Goal: Task Accomplishment & Management: Manage account settings

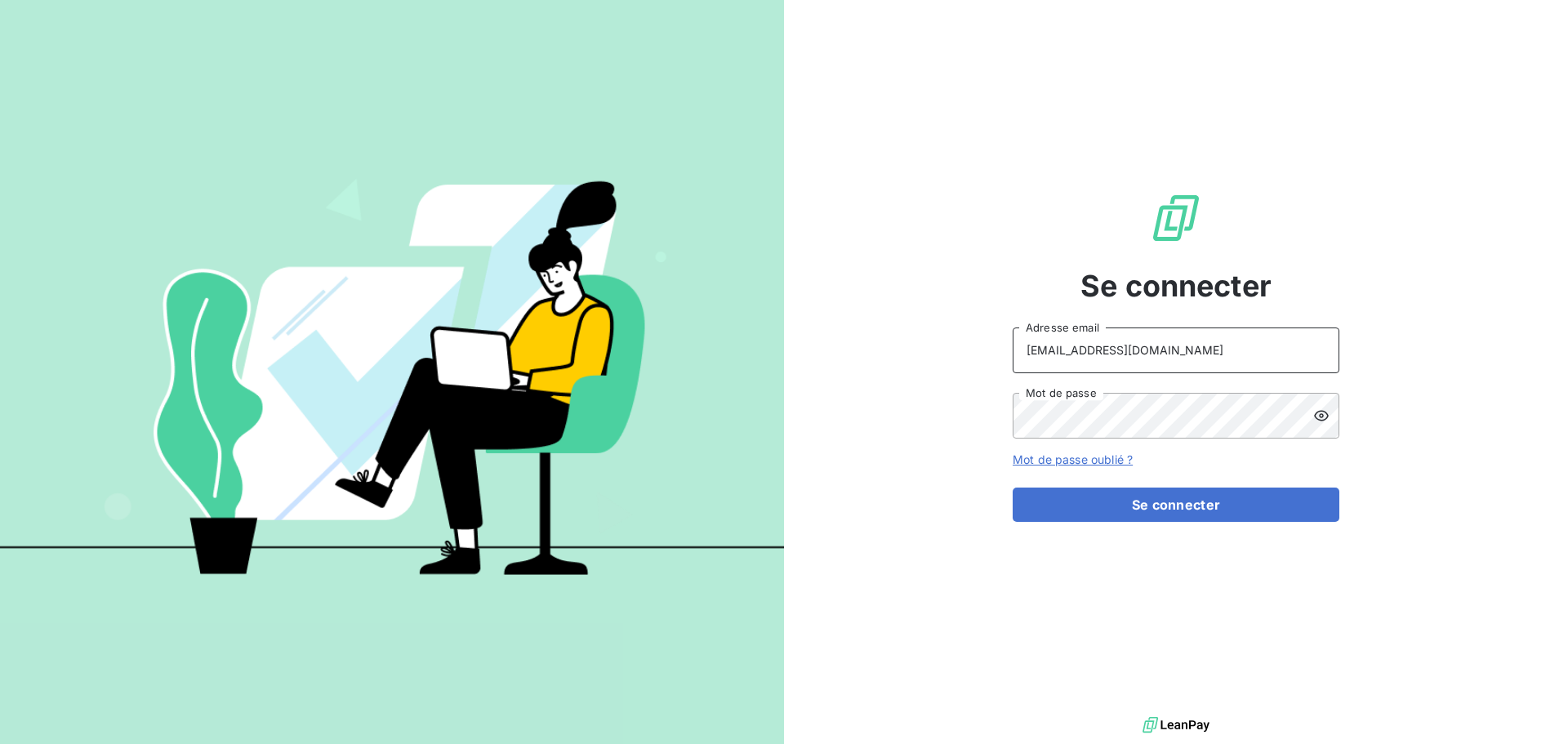
click at [1216, 348] on input "[EMAIL_ADDRESS][DOMAIN_NAME]" at bounding box center [1176, 350] width 327 height 46
type input "[EMAIL_ADDRESS][DOMAIN_NAME]"
click at [1179, 511] on button "Se connecter" at bounding box center [1176, 505] width 327 height 35
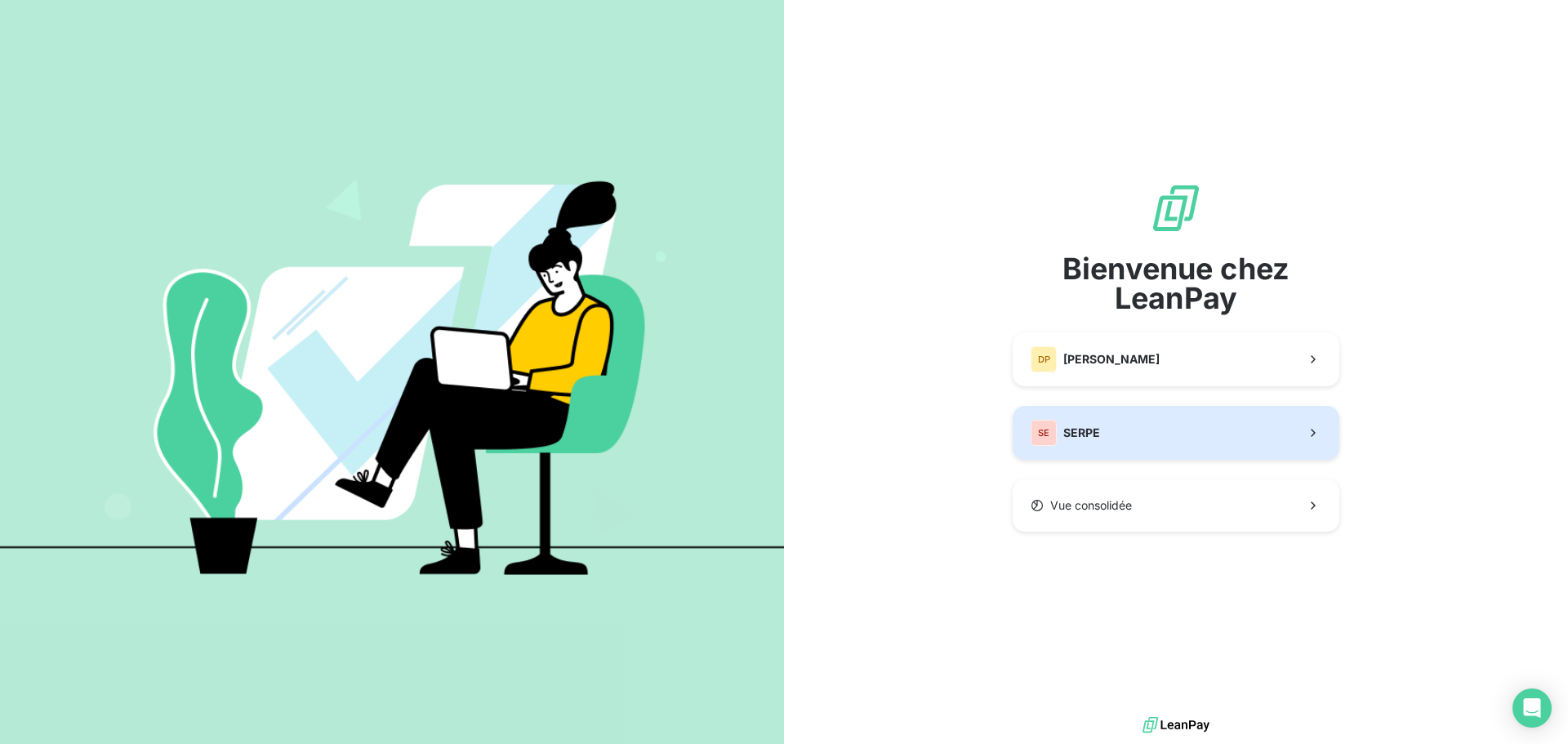
click at [1098, 449] on button "SE SERPE" at bounding box center [1176, 432] width 327 height 54
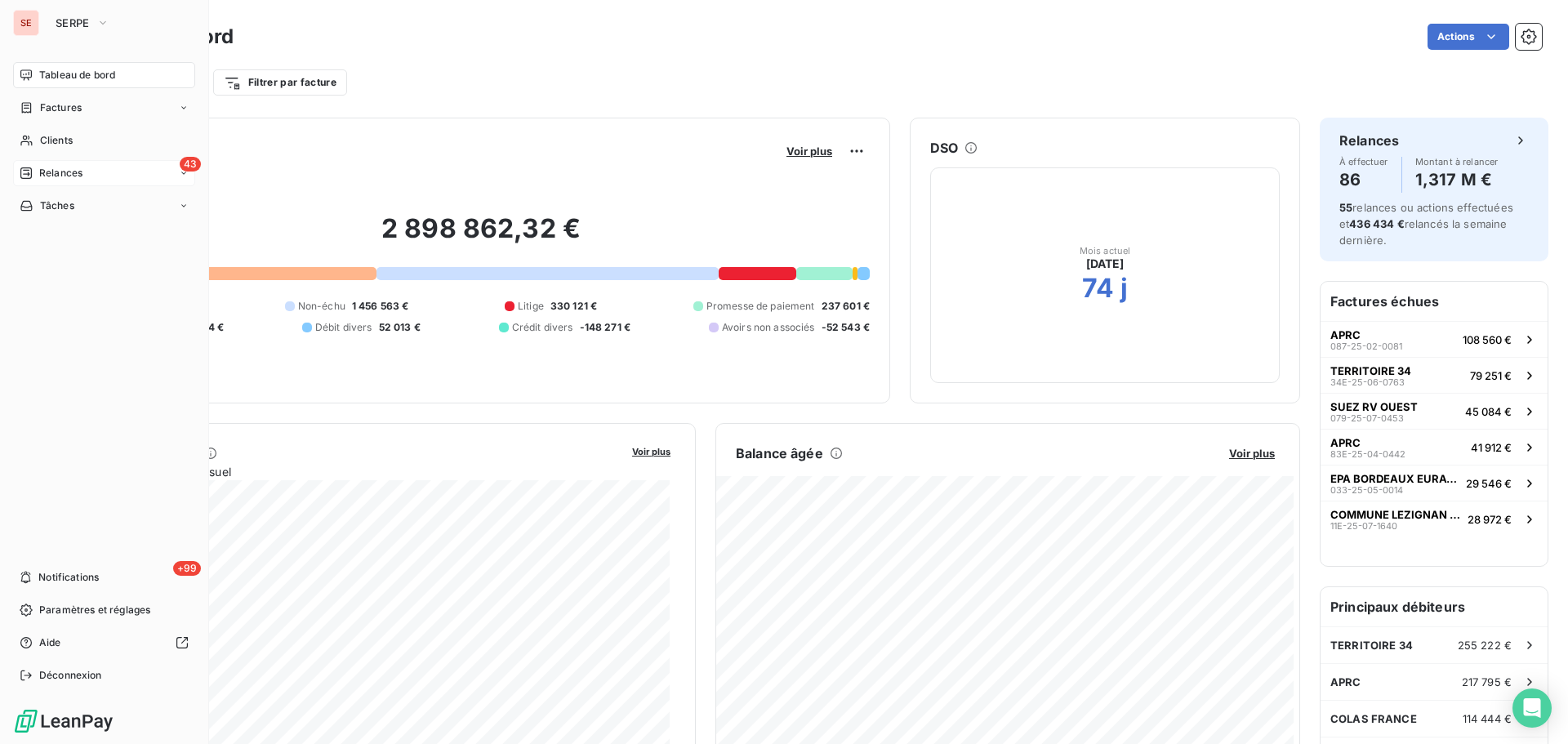
click at [29, 172] on icon at bounding box center [26, 173] width 13 height 13
click at [67, 172] on span "Relances" at bounding box center [60, 173] width 43 height 15
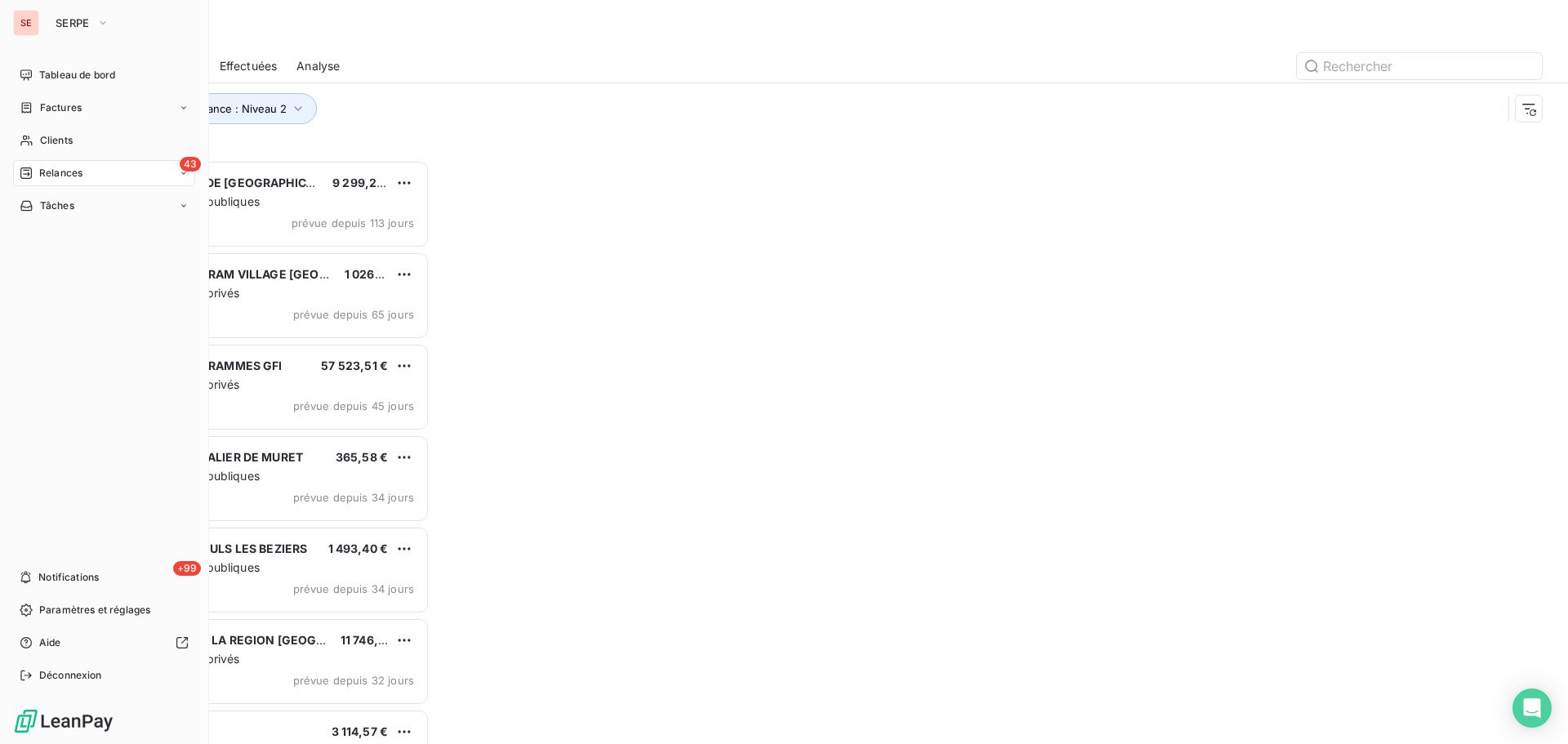
scroll to position [572, 339]
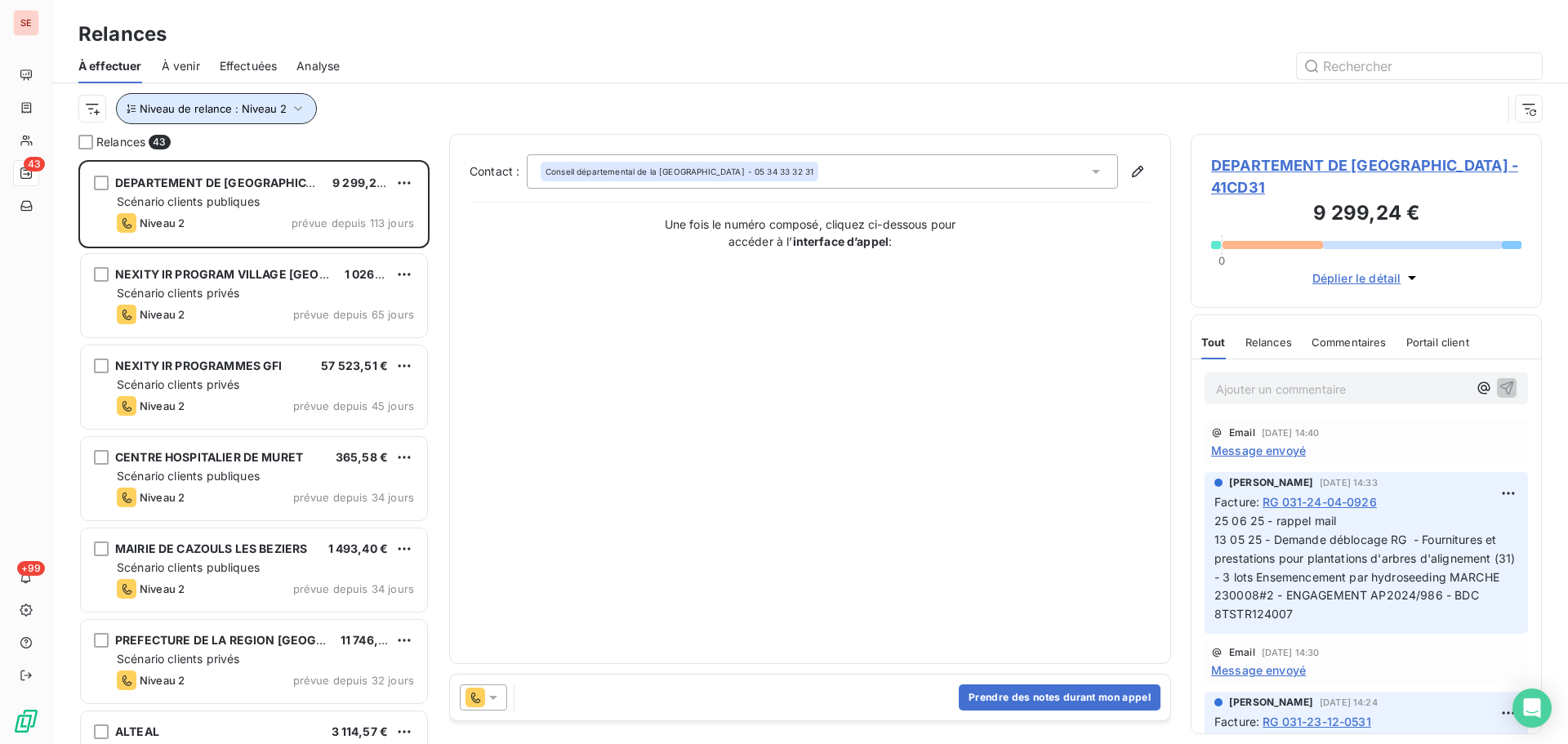
click at [292, 114] on icon "button" at bounding box center [298, 108] width 16 height 16
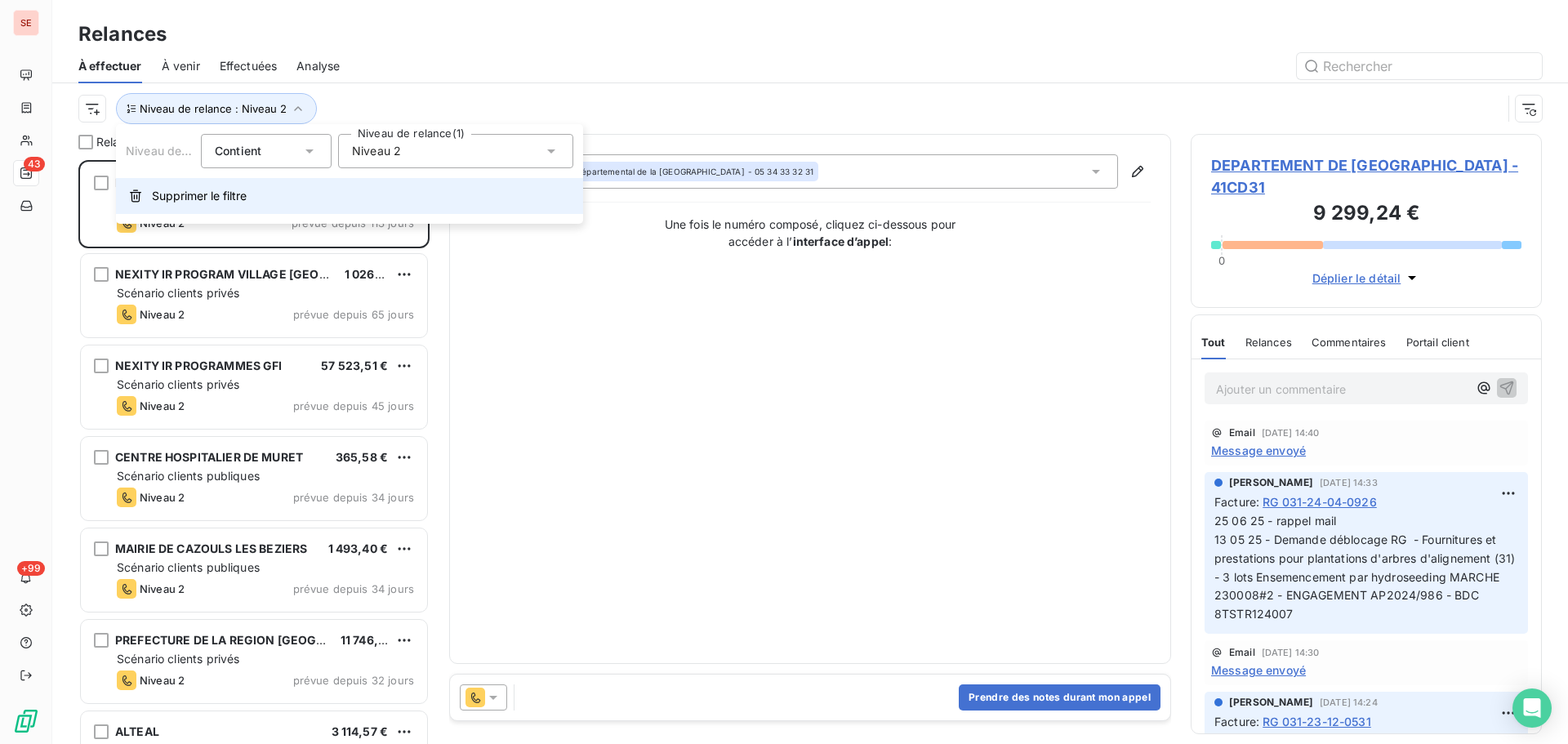
click at [240, 190] on span "Supprimer le filtre" at bounding box center [200, 196] width 95 height 16
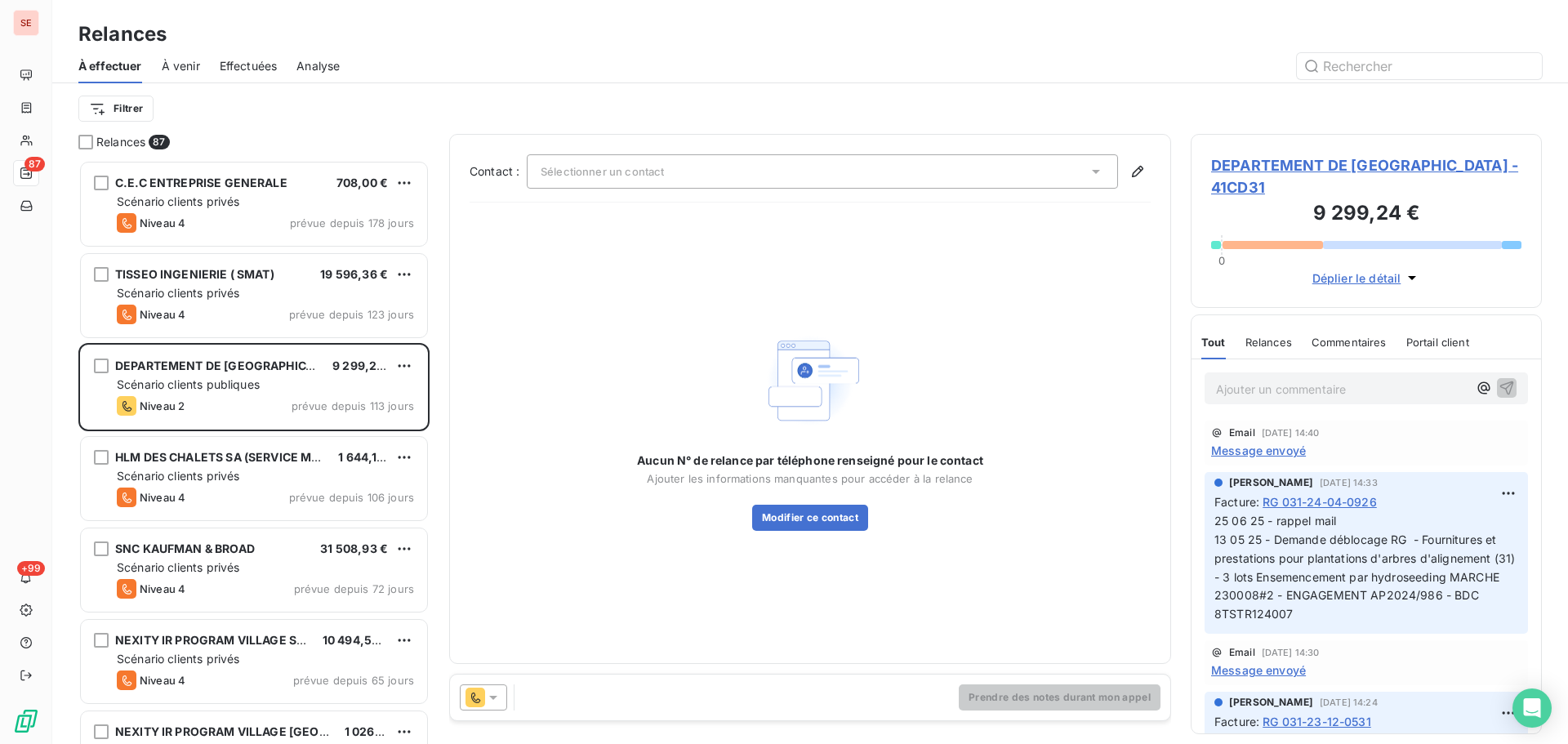
click at [524, 54] on div at bounding box center [950, 66] width 1183 height 26
click at [123, 107] on html "SE 87 +99 Relances À effectuer À venir Effectuées Analyse Filtrer Relances 87 C…" at bounding box center [784, 372] width 1568 height 744
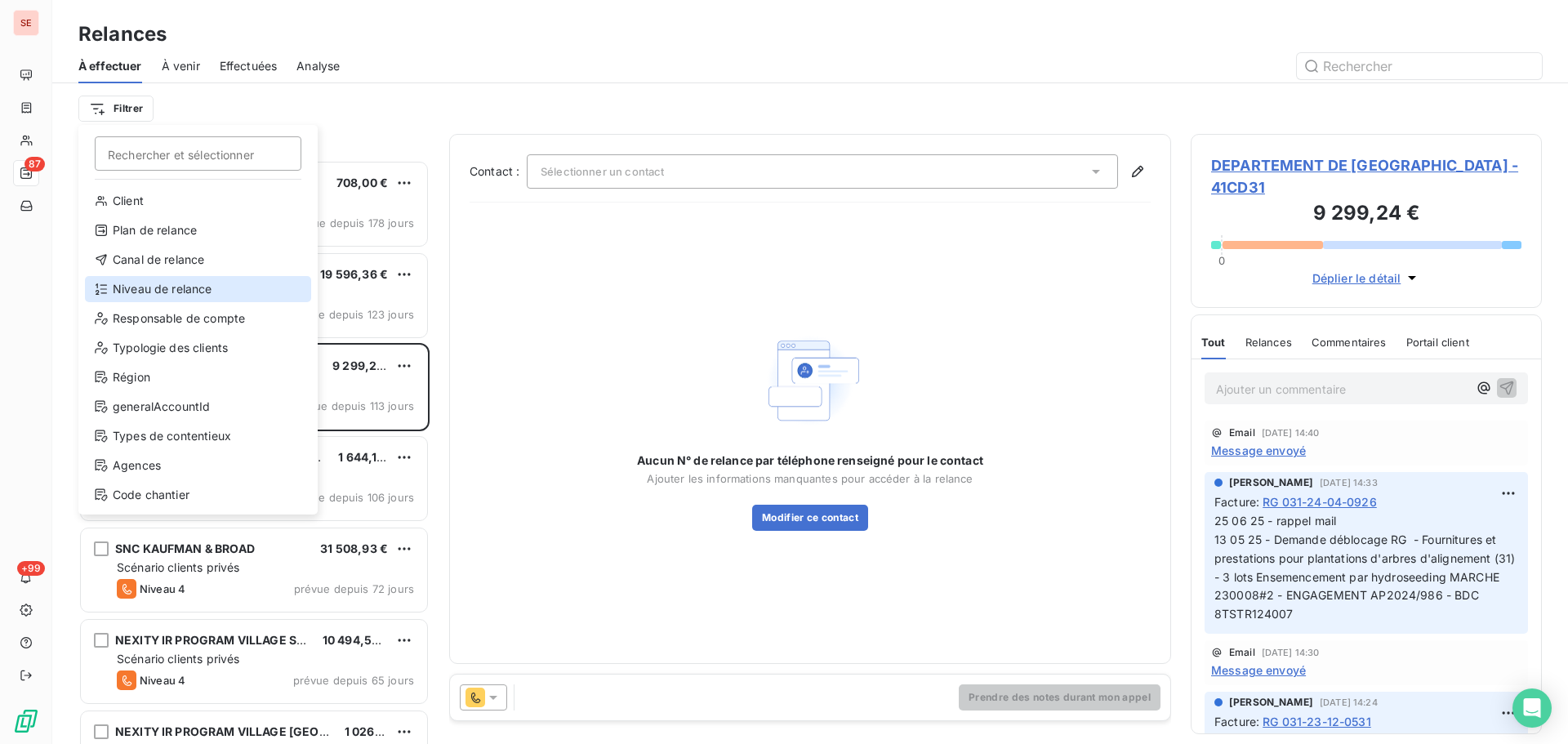
click at [164, 279] on div "Niveau de relance" at bounding box center [198, 289] width 226 height 26
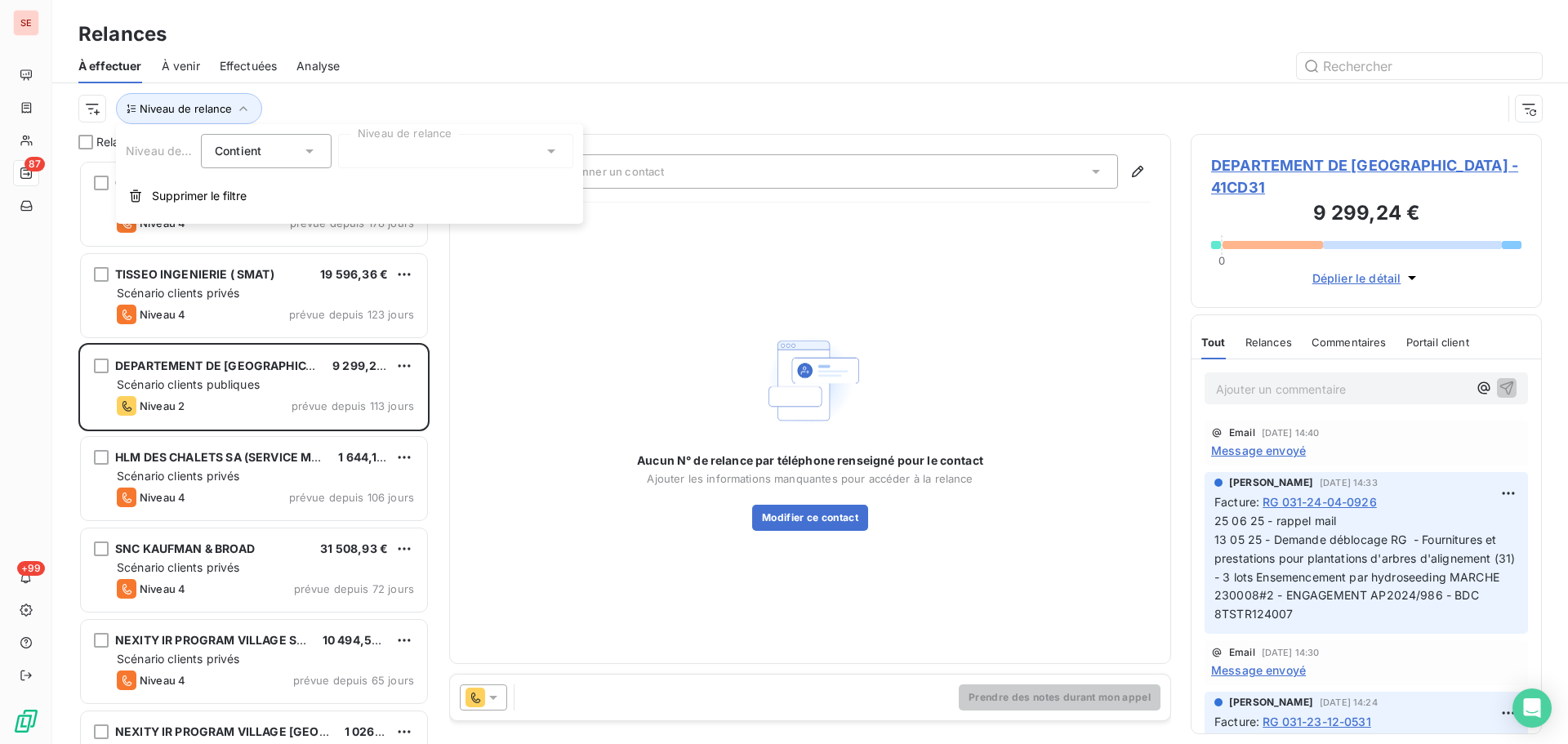
drag, startPoint x: 456, startPoint y: 136, endPoint x: 451, endPoint y: 145, distance: 10.3
click at [456, 137] on div at bounding box center [456, 151] width 235 height 35
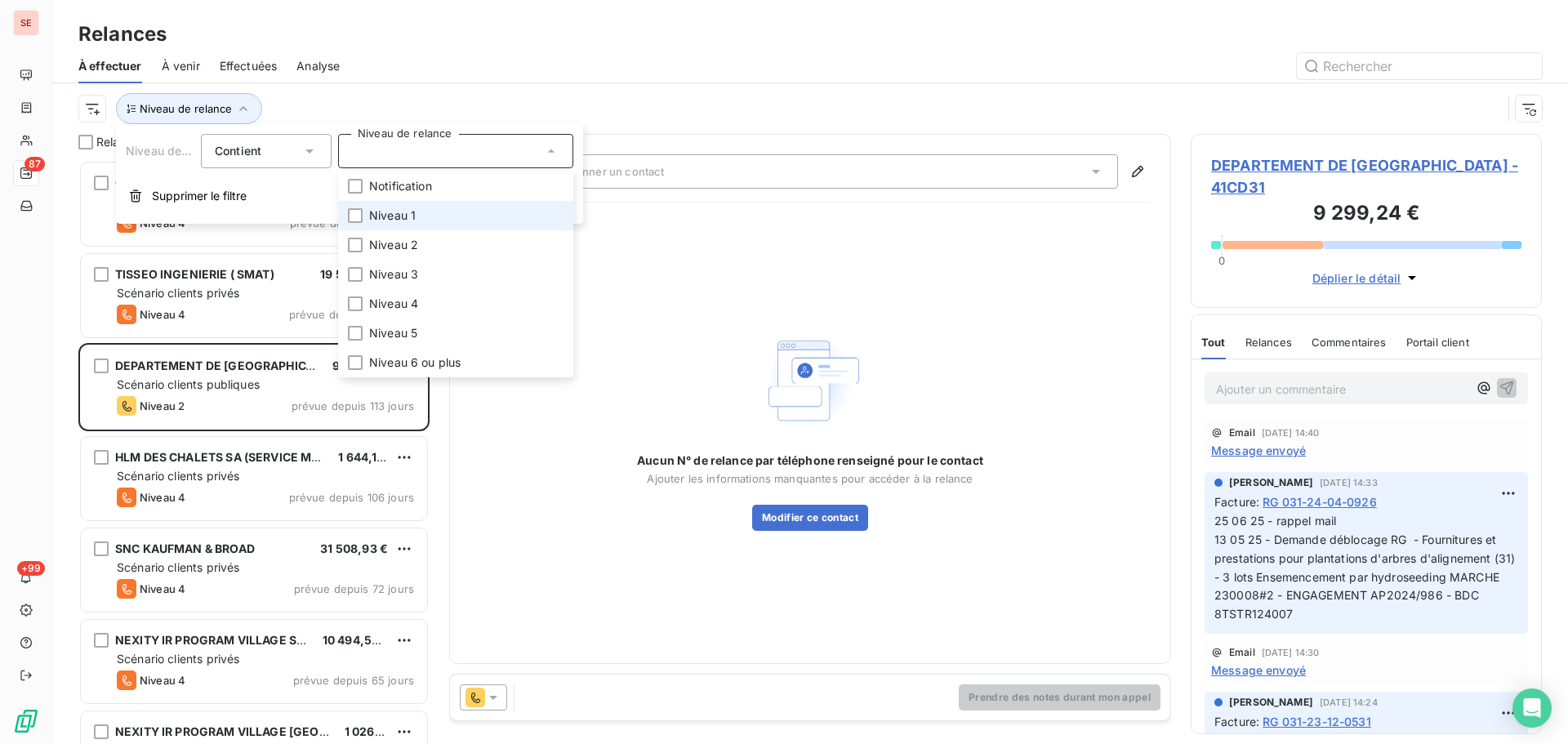
click at [428, 215] on li "Niveau 1" at bounding box center [456, 215] width 235 height 29
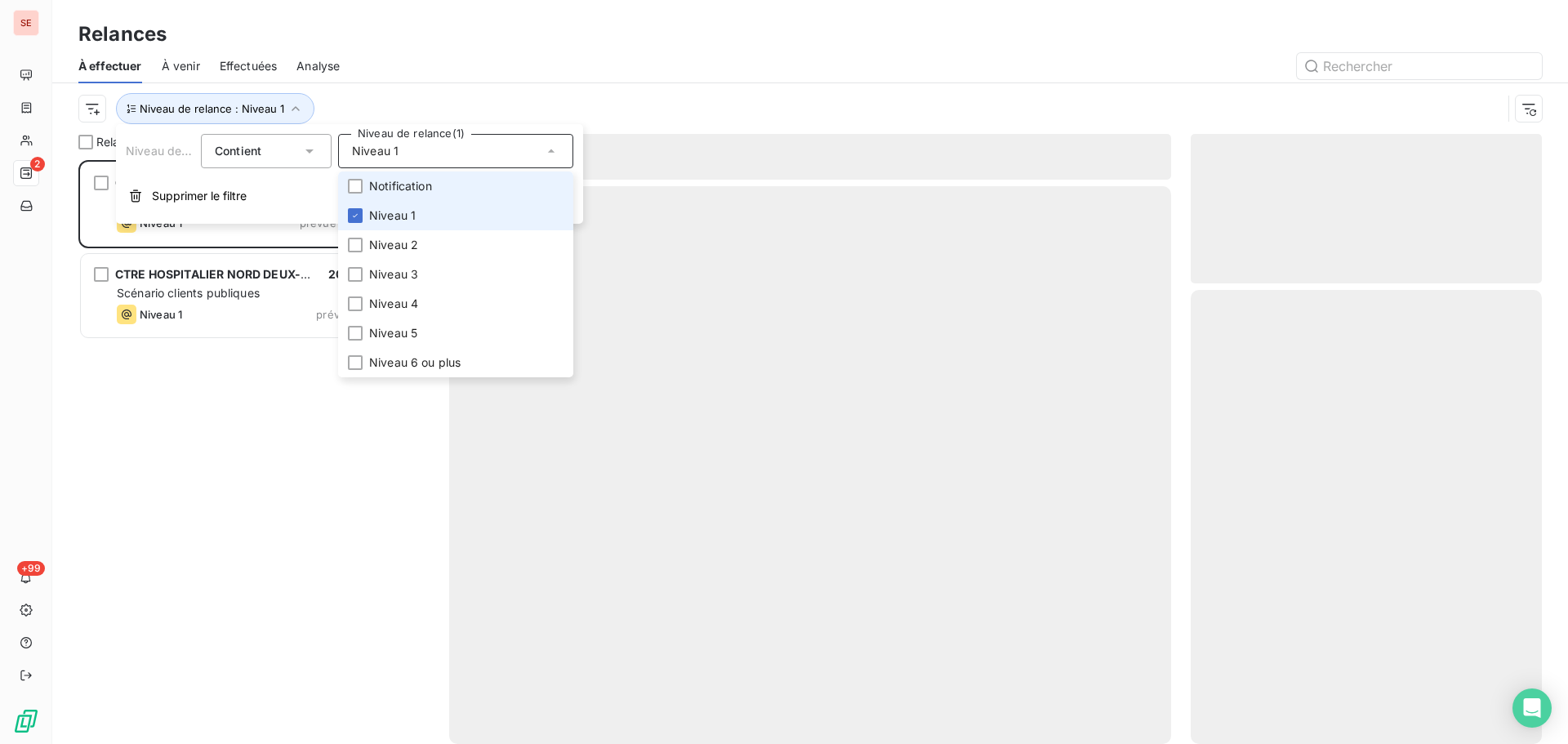
scroll to position [572, 339]
click at [427, 206] on li "Niveau 1" at bounding box center [456, 215] width 235 height 29
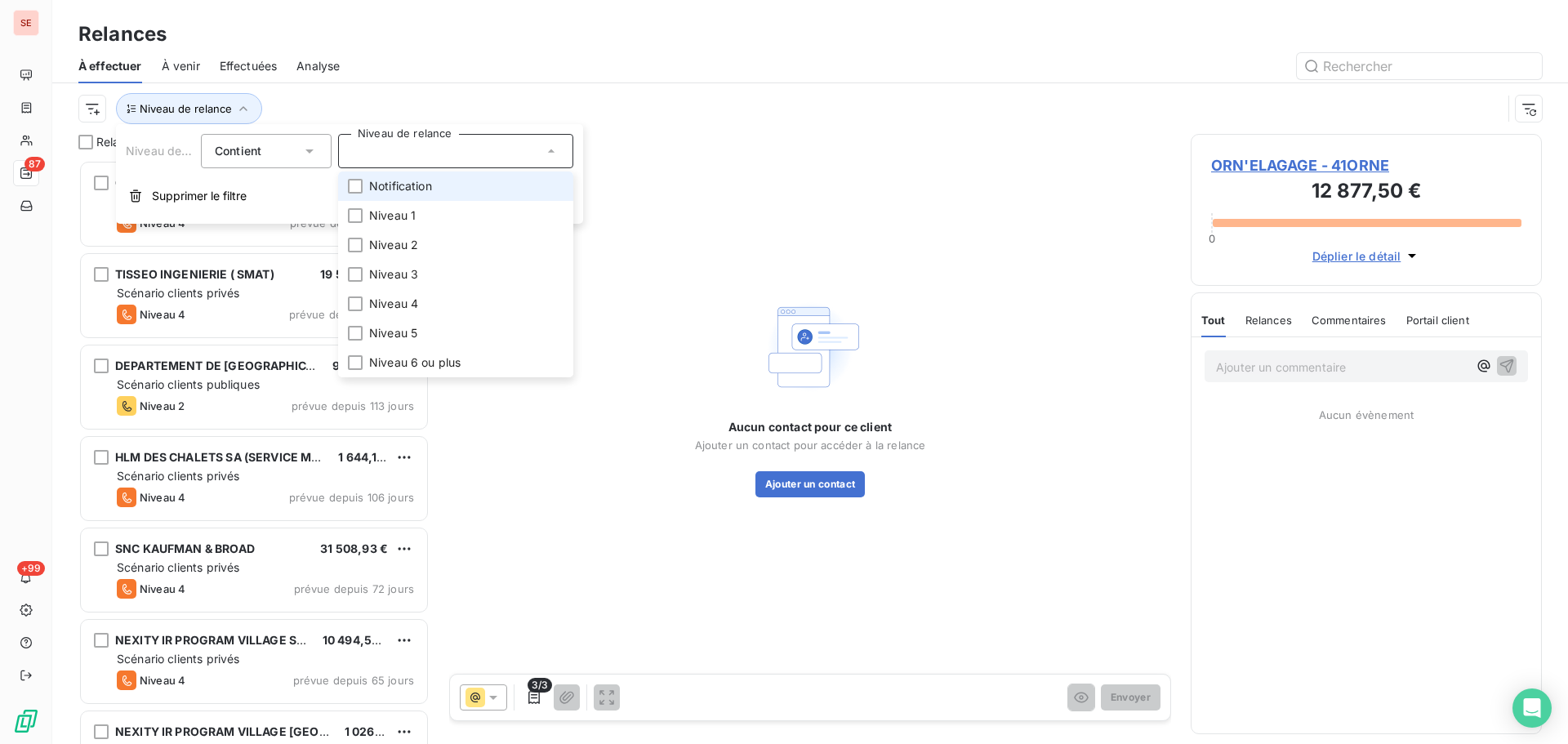
click at [428, 180] on span "Notification" at bounding box center [400, 186] width 63 height 16
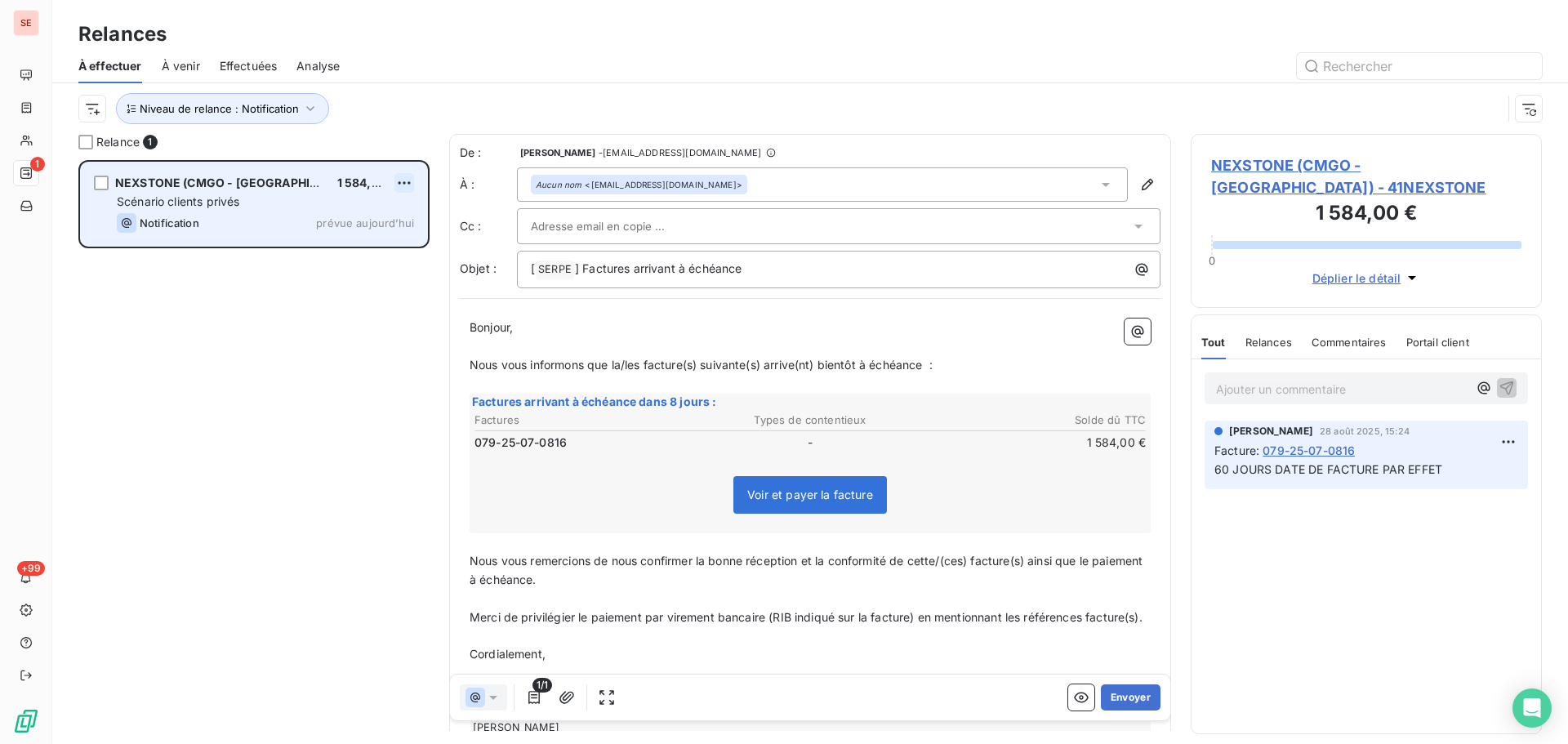
scroll to position [572, 339]
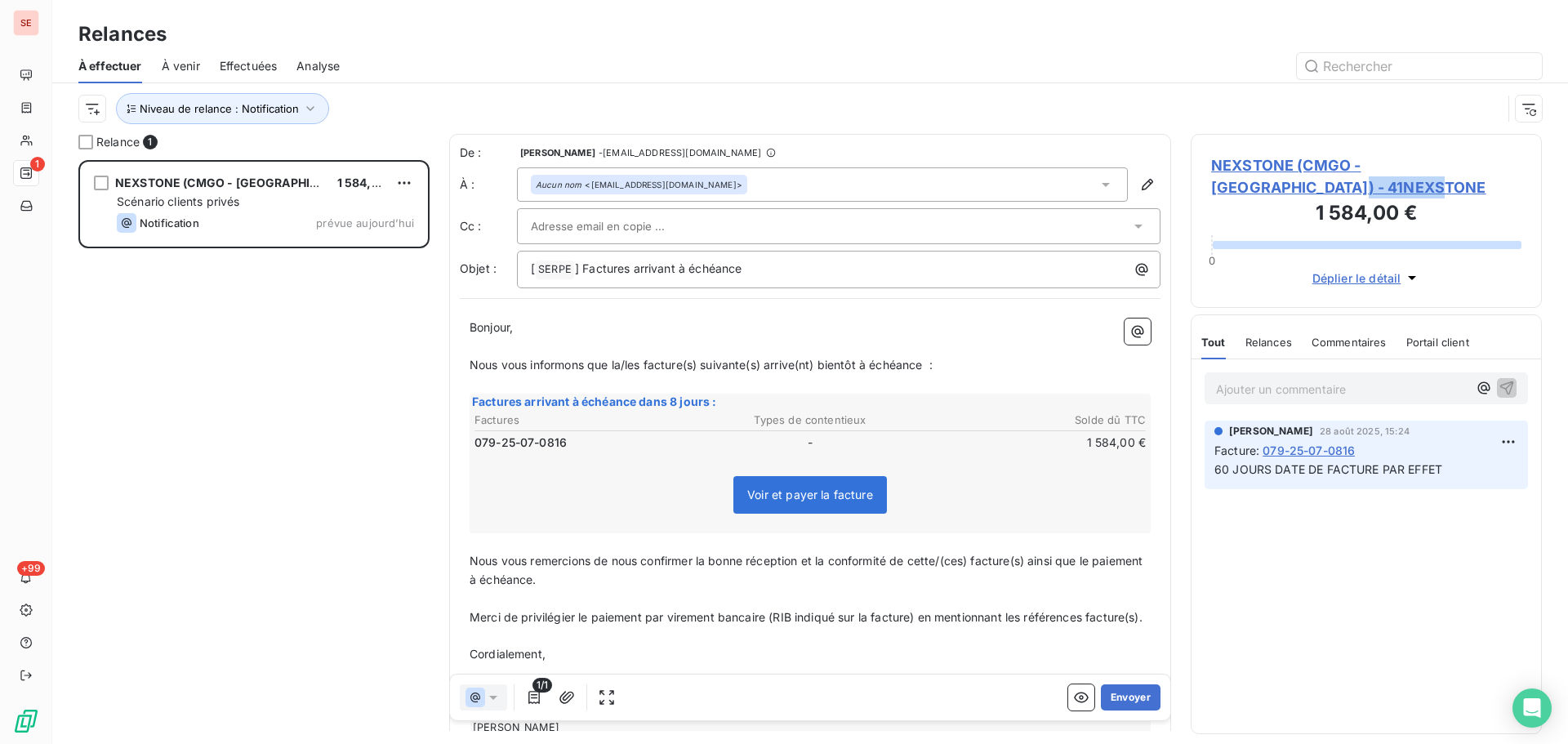
drag, startPoint x: 1316, startPoint y: 190, endPoint x: 1210, endPoint y: 191, distance: 106.0
click at [1210, 191] on div "NEXSTONE (CMGO - [GEOGRAPHIC_DATA]) - 41NEXSTONE 1 584,00 € 0 Déplier le détail" at bounding box center [1366, 221] width 351 height 174
copy span "41NEXSTONE"
click at [1358, 166] on span "NEXSTONE (CMGO - [GEOGRAPHIC_DATA]) - 41NEXSTONE" at bounding box center [1366, 176] width 310 height 44
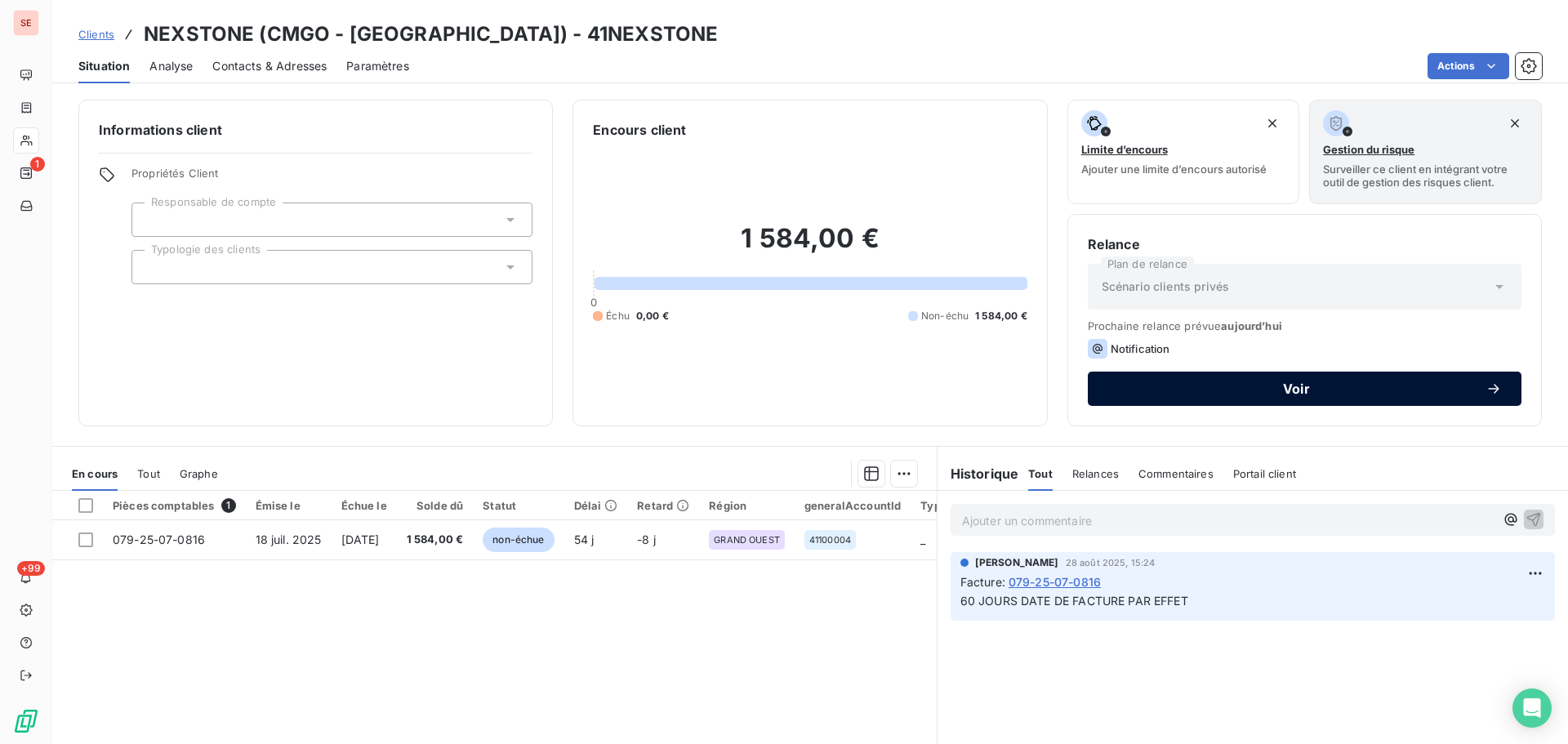
click at [1362, 397] on button "Voir" at bounding box center [1305, 388] width 434 height 35
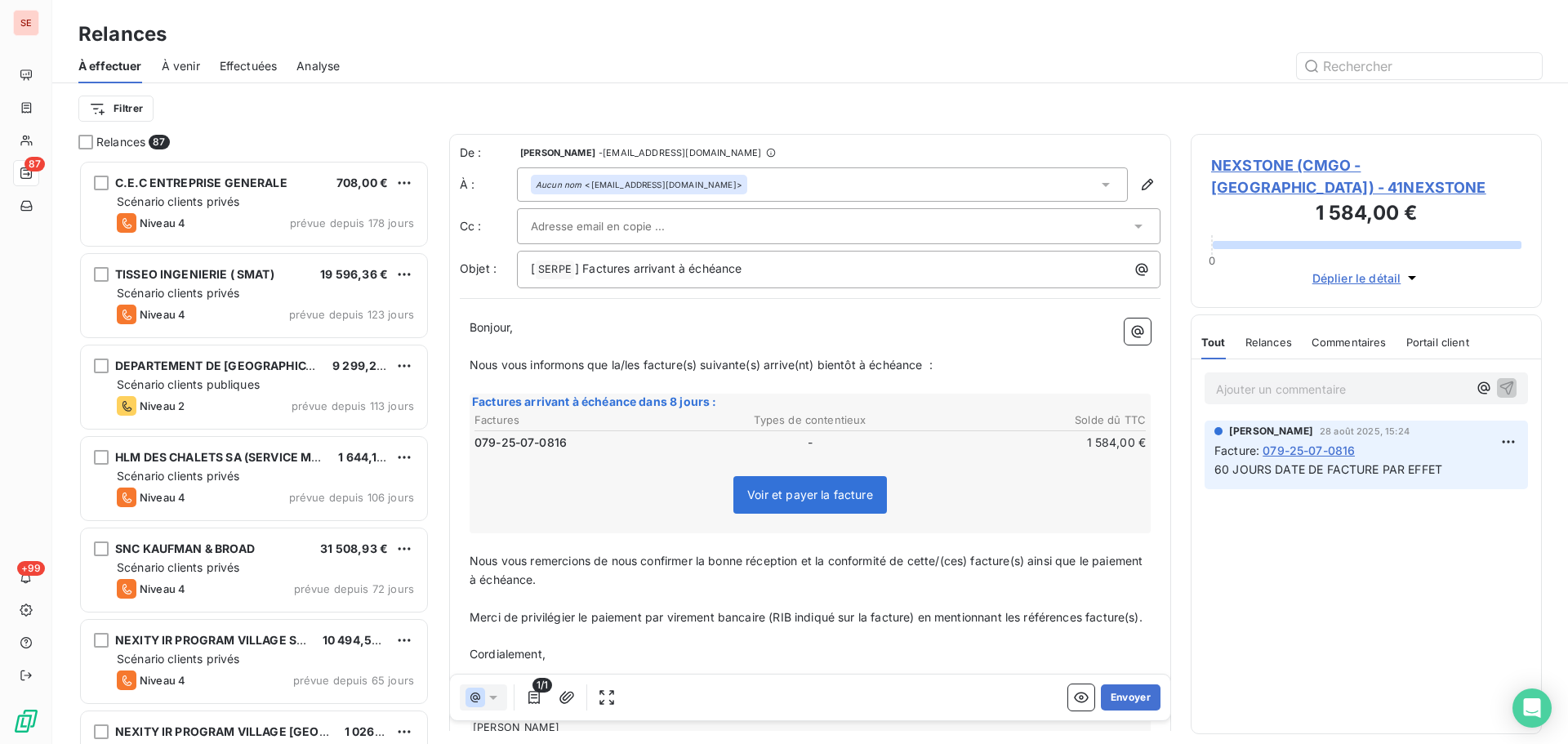
scroll to position [572, 339]
click at [582, 268] on span "] Factures arrivant à échéance" at bounding box center [659, 268] width 168 height 14
click at [577, 270] on span "Factures arrivant à échéance" at bounding box center [610, 268] width 160 height 14
click at [644, 366] on span "Nous vous informons que la/les facture(s) suivante(s) arrive(nt) bientôt à éché…" at bounding box center [701, 364] width 463 height 14
click at [680, 363] on span "Nous vous informons que la facture(s) suivante(s) arrive(nt) bientôt à échéance…" at bounding box center [691, 364] width 443 height 14
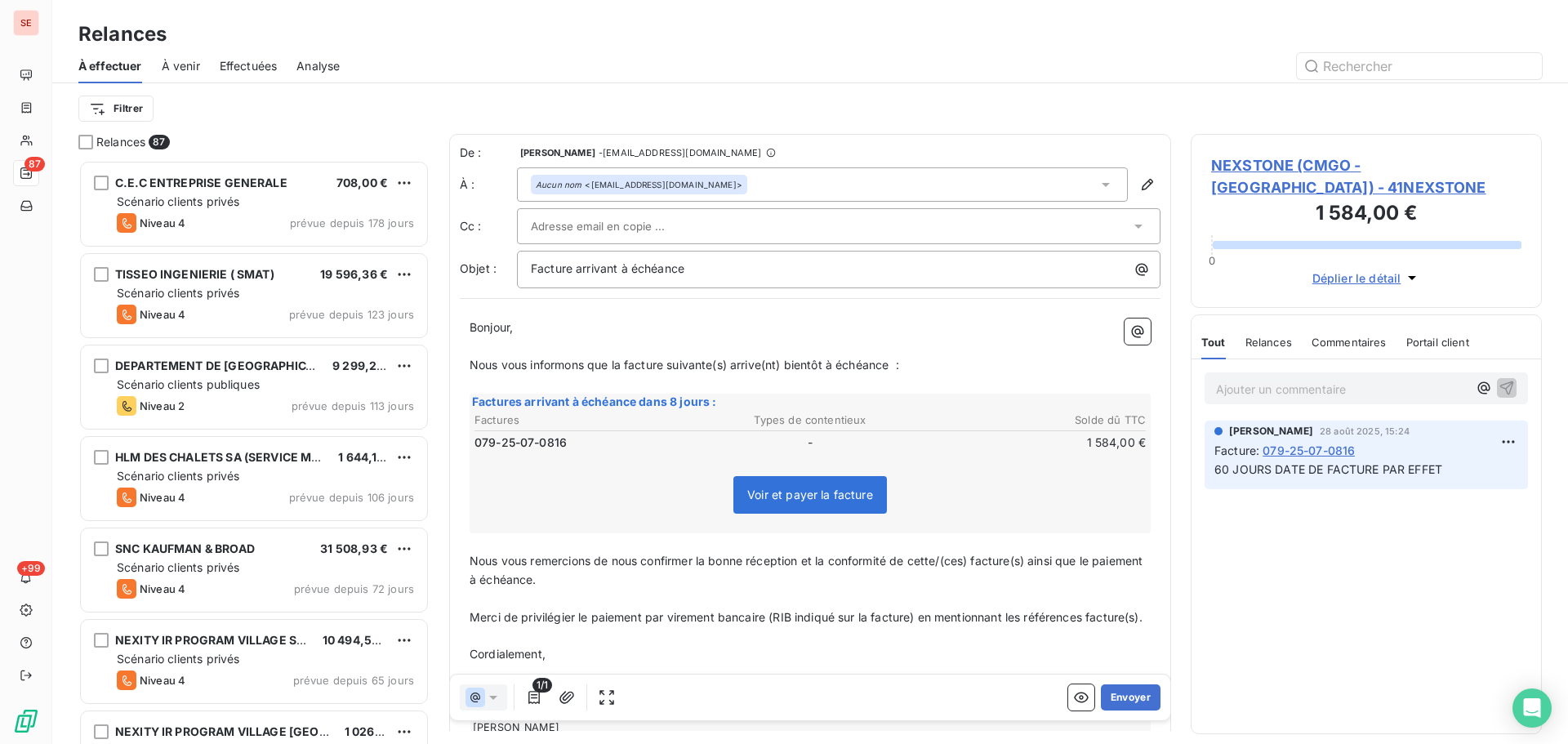
click at [728, 364] on span "Nous vous informons que la facture suivante(s) arrive(nt) bientôt à échéance :" at bounding box center [684, 364] width 430 height 14
click at [731, 367] on span "Nous vous informons que la facture suivante(s) arrive(nt) bientôt à échéance :" at bounding box center [684, 364] width 430 height 14
click at [769, 371] on span "Nous vous informons que la facture suivante arrive(nt) bientôt à échéance :" at bounding box center [677, 364] width 415 height 14
click at [975, 562] on span "Nous vous remercions de nous confirmer la bonne réception et la conformité de c…" at bounding box center [807, 570] width 676 height 33
click at [997, 556] on span "Nous vous remercions de nous confirmer la bonne réception et la conformité de c…" at bounding box center [797, 570] width 655 height 33
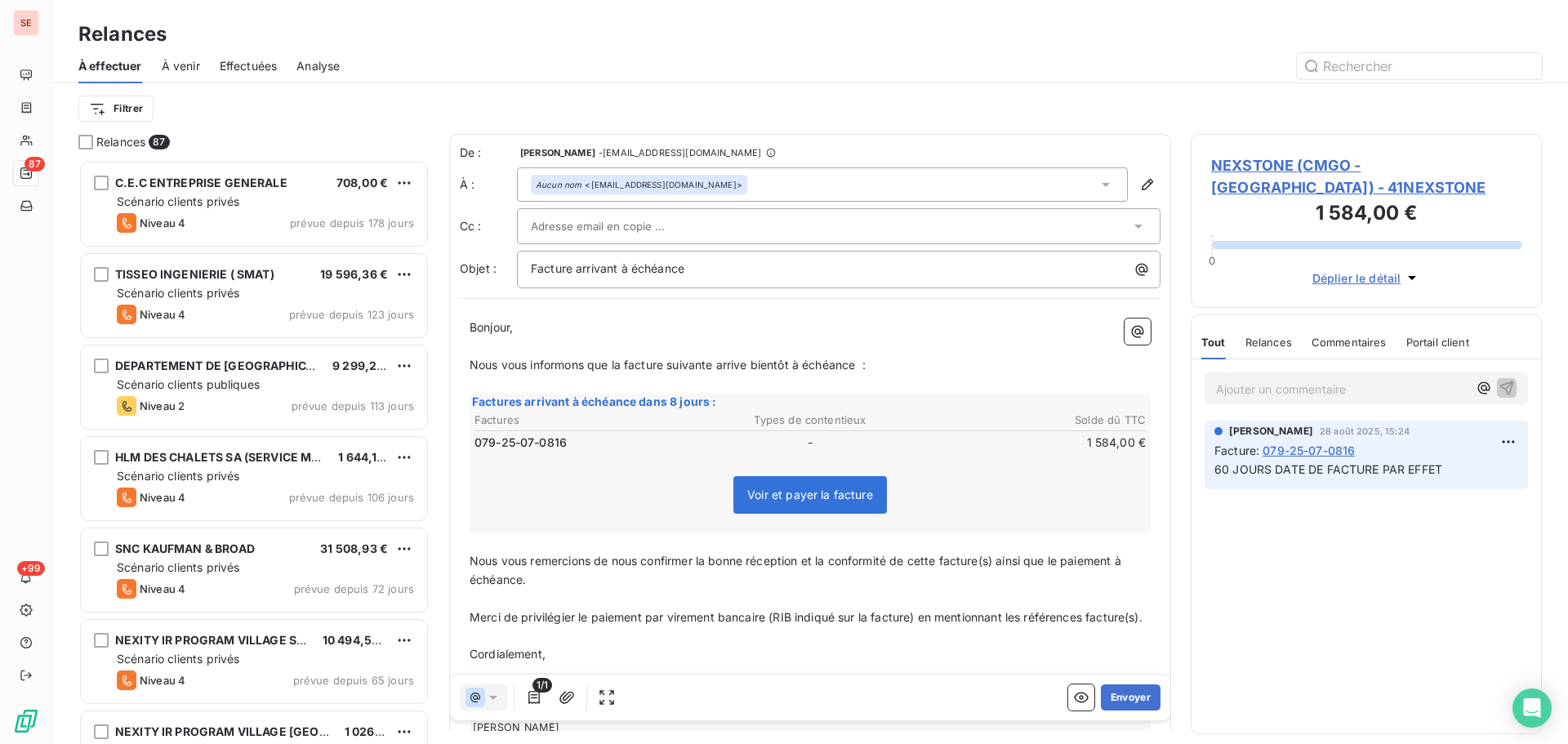
click at [997, 560] on span "Nous vous remercions de nous confirmer la bonne réception et la conformité de c…" at bounding box center [797, 570] width 655 height 33
click at [998, 565] on span "Nous vous remercions de nous confirmer la bonne réception et la conformité de c…" at bounding box center [797, 570] width 655 height 33
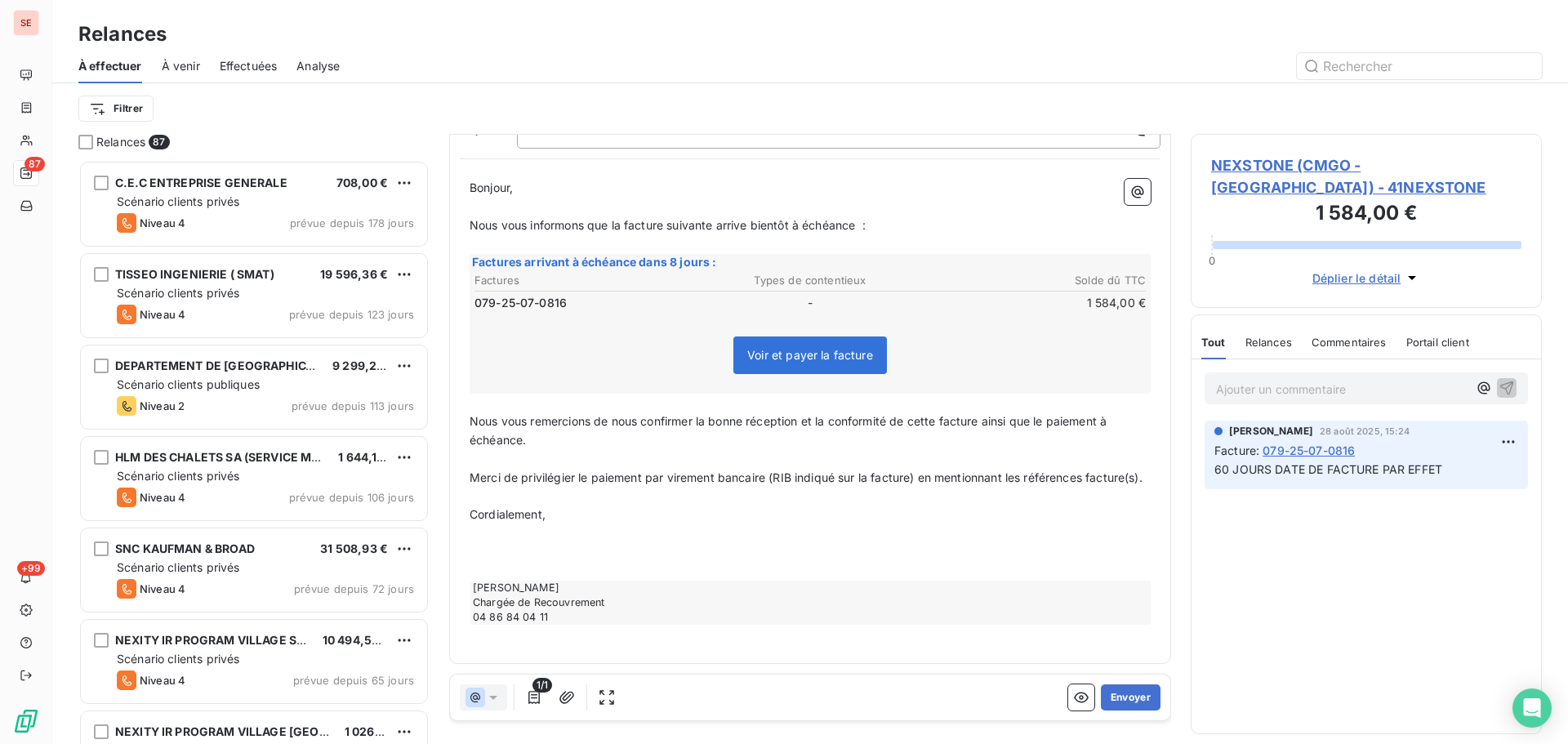
scroll to position [160, 0]
click at [574, 691] on icon "button" at bounding box center [567, 698] width 16 height 16
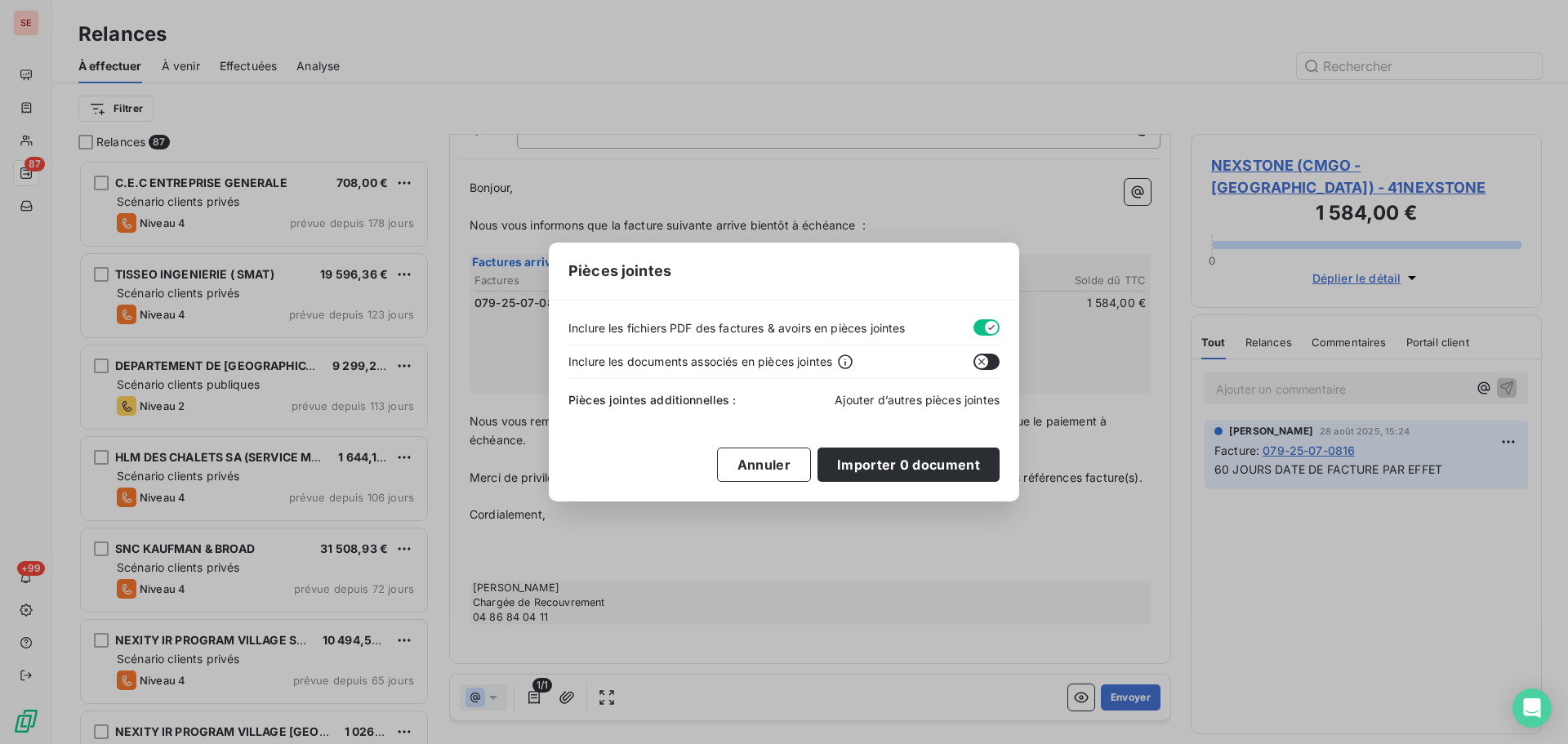
click at [924, 400] on span "Ajouter d’autres pièces jointes" at bounding box center [917, 399] width 165 height 14
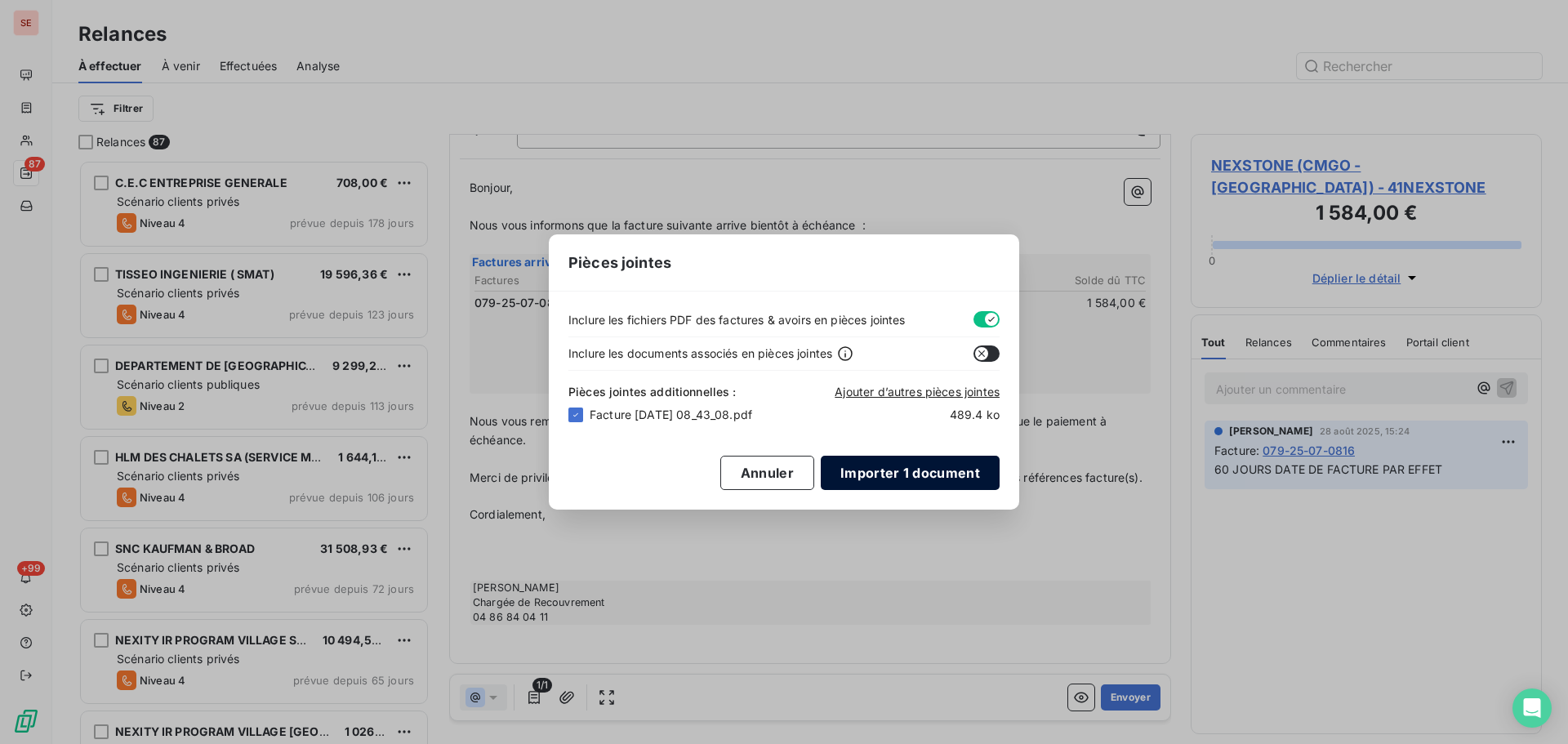
click at [914, 471] on button "Importer 1 document" at bounding box center [910, 473] width 179 height 35
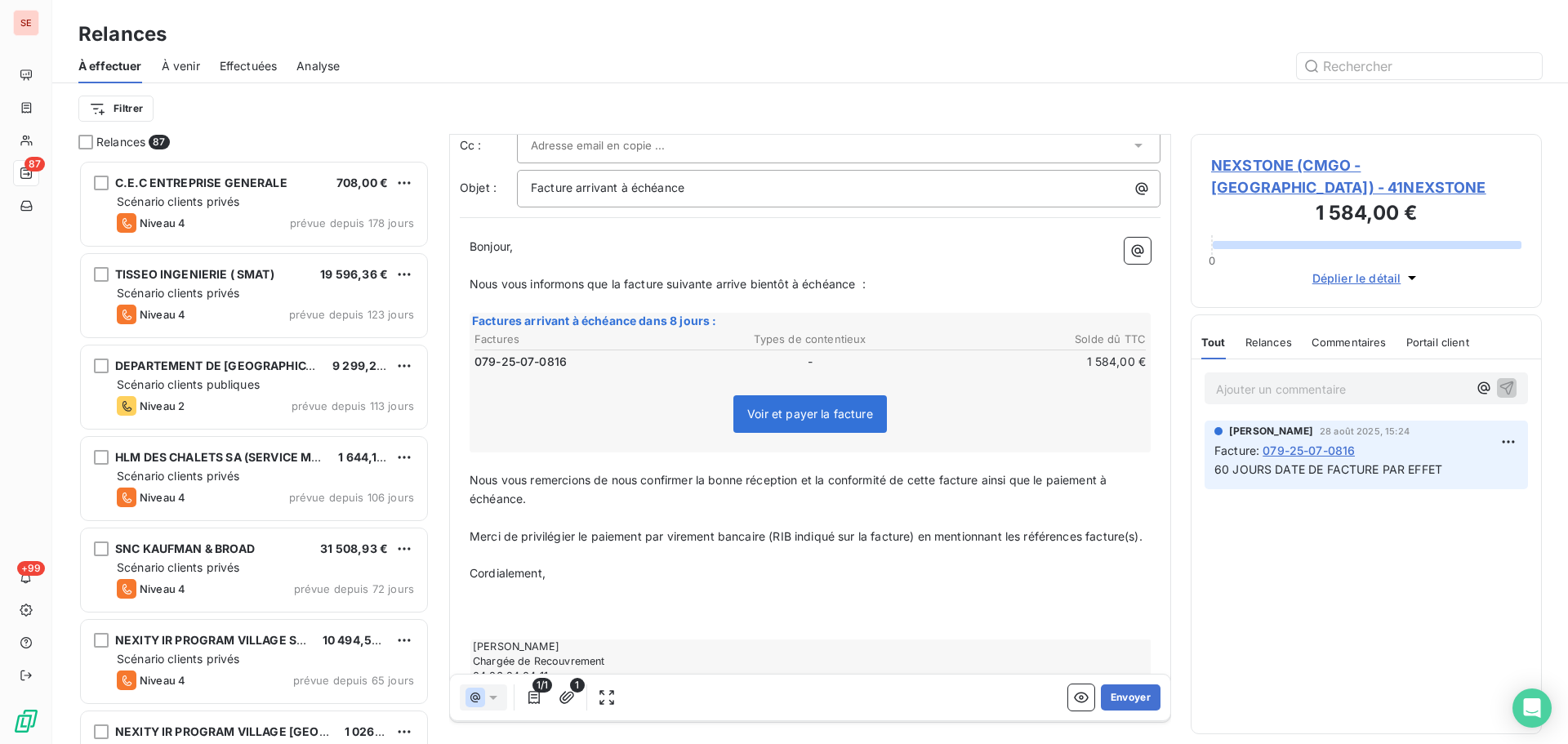
scroll to position [0, 0]
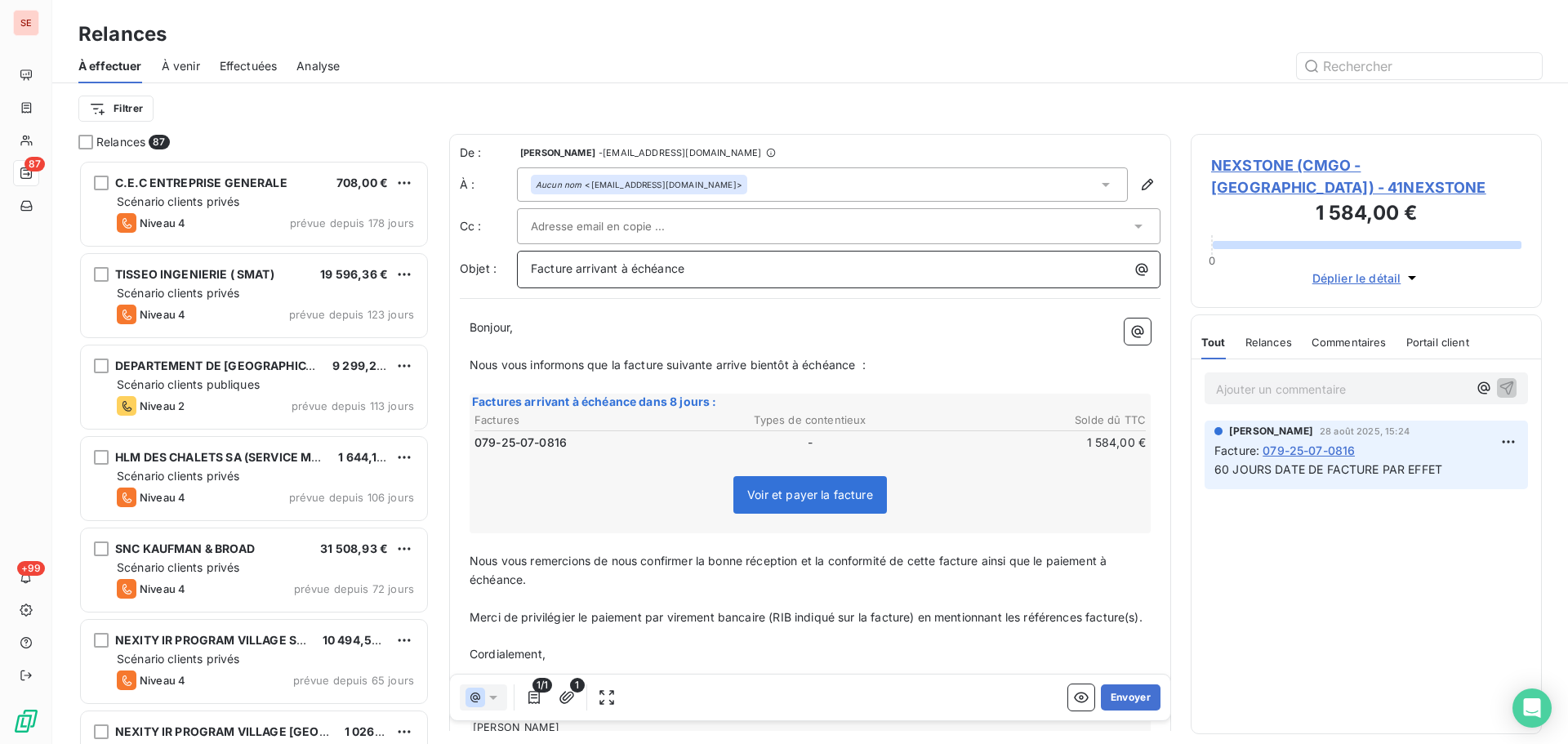
click at [726, 268] on p "Facture arrivant à échéance" at bounding box center [843, 269] width 624 height 19
click at [659, 267] on span "Débroussaillage Urgent Belvédère + Site annexes - [GEOGRAPHIC_DATA]" at bounding box center [732, 268] width 401 height 14
click at [1122, 698] on button "Envoyer" at bounding box center [1130, 697] width 59 height 26
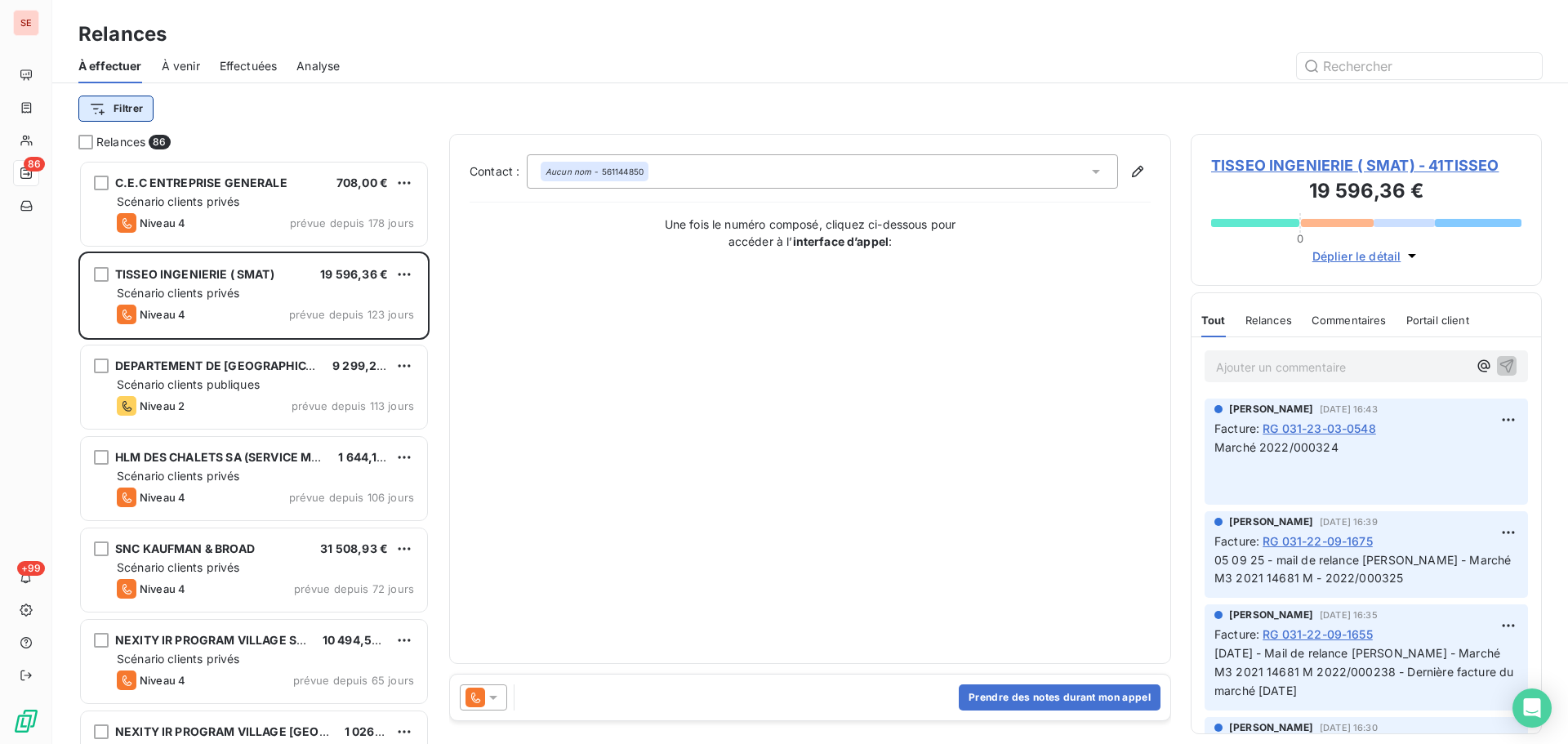
click at [112, 101] on html "SE 86 +99 Relances À effectuer À venir Effectuées Analyse Filtrer Relances 86 C…" at bounding box center [784, 372] width 1568 height 744
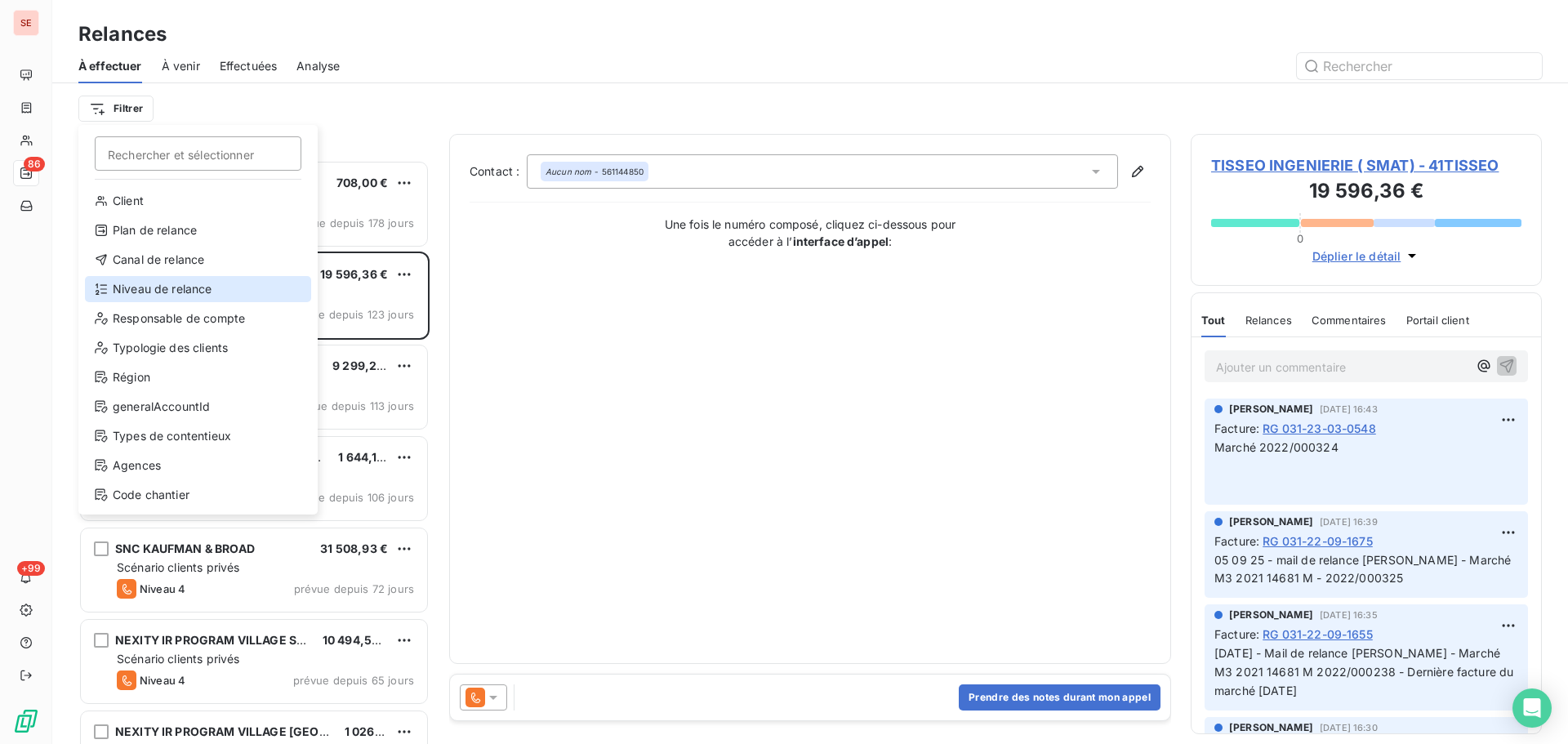
click at [154, 293] on div "Niveau de relance" at bounding box center [198, 289] width 226 height 26
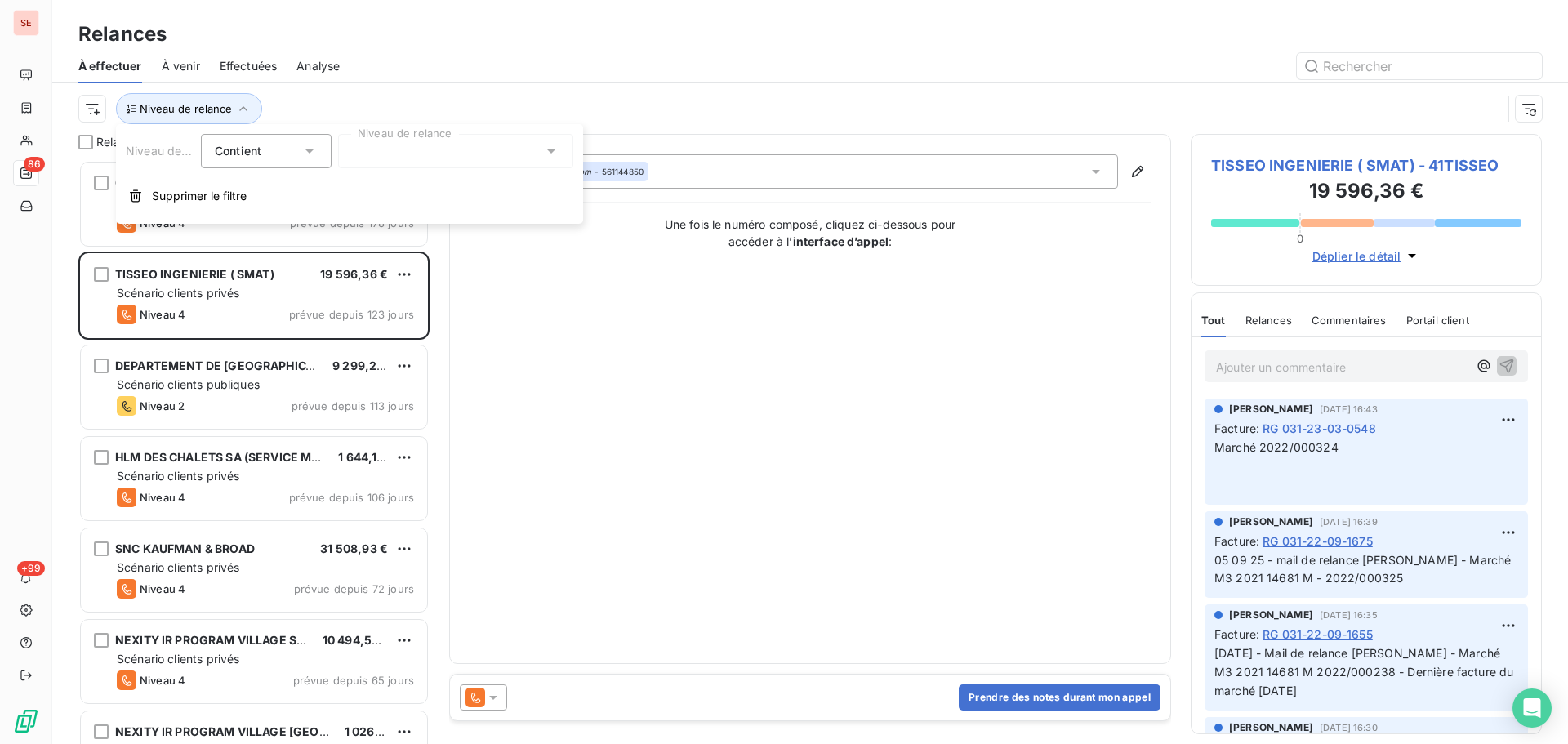
click at [509, 153] on div at bounding box center [456, 151] width 235 height 35
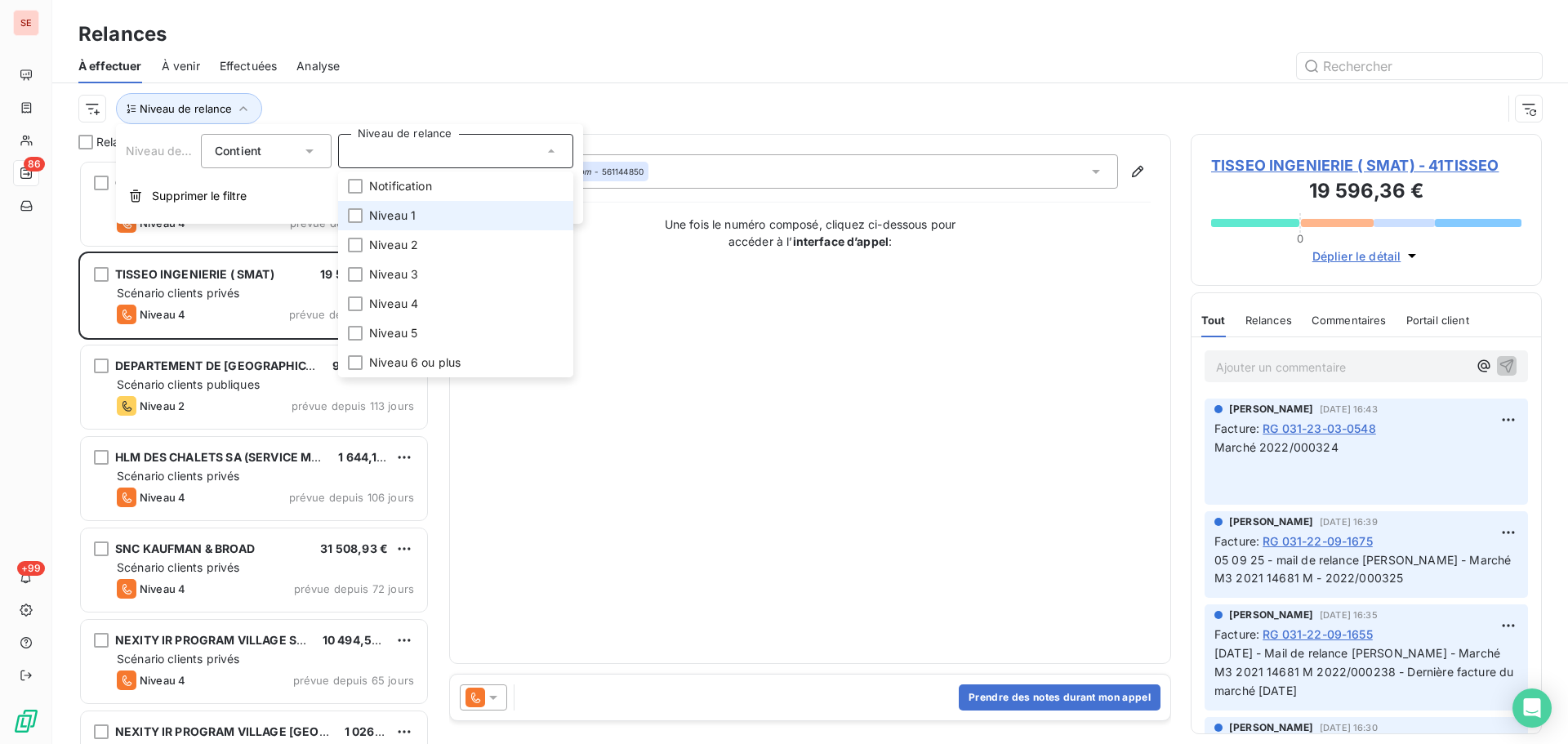
click at [493, 215] on li "Niveau 1" at bounding box center [456, 215] width 235 height 29
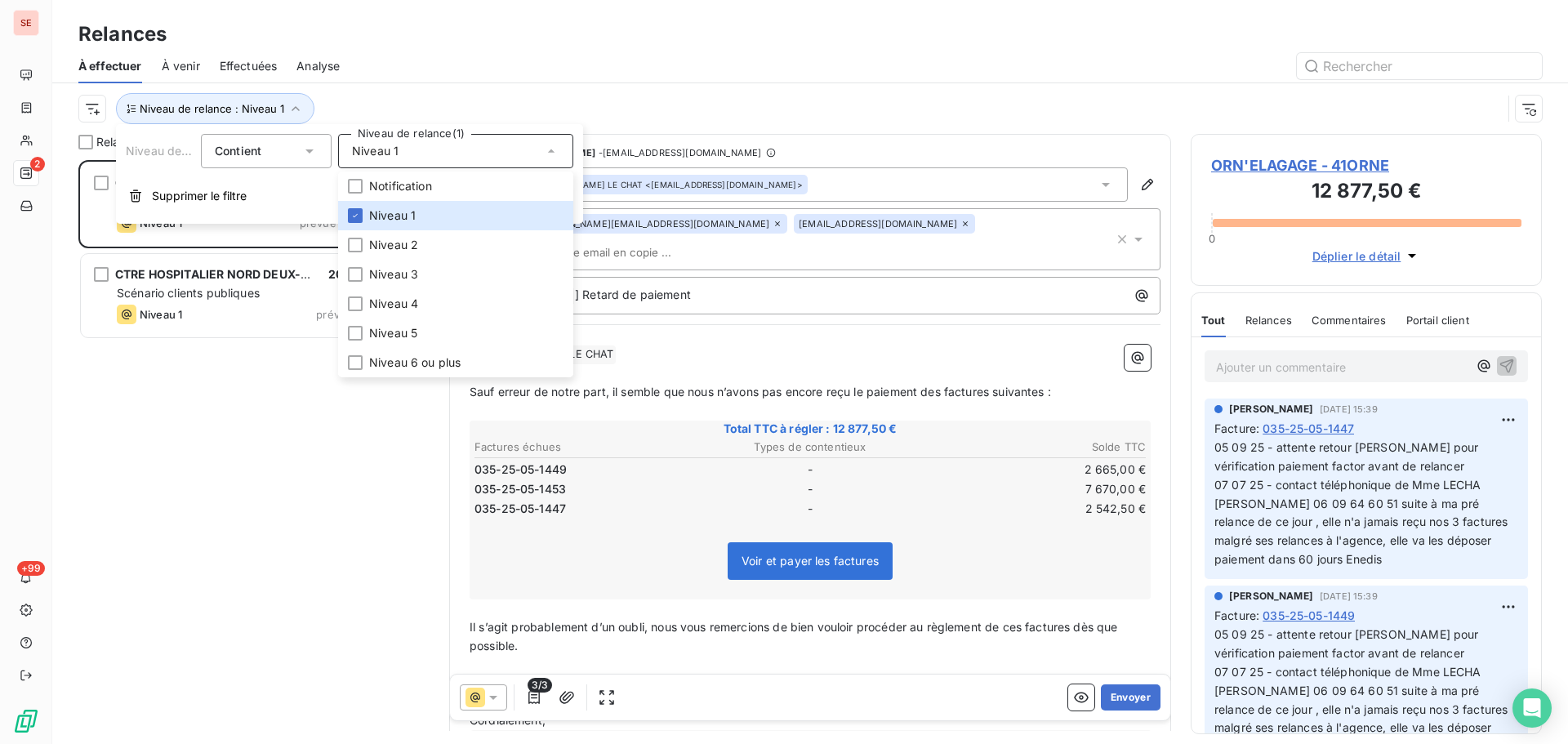
click at [632, 98] on div "Niveau de relance : Niveau 1" at bounding box center [790, 108] width 1424 height 31
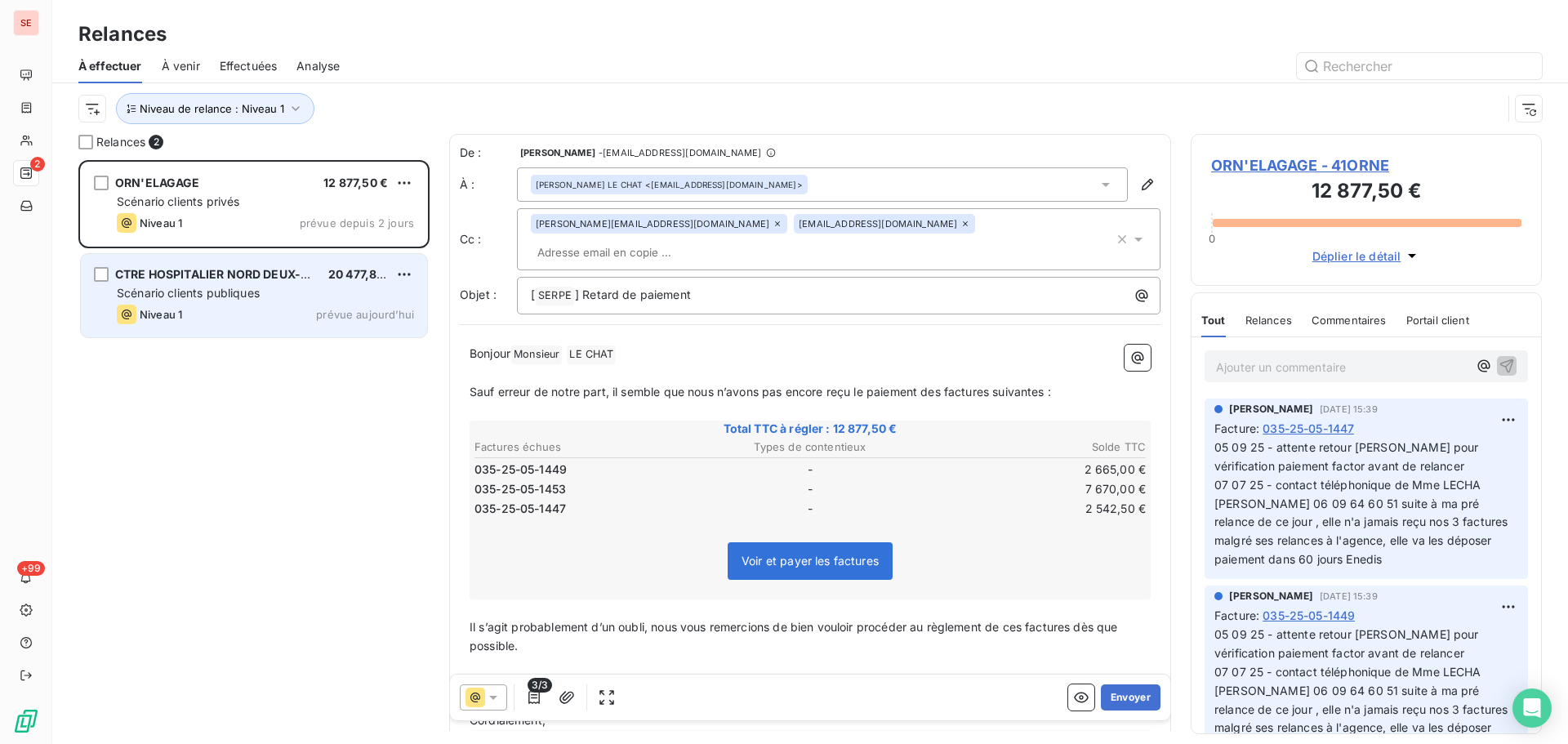
click at [317, 329] on div "CTRE HOSPITALIER NORD DEUX-SEVRE 20 477,86 € Scénario clients publiques Niveau …" at bounding box center [254, 295] width 347 height 83
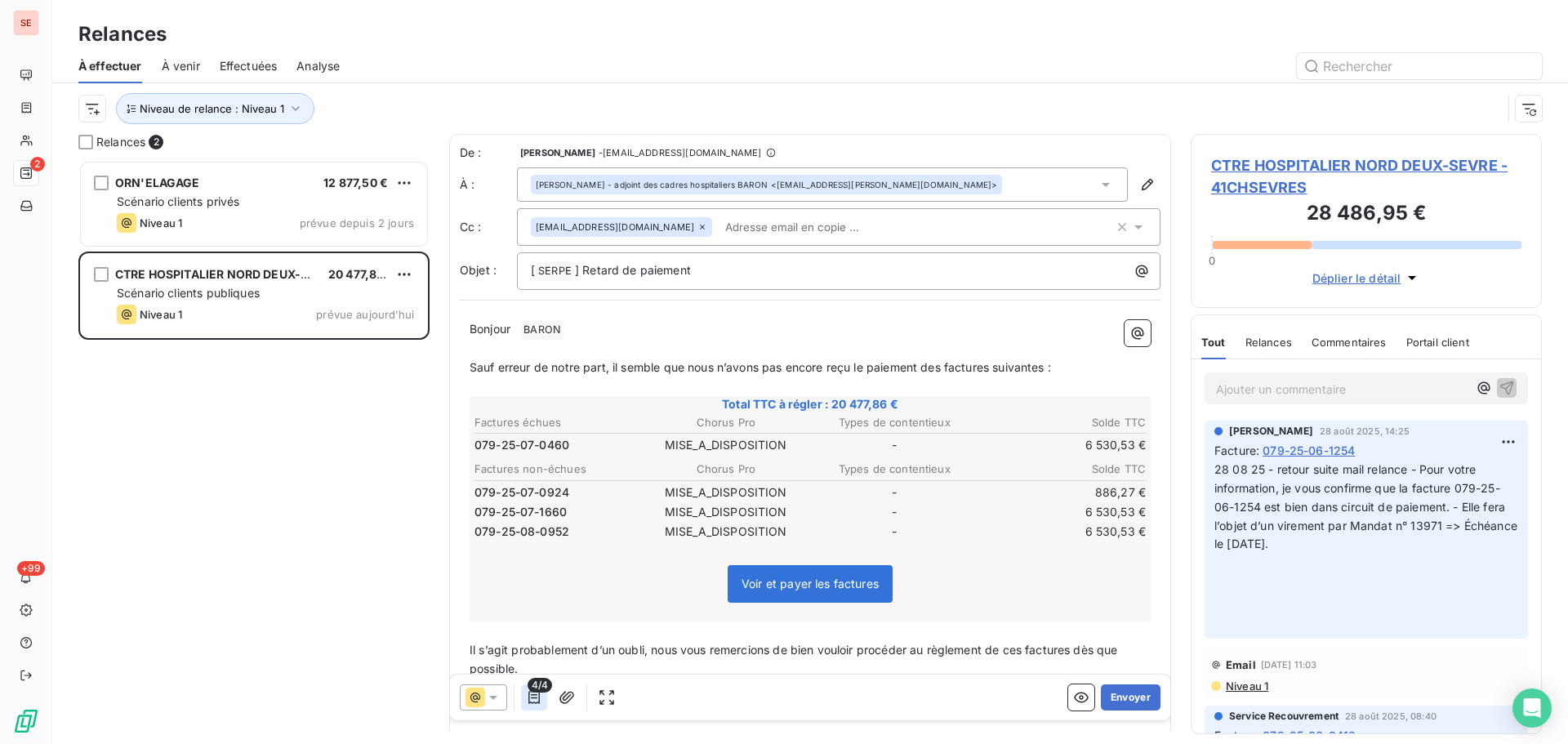
click at [535, 699] on icon "button" at bounding box center [535, 698] width 16 height 16
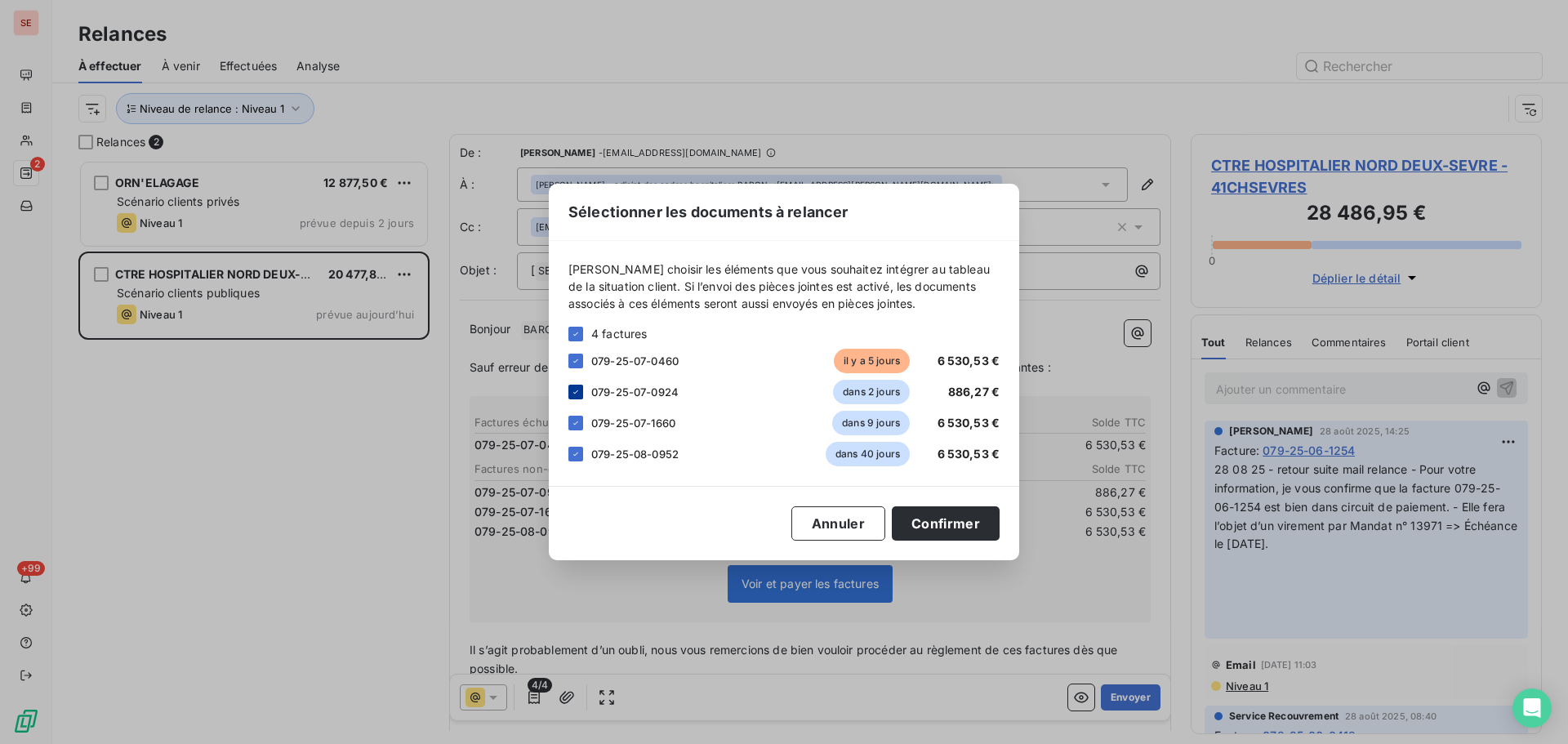
click at [575, 395] on icon at bounding box center [576, 391] width 10 height 10
click at [576, 422] on icon at bounding box center [576, 422] width 10 height 10
click at [578, 450] on icon at bounding box center [576, 454] width 10 height 10
click at [931, 525] on button "Confirmer" at bounding box center [946, 523] width 108 height 35
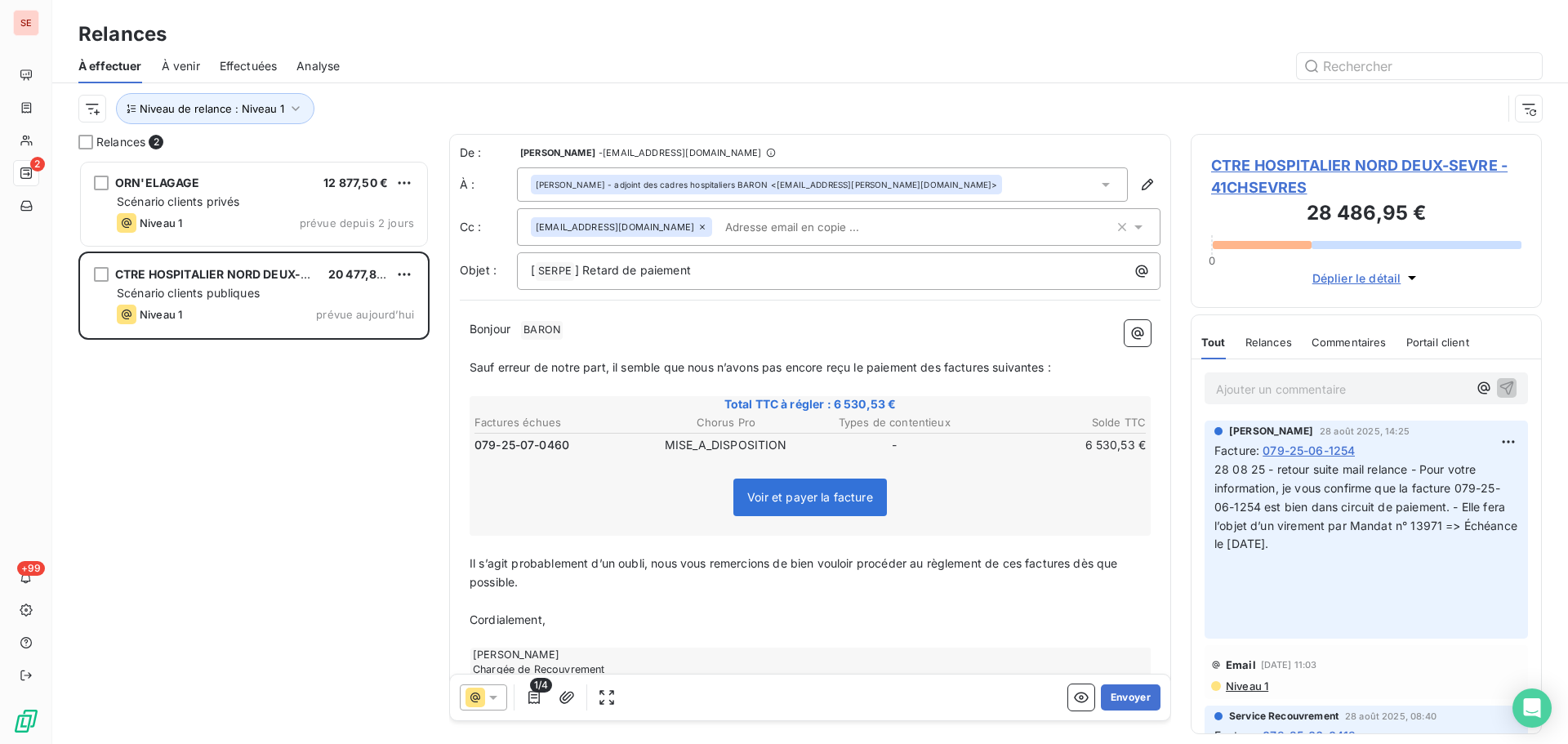
click at [1340, 175] on span "CTRE HOSPITALIER NORD DEUX-SEVRE - 41CHSEVRES" at bounding box center [1366, 176] width 310 height 44
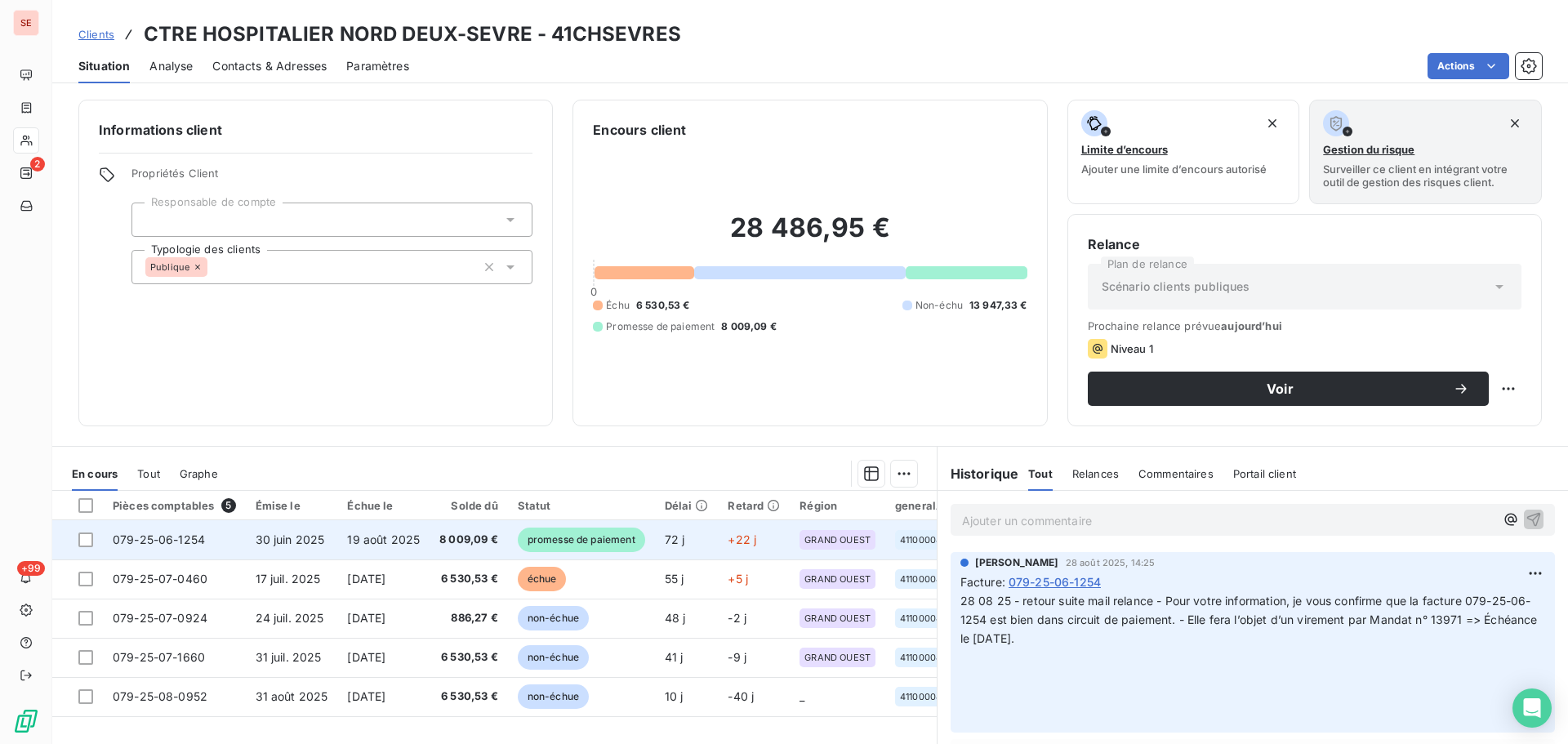
click at [462, 549] on td "8 009,09 €" at bounding box center [469, 539] width 78 height 39
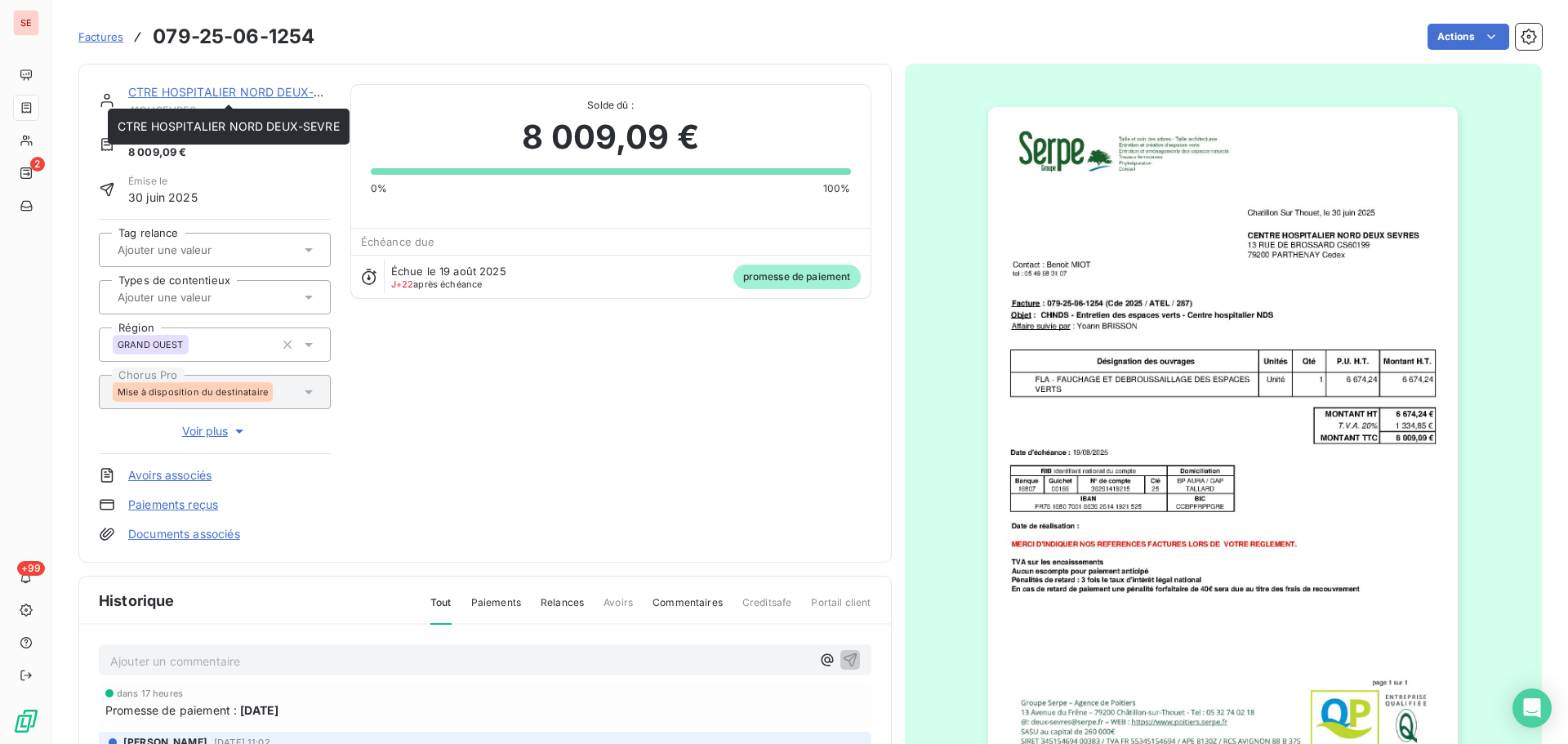
click at [252, 85] on link "CTRE HOSPITALIER NORD DEUX-SEVRE" at bounding box center [240, 91] width 223 height 14
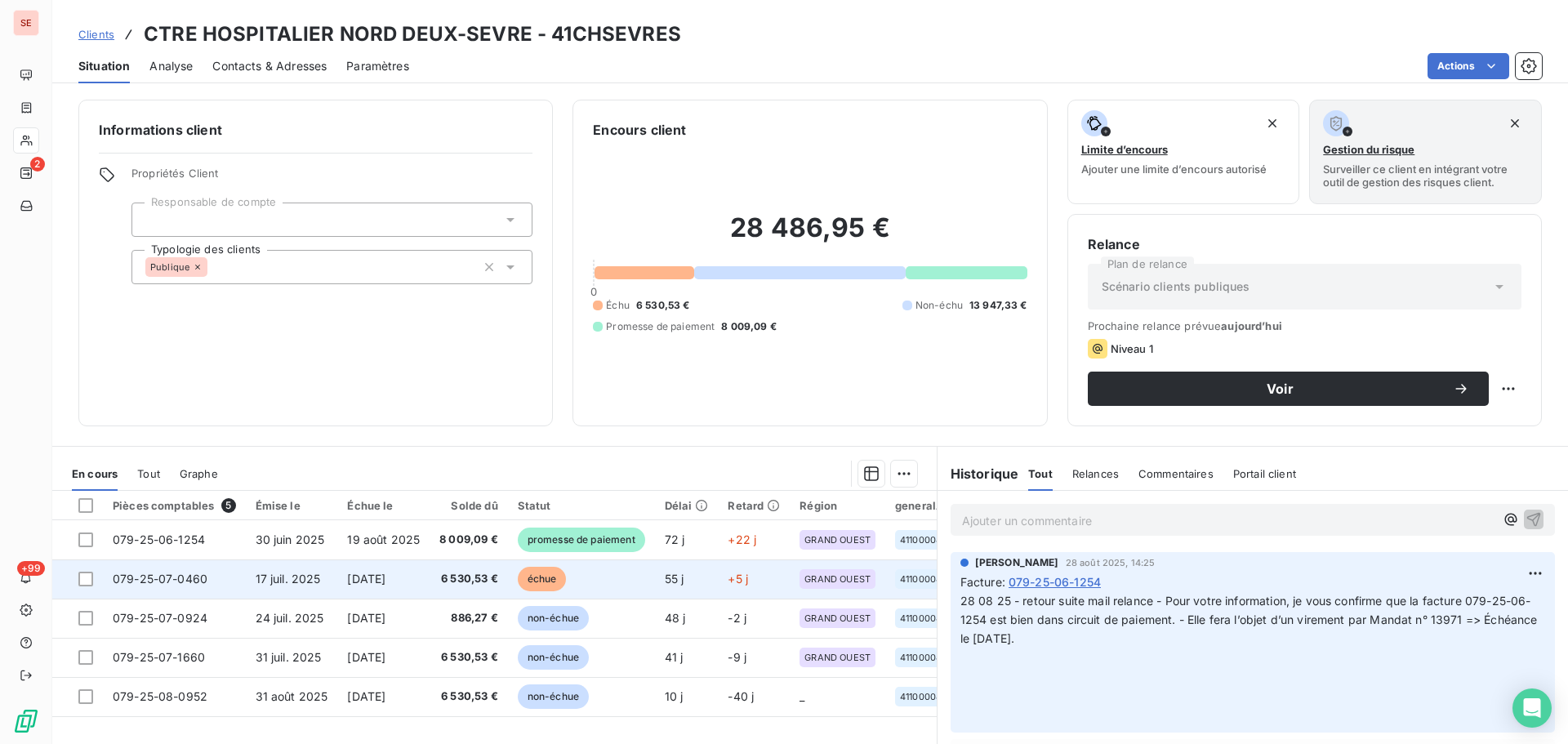
click at [442, 570] on td "6 530,53 €" at bounding box center [469, 578] width 78 height 39
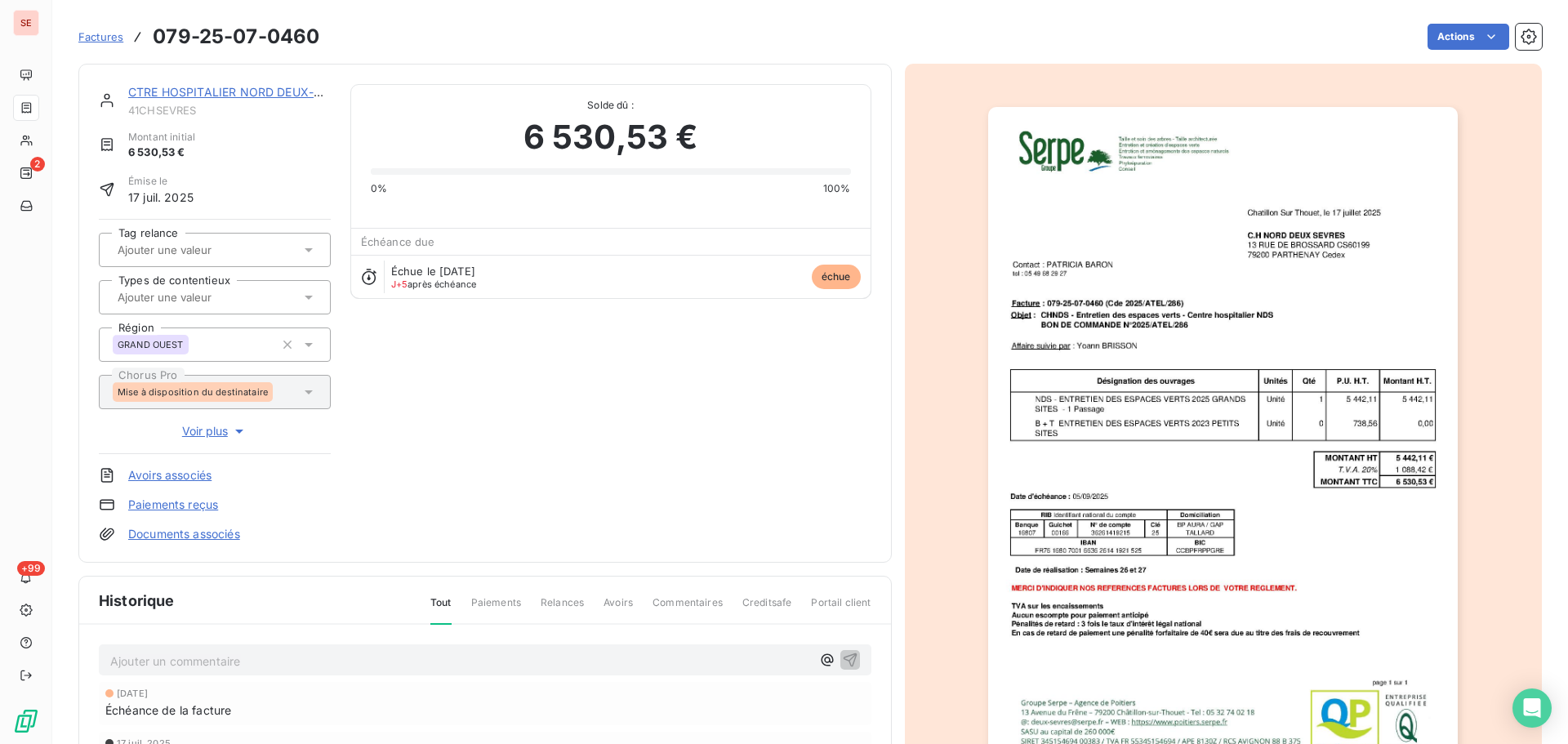
click at [281, 91] on link "CTRE HOSPITALIER NORD DEUX-SEVRE" at bounding box center [240, 91] width 223 height 14
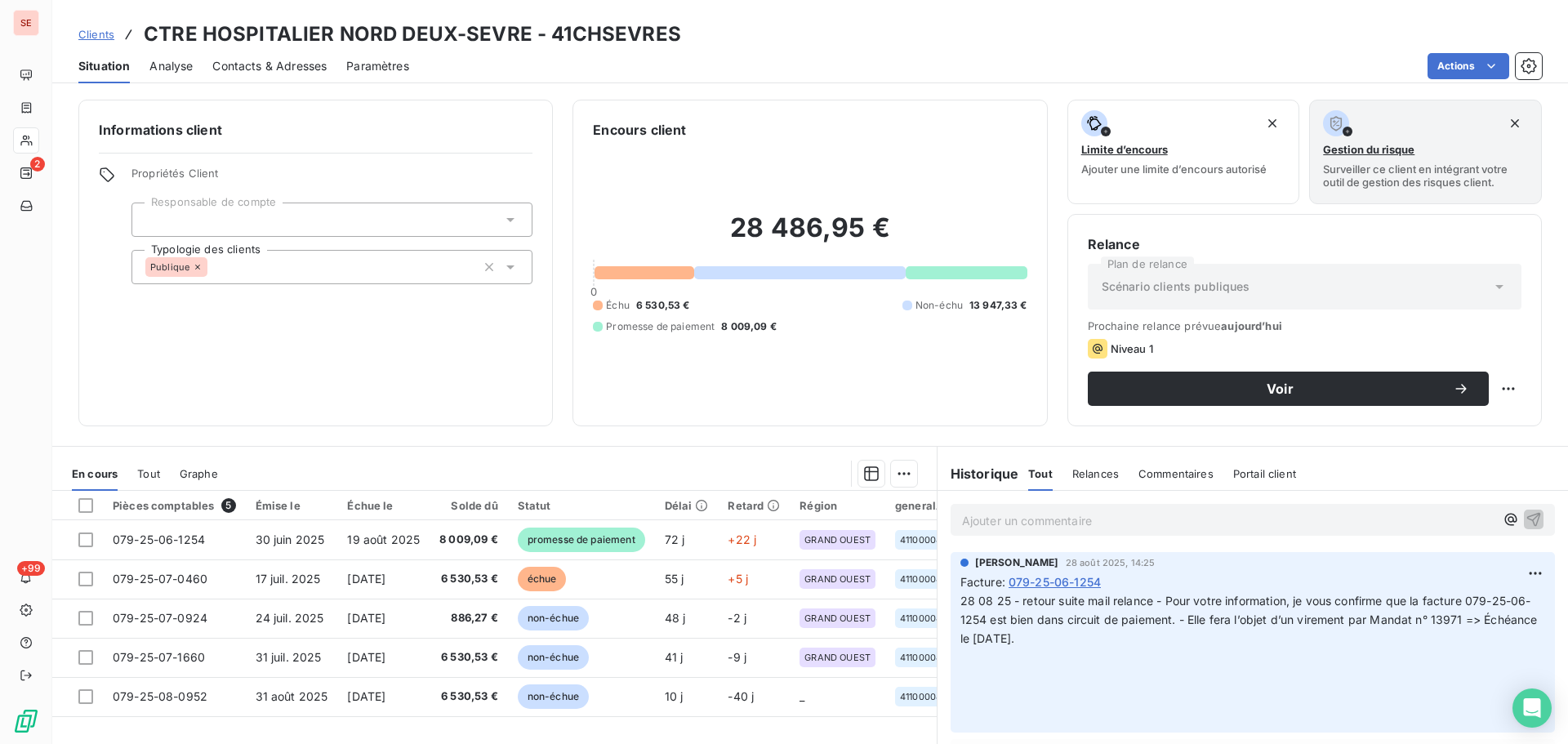
click at [279, 66] on span "Contacts & Adresses" at bounding box center [269, 67] width 114 height 16
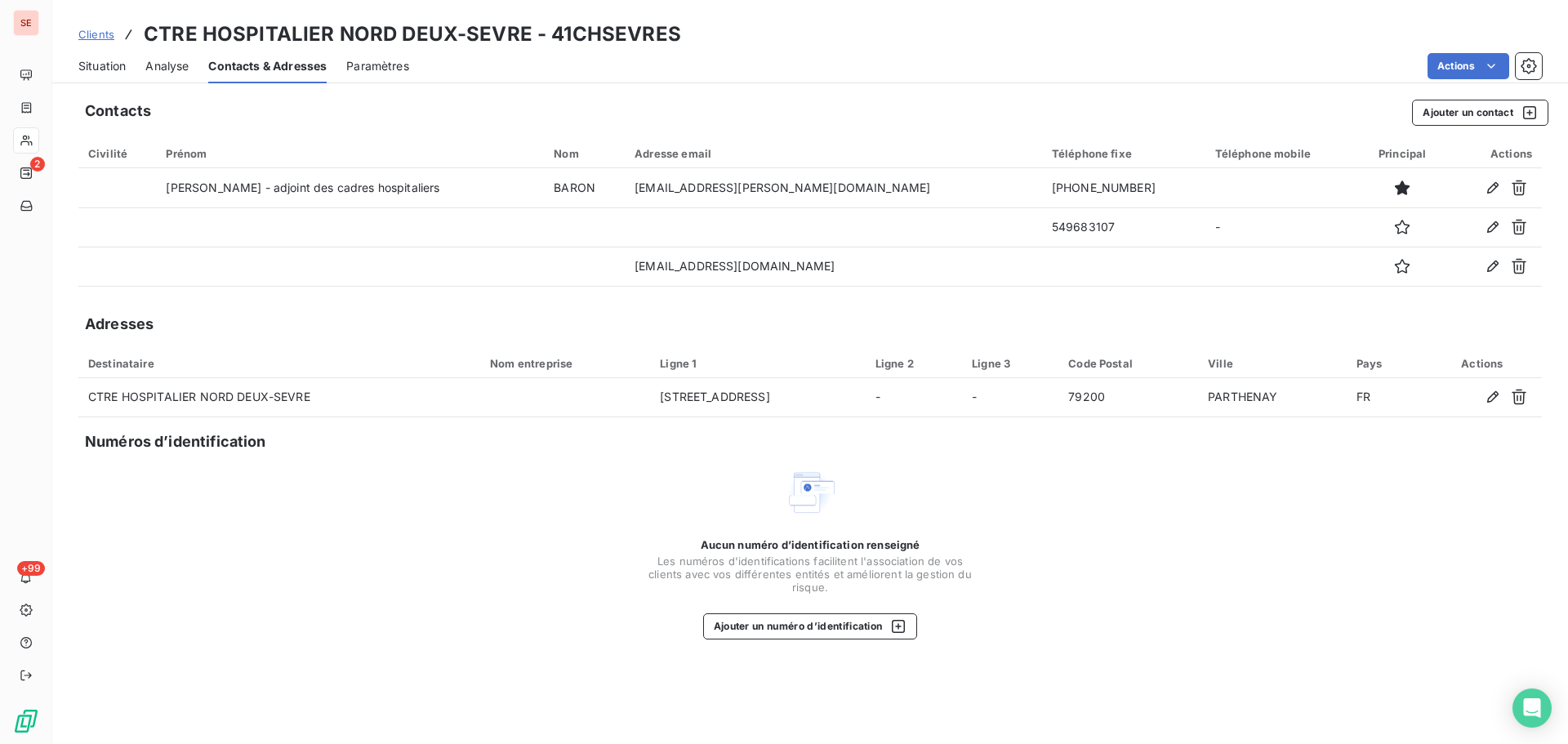
click at [91, 65] on span "Situation" at bounding box center [102, 67] width 47 height 16
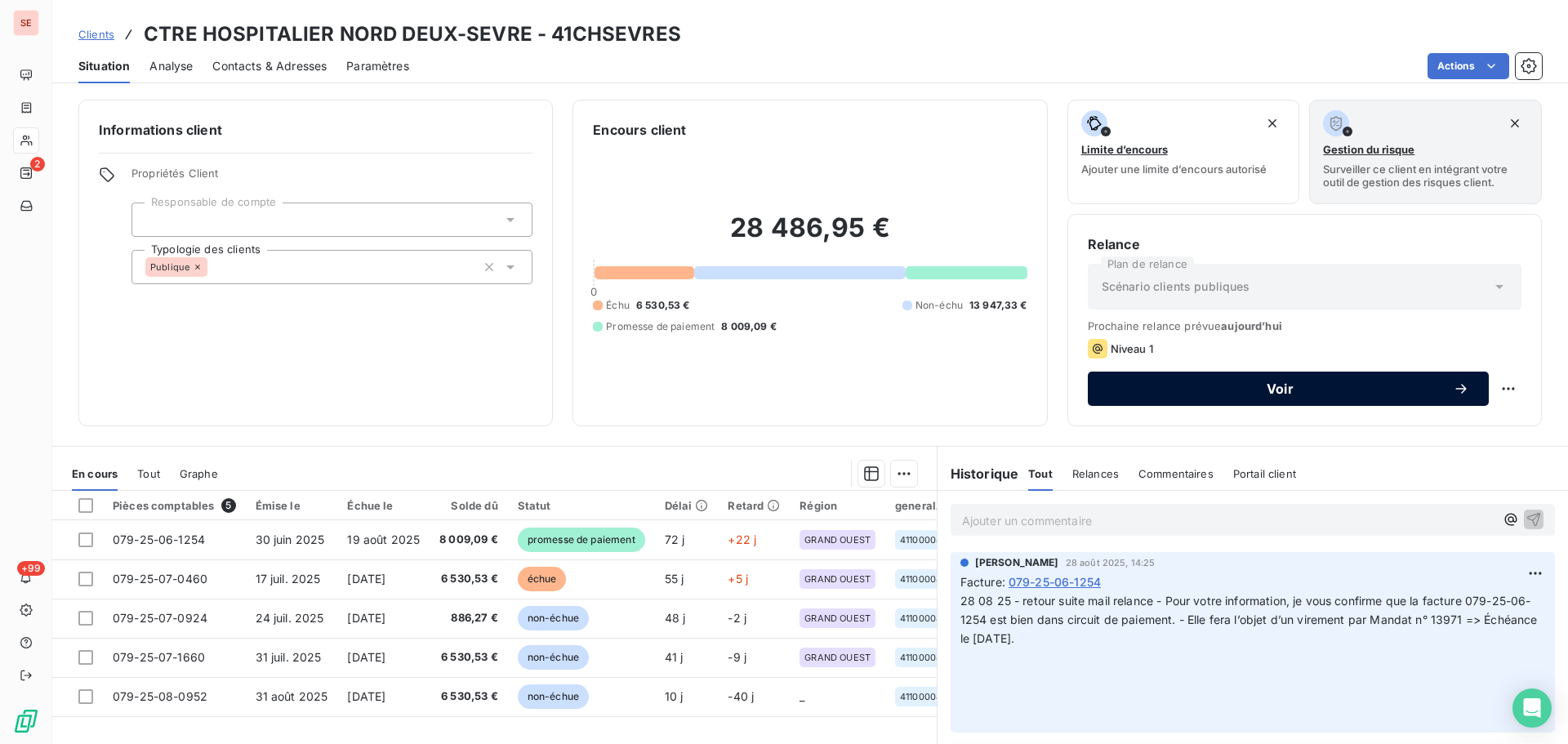
click at [1262, 384] on span "Voir" at bounding box center [1280, 388] width 346 height 13
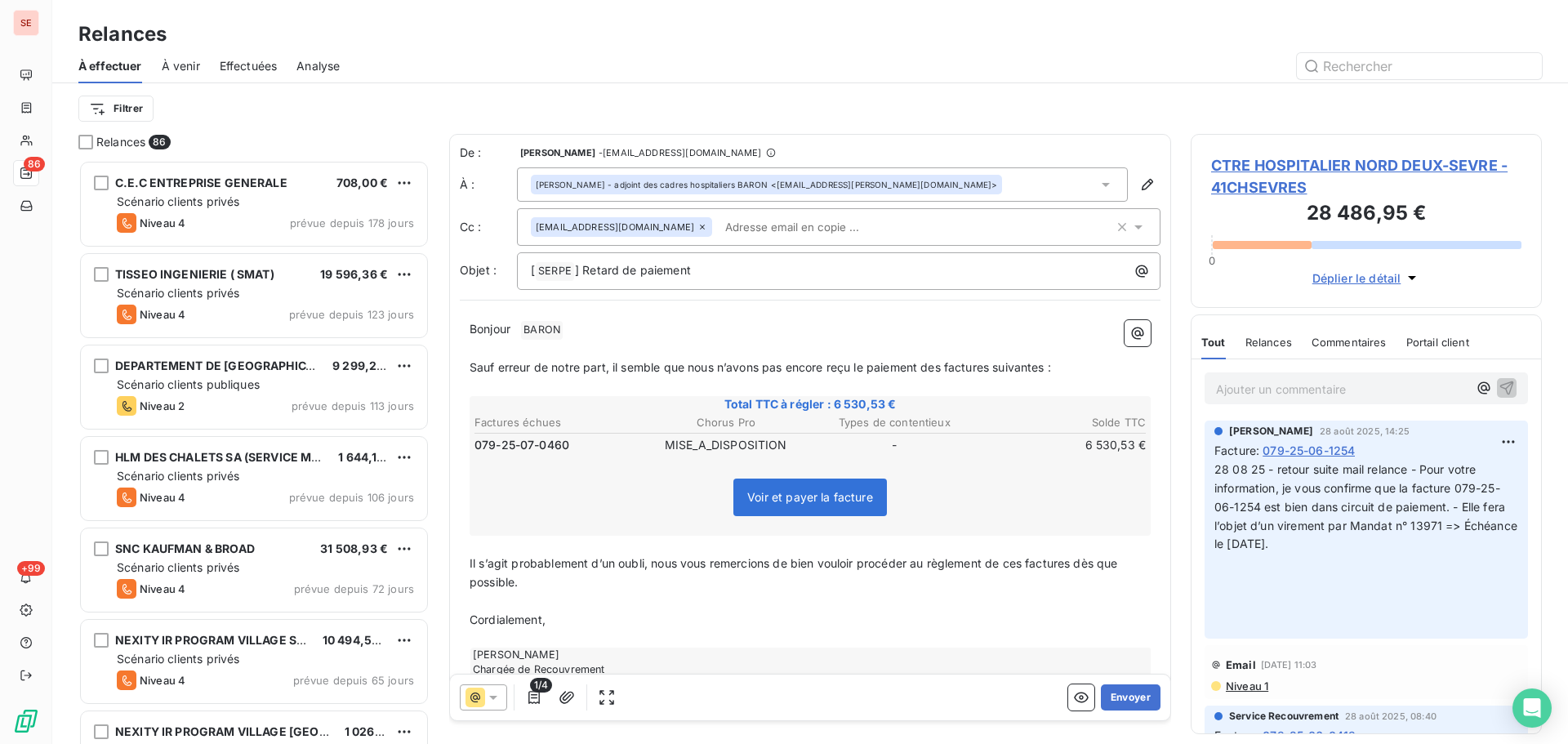
scroll to position [572, 339]
click at [749, 268] on p "[ SERPE ﻿ ] Retard de paiement" at bounding box center [843, 271] width 624 height 19
click at [550, 328] on span "BARON ﻿" at bounding box center [542, 330] width 42 height 19
click at [946, 364] on span "Sauf erreur de notre part, il semble que nous n’avons pas encore reçu le paieme…" at bounding box center [761, 366] width 582 height 14
click at [1028, 563] on span "Il s’agit probablement d’un oubli, nous vous remercions de bien vouloir procéde…" at bounding box center [795, 572] width 652 height 33
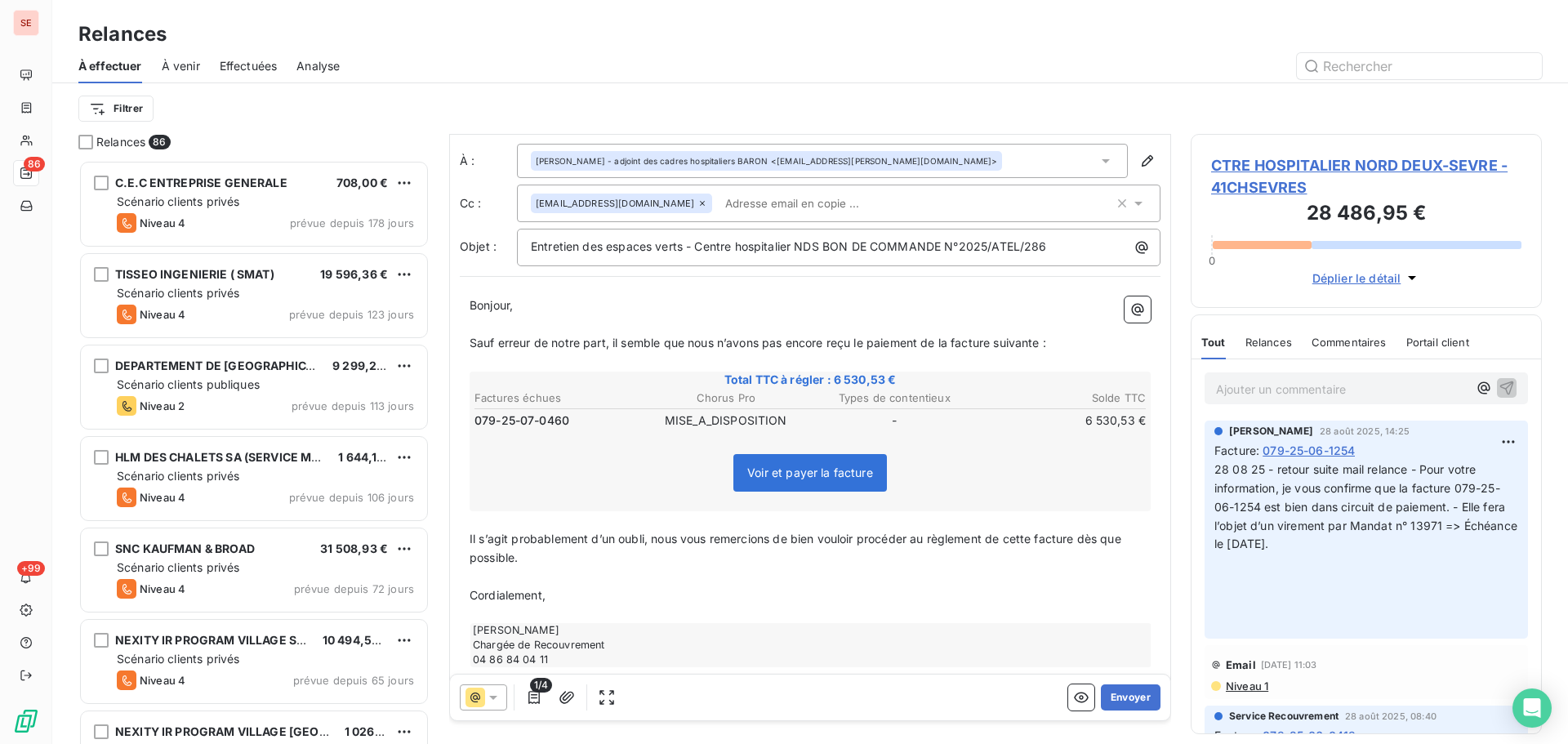
scroll to position [48, 0]
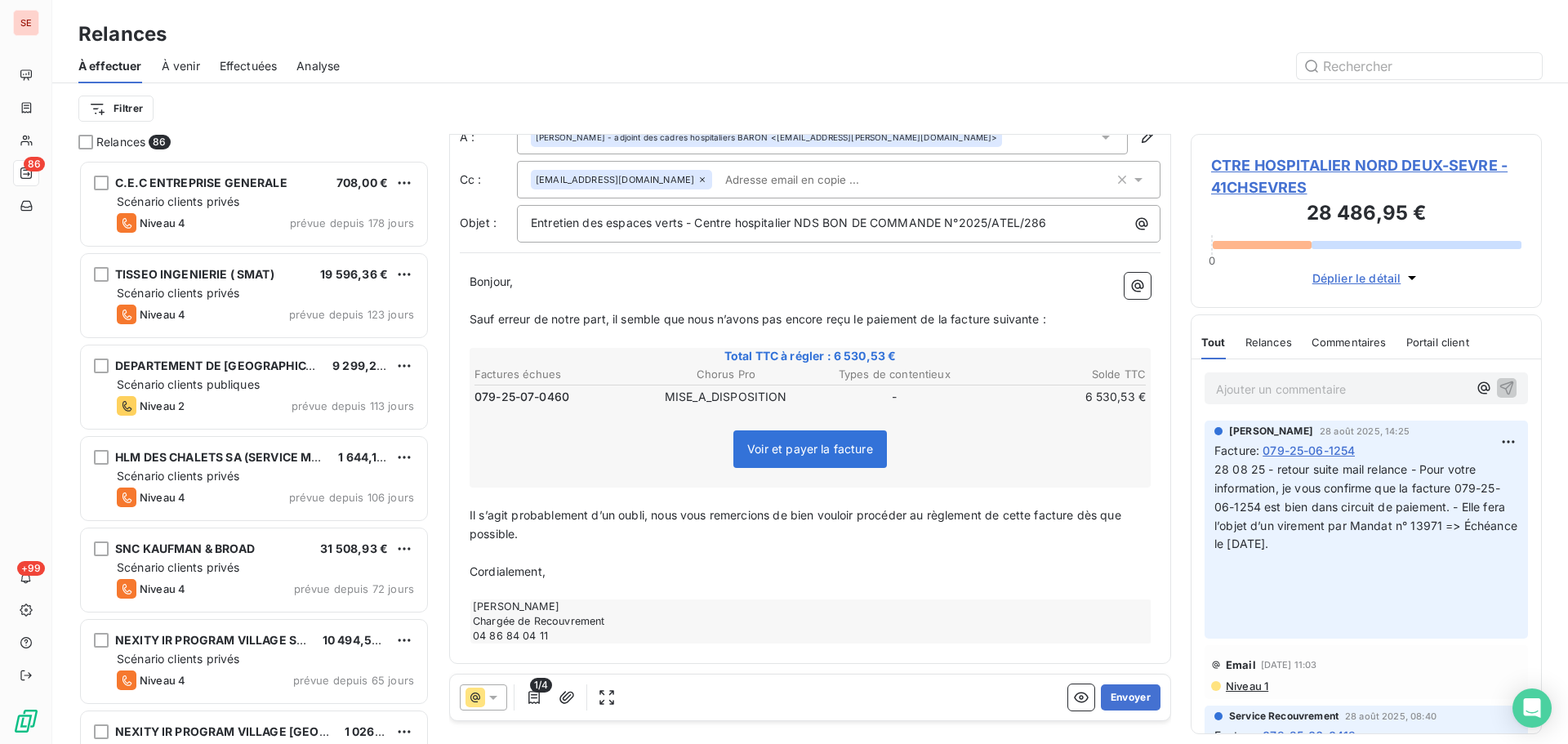
click at [504, 564] on span "Cordialement," at bounding box center [507, 571] width 76 height 14
click at [505, 557] on p "﻿" at bounding box center [810, 553] width 681 height 19
click at [567, 700] on icon "button" at bounding box center [567, 698] width 16 height 16
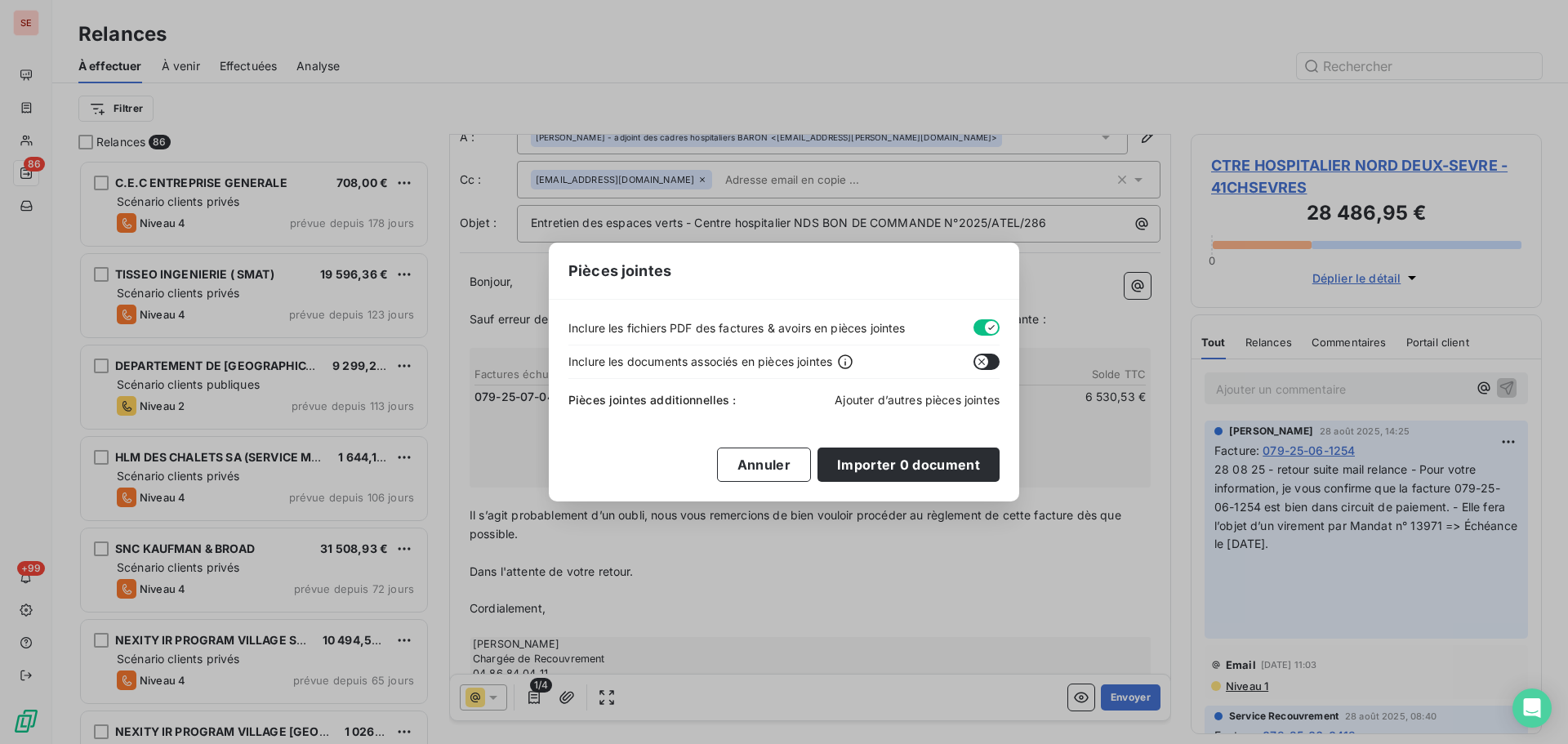
click at [917, 397] on span "Ajouter d’autres pièces jointes" at bounding box center [917, 399] width 165 height 14
click at [934, 398] on span "Ajouter d’autres pièces jointes" at bounding box center [917, 399] width 165 height 14
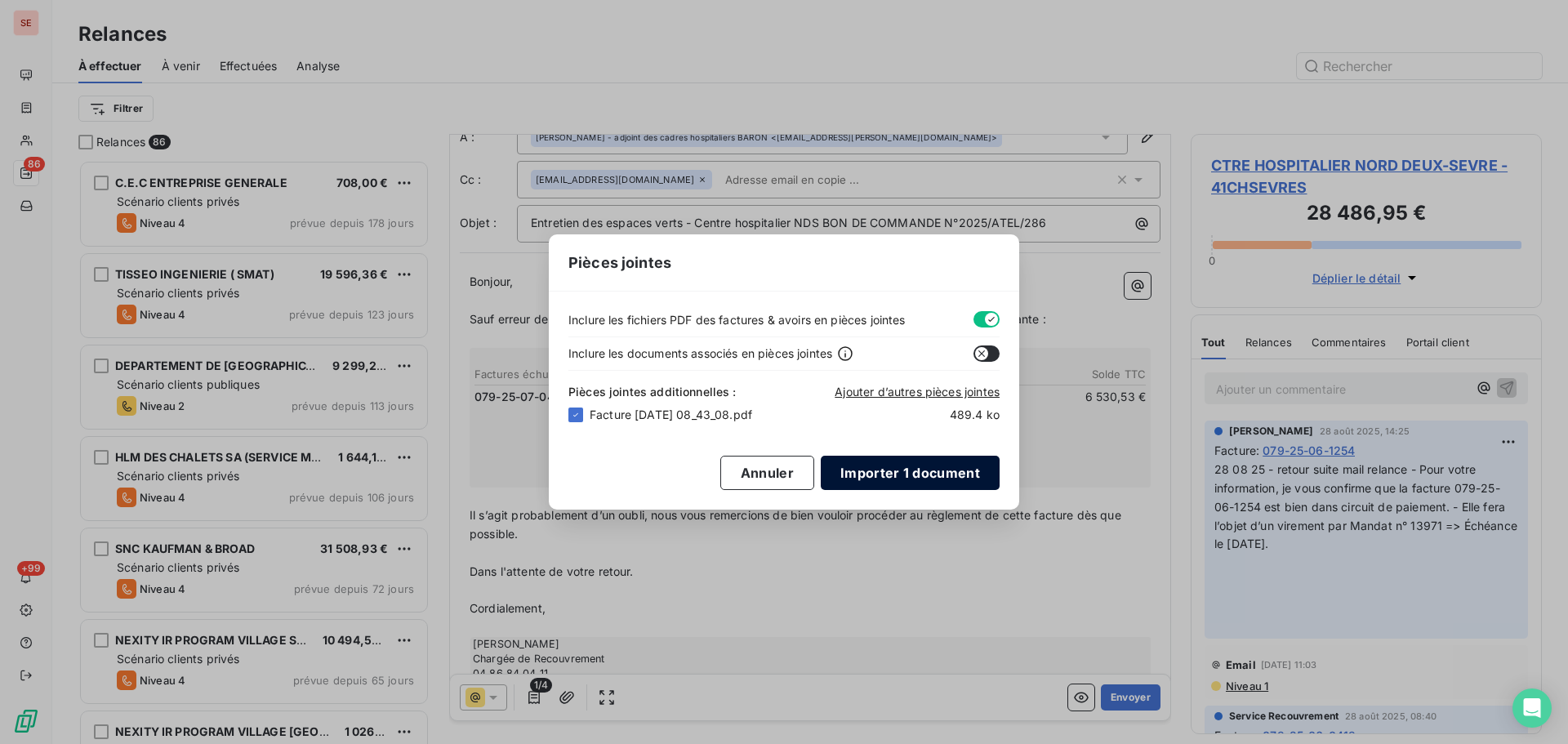
click at [919, 465] on button "Importer 1 document" at bounding box center [910, 473] width 179 height 35
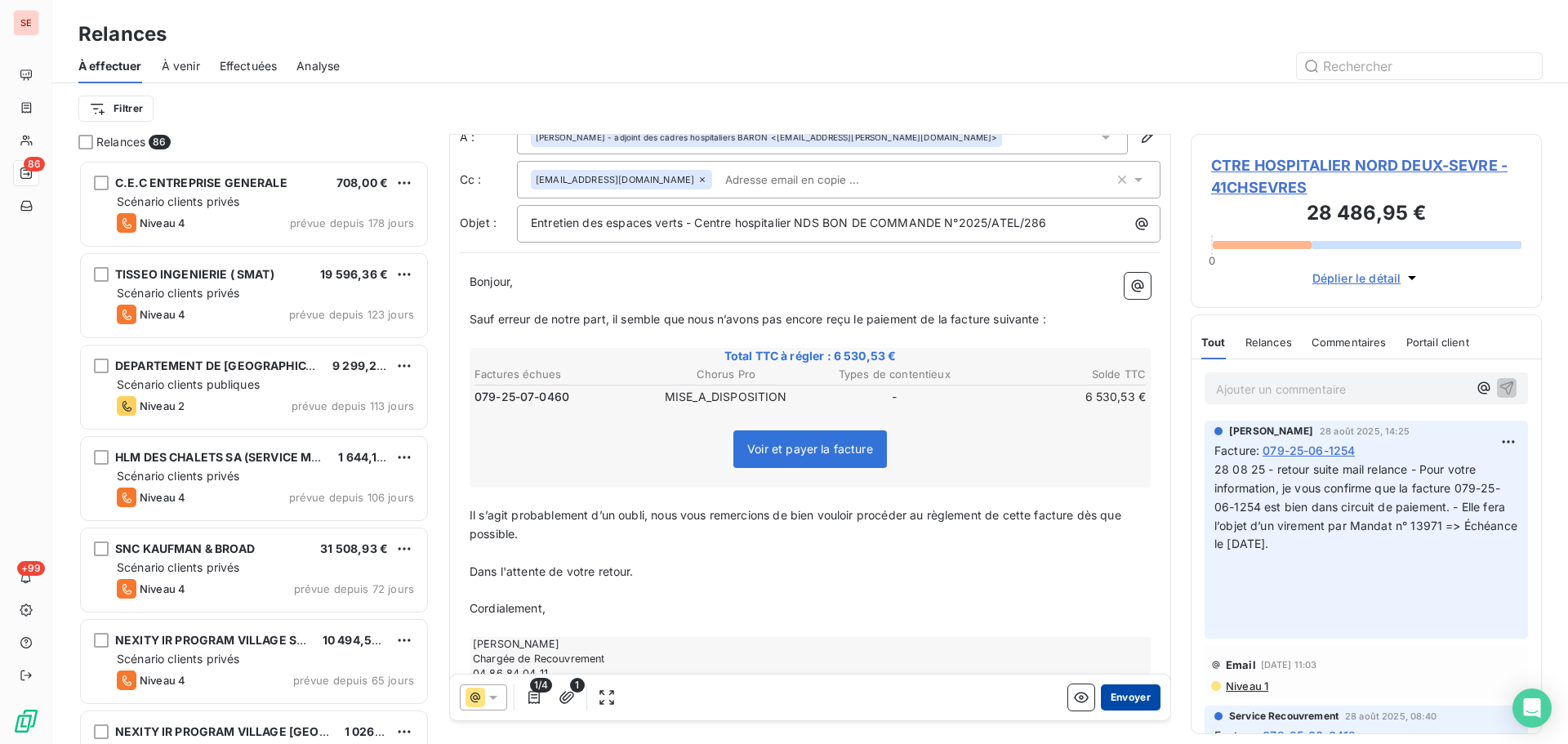
click at [1127, 690] on button "Envoyer" at bounding box center [1130, 697] width 59 height 26
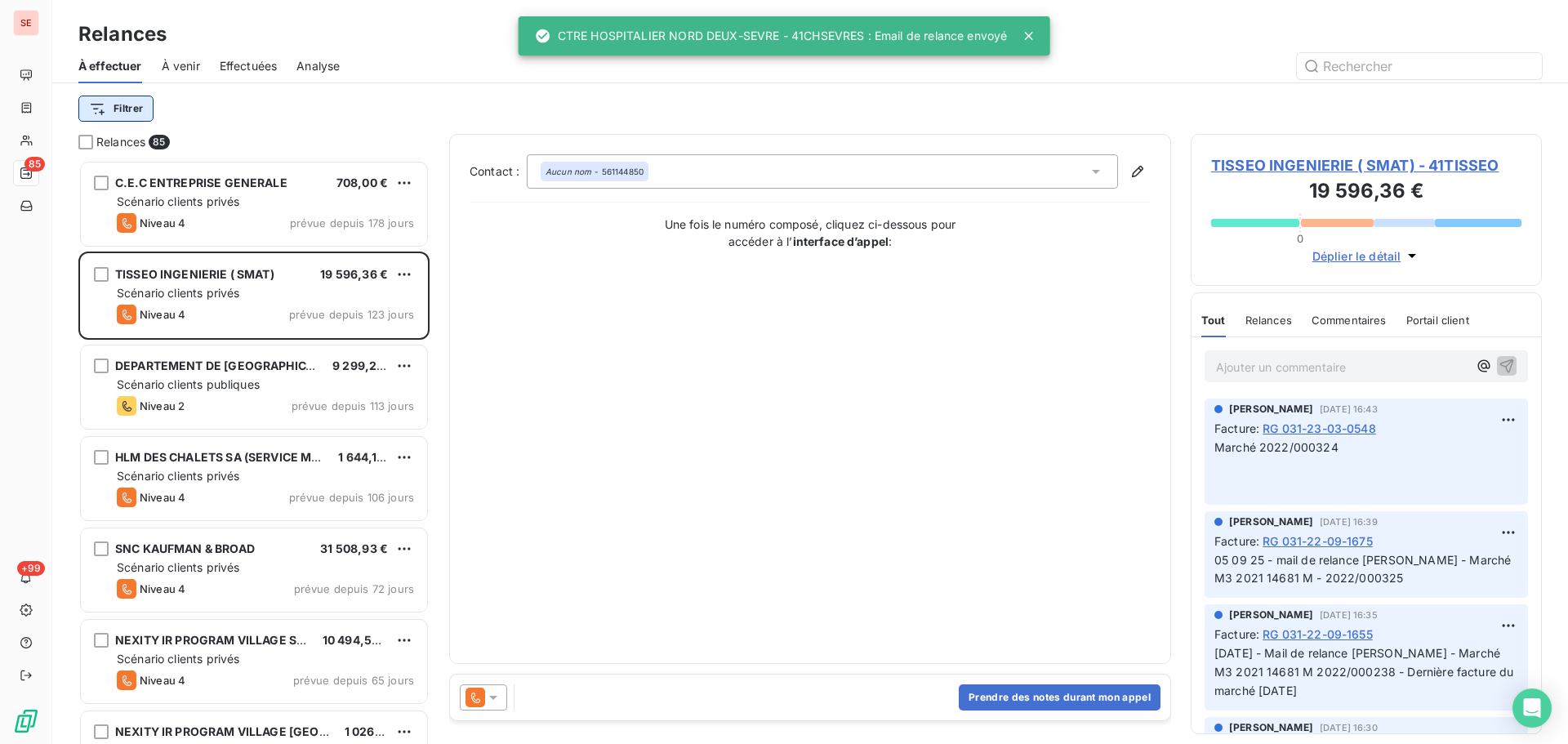
click at [106, 108] on html "SE 85 +99 Relances À effectuer À venir Effectuées Analyse Filtrer Relances 85 C…" at bounding box center [784, 372] width 1568 height 744
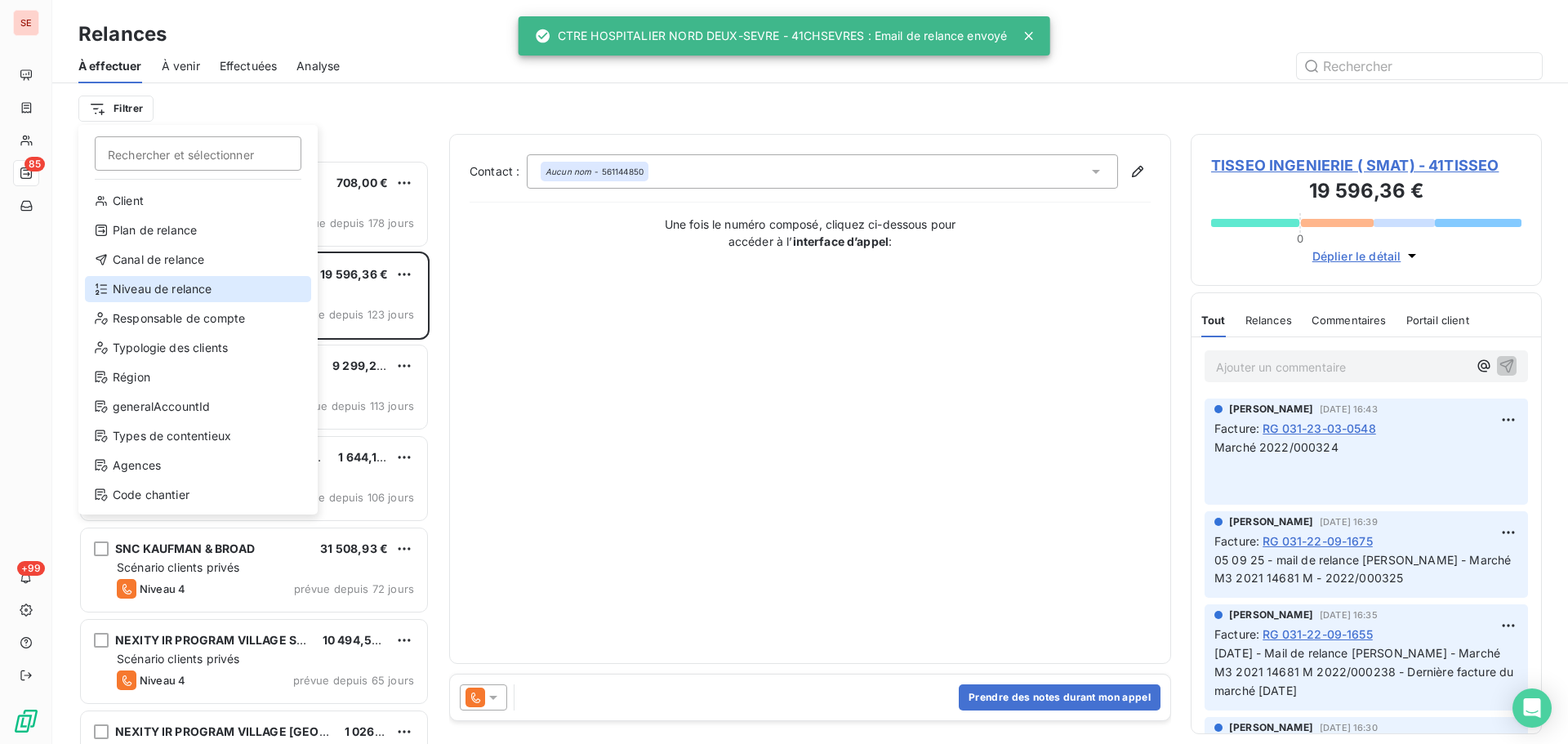
click at [185, 286] on div "Niveau de relance" at bounding box center [198, 289] width 226 height 26
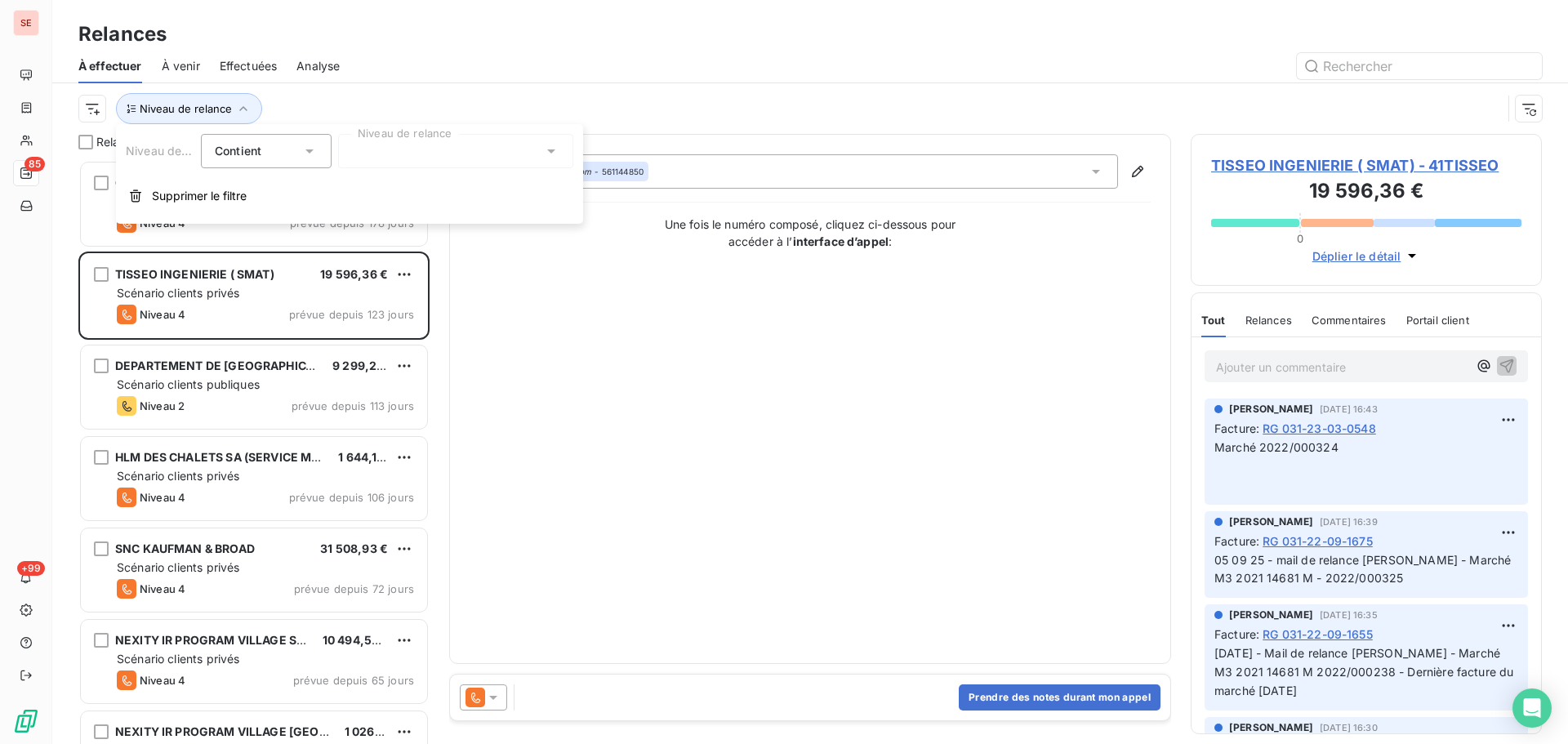
click at [493, 144] on div at bounding box center [456, 151] width 235 height 35
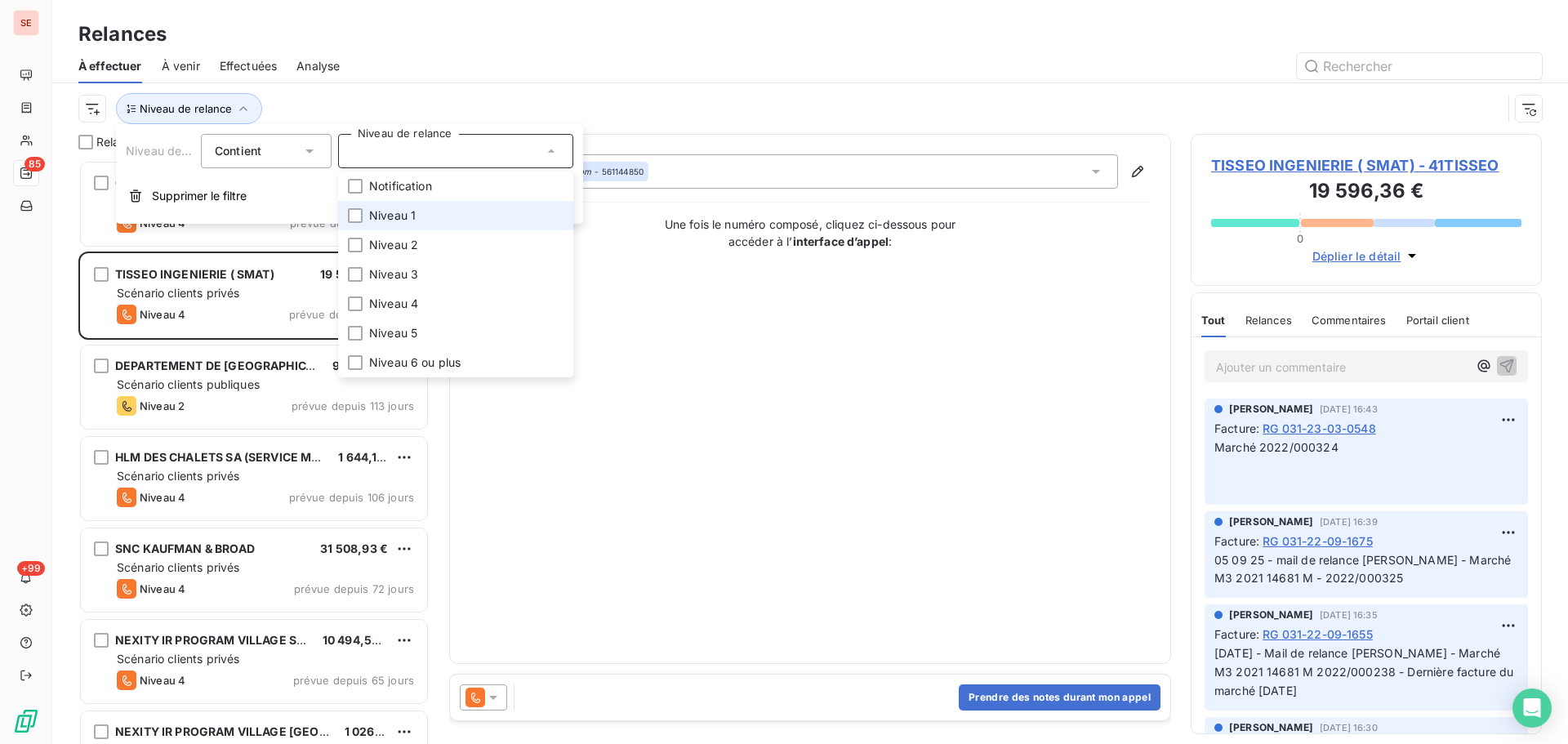
click at [472, 220] on li "Niveau 1" at bounding box center [456, 215] width 235 height 29
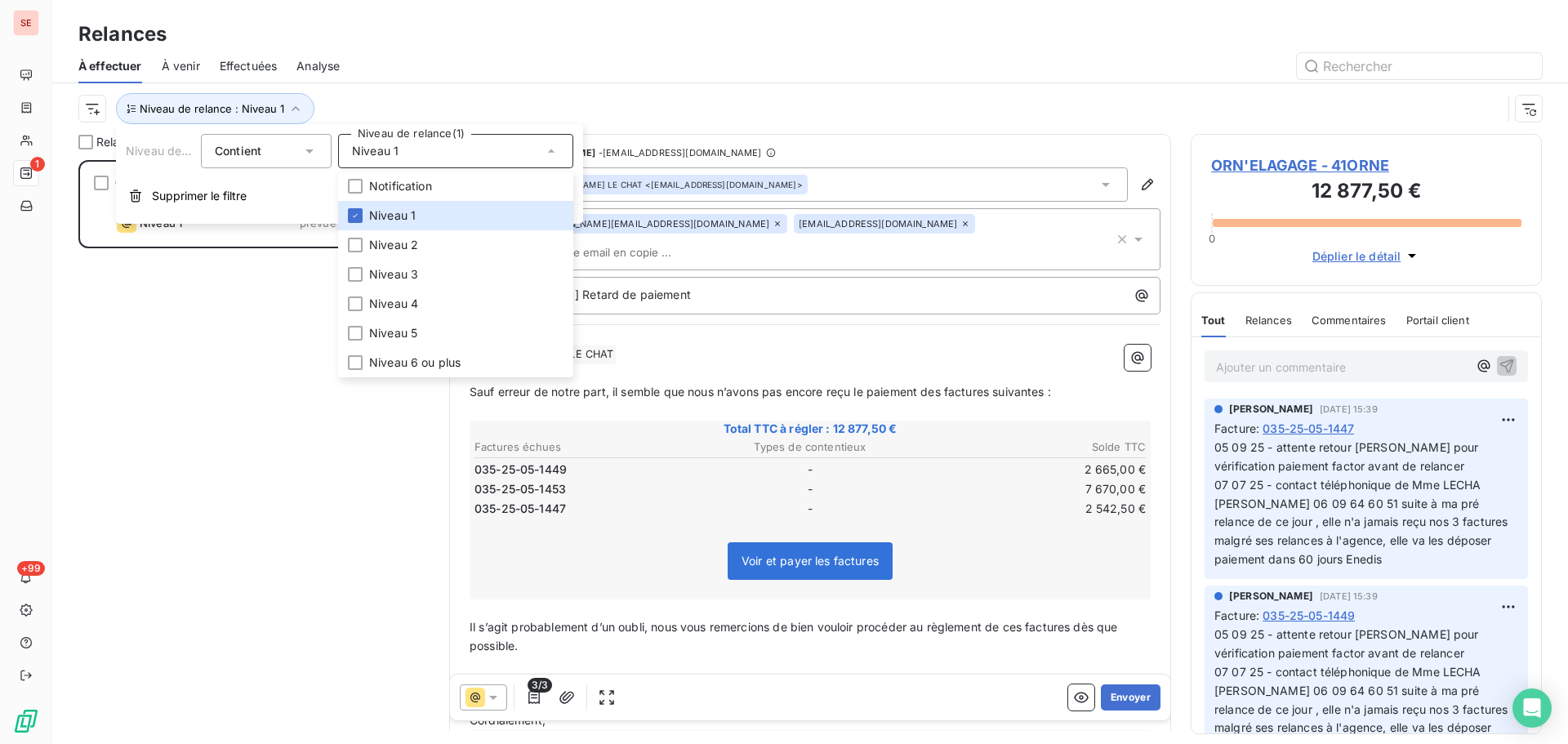
click at [561, 90] on div "Niveau de relance : Niveau 1" at bounding box center [810, 108] width 1464 height 51
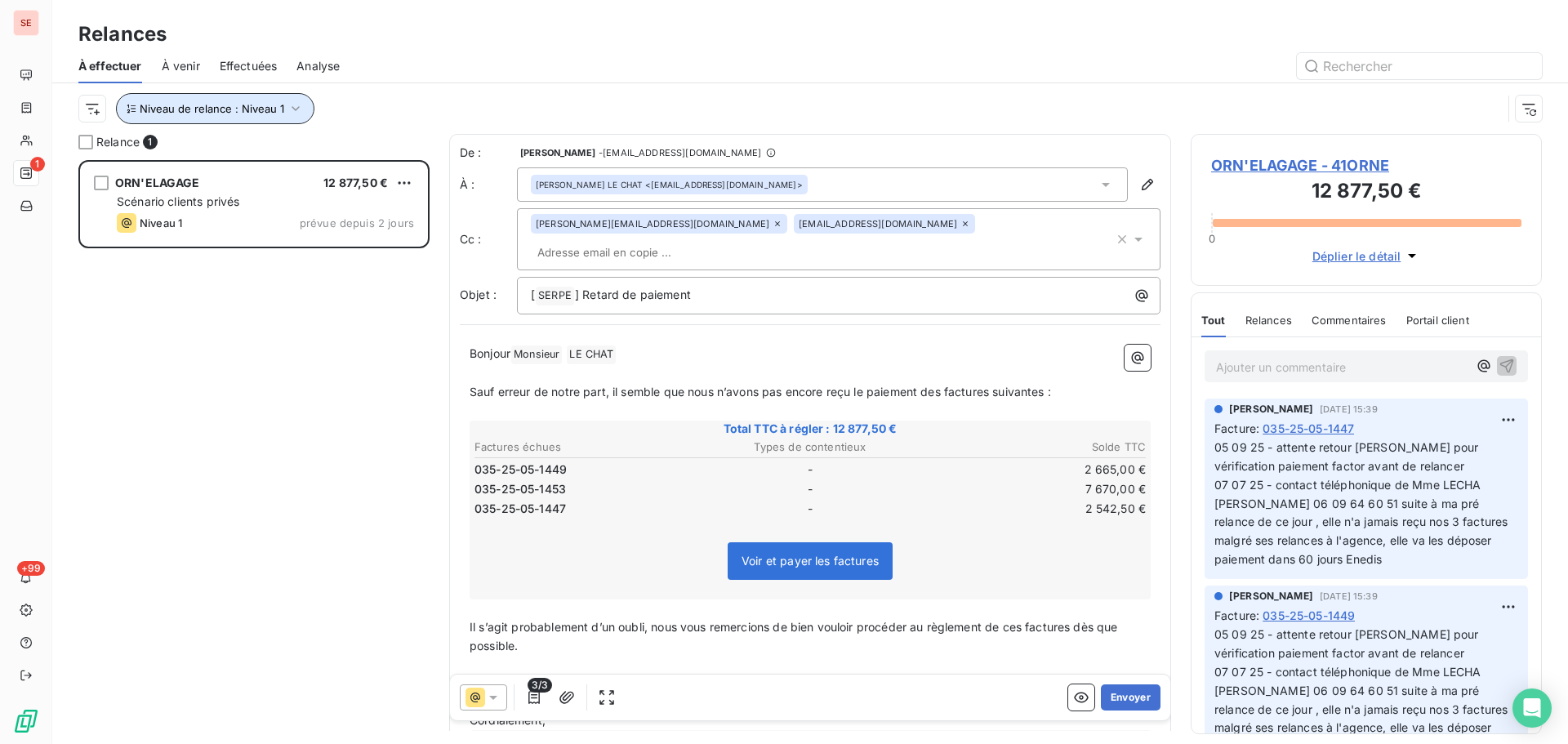
click at [291, 103] on icon "button" at bounding box center [296, 108] width 16 height 16
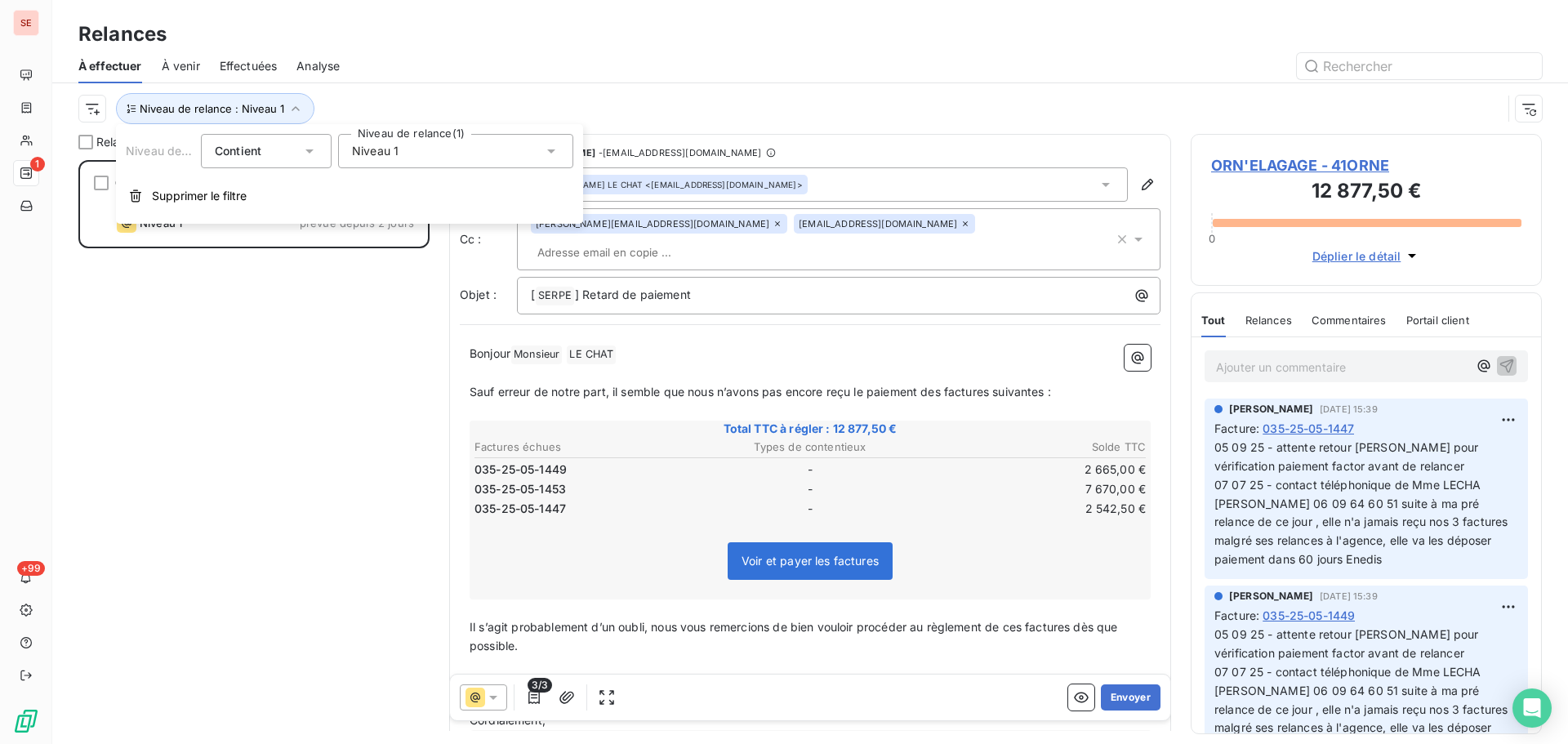
click at [420, 152] on div "Niveau 1" at bounding box center [456, 151] width 235 height 35
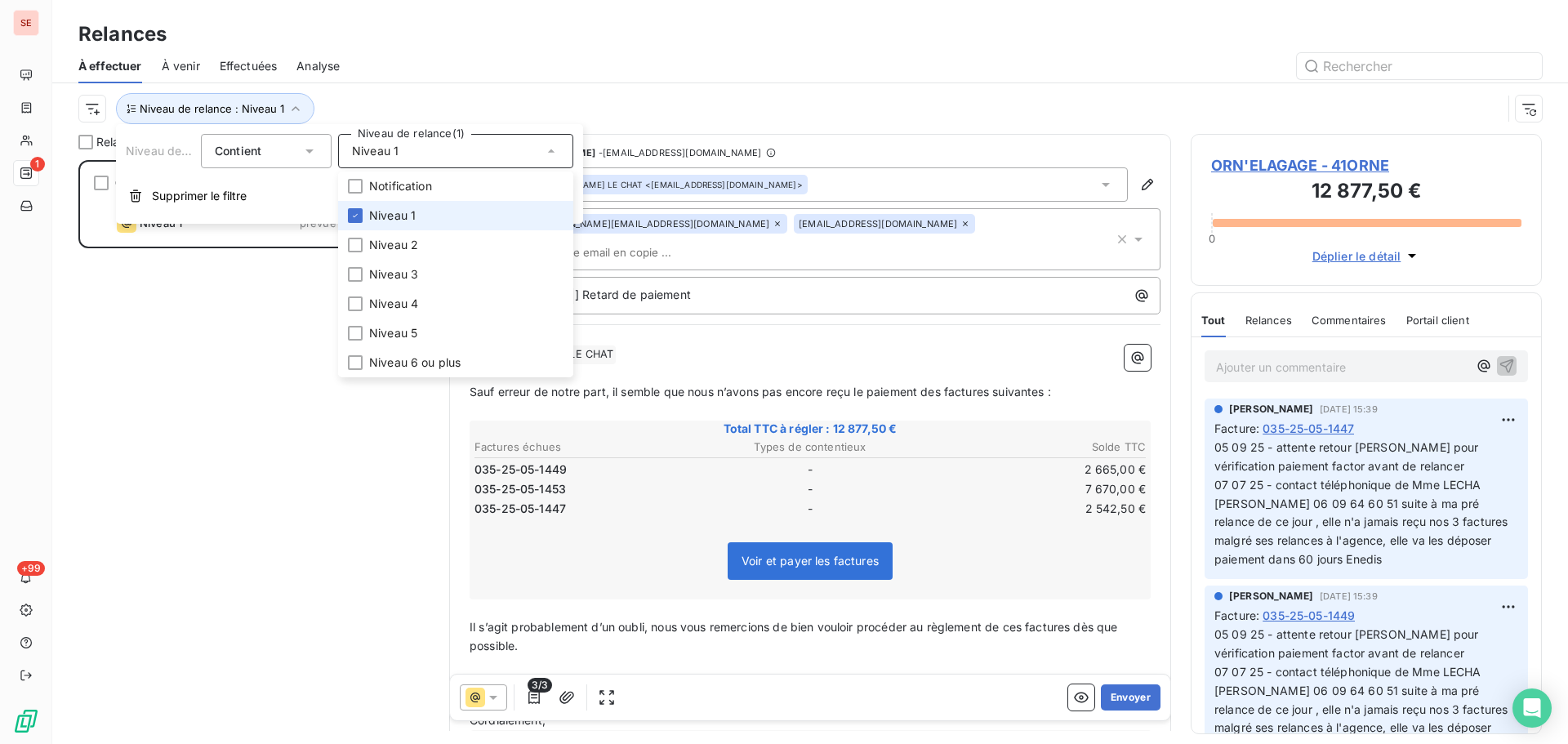
click at [412, 216] on span "Niveau 1" at bounding box center [392, 215] width 47 height 16
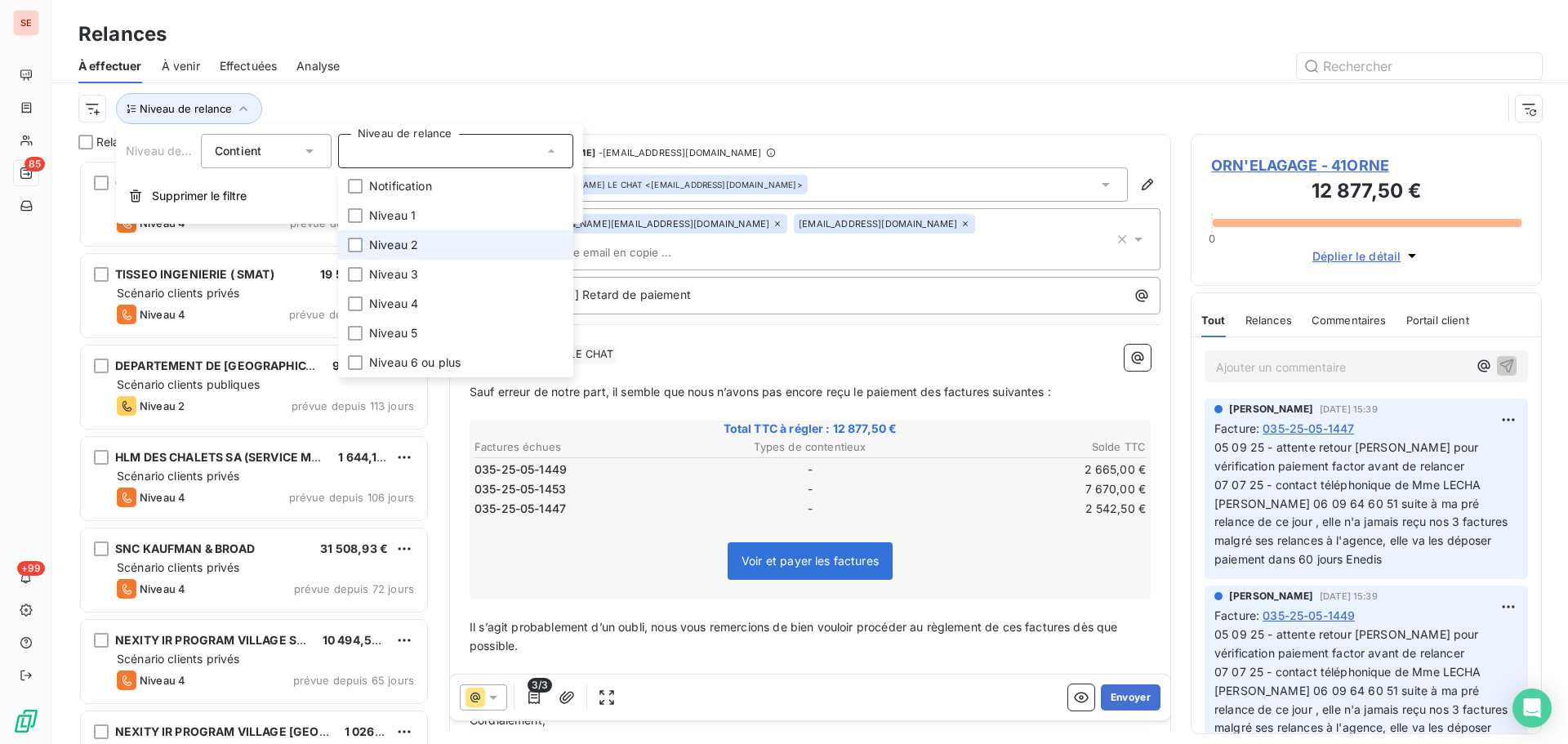
click at [413, 248] on span "Niveau 2" at bounding box center [394, 245] width 49 height 16
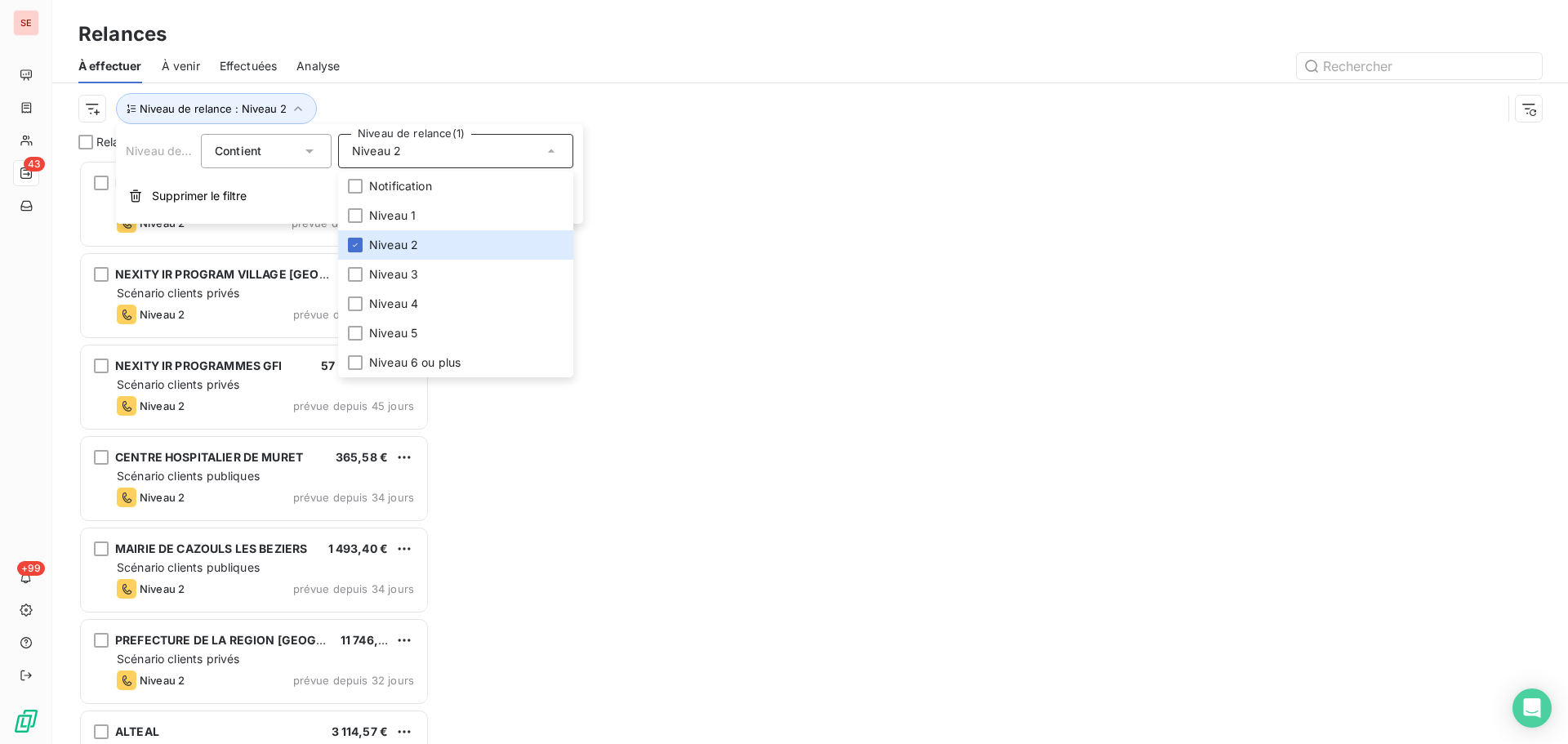
scroll to position [572, 339]
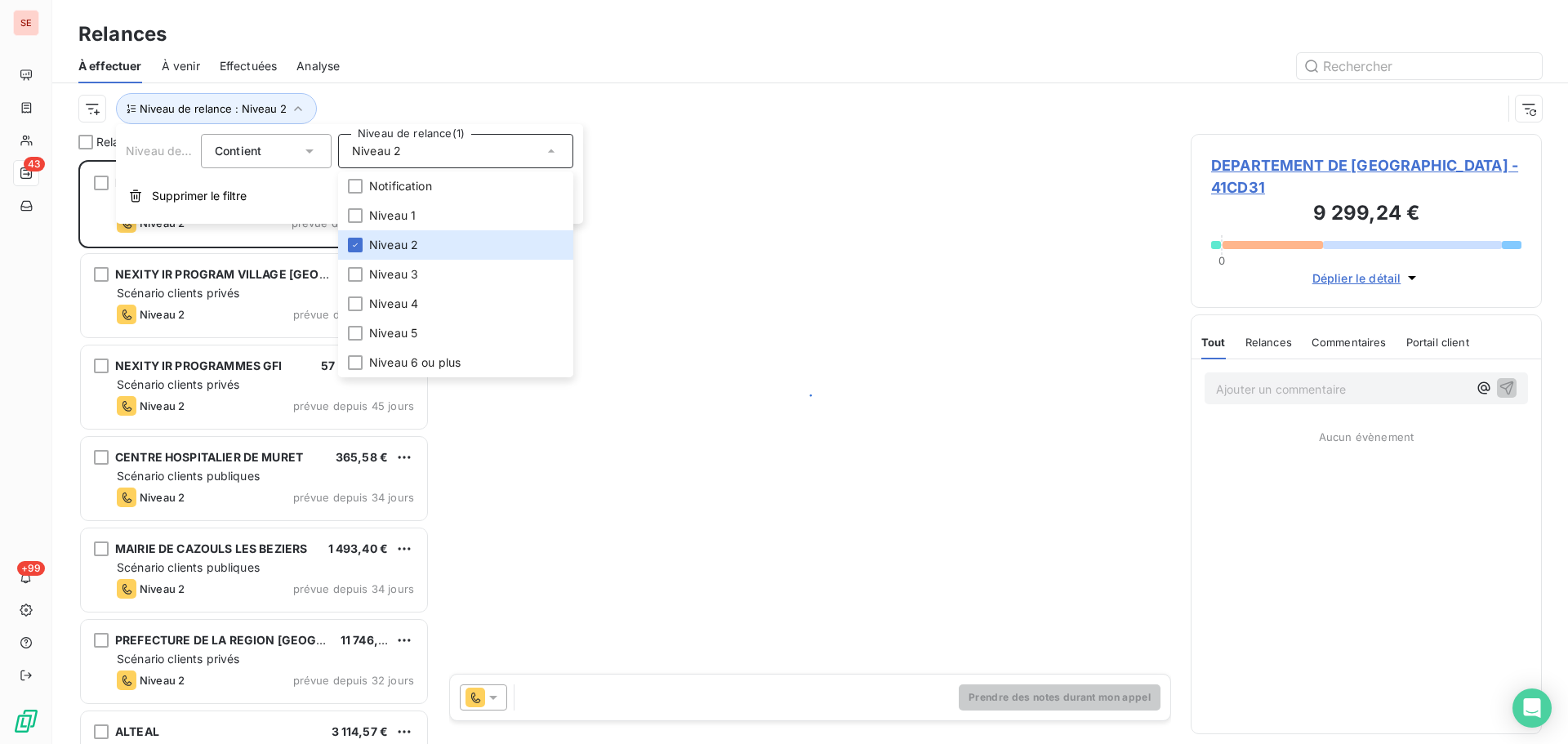
click at [488, 82] on div "À effectuer À venir Effectuées Analyse" at bounding box center [810, 67] width 1516 height 35
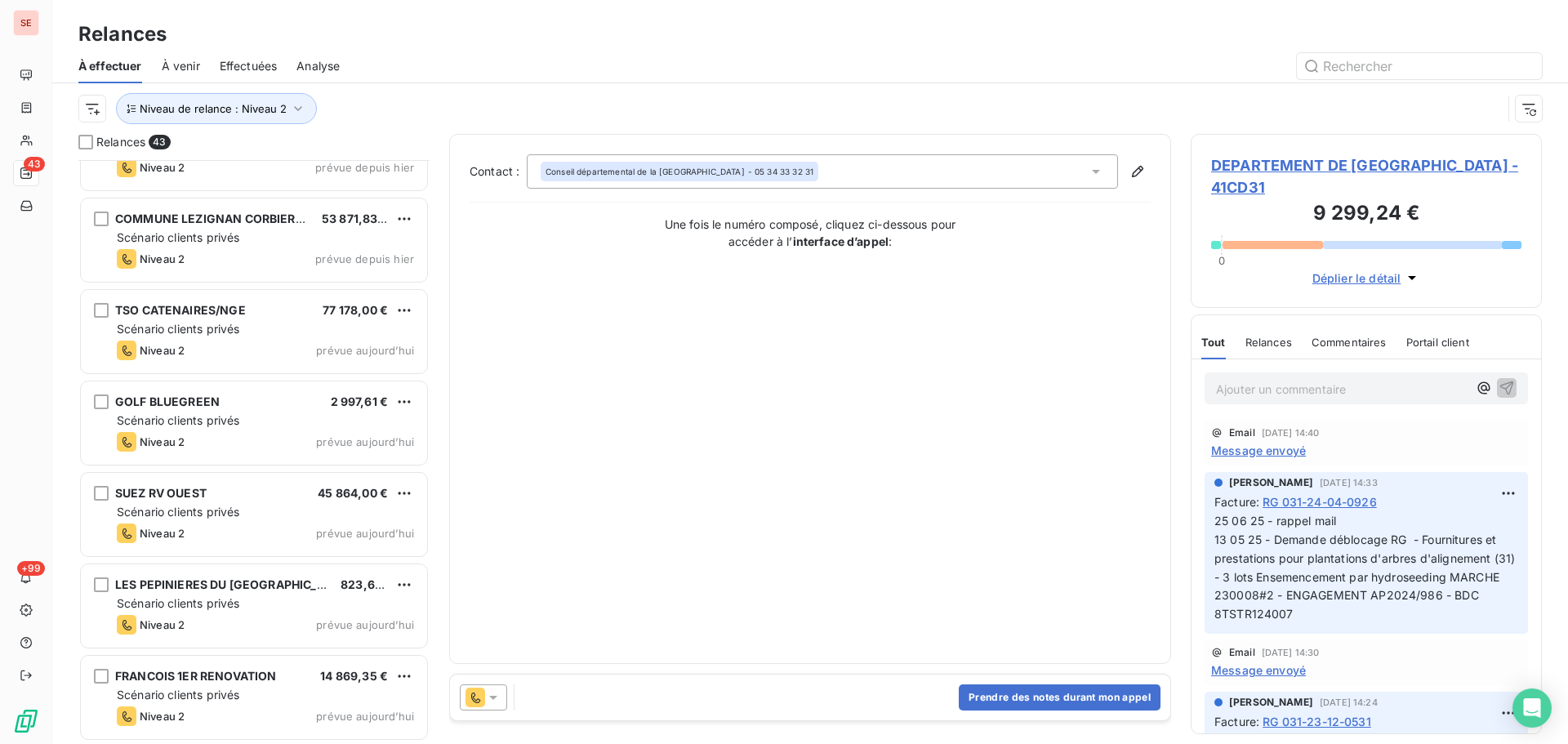
scroll to position [3349, 0]
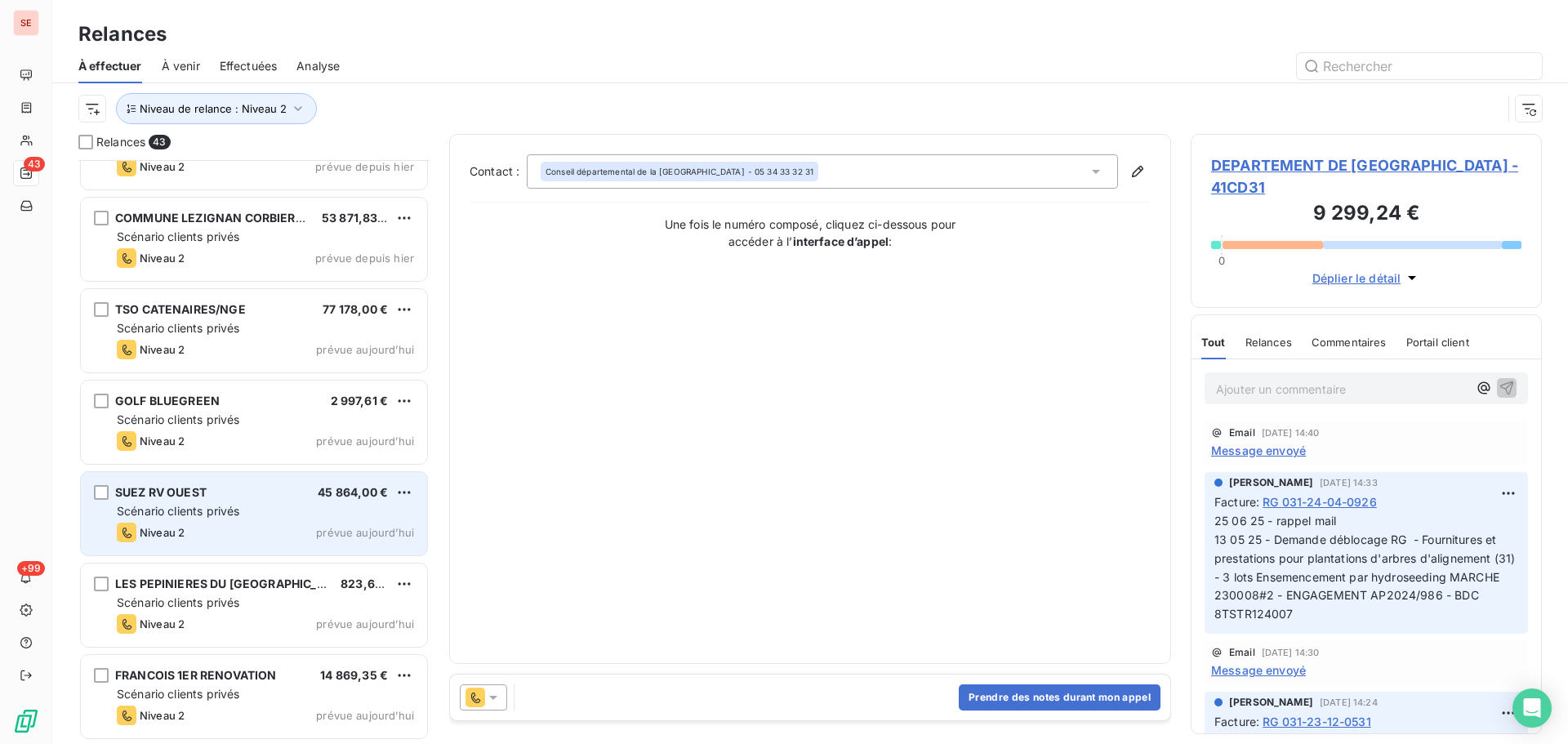
click at [293, 519] on div "Scénario clients privés" at bounding box center [265, 512] width 297 height 16
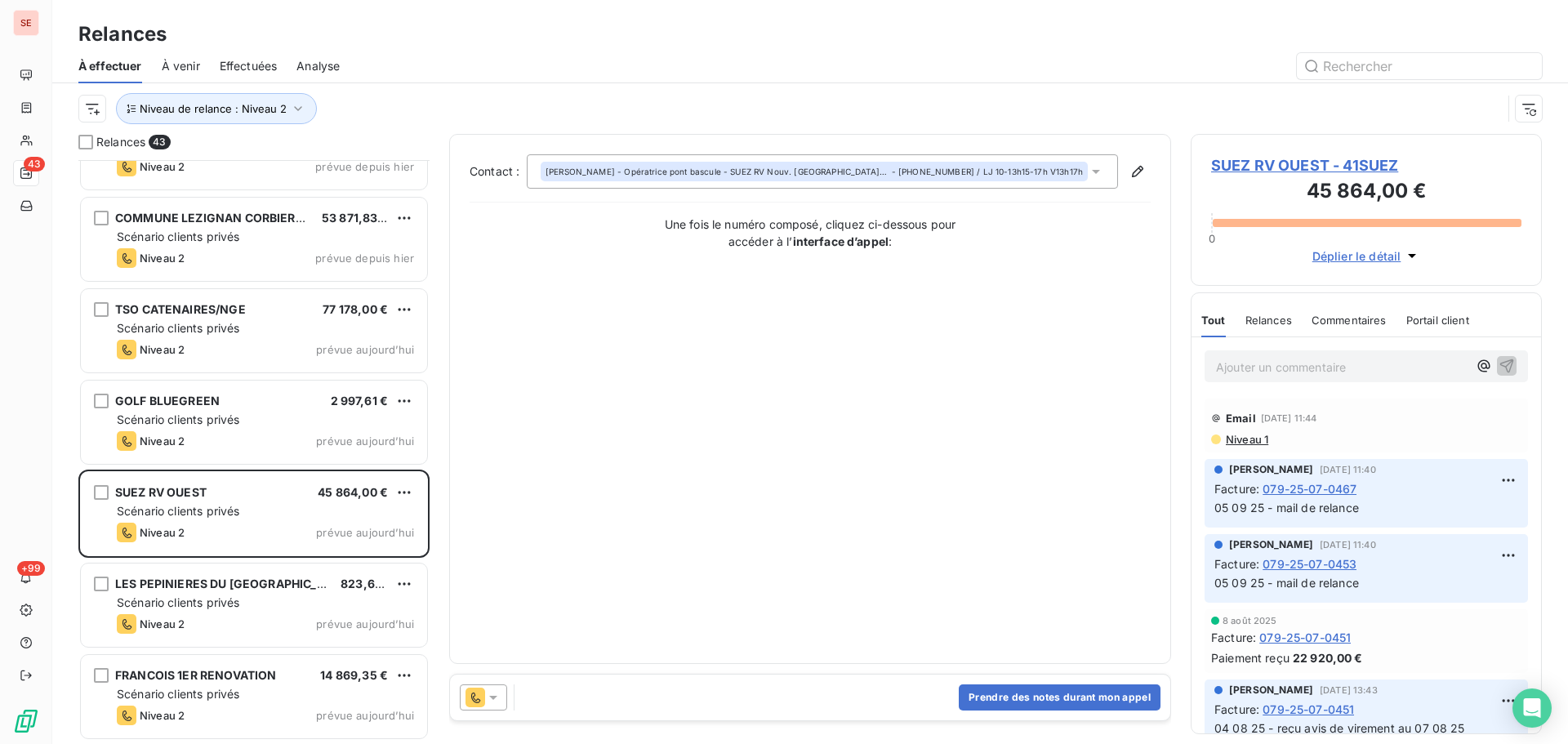
click at [1317, 161] on span "SUEZ RV OUEST - 41SUEZ" at bounding box center [1366, 165] width 310 height 22
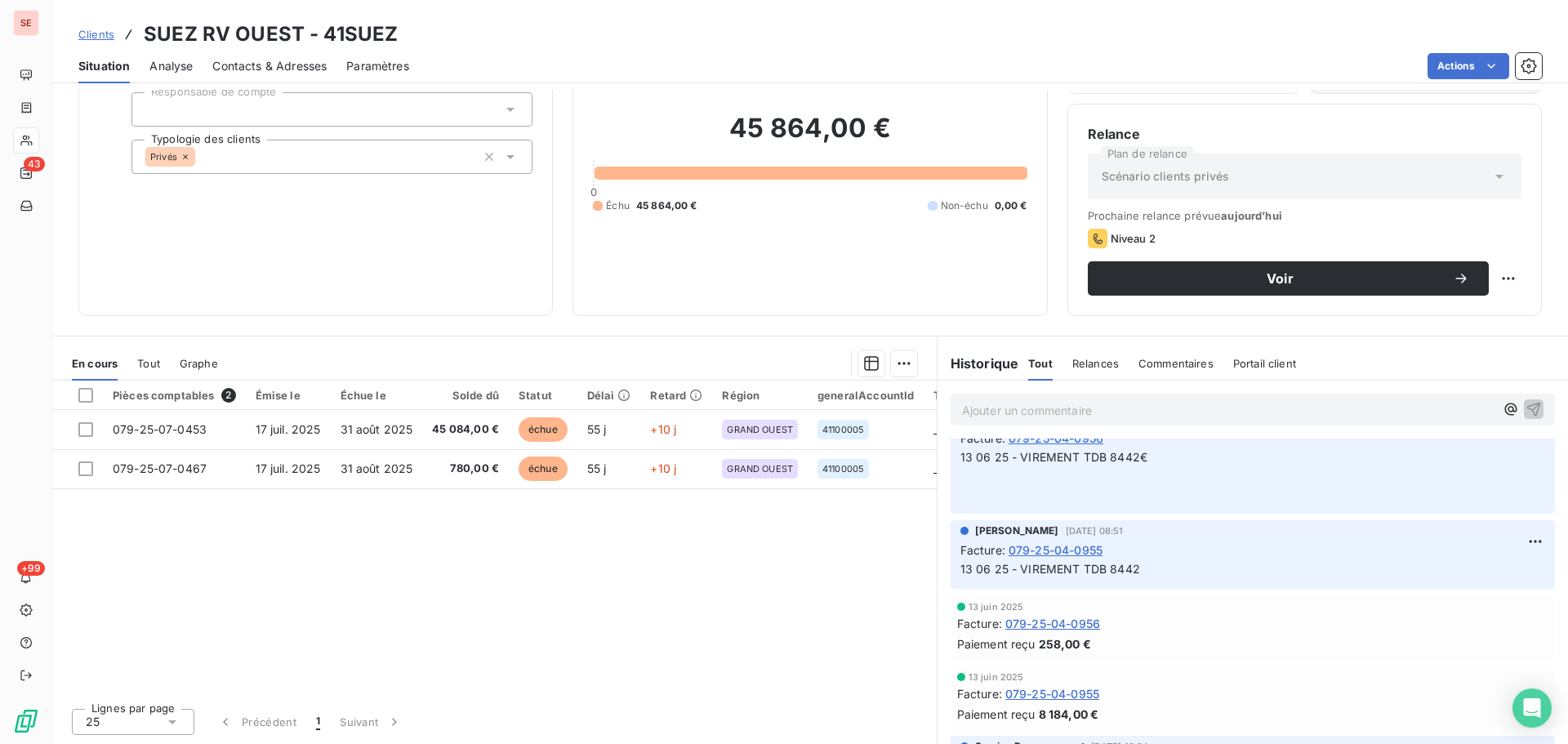
scroll to position [435, 0]
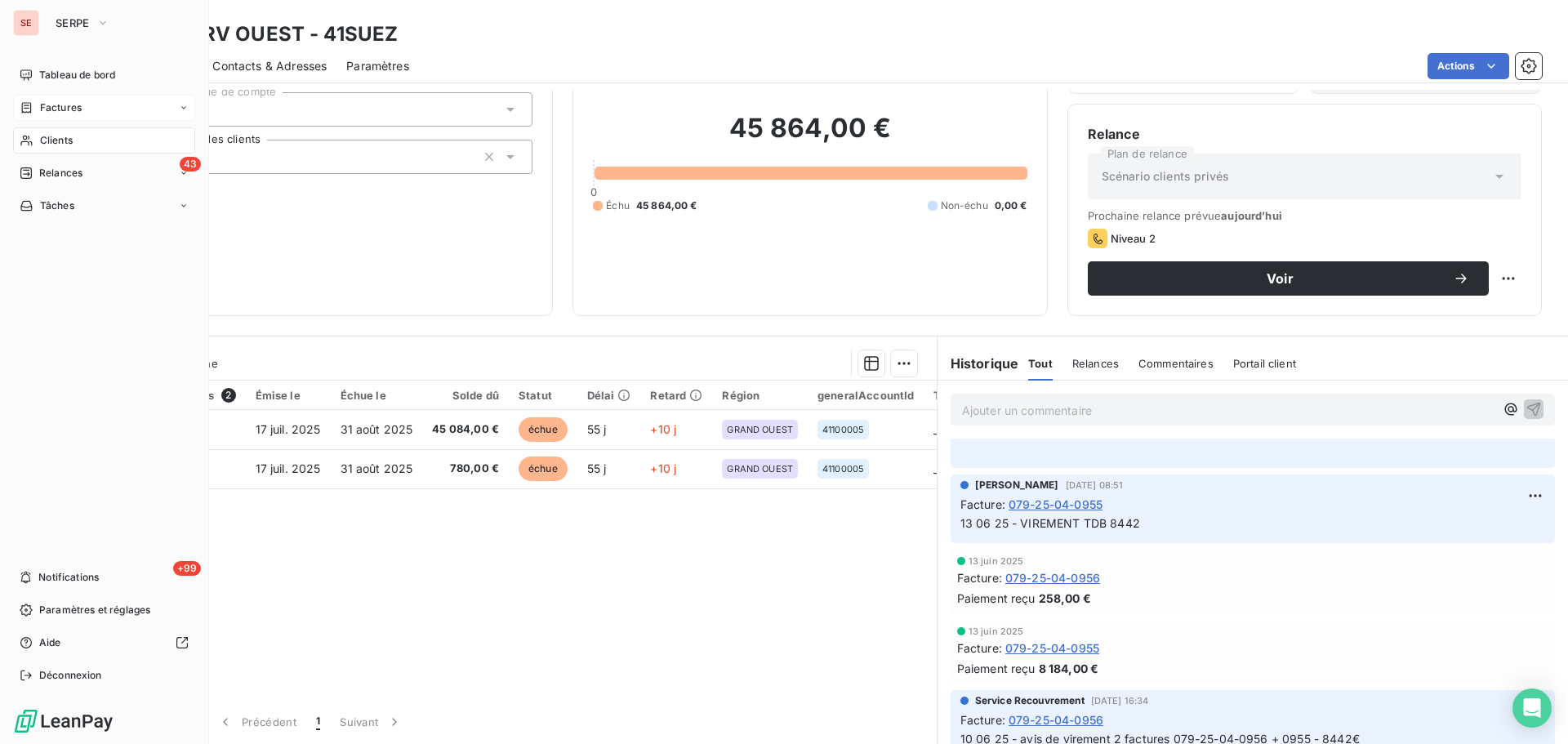
click at [66, 109] on span "Factures" at bounding box center [61, 108] width 42 height 15
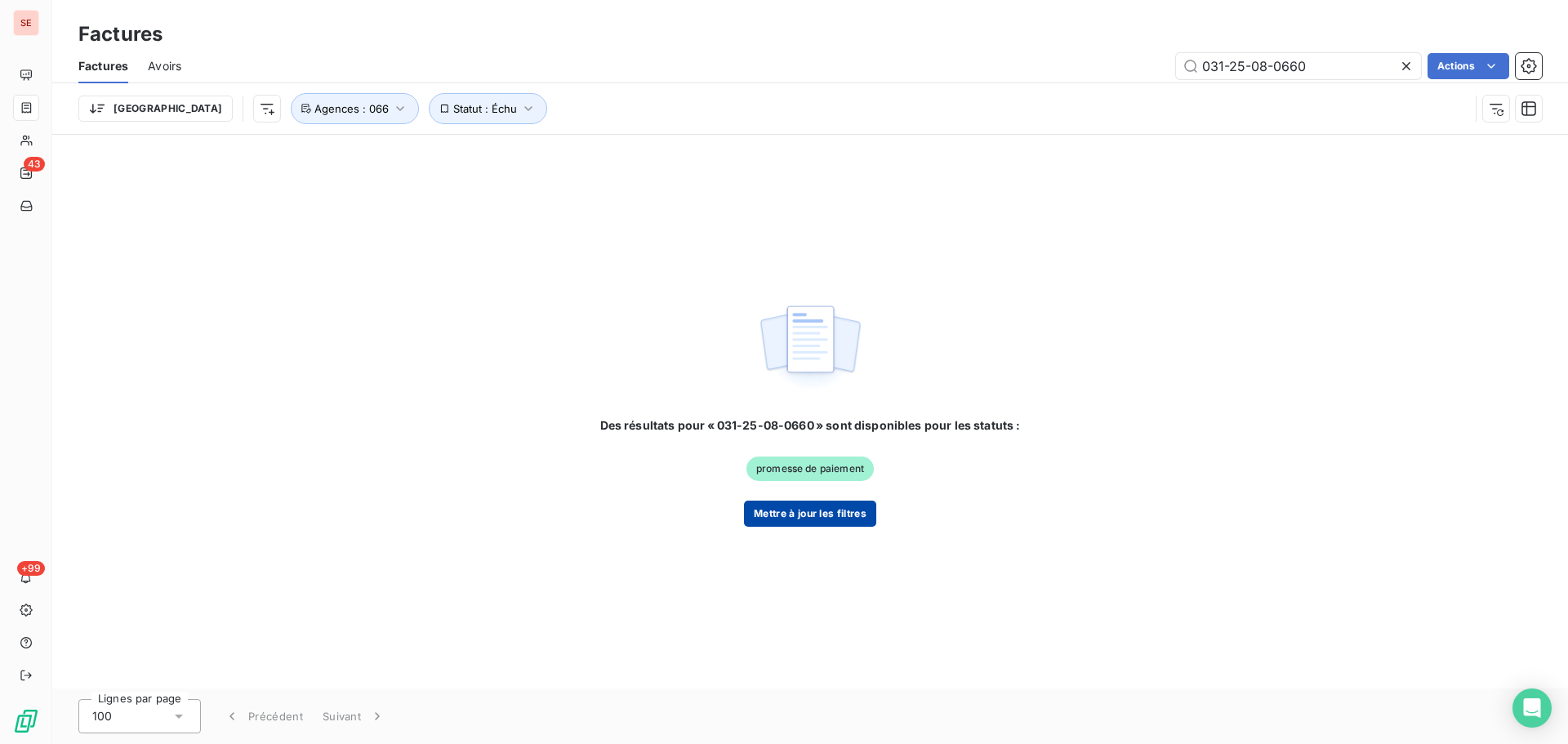
type input "031-25-08-0660"
click at [860, 517] on button "Mettre à jour les filtres" at bounding box center [810, 513] width 132 height 26
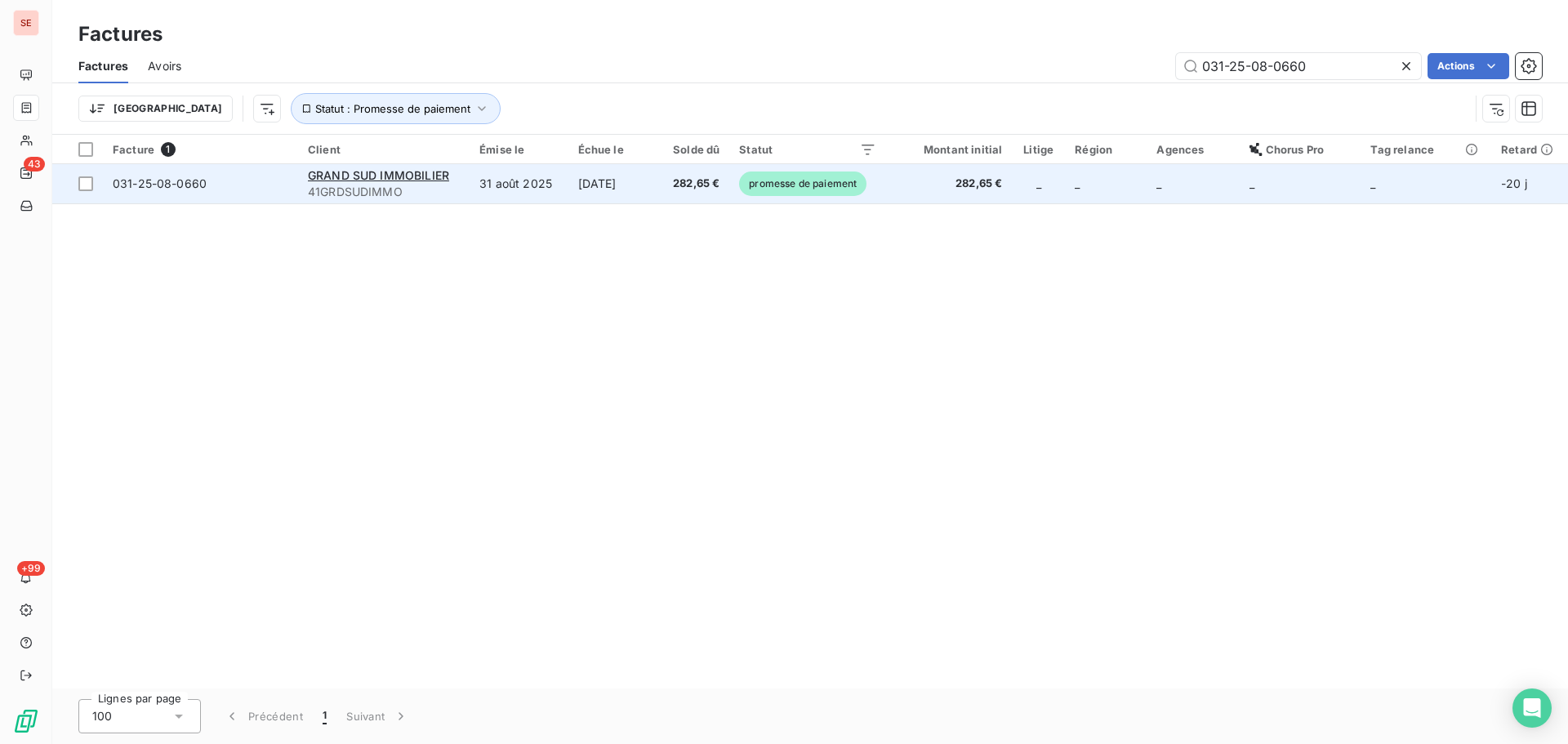
click at [575, 193] on td "[DATE]" at bounding box center [613, 183] width 90 height 39
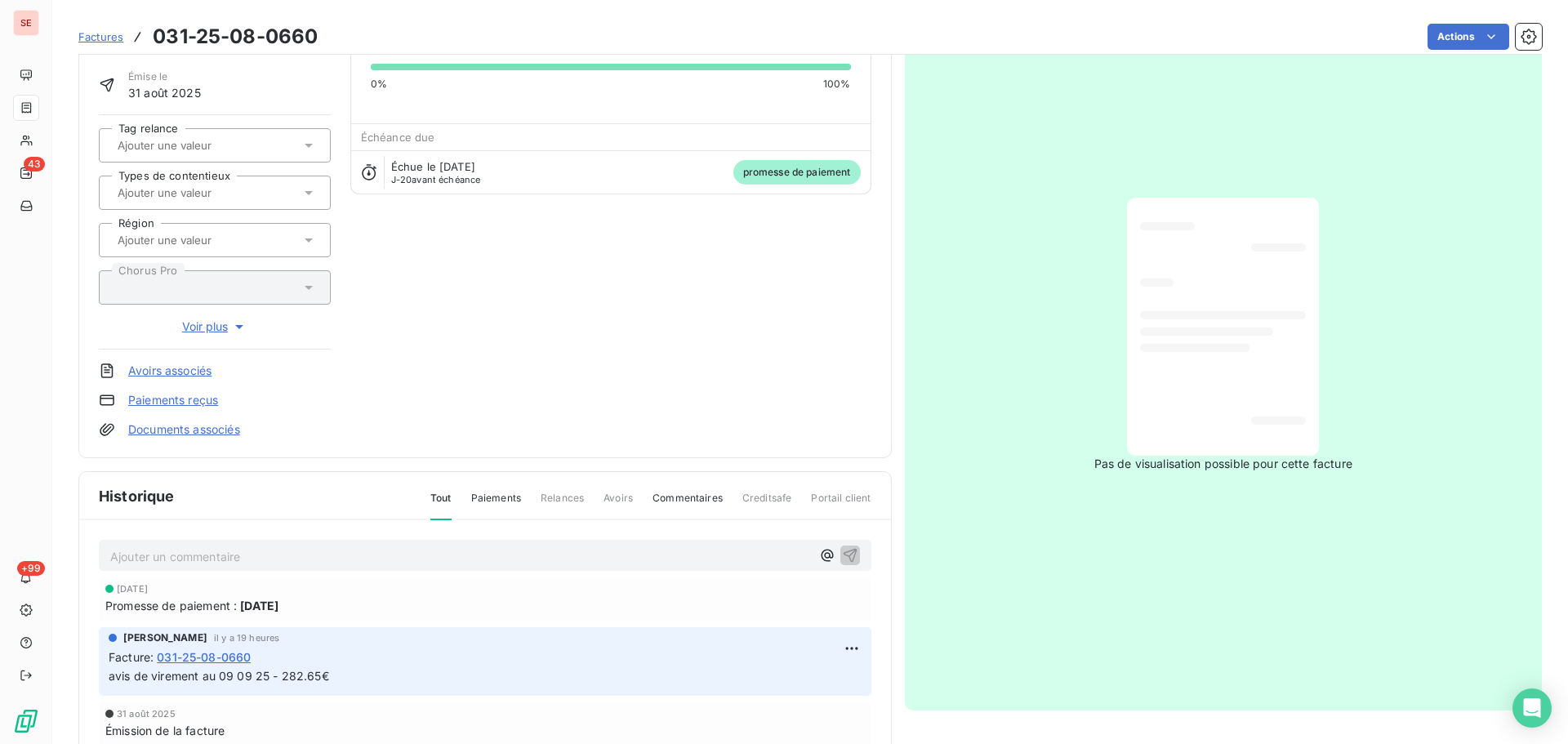
scroll to position [238, 0]
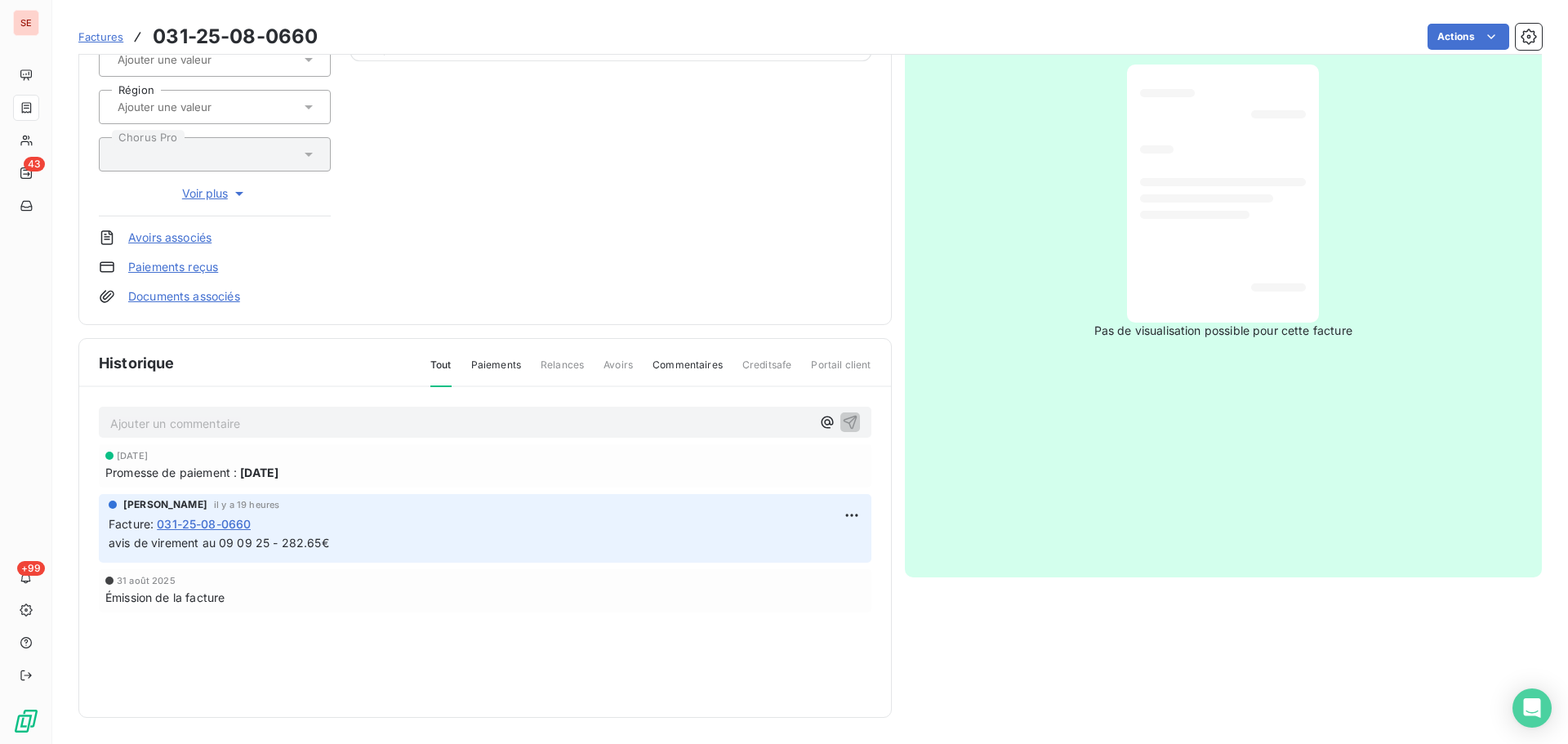
click at [325, 424] on p "Ajouter un commentaire ﻿" at bounding box center [461, 423] width 701 height 20
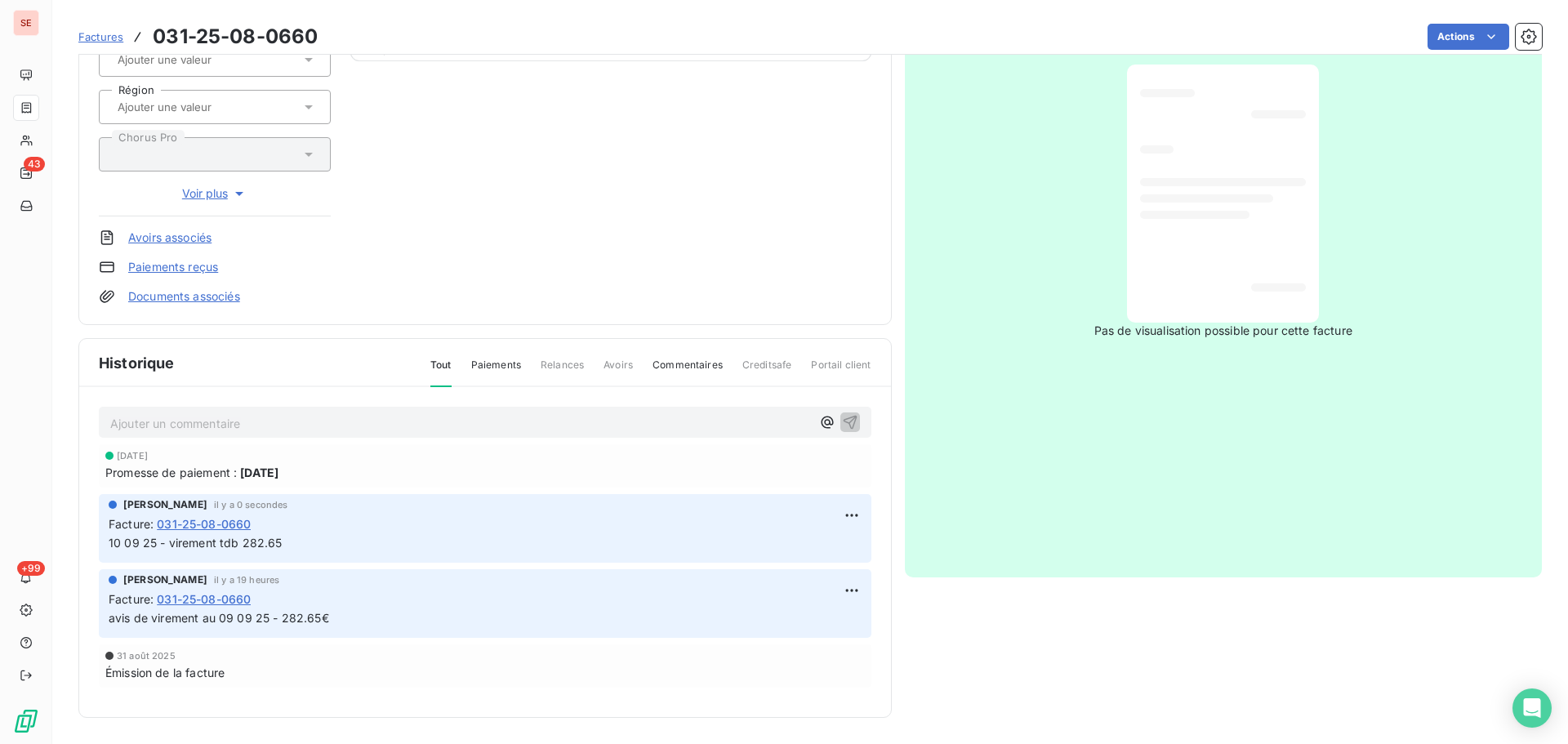
click at [206, 548] on span "10 09 25 - virement tdb 282.65" at bounding box center [195, 542] width 174 height 14
click at [208, 544] on span "10 09 25 - virement tdb 282.65" at bounding box center [195, 542] width 174 height 14
click at [209, 544] on span "10 09 25 - virement tdb 282.65" at bounding box center [195, 542] width 174 height 14
drag, startPoint x: 209, startPoint y: 544, endPoint x: 176, endPoint y: 542, distance: 33.1
click at [176, 542] on span "10 09 25 - virement tdb 282.65" at bounding box center [195, 542] width 174 height 14
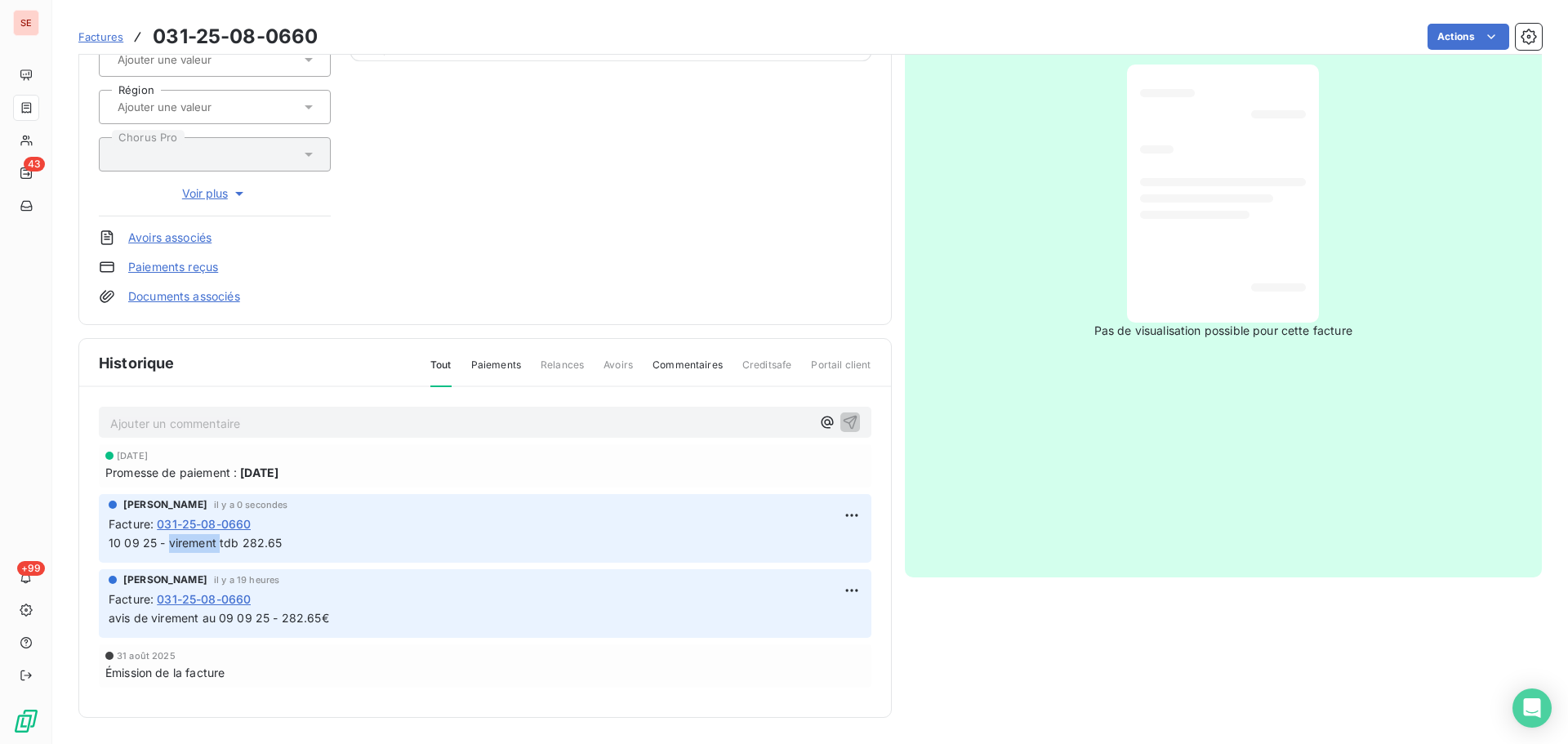
click at [176, 542] on span "10 09 25 - virement tdb 282.65" at bounding box center [195, 542] width 174 height 14
click at [177, 542] on span "10 09 25 - virement tdb 282.65" at bounding box center [195, 542] width 174 height 14
click at [180, 541] on span "10 09 25 - virement tdb 282.65" at bounding box center [195, 542] width 174 height 14
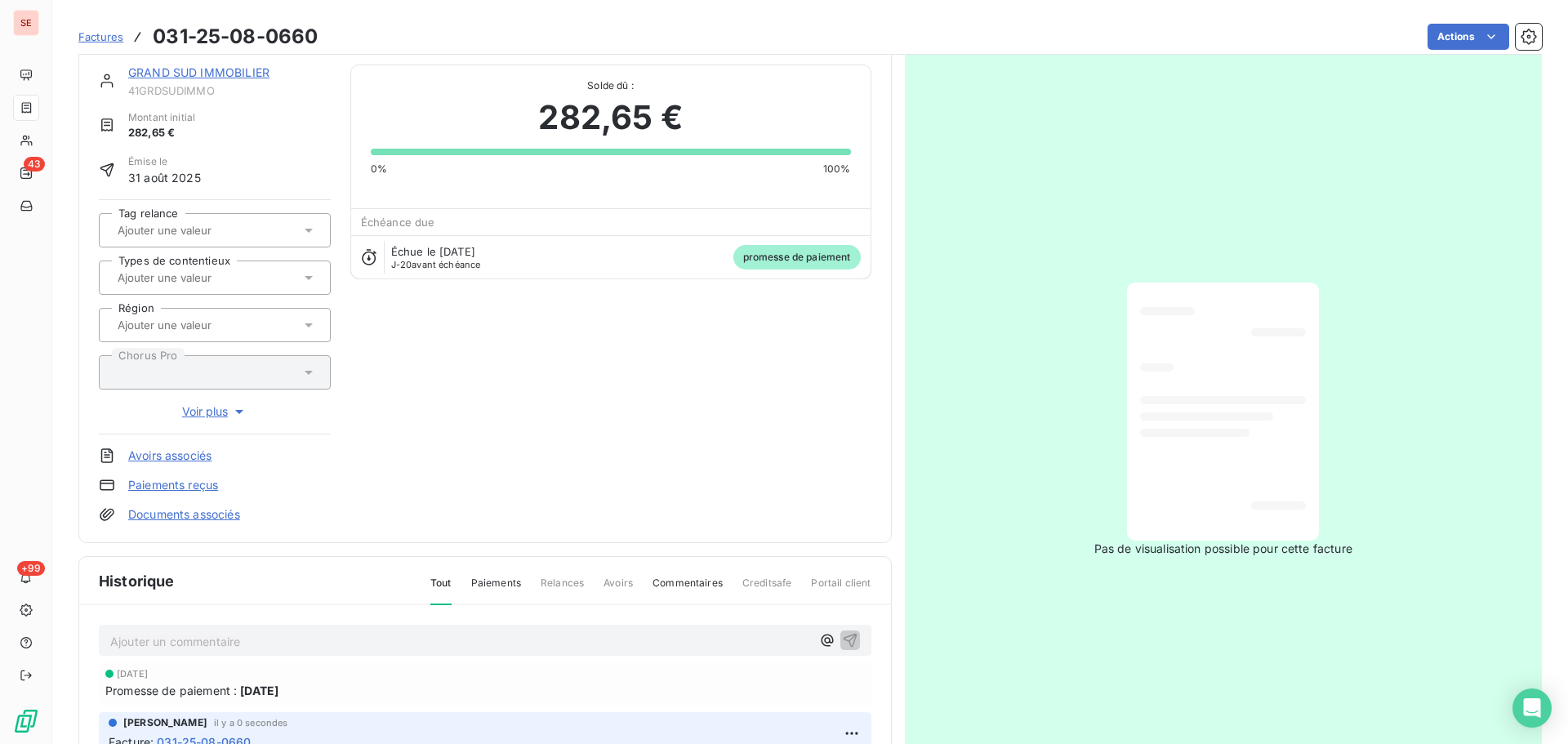
click at [199, 95] on span "41GRDSUDIMMO" at bounding box center [230, 90] width 202 height 13
copy span "41GRDSUDIMMO"
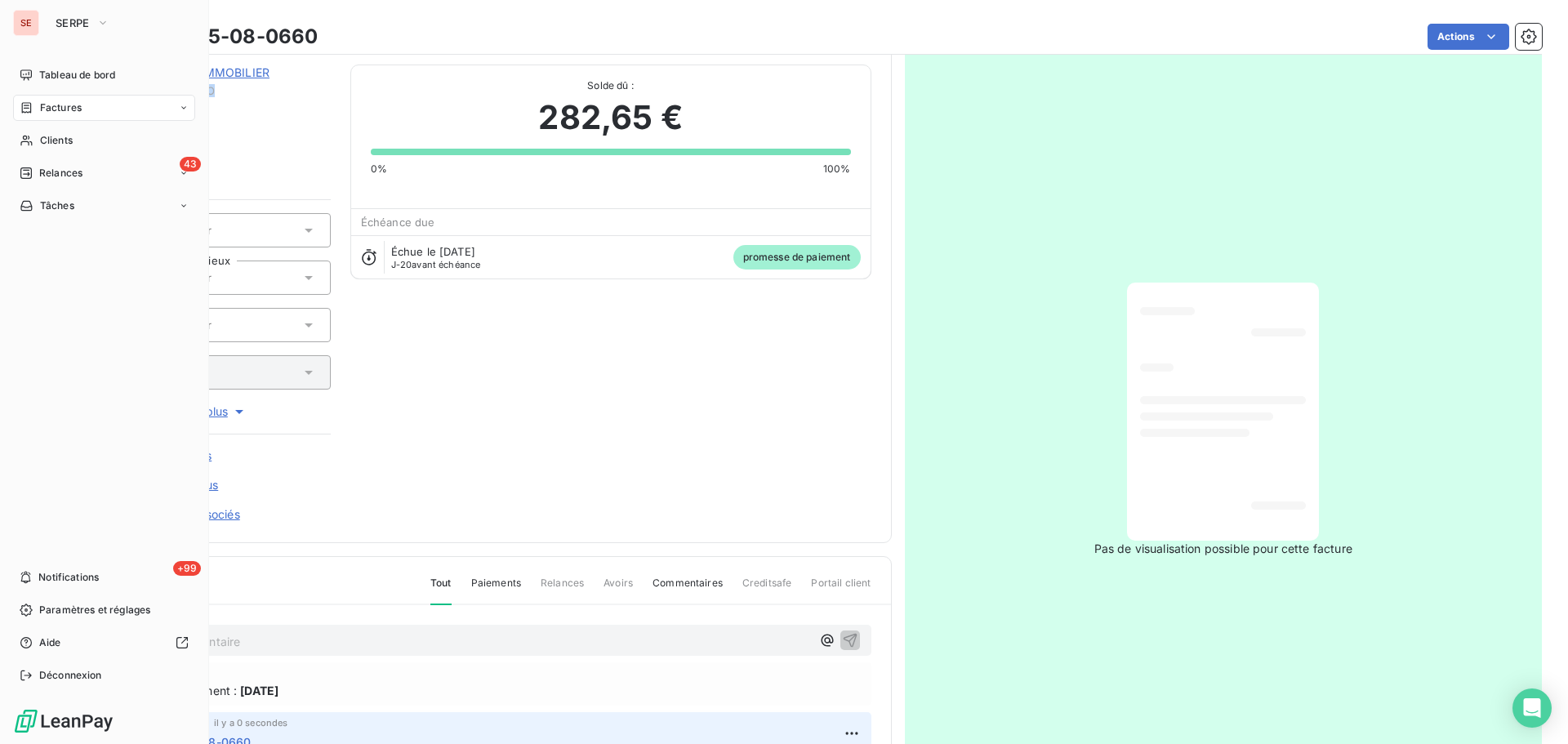
click at [76, 119] on div "Factures" at bounding box center [104, 108] width 182 height 26
click at [62, 116] on div "Factures" at bounding box center [104, 108] width 182 height 26
click at [67, 106] on span "Factures" at bounding box center [61, 108] width 42 height 15
click at [77, 169] on span "Relances" at bounding box center [60, 173] width 43 height 15
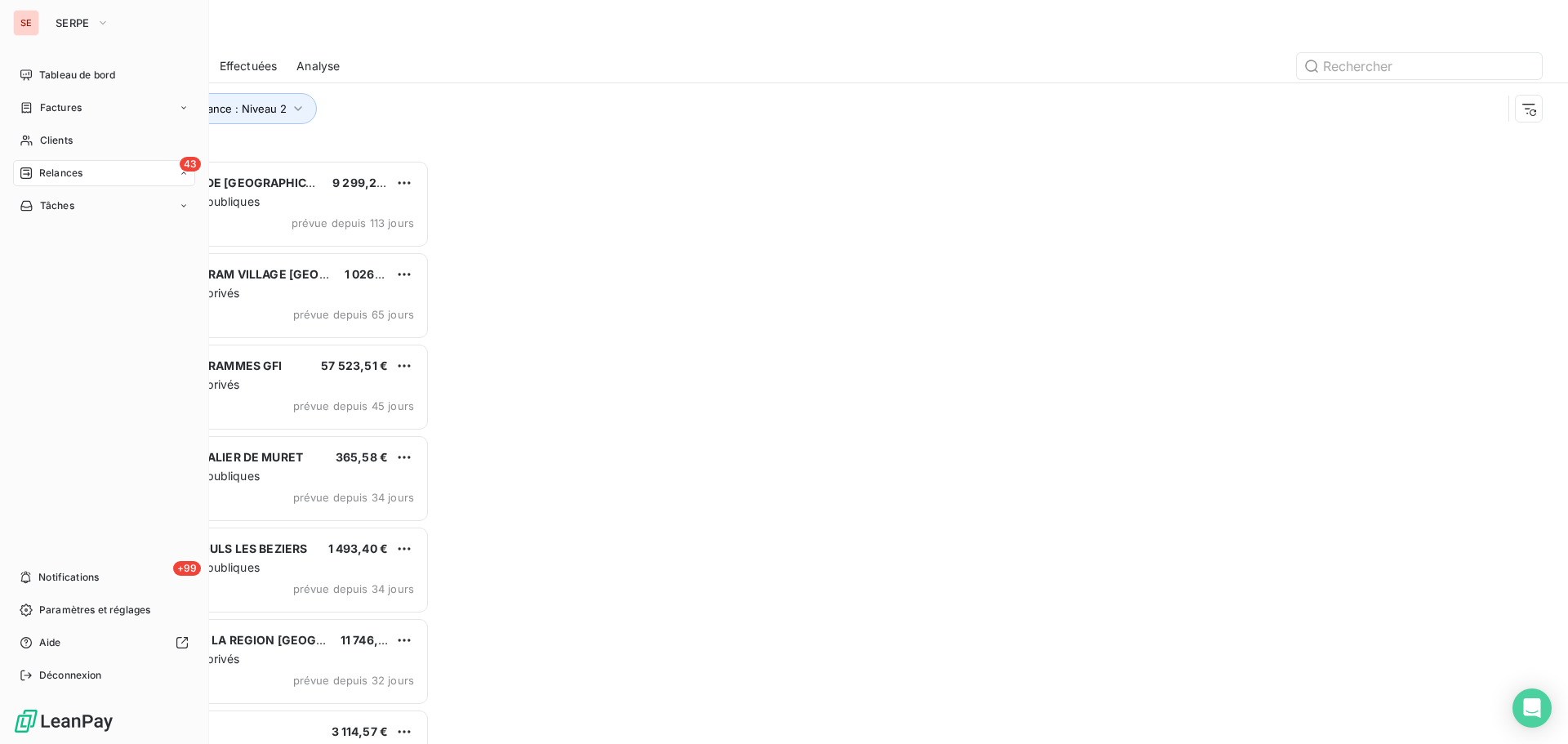
scroll to position [572, 339]
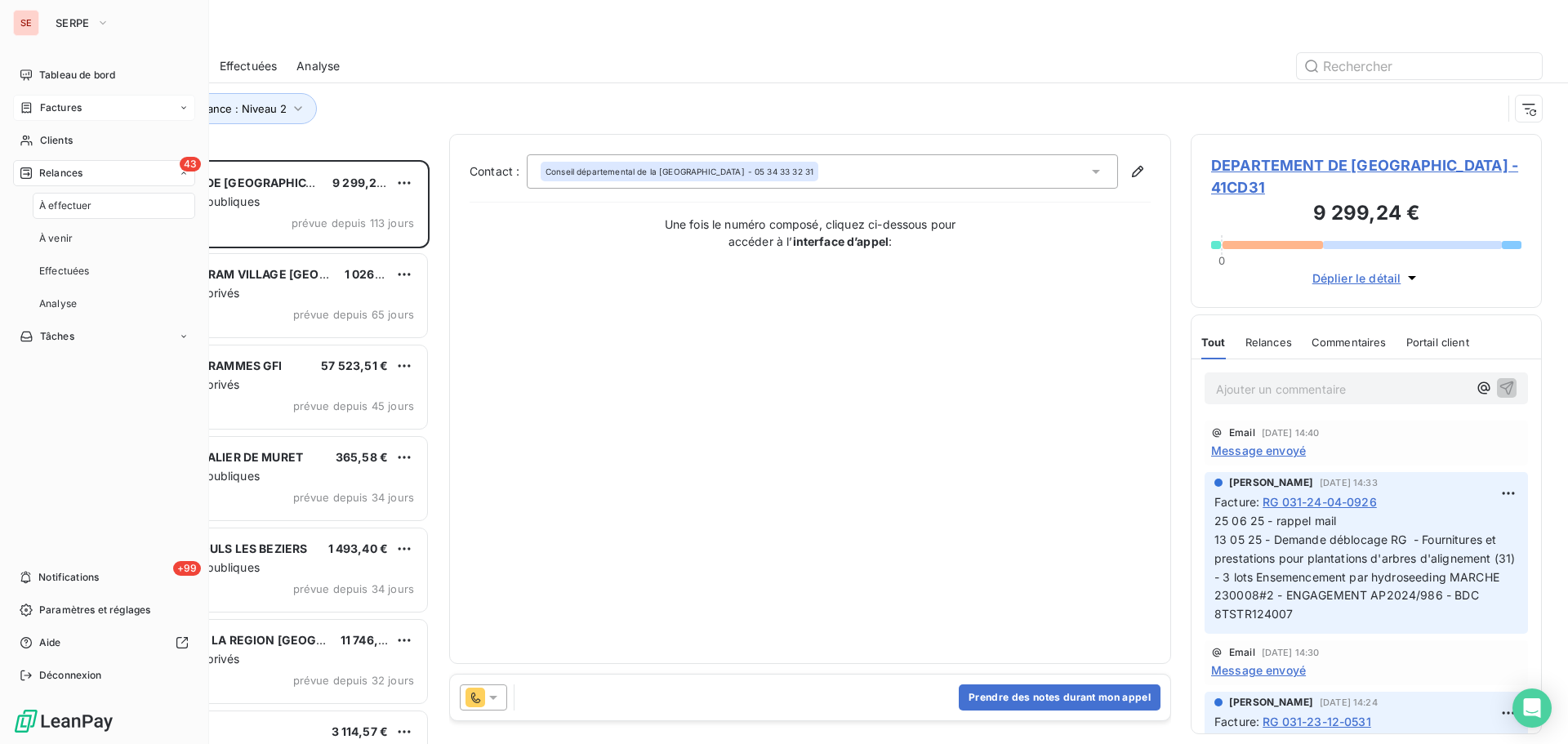
click at [105, 106] on div "Factures" at bounding box center [104, 108] width 182 height 26
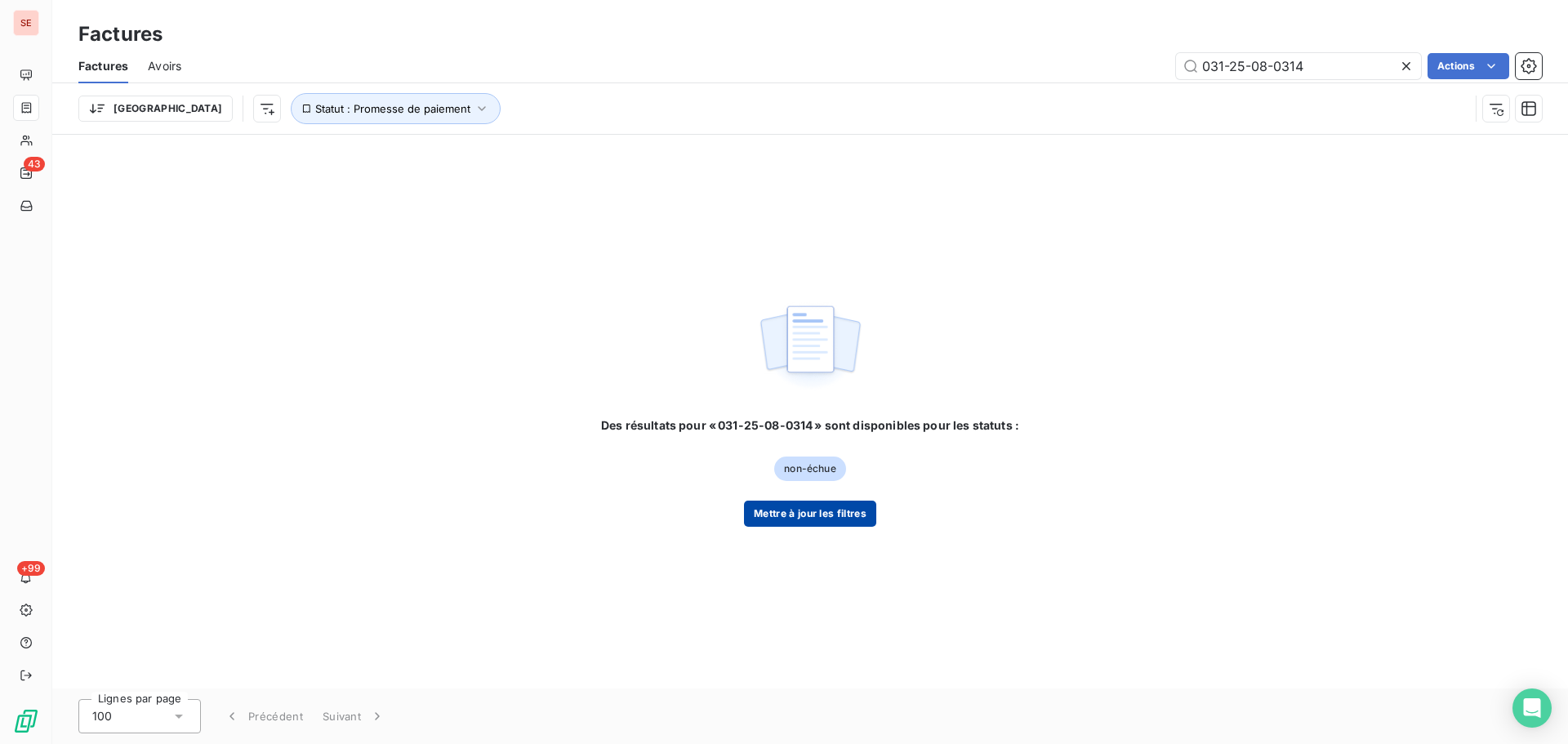
type input "031-25-08-0314"
click at [857, 518] on button "Mettre à jour les filtres" at bounding box center [810, 513] width 132 height 26
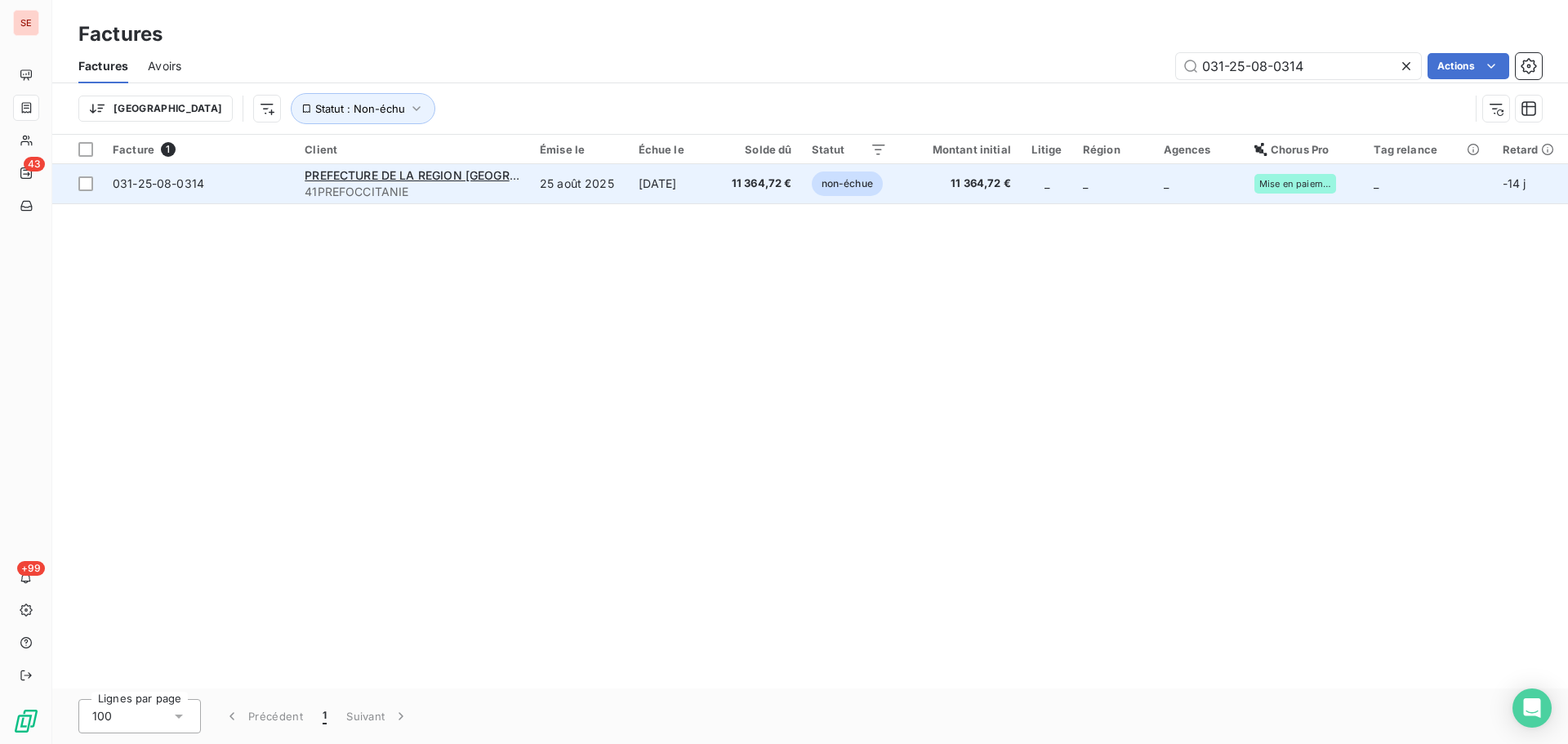
click at [745, 191] on span "11 364,72 €" at bounding box center [760, 184] width 65 height 16
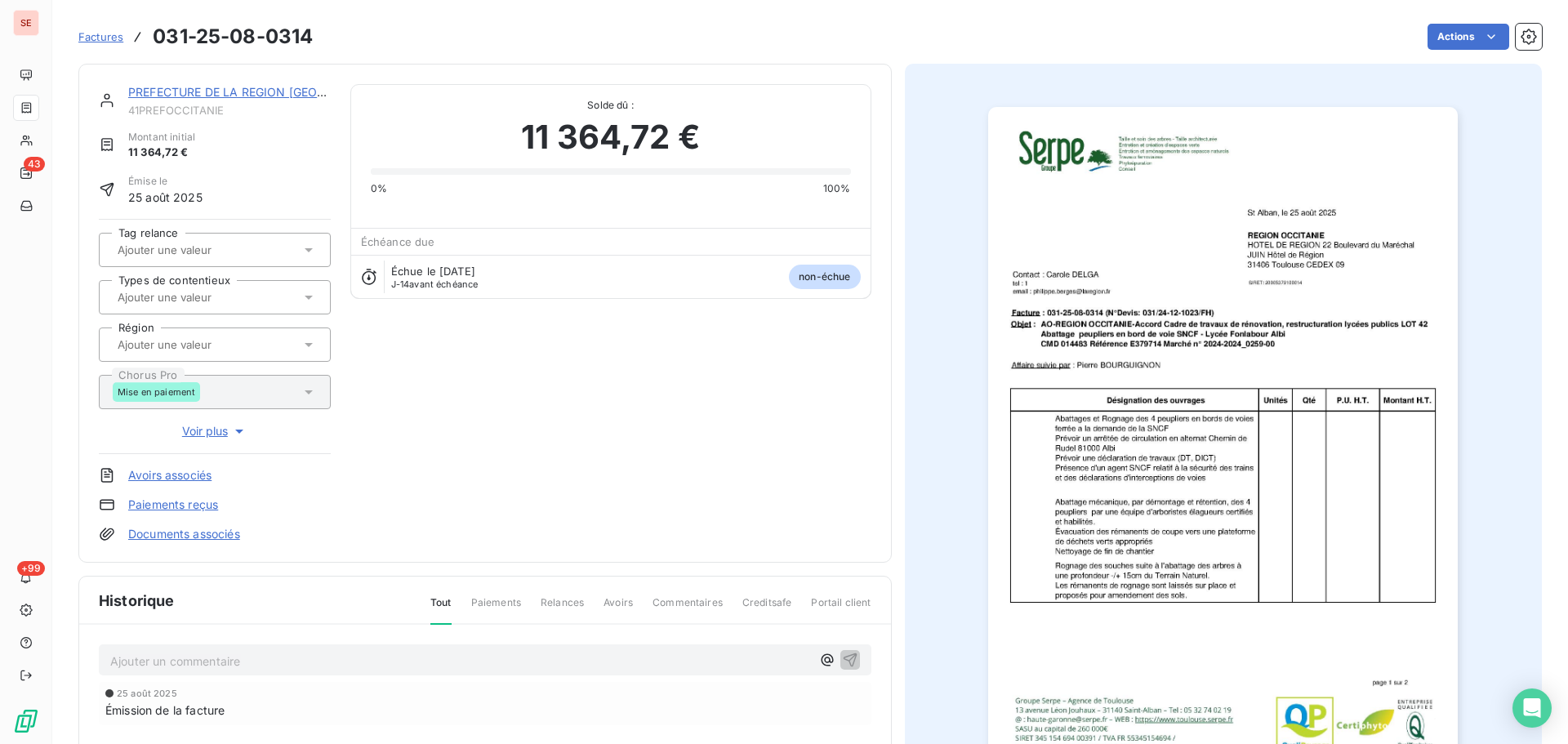
click at [637, 658] on p "Ajouter un commentaire ﻿" at bounding box center [461, 661] width 701 height 20
click at [851, 660] on icon "button" at bounding box center [850, 659] width 16 height 16
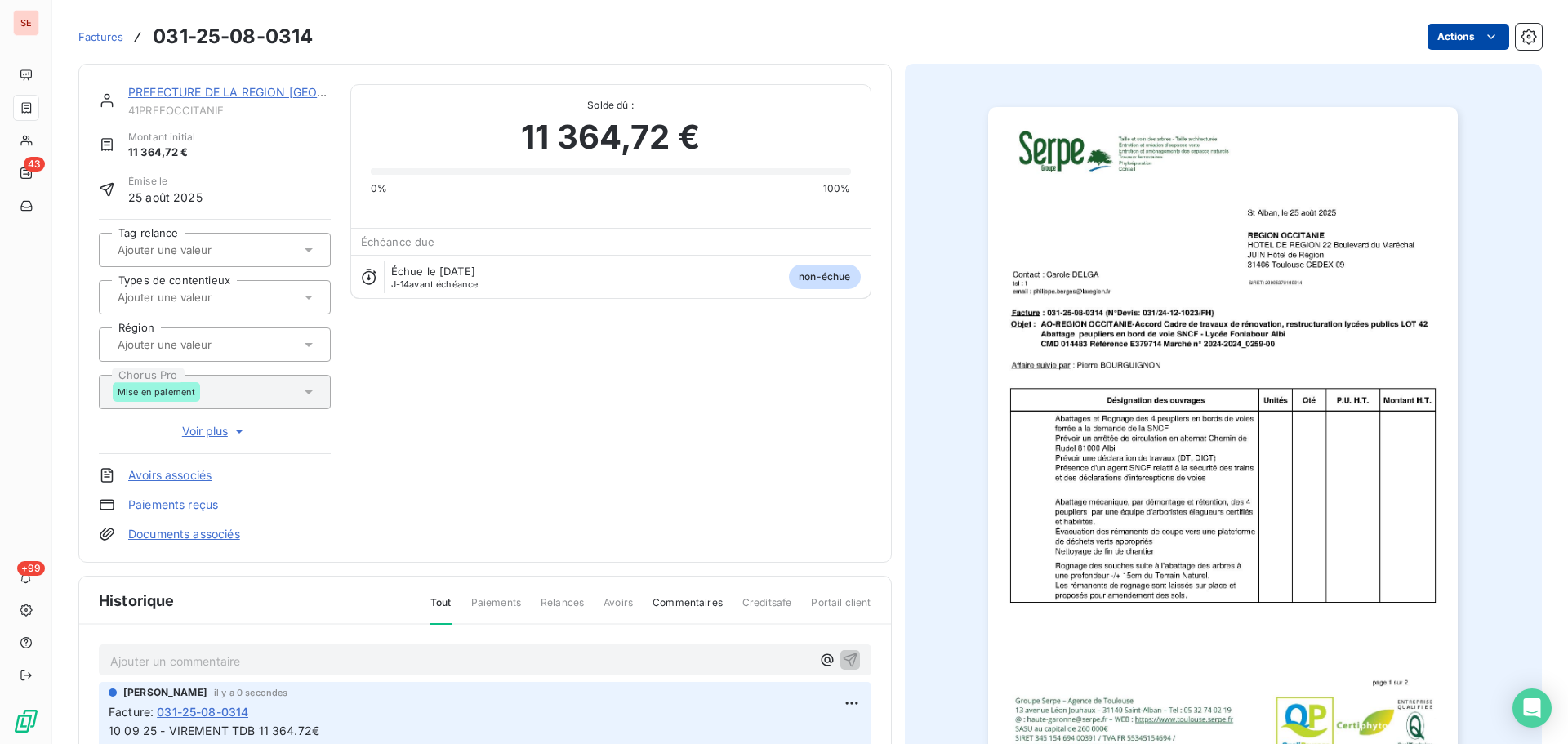
click at [1446, 37] on html "SE 43 +99 Factures 031-25-08-0314 Actions PREFECTURE DE LA REGION [GEOGRAPHIC_D…" at bounding box center [784, 372] width 1568 height 744
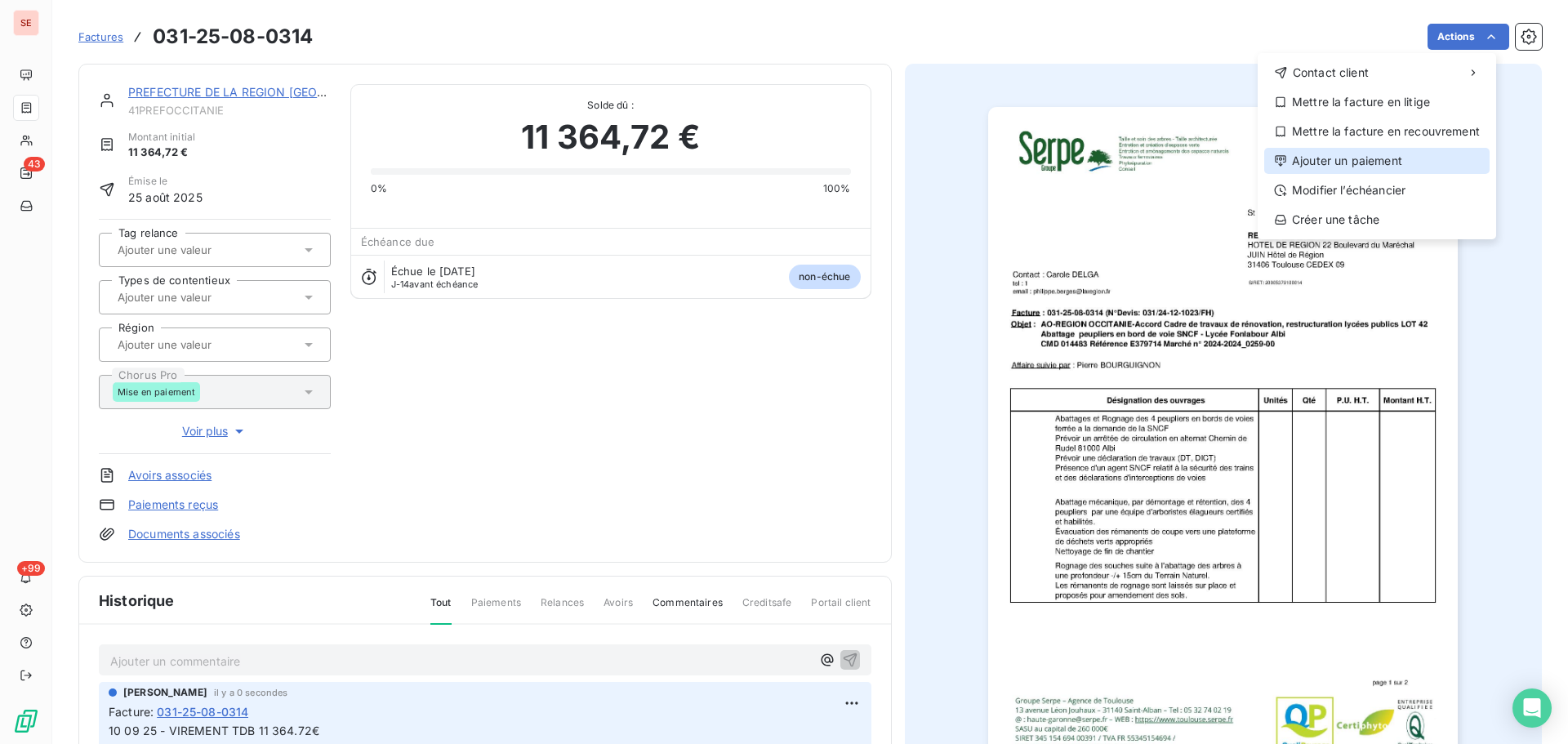
click at [1345, 165] on div "Ajouter un paiement" at bounding box center [1376, 160] width 225 height 26
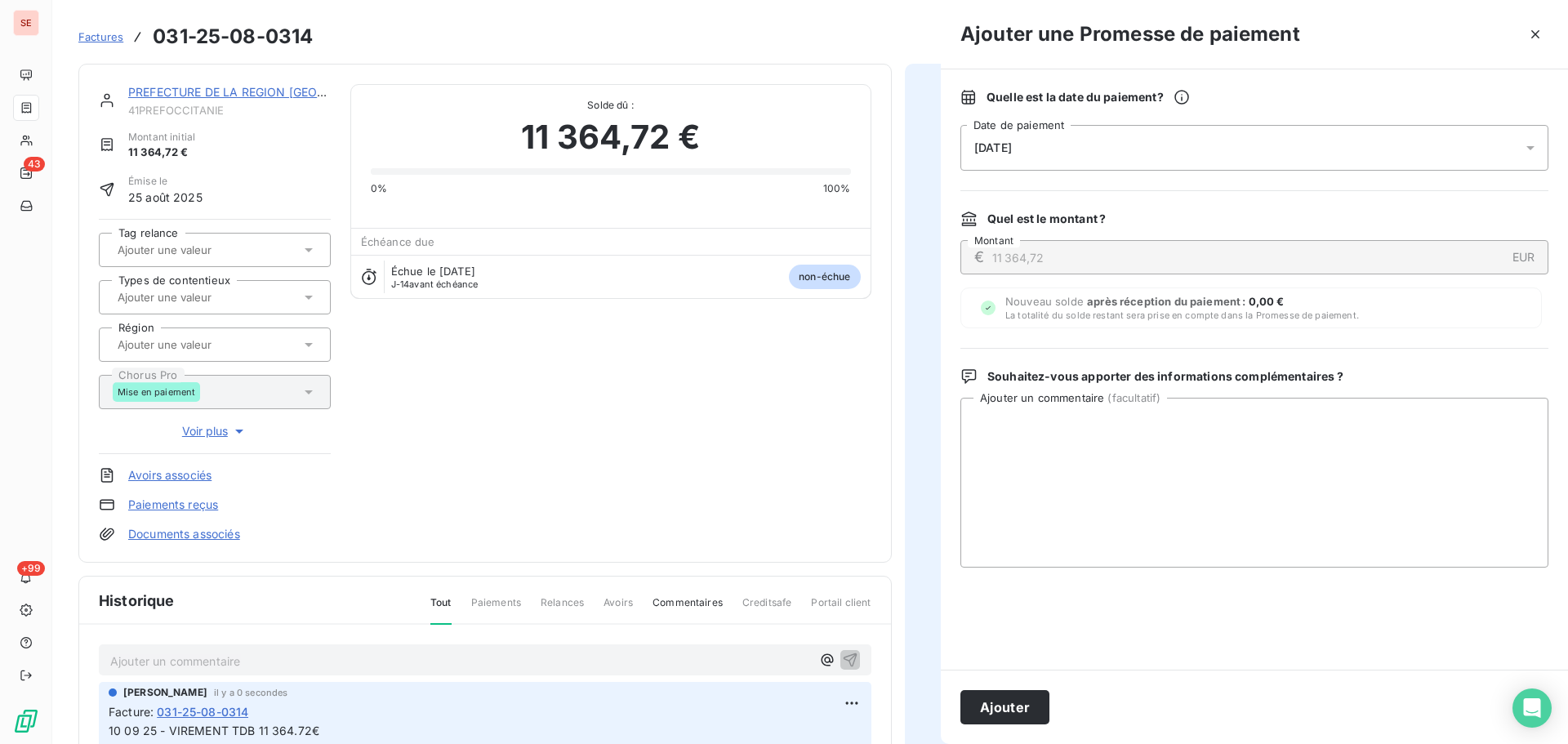
click at [1293, 149] on div "[DATE]" at bounding box center [1254, 148] width 588 height 46
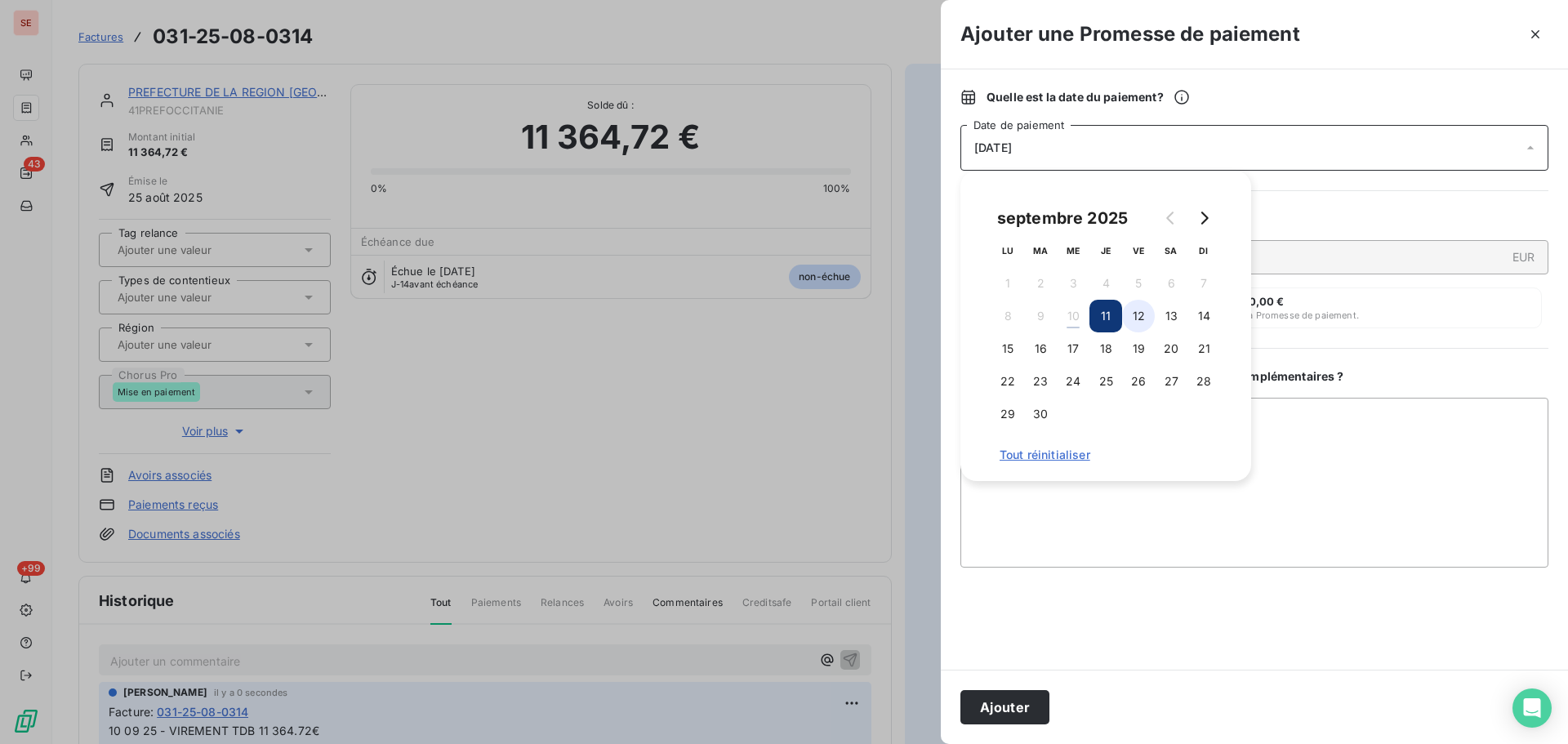
click at [1143, 315] on button "12" at bounding box center [1138, 316] width 33 height 33
click at [1007, 711] on button "Ajouter" at bounding box center [1005, 708] width 89 height 35
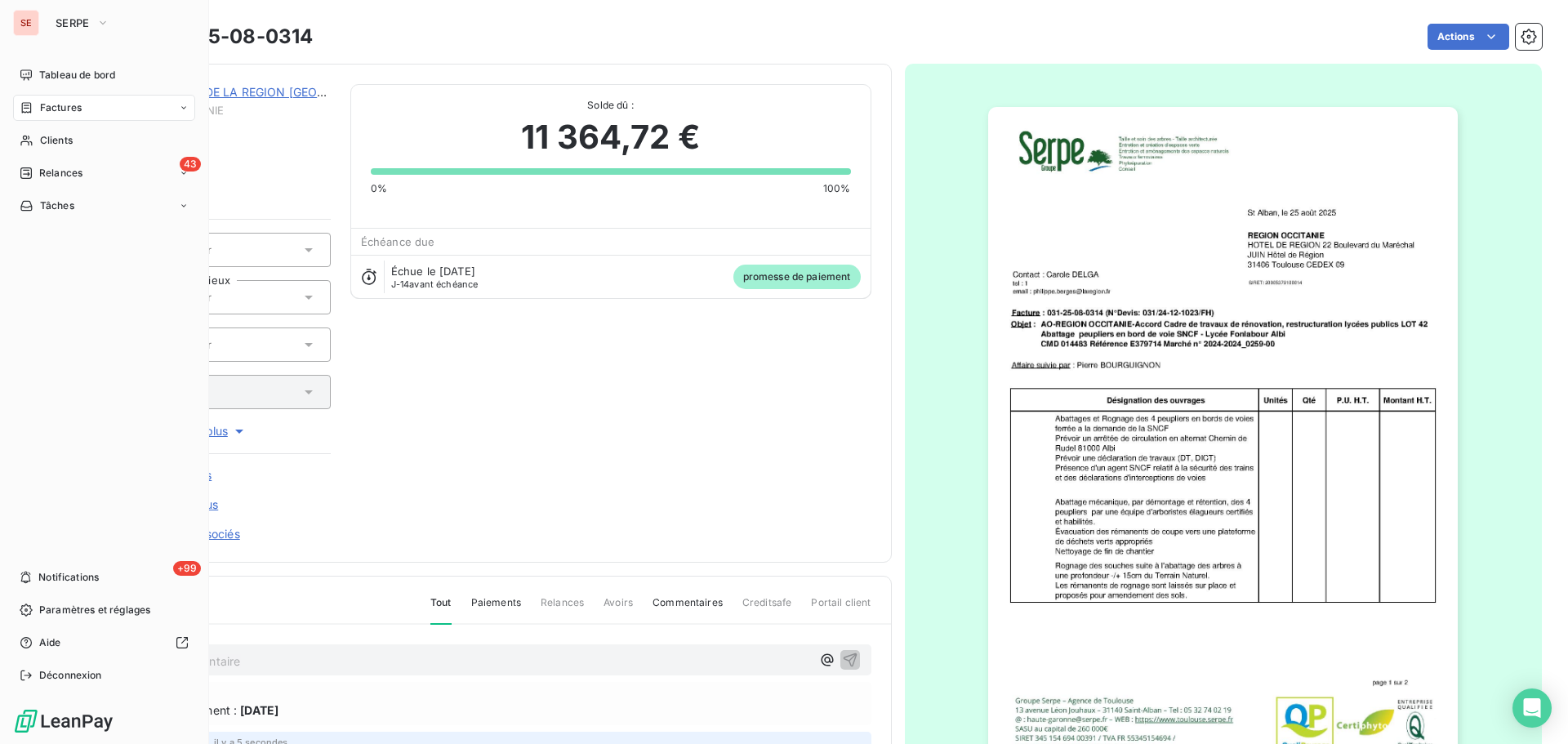
click at [27, 106] on icon at bounding box center [26, 108] width 14 height 13
click at [41, 139] on span "Clients" at bounding box center [57, 140] width 33 height 15
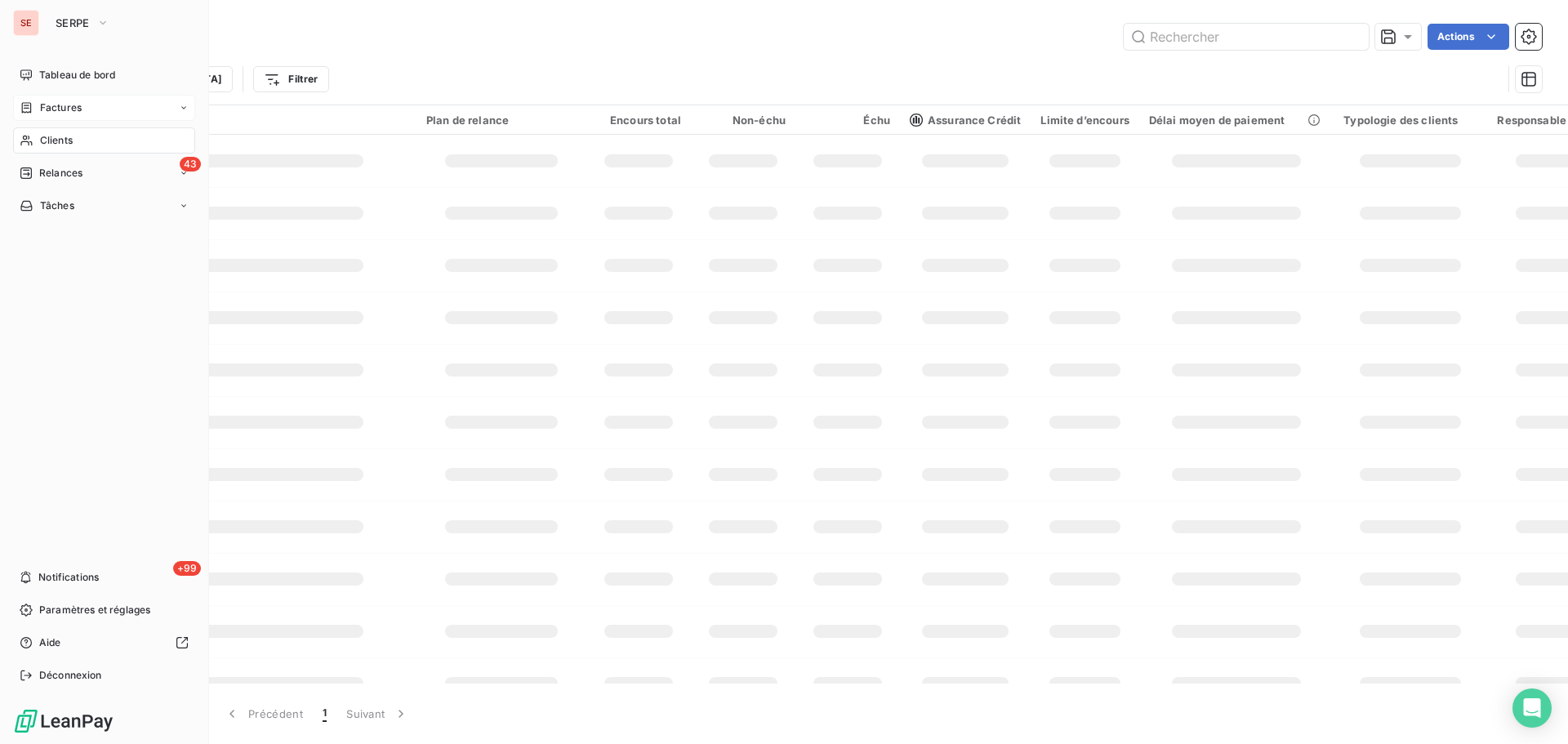
click at [44, 106] on span "Factures" at bounding box center [61, 108] width 42 height 15
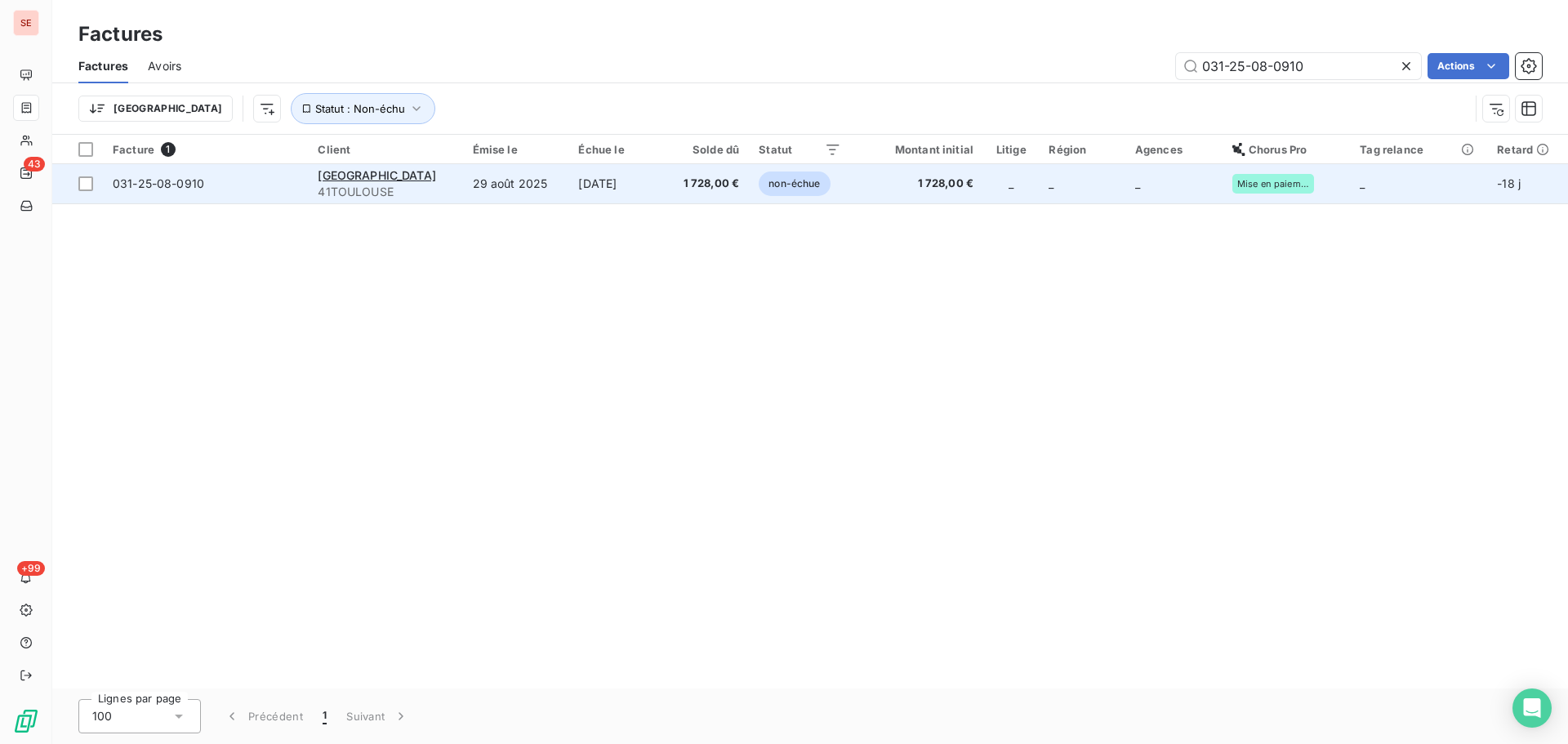
type input "031-25-08-0910"
click at [653, 183] on td "[DATE]" at bounding box center [616, 183] width 96 height 39
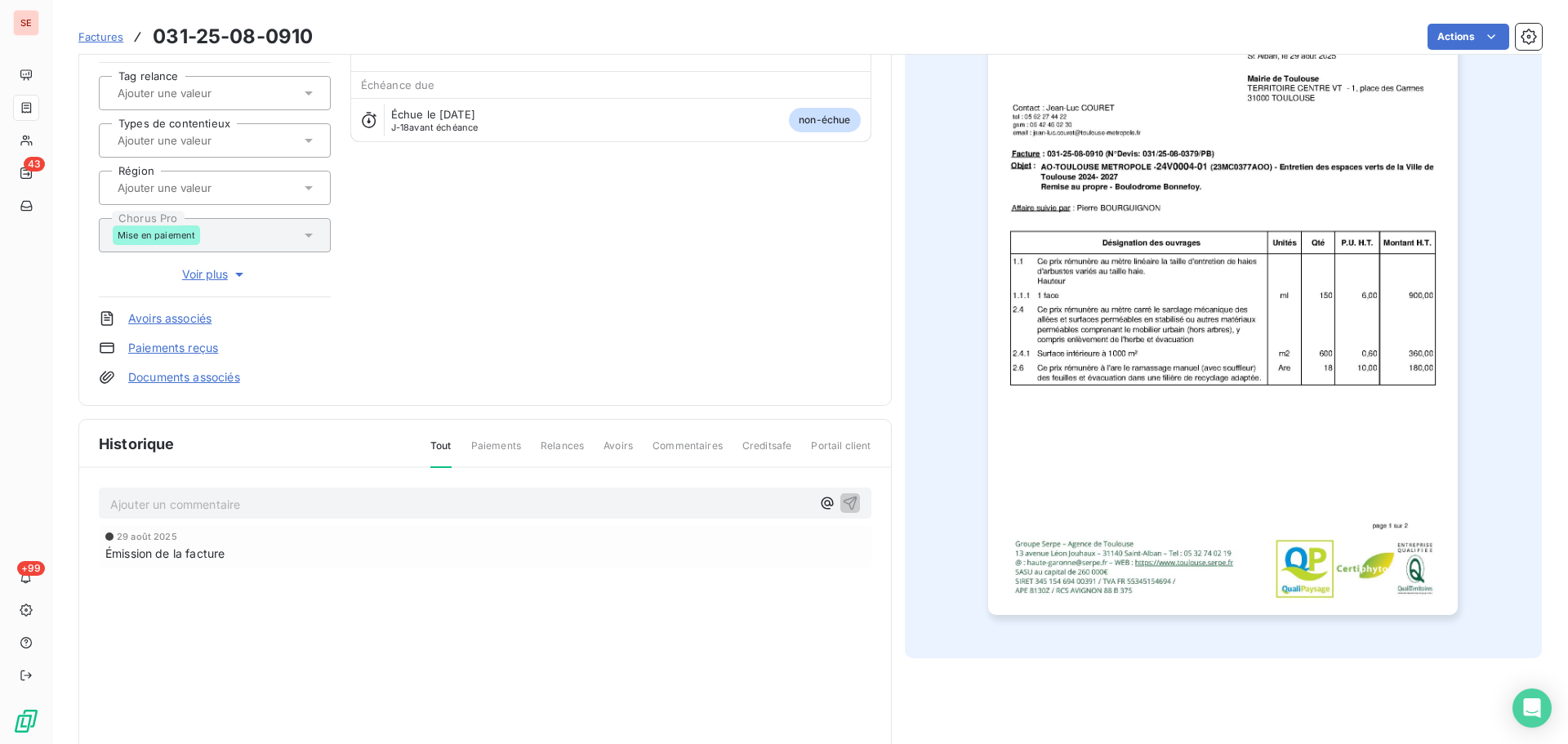
scroll to position [219, 0]
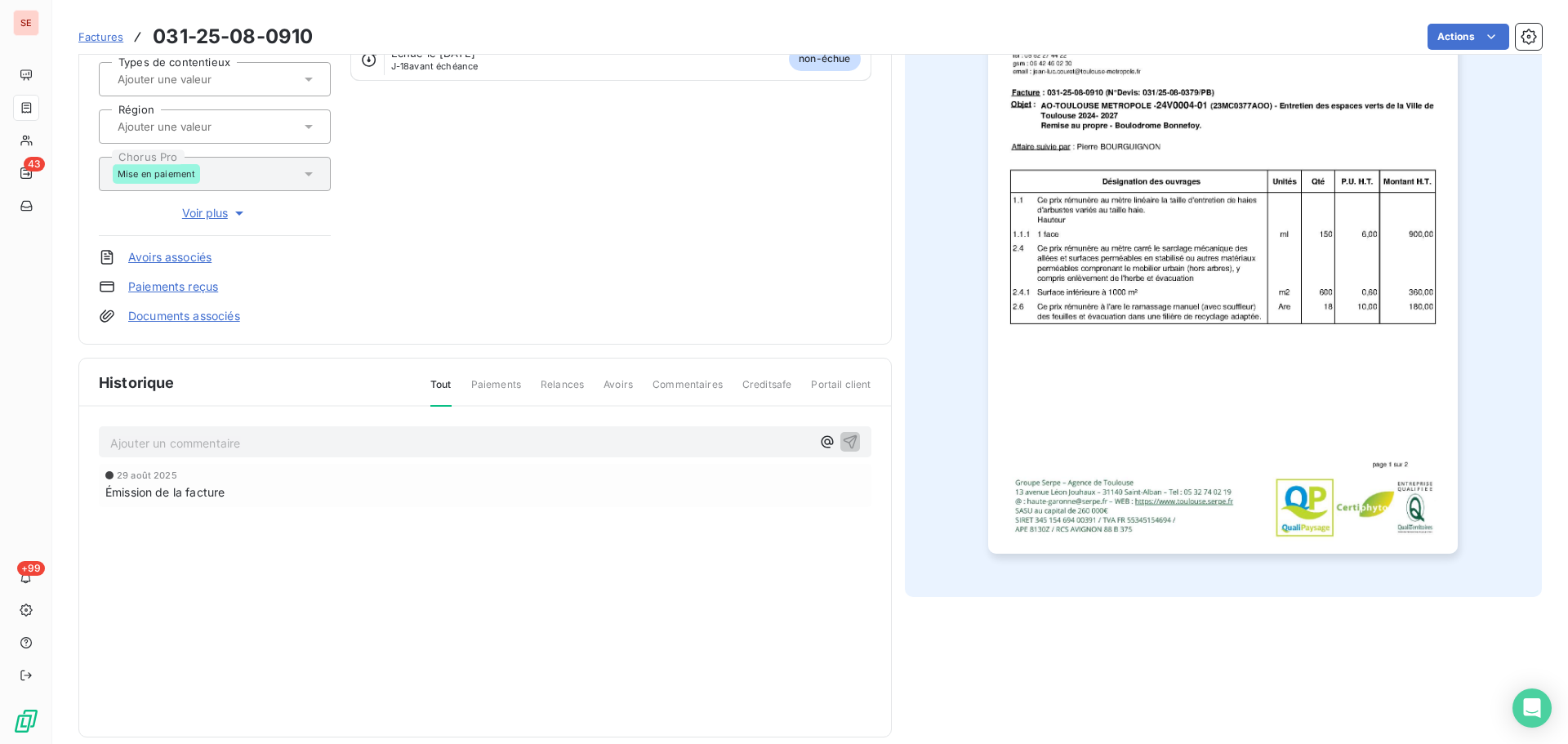
click at [373, 439] on p "Ajouter un commentaire ﻿" at bounding box center [461, 443] width 701 height 20
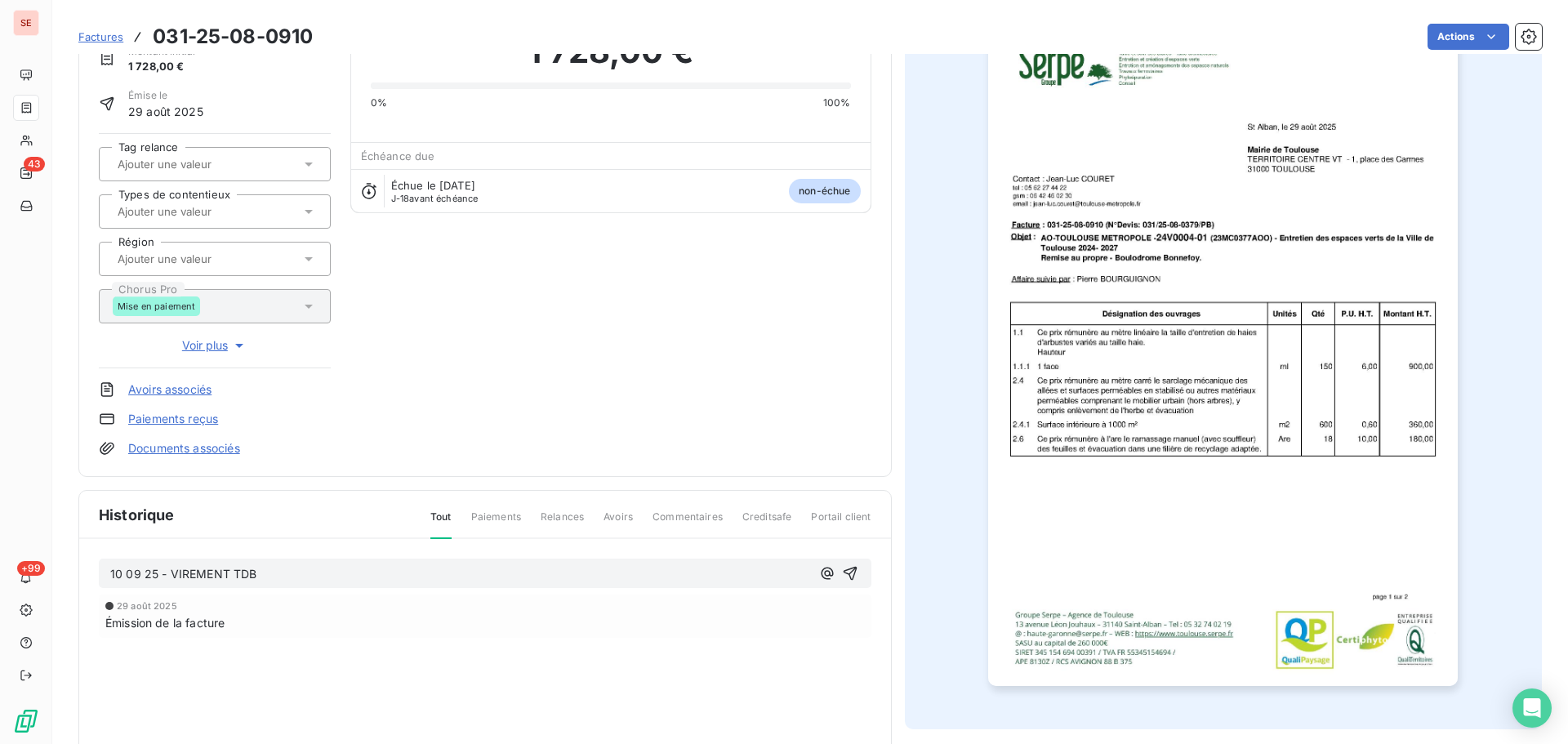
scroll to position [0, 0]
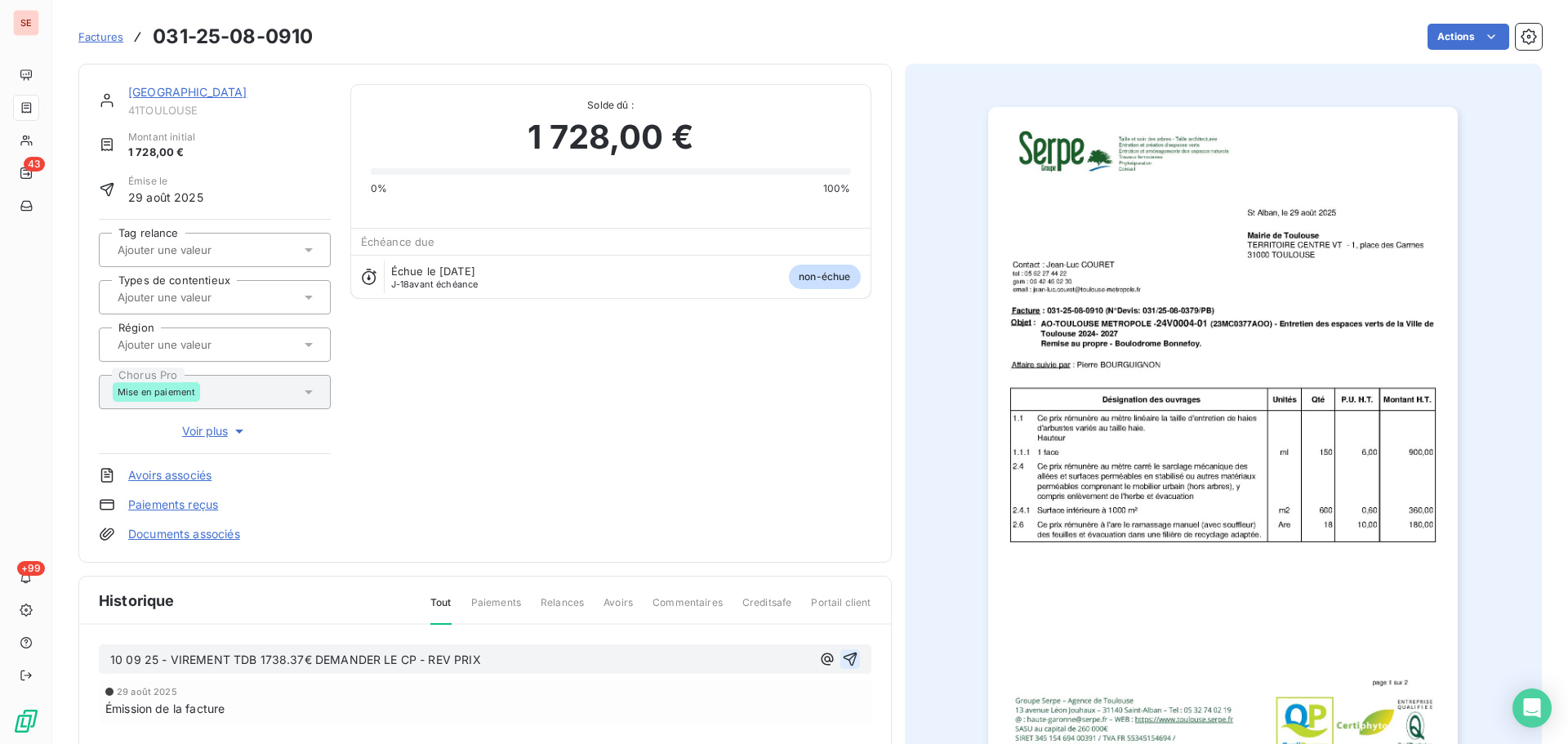
click at [845, 656] on icon "button" at bounding box center [850, 659] width 16 height 16
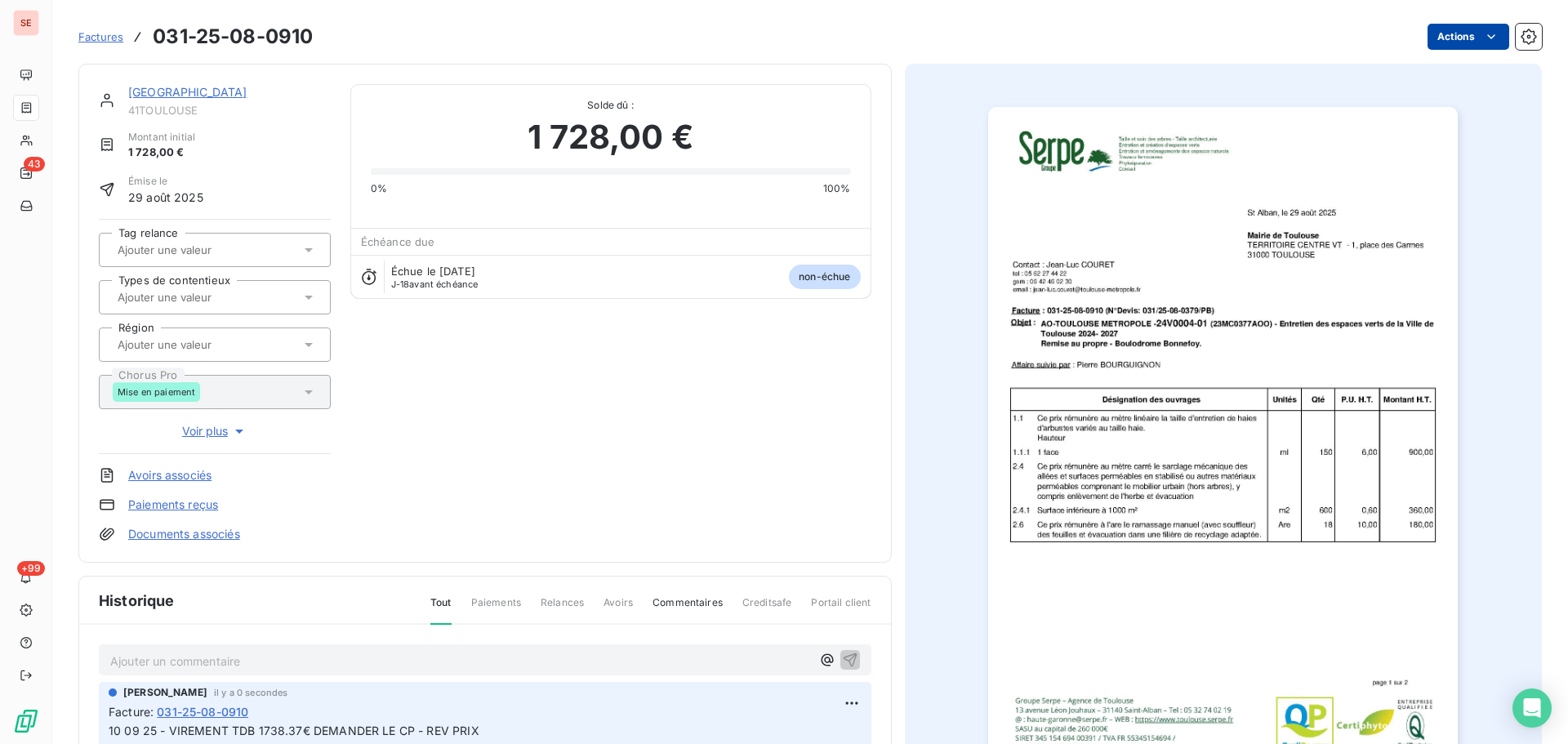
click at [1454, 42] on html "SE 43 +99 Factures 031-25-08-0910 Actions [GEOGRAPHIC_DATA] 41TOULOUSE Montant …" at bounding box center [784, 372] width 1568 height 744
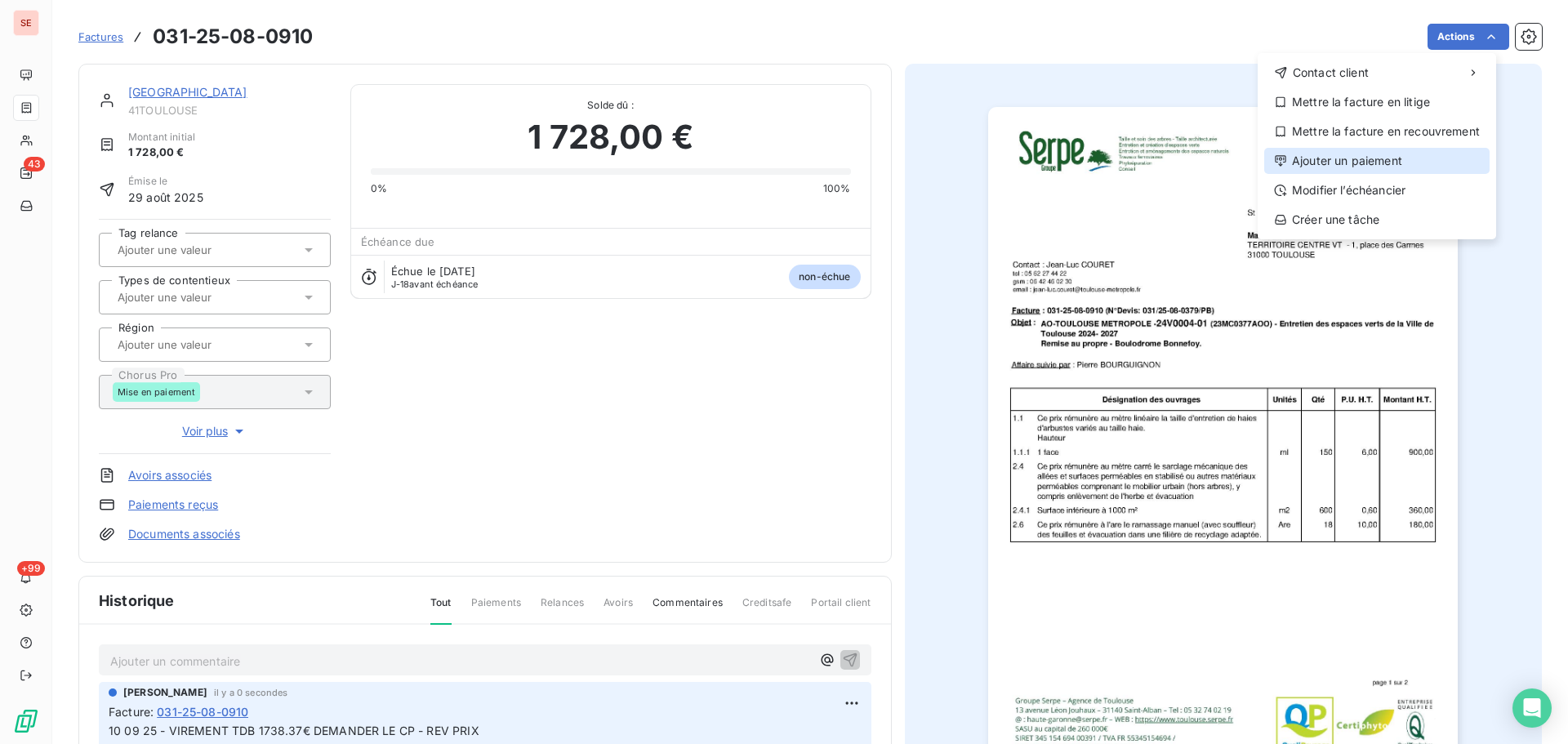
click at [1365, 155] on div "Ajouter un paiement" at bounding box center [1376, 160] width 225 height 26
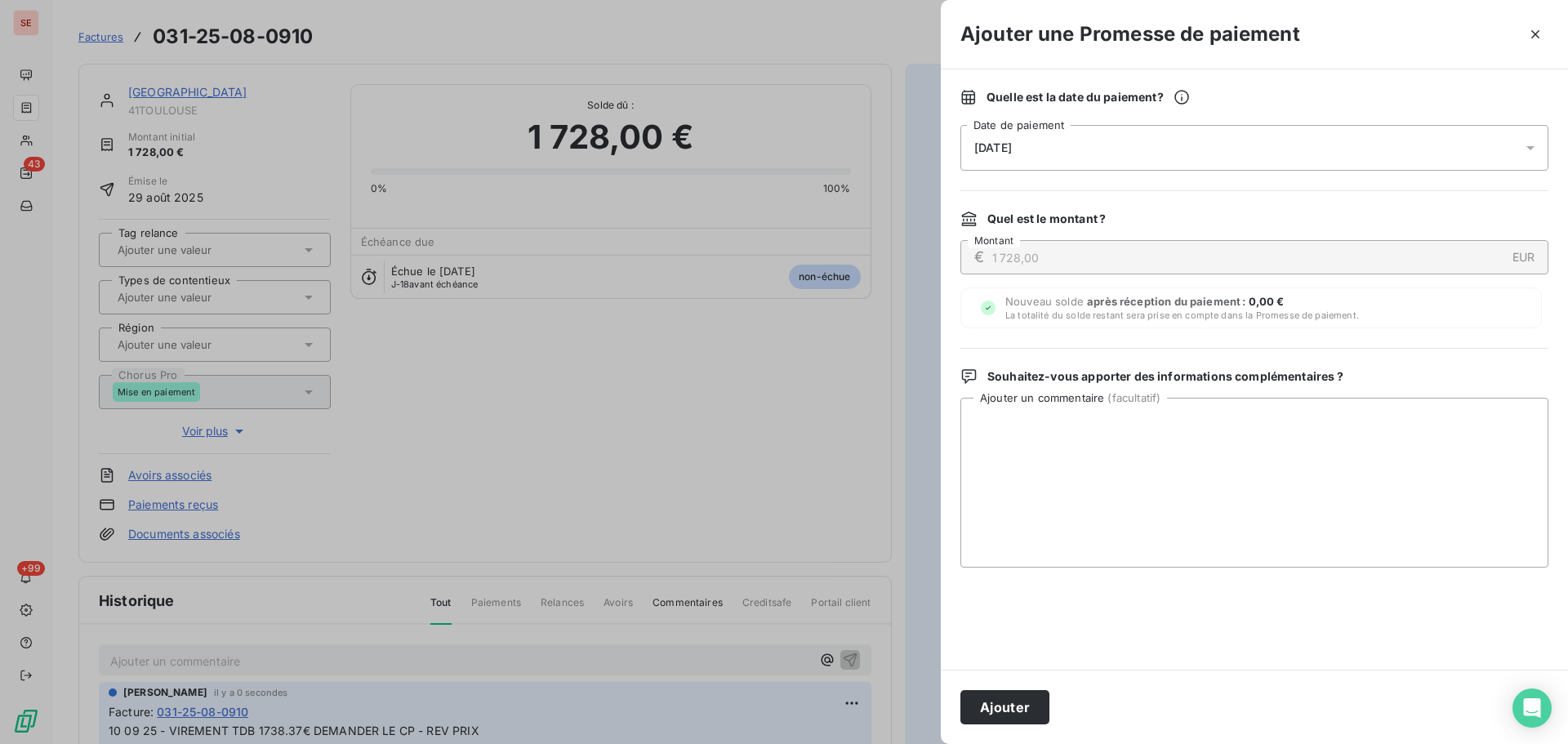
click at [1288, 152] on div "[DATE]" at bounding box center [1254, 148] width 588 height 46
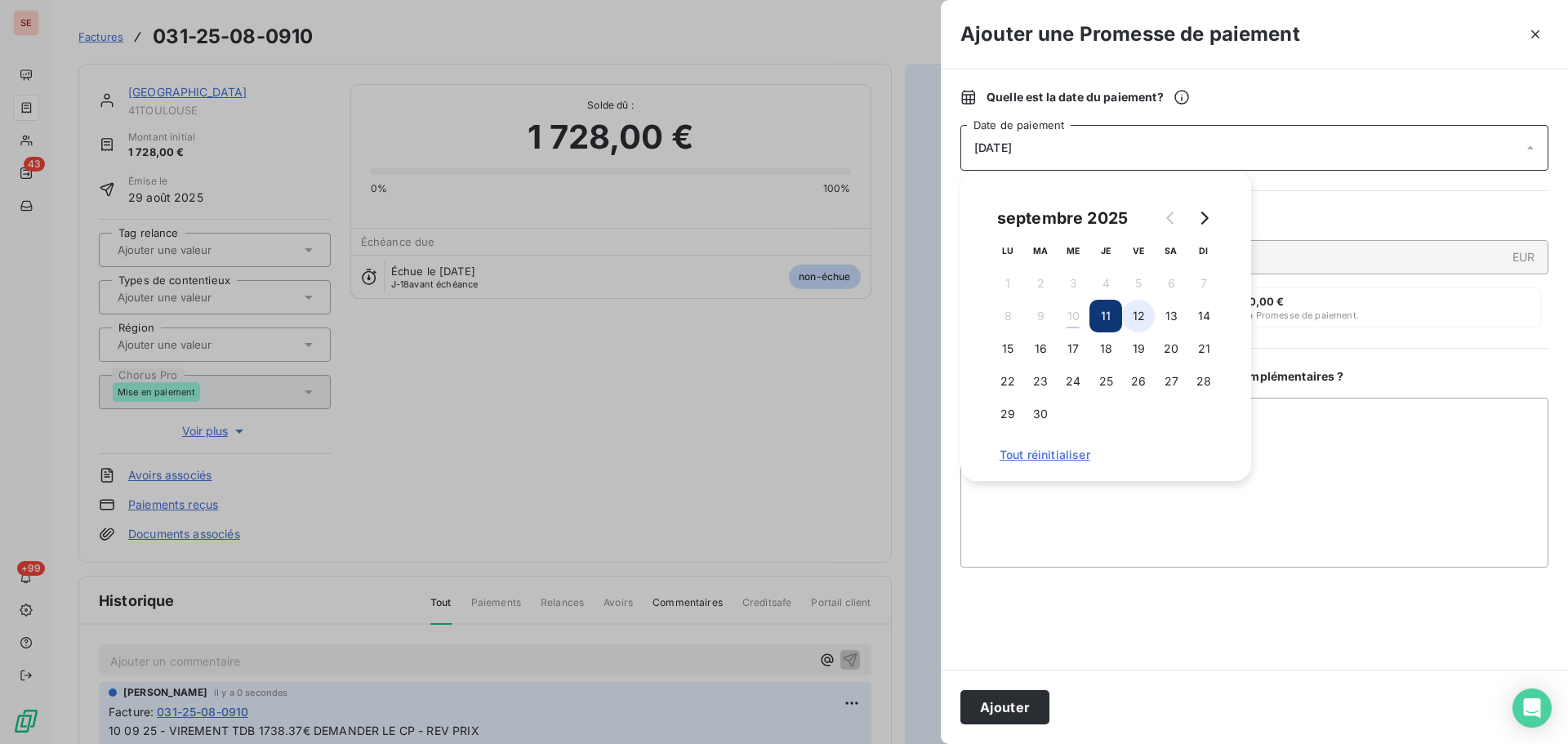
click at [1153, 322] on button "12" at bounding box center [1138, 316] width 33 height 33
click at [1006, 708] on button "Ajouter" at bounding box center [1005, 708] width 89 height 35
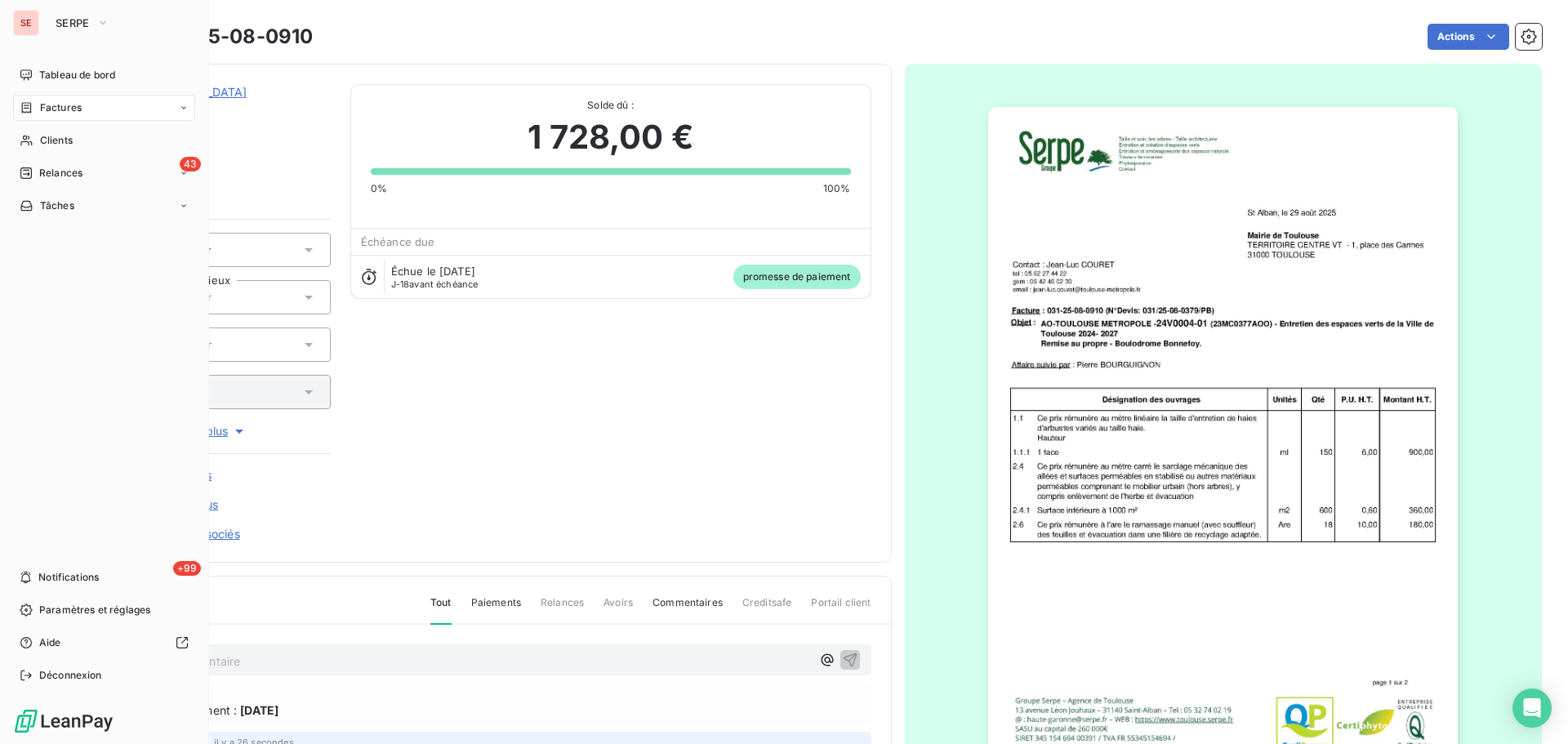
click at [40, 104] on span "Factures" at bounding box center [61, 108] width 42 height 15
click at [45, 143] on span "Clients" at bounding box center [57, 140] width 33 height 15
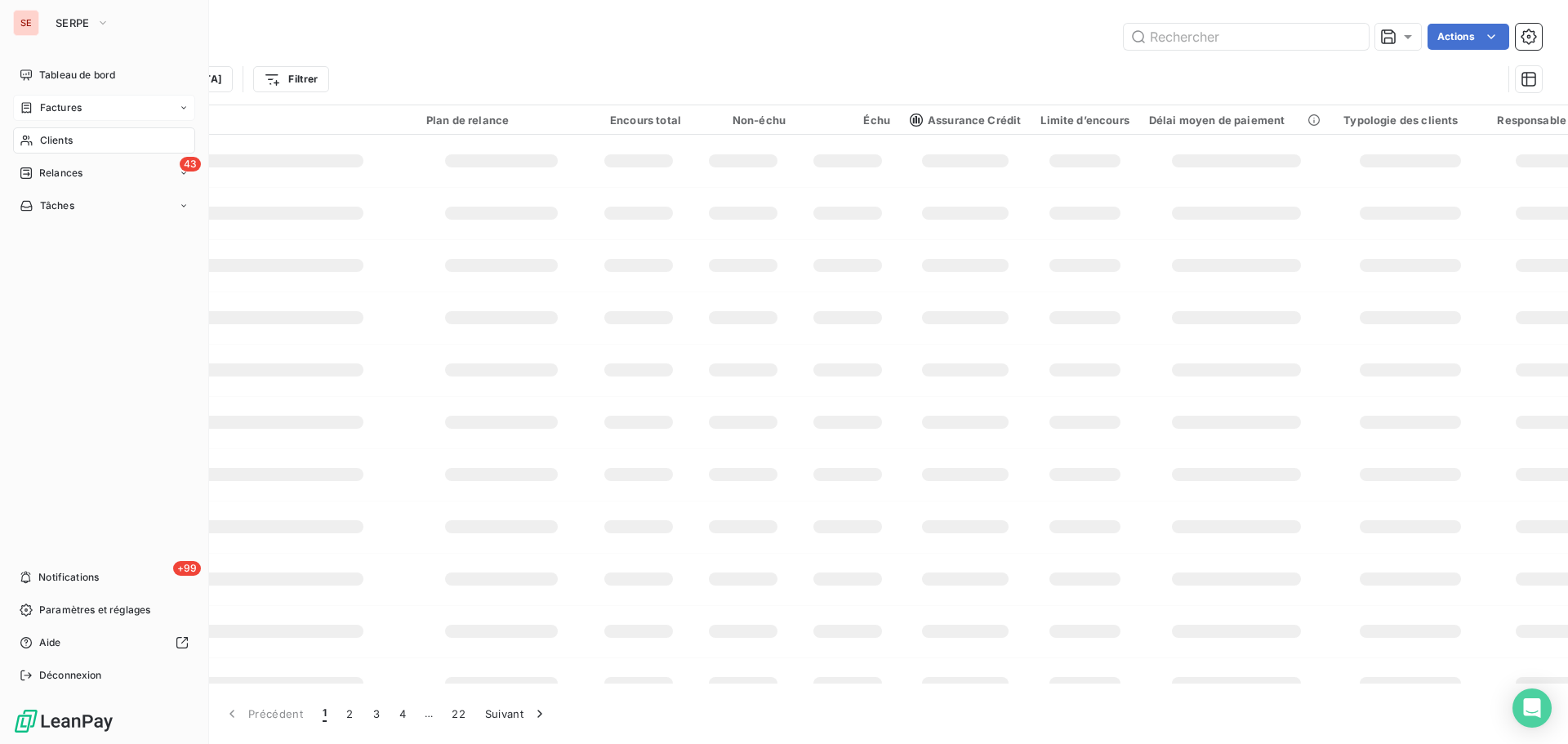
click at [62, 109] on span "Factures" at bounding box center [61, 108] width 42 height 15
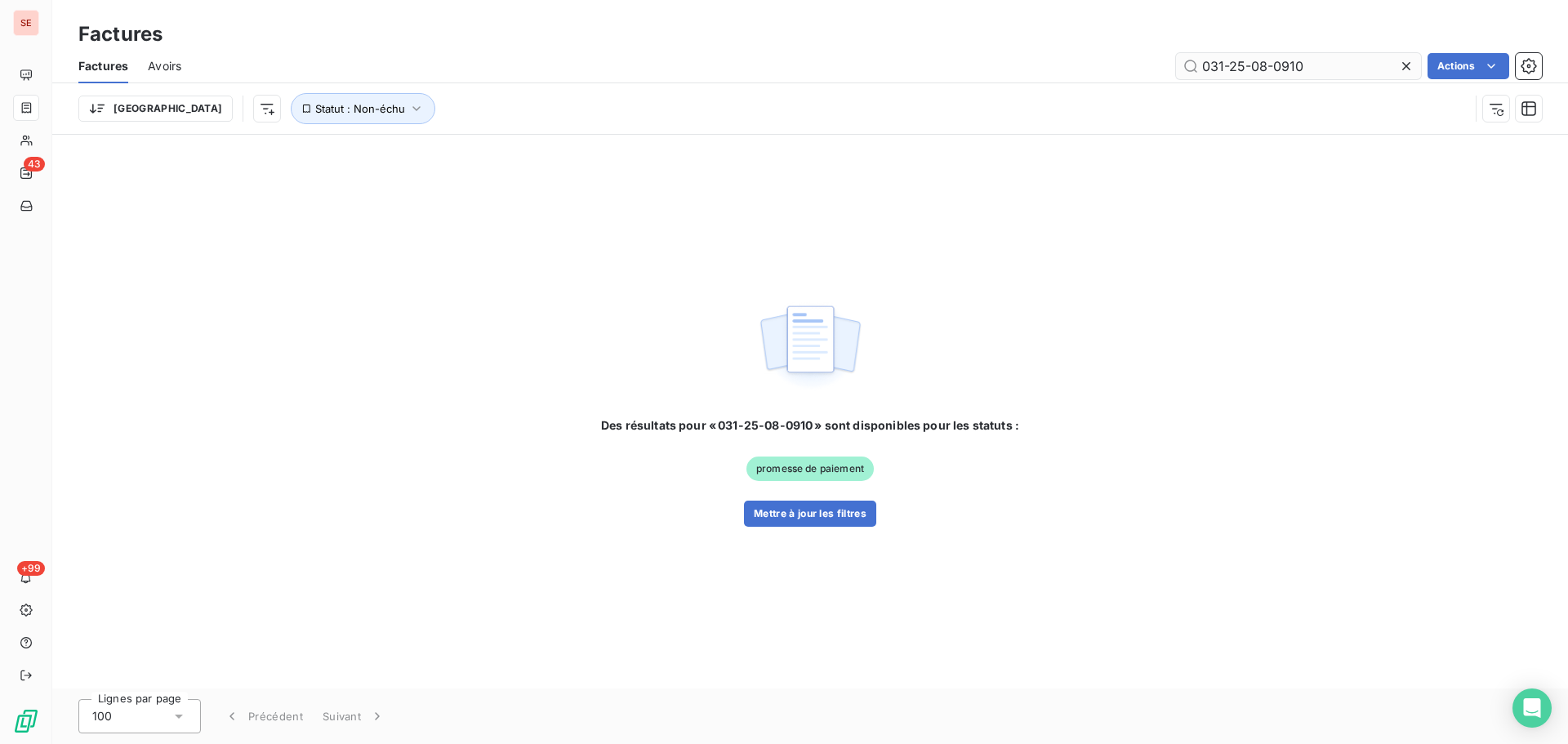
click at [1323, 62] on input "031-25-08-0910" at bounding box center [1299, 66] width 245 height 26
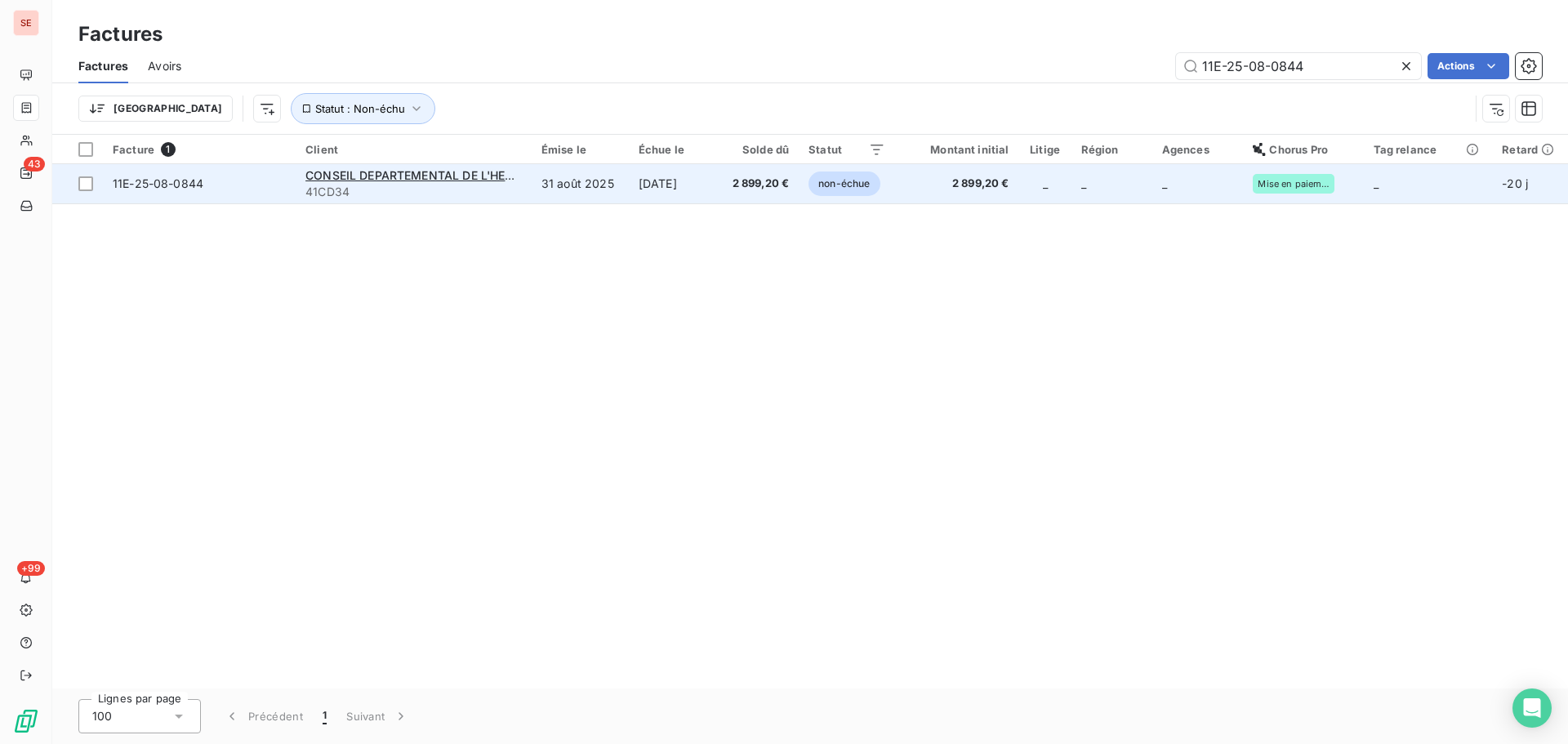
type input "11E-25-08-0844"
click at [591, 189] on td "31 août 2025" at bounding box center [580, 183] width 98 height 39
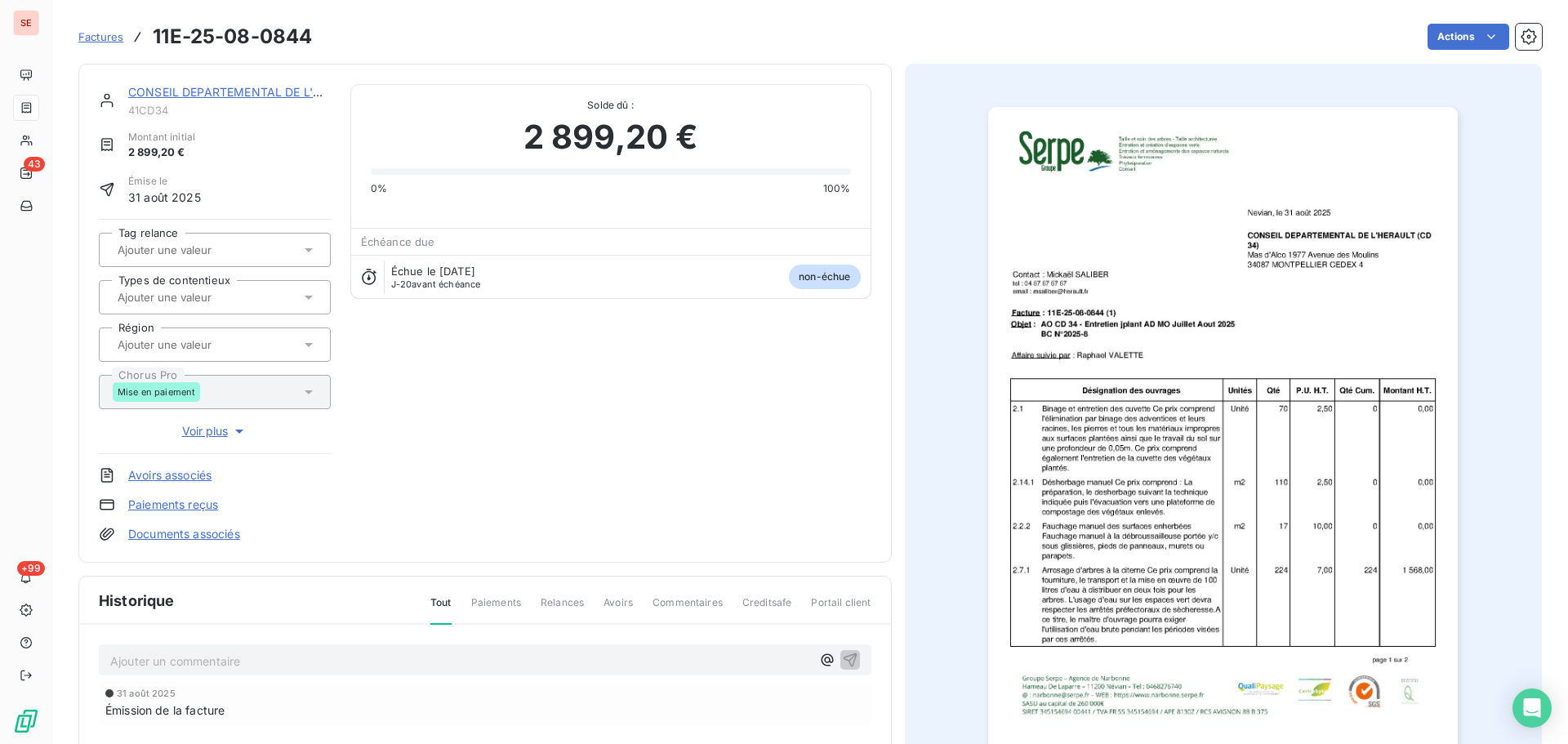
click at [375, 652] on p "Ajouter un commentaire ﻿" at bounding box center [461, 661] width 701 height 20
drag, startPoint x: 214, startPoint y: 660, endPoint x: 82, endPoint y: 667, distance: 132.2
click at [82, 665] on div "41GRDSUDIMMO [DATE] Émission de la facture" at bounding box center [485, 707] width 812 height 165
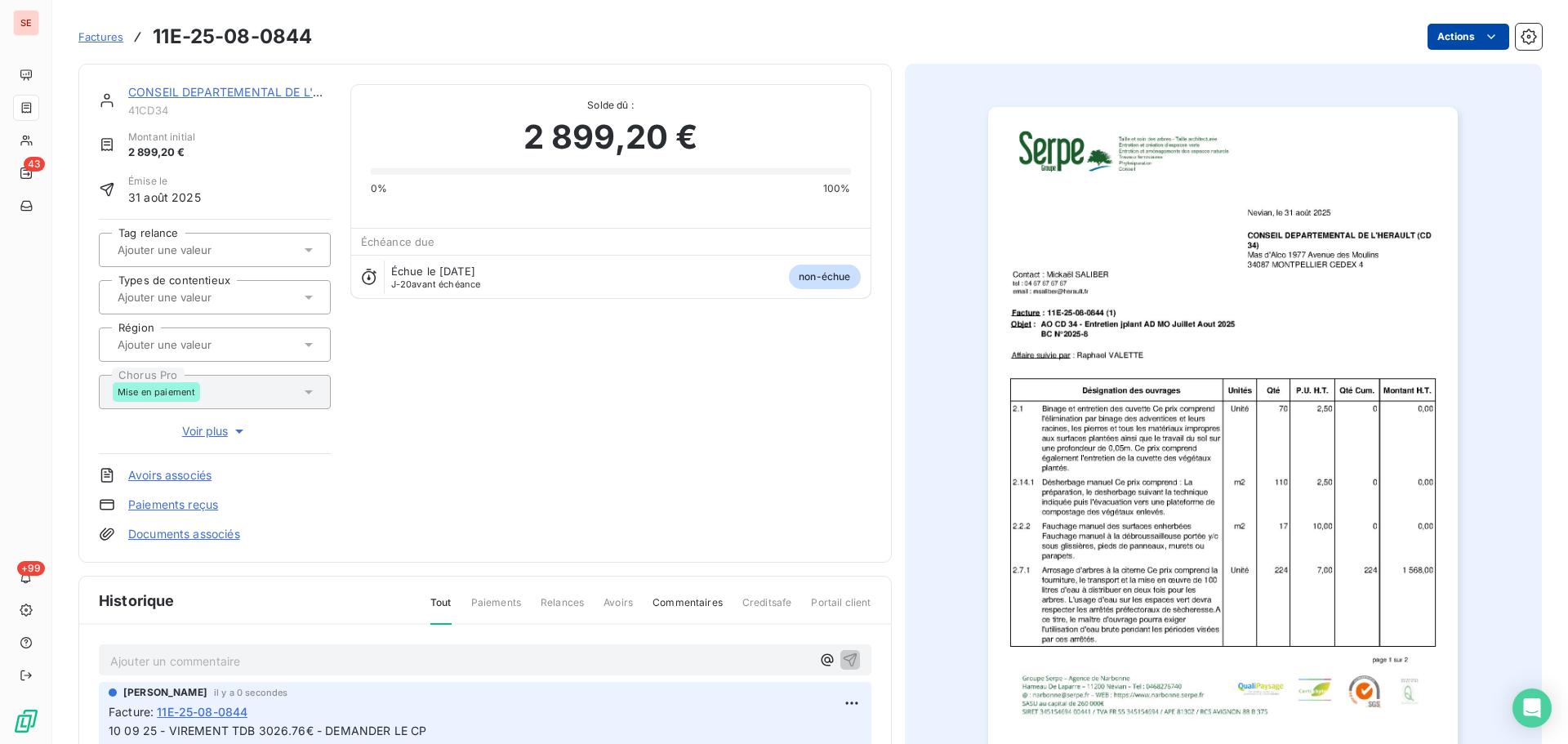
click at [1453, 36] on html "SE 43 +99 Factures 11E-25-08-0844 Actions CONSEIL DEPARTEMENTAL DE L'HERAULT 41…" at bounding box center [784, 372] width 1568 height 744
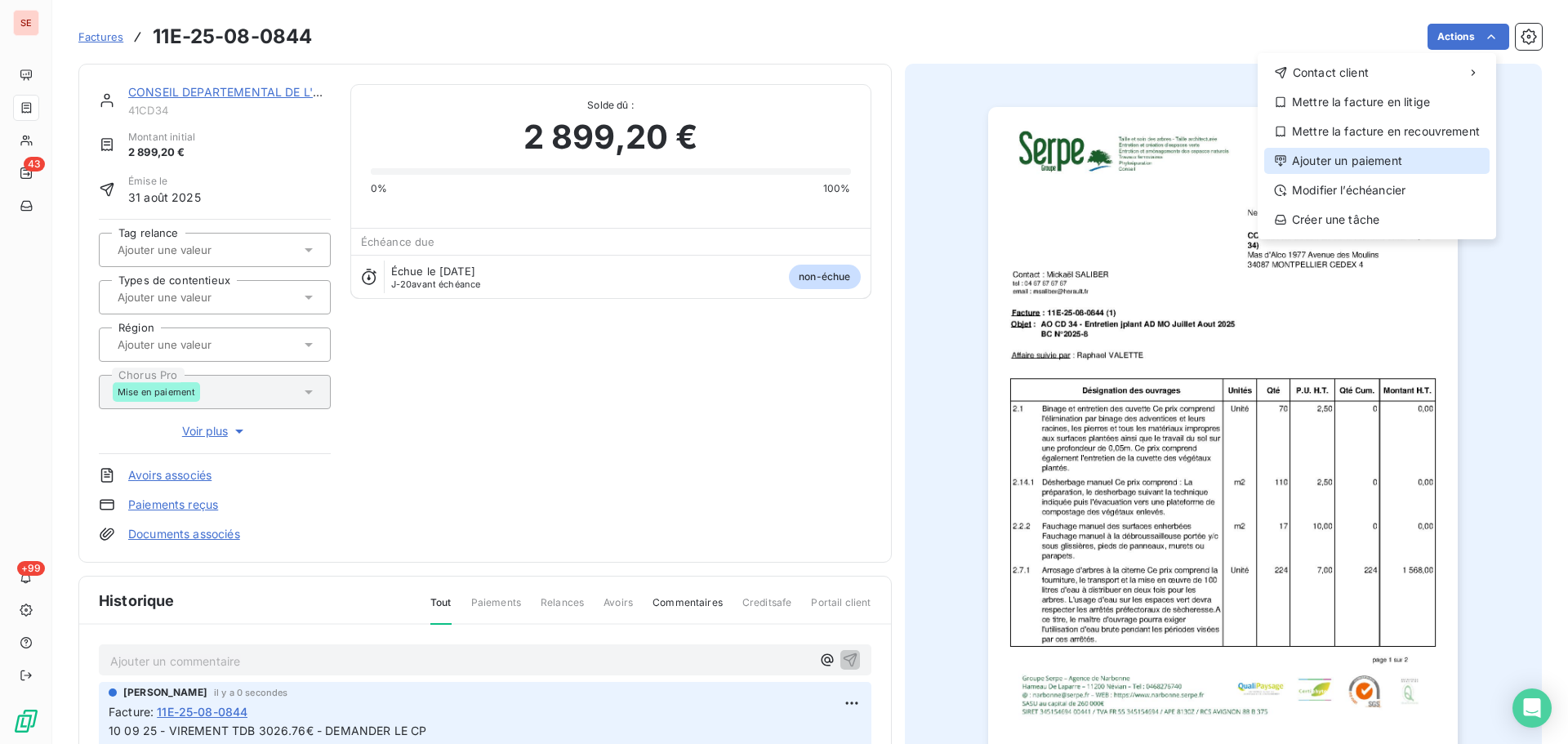
click at [1360, 156] on div "Ajouter un paiement" at bounding box center [1376, 160] width 225 height 26
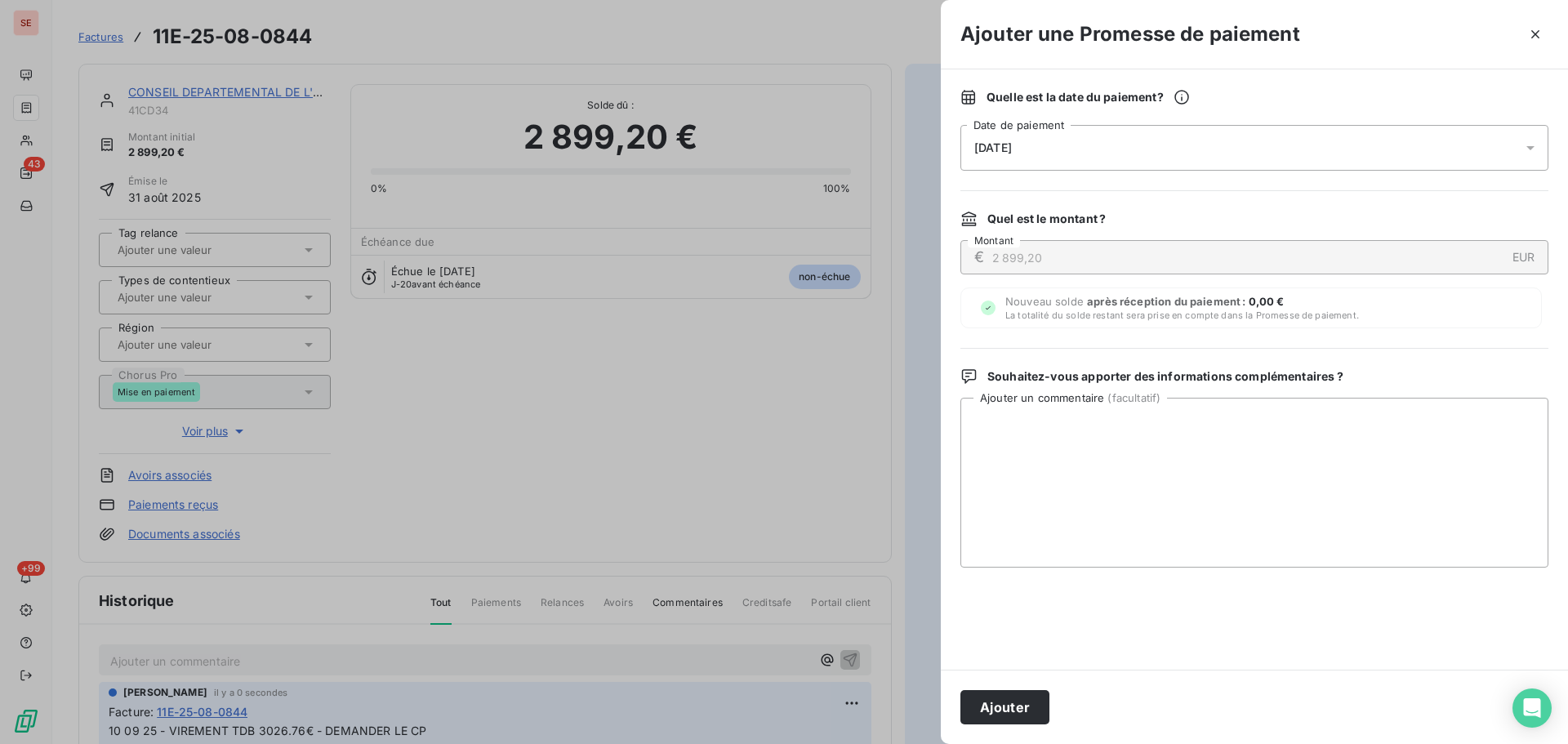
click at [1290, 150] on div "[DATE]" at bounding box center [1254, 148] width 588 height 46
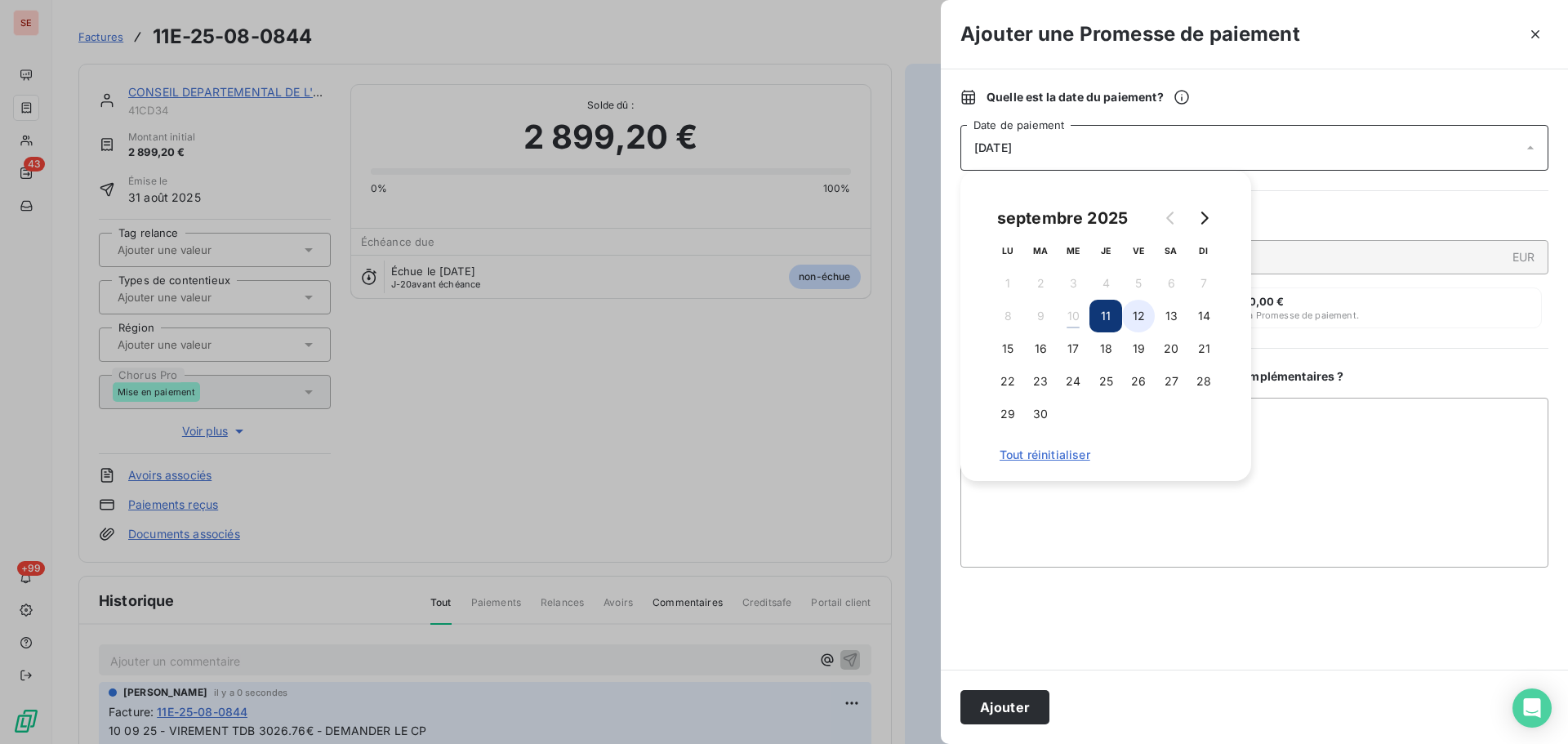
click at [1149, 323] on button "12" at bounding box center [1138, 316] width 33 height 33
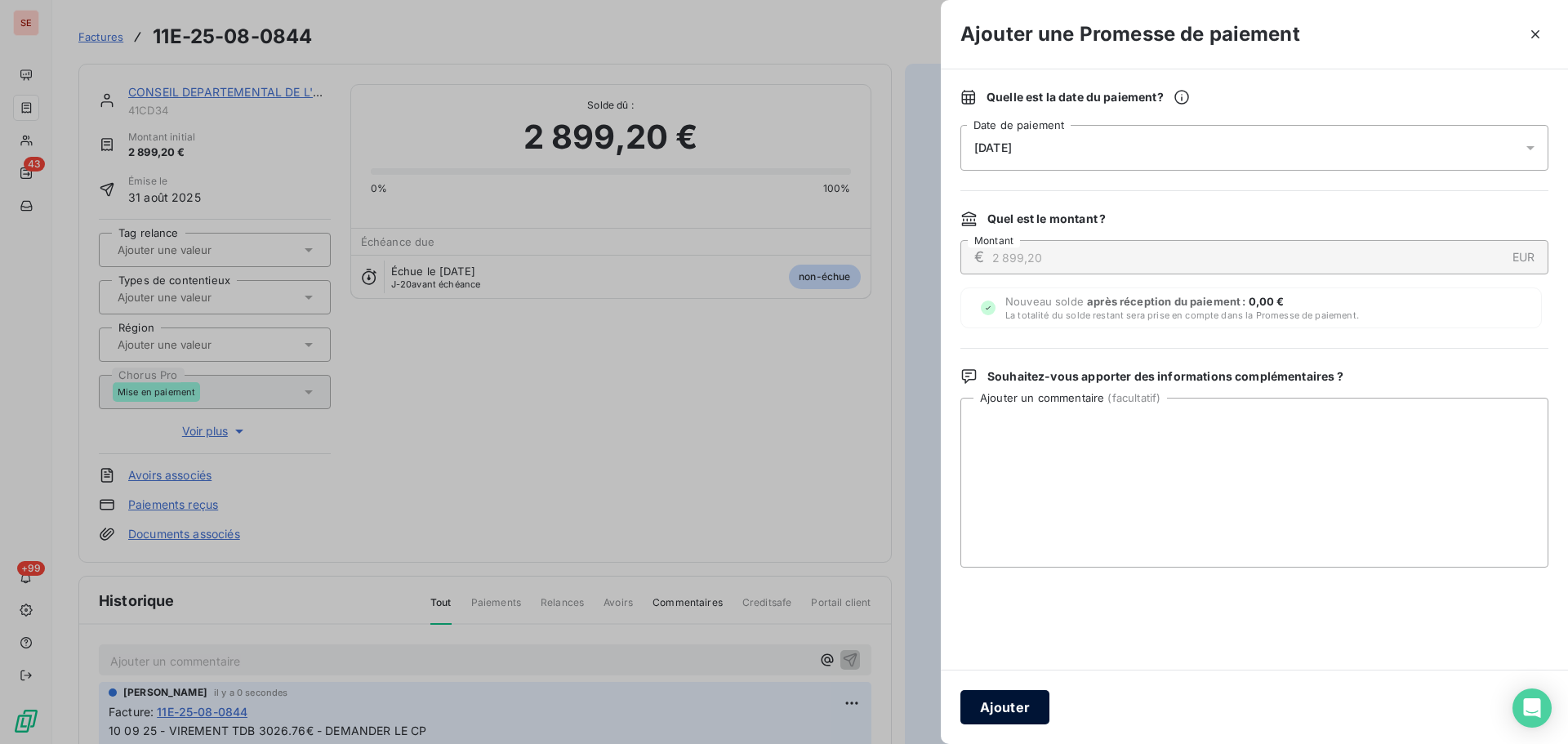
click at [1036, 708] on button "Ajouter" at bounding box center [1005, 708] width 89 height 35
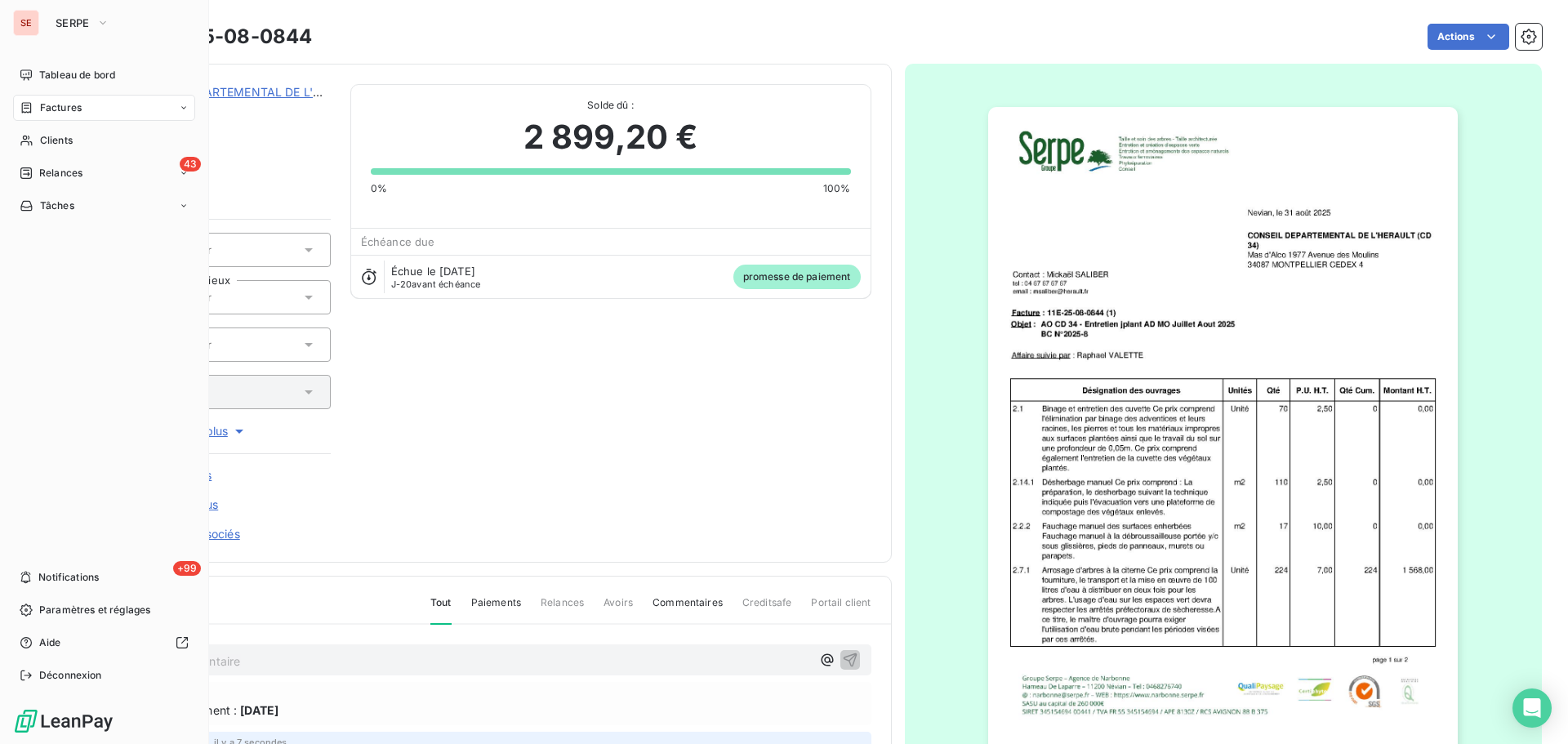
click at [47, 113] on span "Factures" at bounding box center [61, 108] width 42 height 15
click at [42, 177] on span "Relances" at bounding box center [60, 173] width 43 height 15
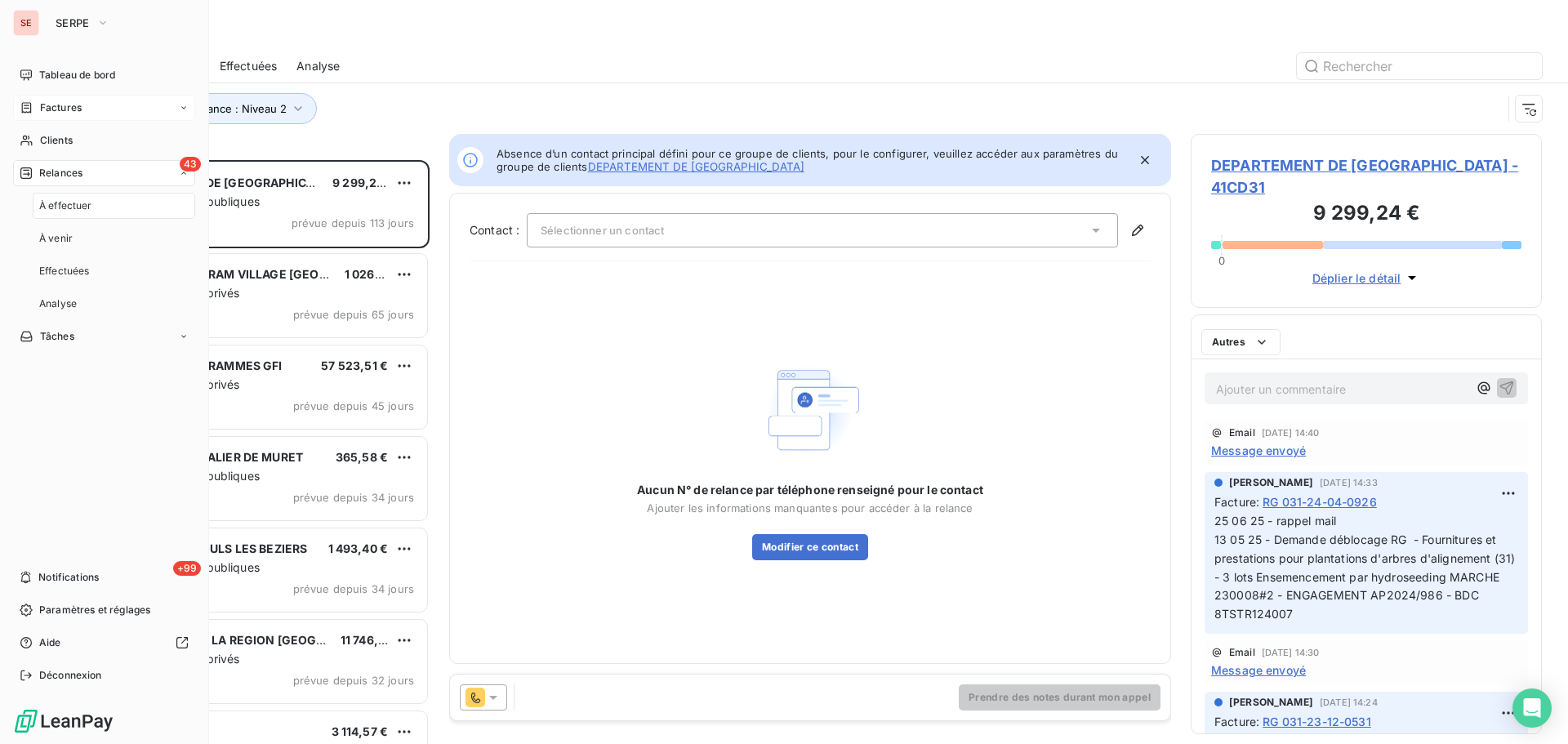
scroll to position [572, 339]
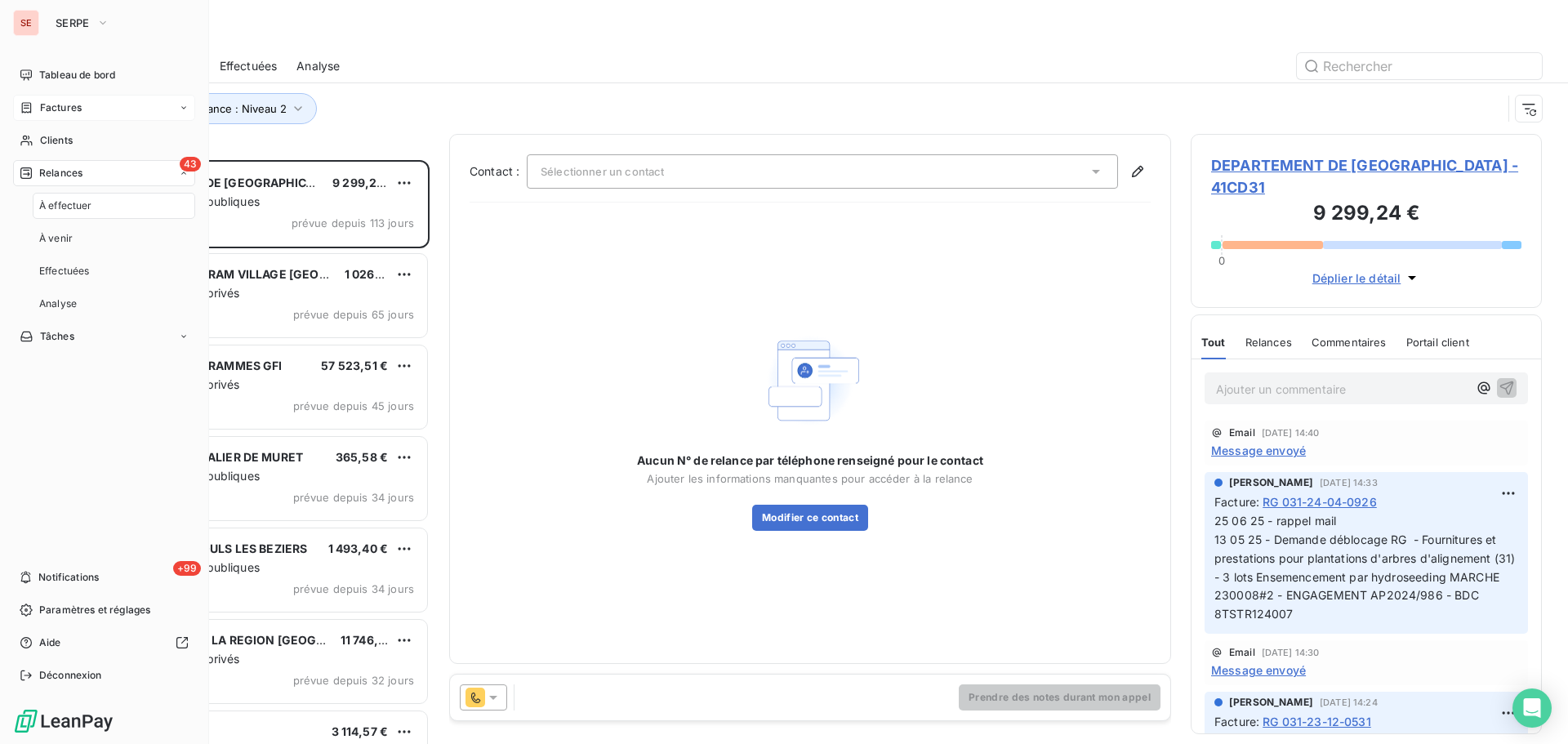
click at [80, 107] on span "Factures" at bounding box center [61, 108] width 42 height 15
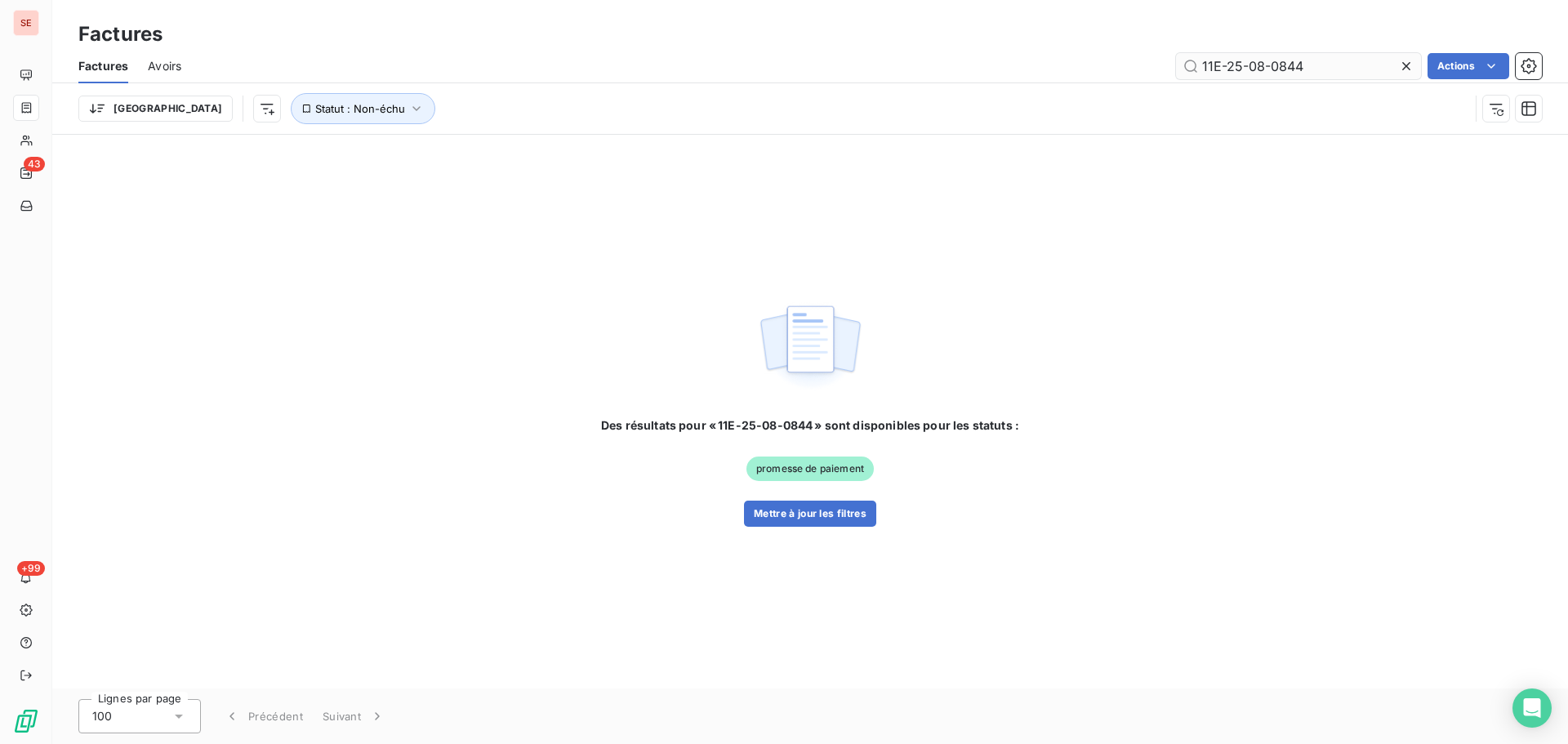
click at [1363, 73] on input "11E-25-08-0844" at bounding box center [1299, 66] width 245 height 26
click at [1361, 71] on input "11E-25-08-0844" at bounding box center [1299, 66] width 245 height 26
click at [1358, 67] on input "11E-25-08-0844" at bounding box center [1299, 66] width 245 height 26
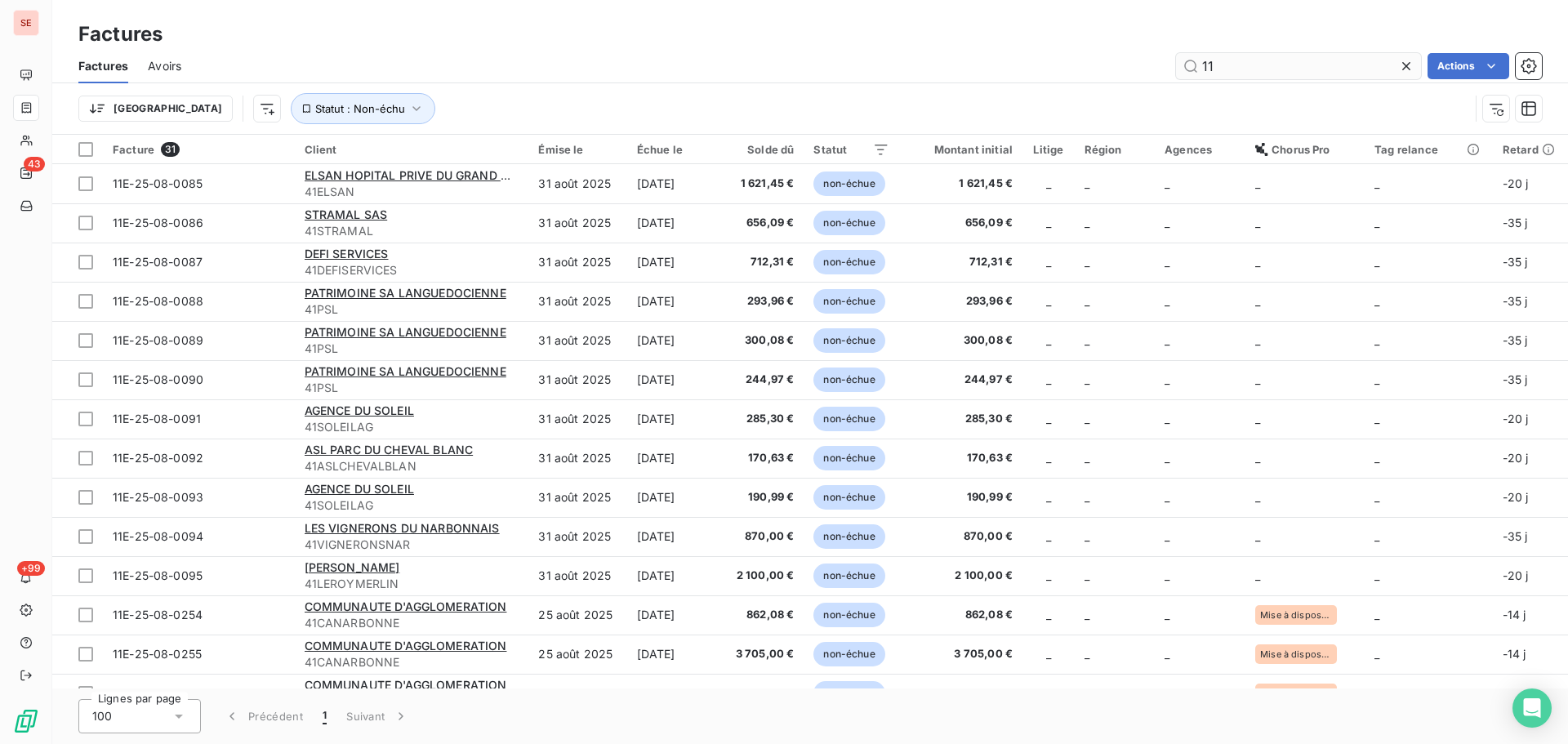
type input "1"
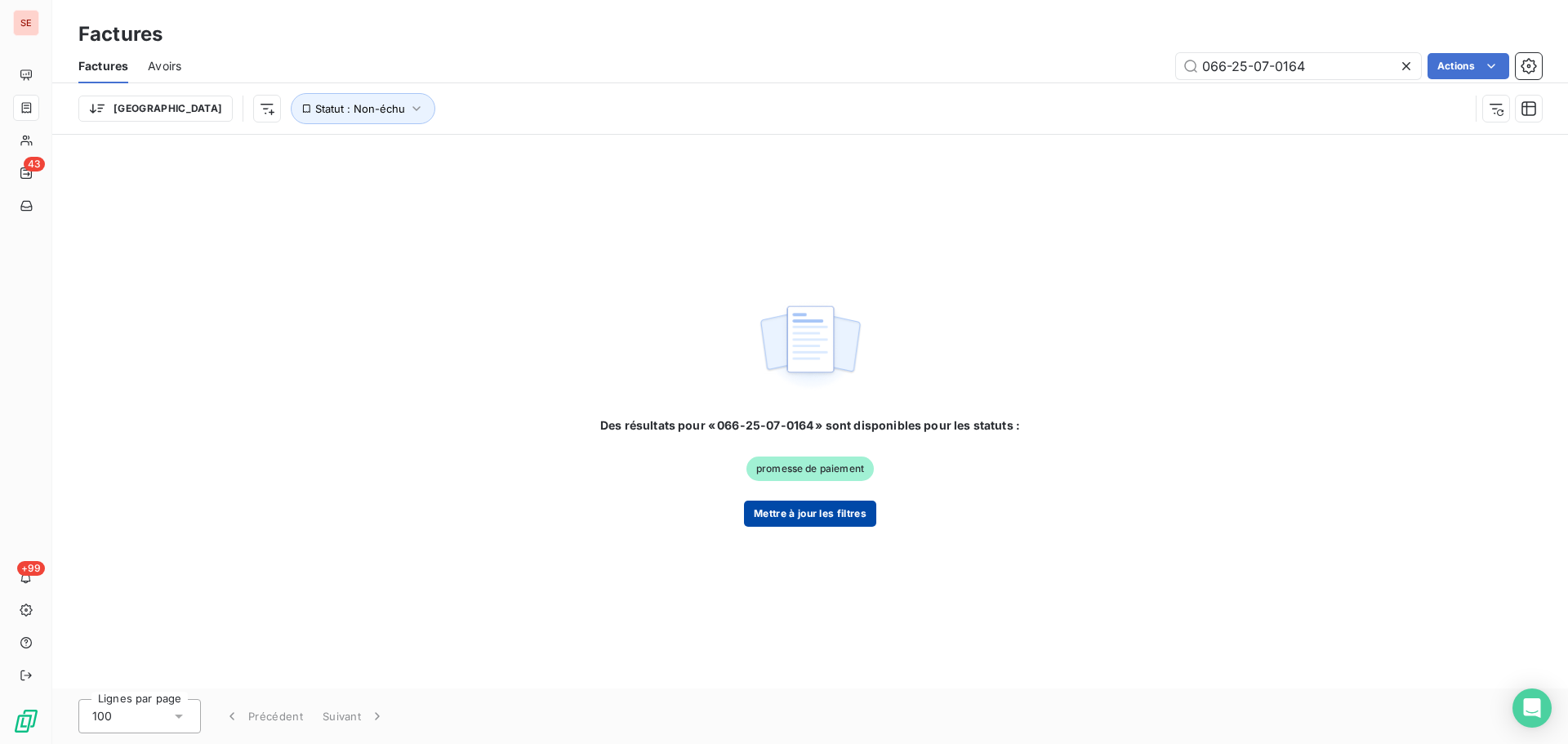
type input "066-25-07-0164"
click at [833, 509] on button "Mettre à jour les filtres" at bounding box center [810, 513] width 132 height 26
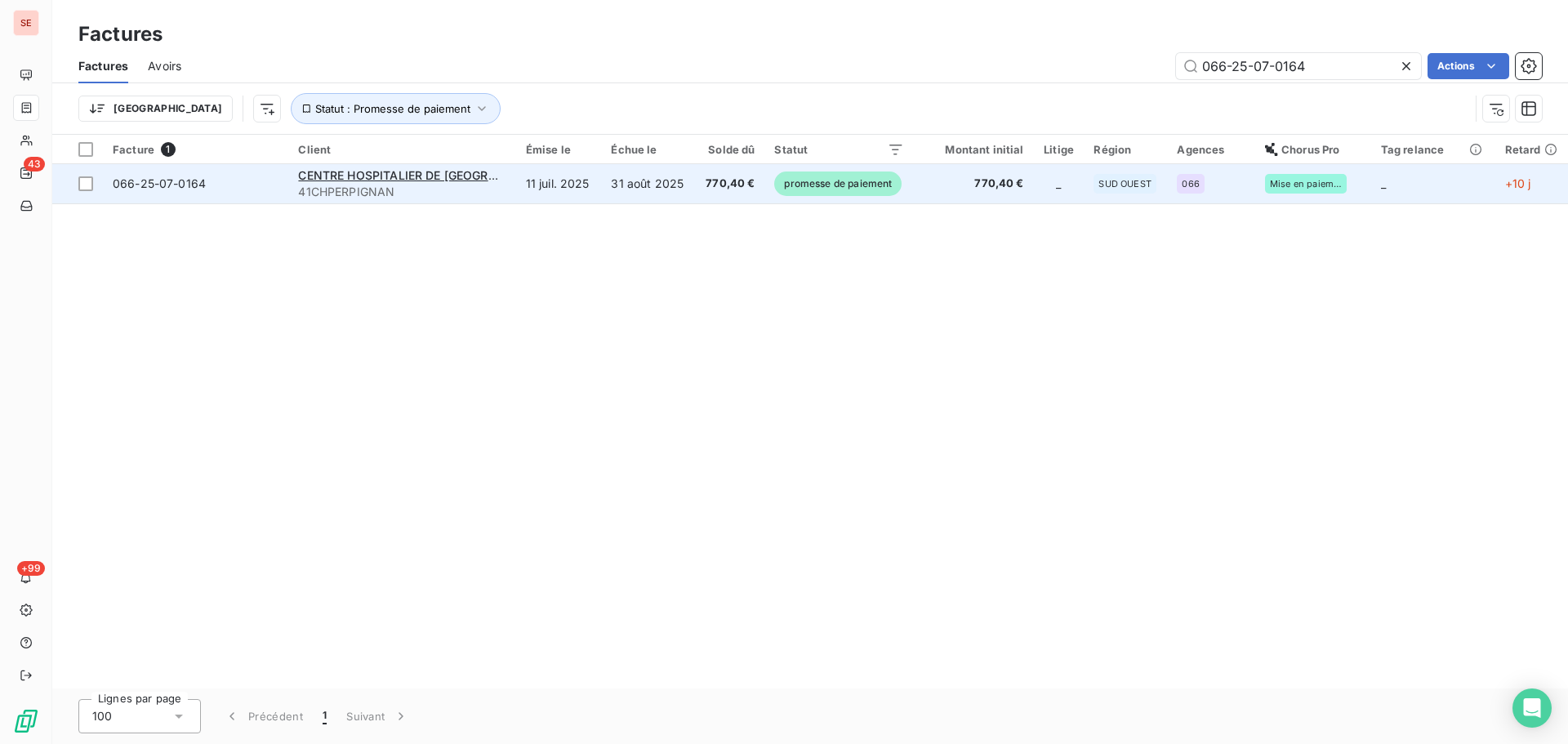
click at [668, 171] on td "31 août 2025" at bounding box center [648, 183] width 94 height 39
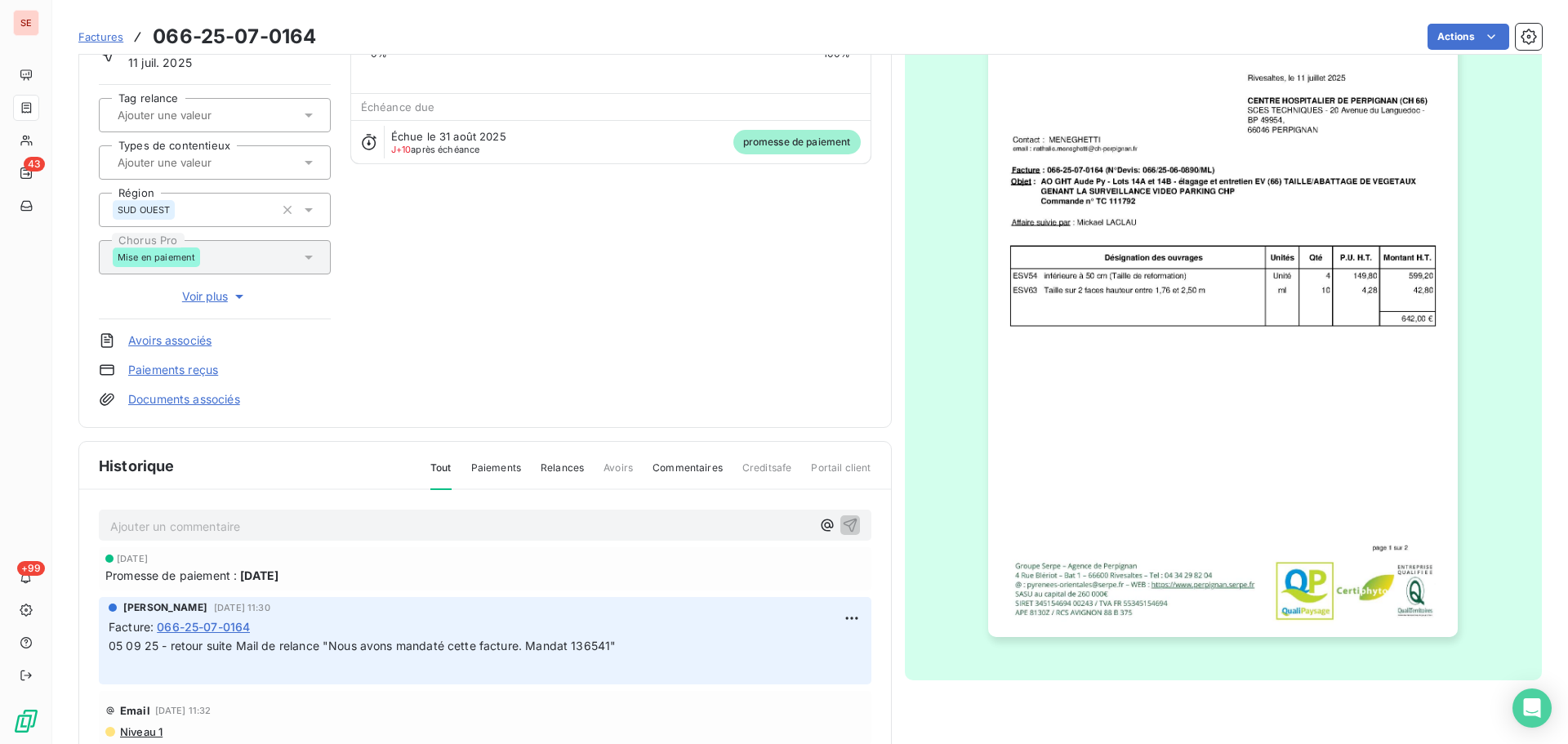
scroll to position [238, 0]
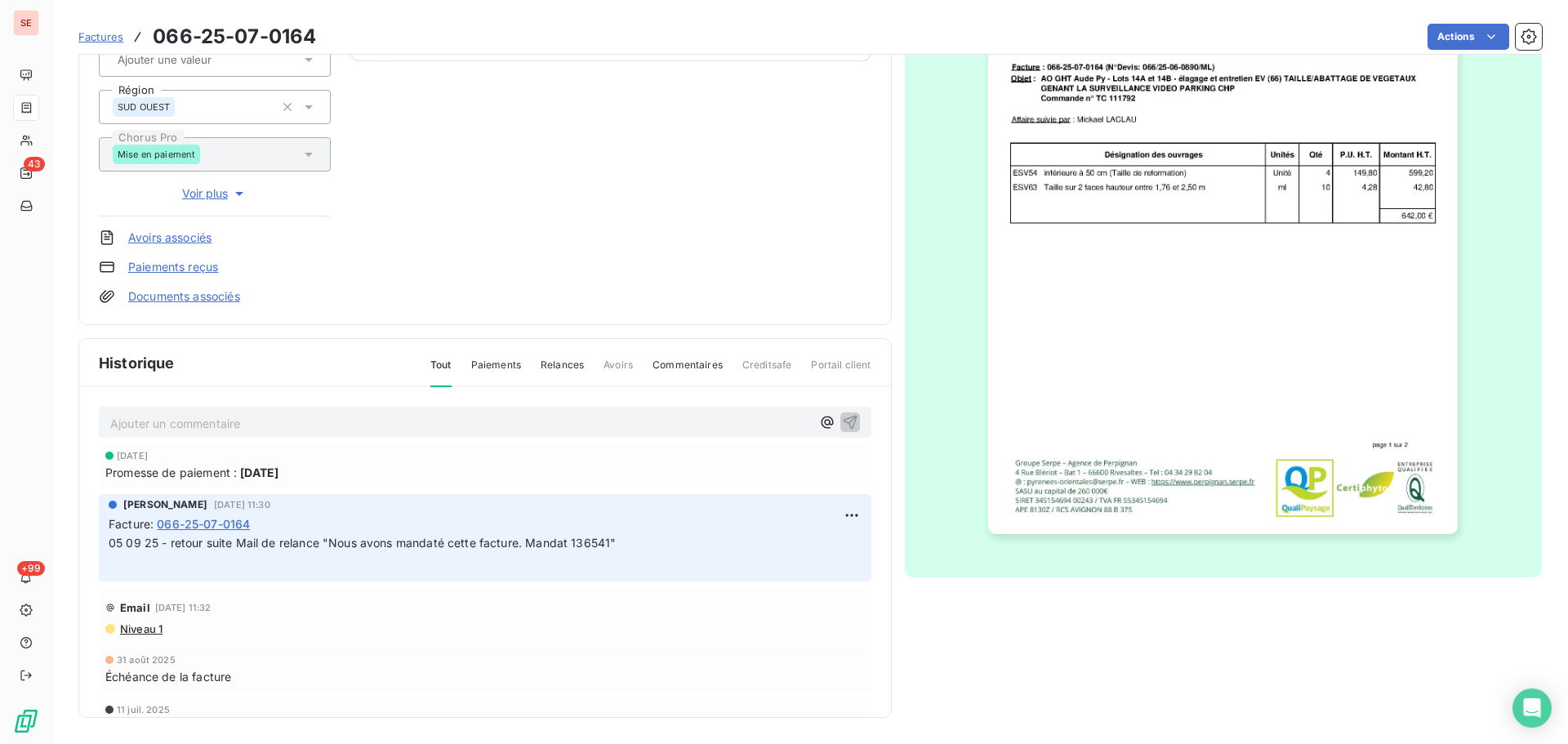
click at [368, 425] on p "Ajouter un commentaire ﻿" at bounding box center [461, 423] width 701 height 20
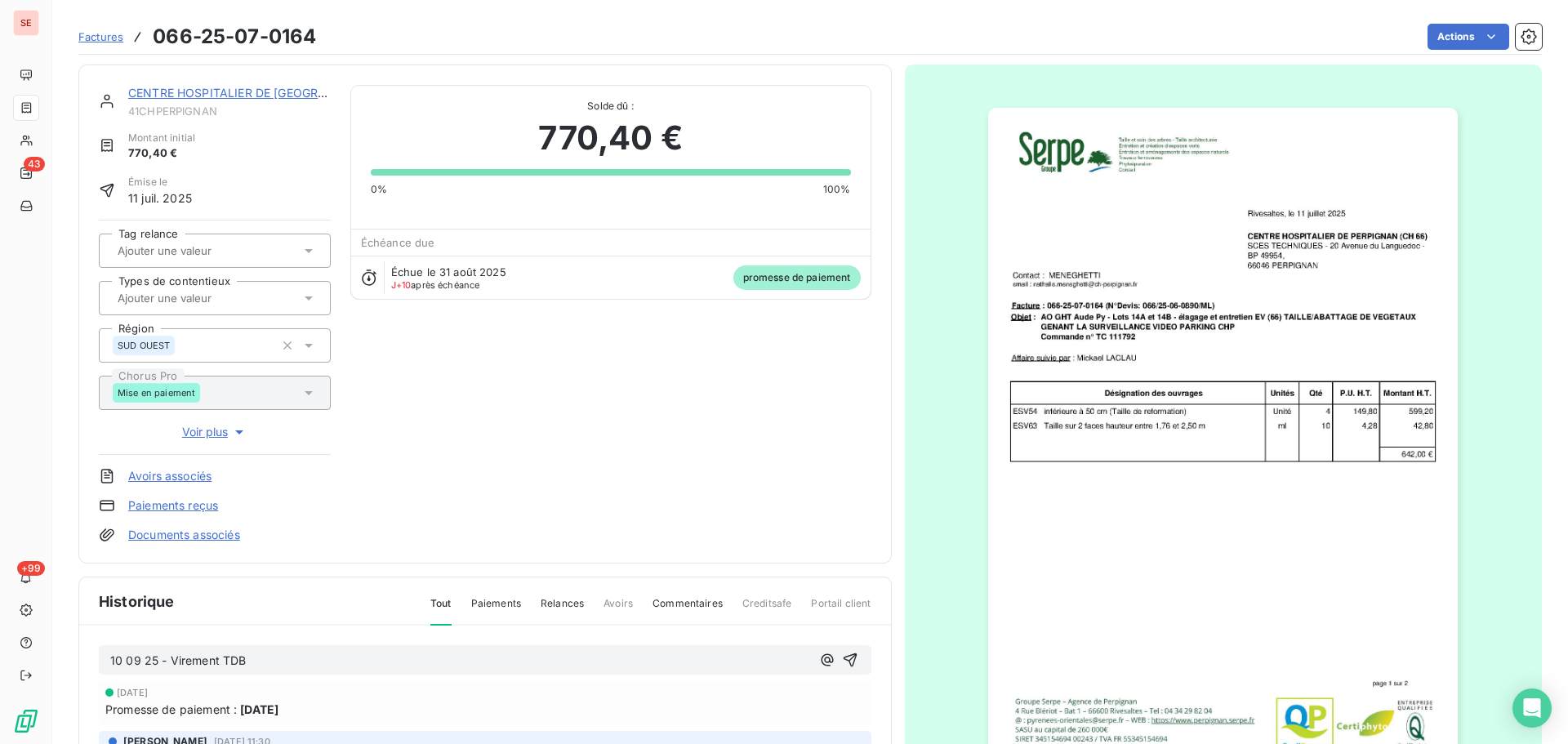
scroll to position [219, 0]
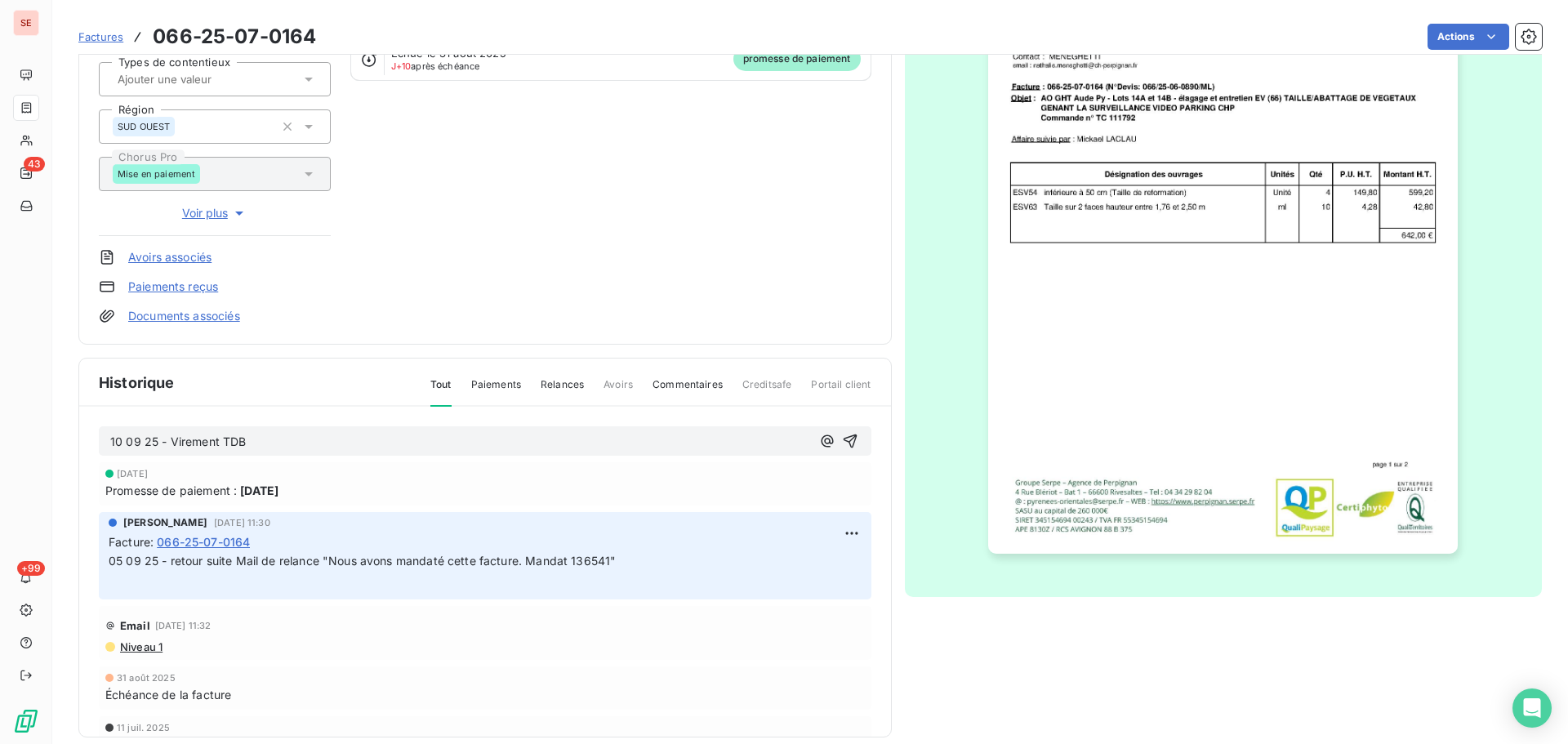
click at [313, 445] on p "10 09 25 - Virement TDB" at bounding box center [461, 442] width 701 height 19
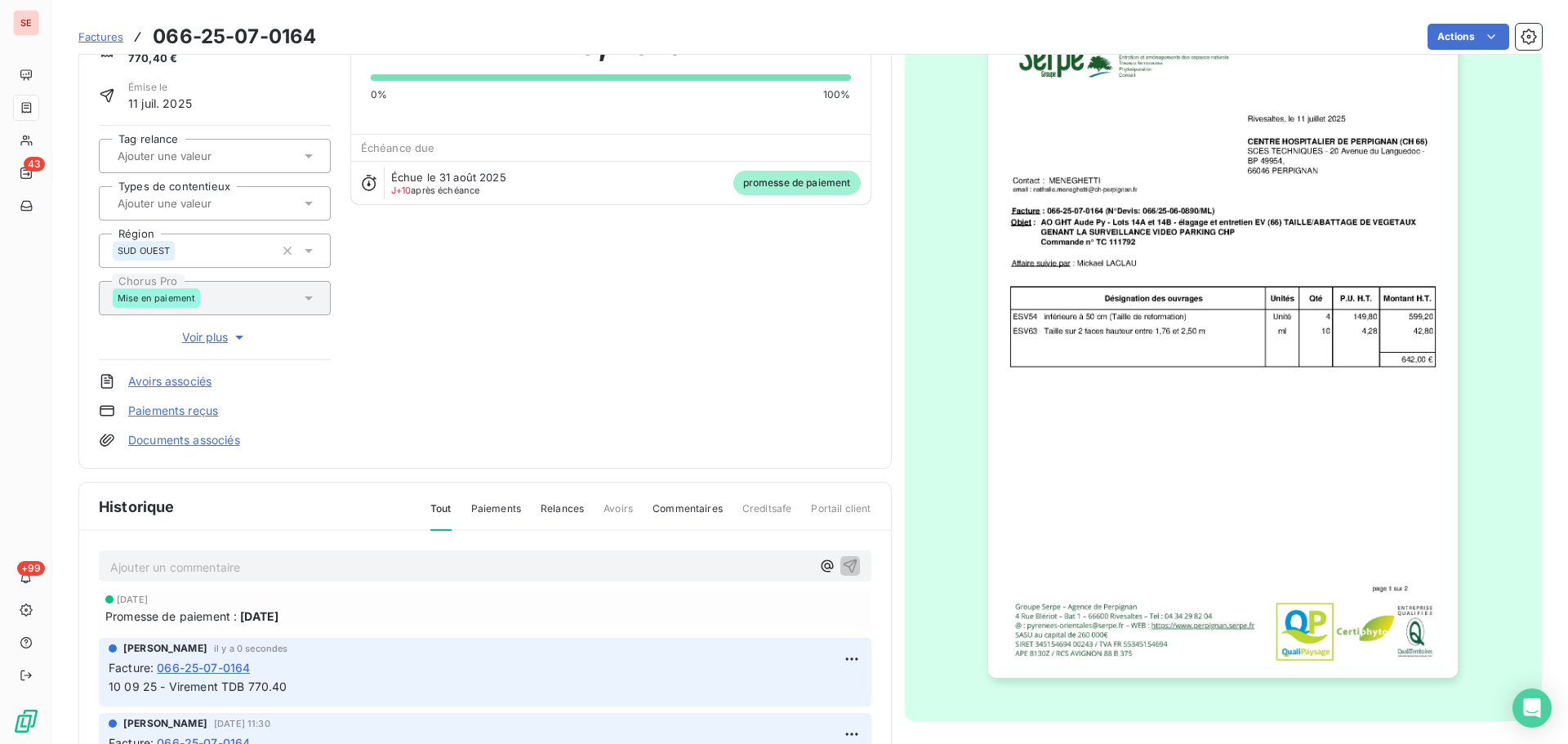
scroll to position [0, 0]
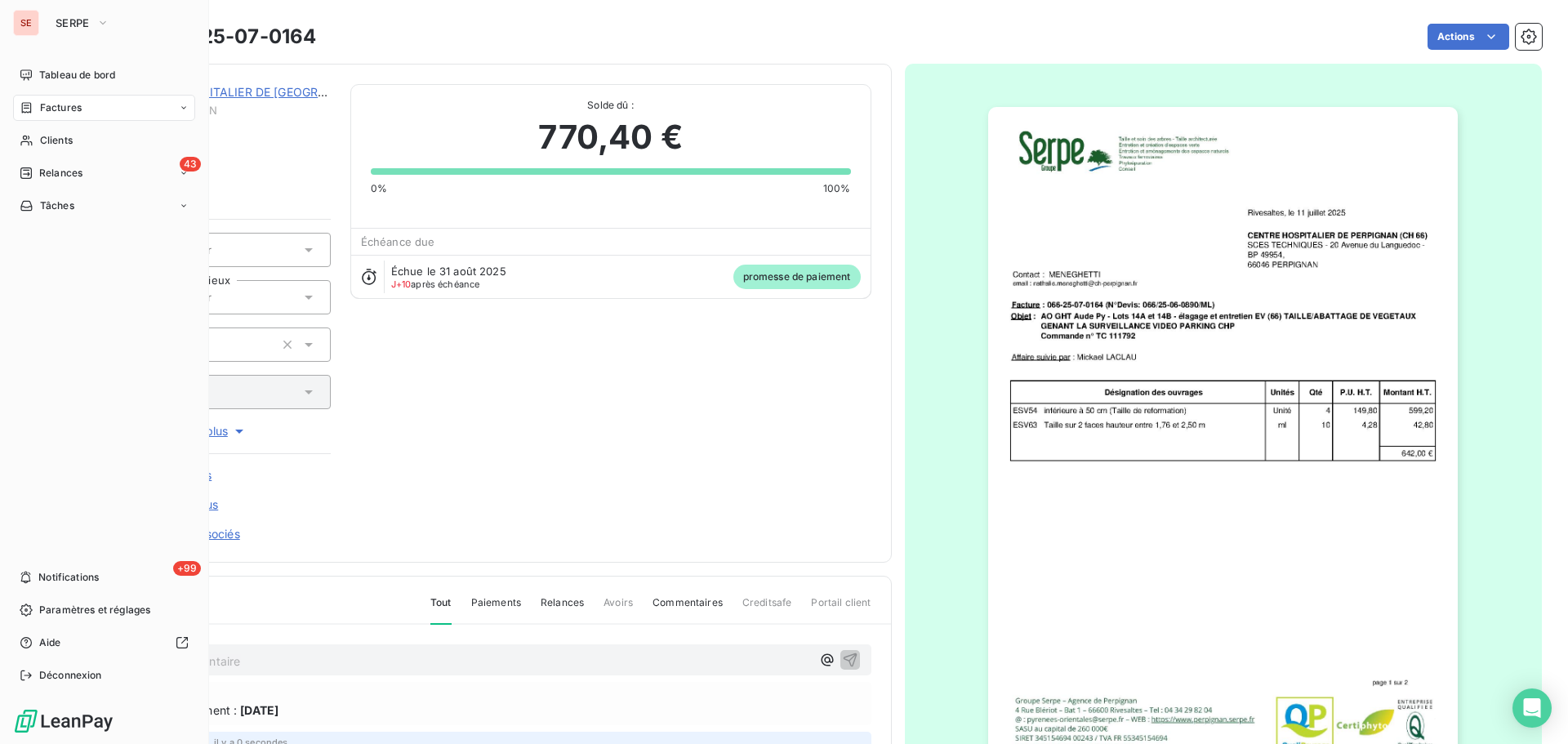
drag, startPoint x: 48, startPoint y: 98, endPoint x: 50, endPoint y: 106, distance: 8.2
click at [50, 106] on span "Factures" at bounding box center [61, 108] width 42 height 15
click at [42, 100] on span "Factures" at bounding box center [61, 108] width 42 height 15
click at [48, 203] on span "Clients" at bounding box center [57, 206] width 33 height 15
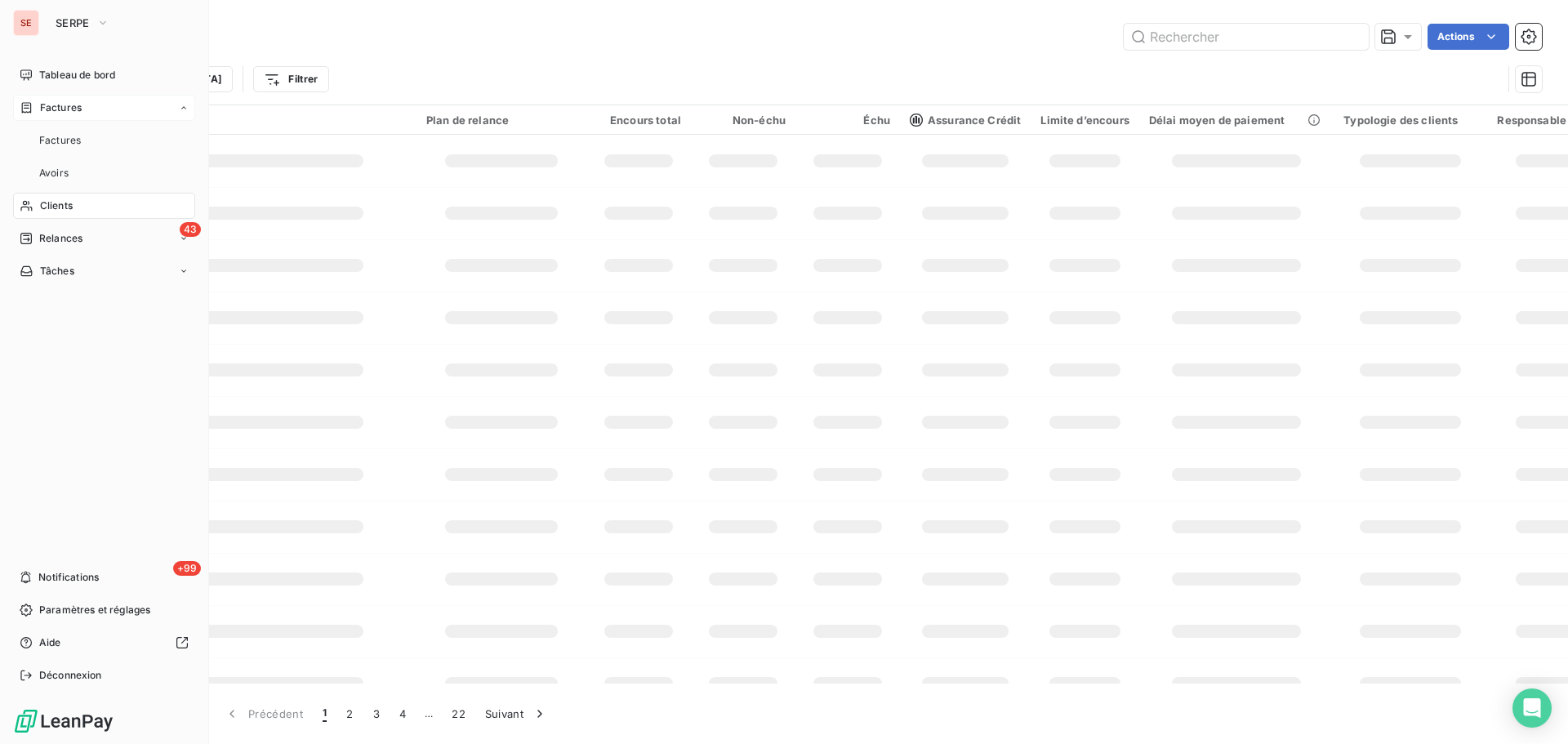
click at [71, 107] on span "Factures" at bounding box center [61, 108] width 42 height 15
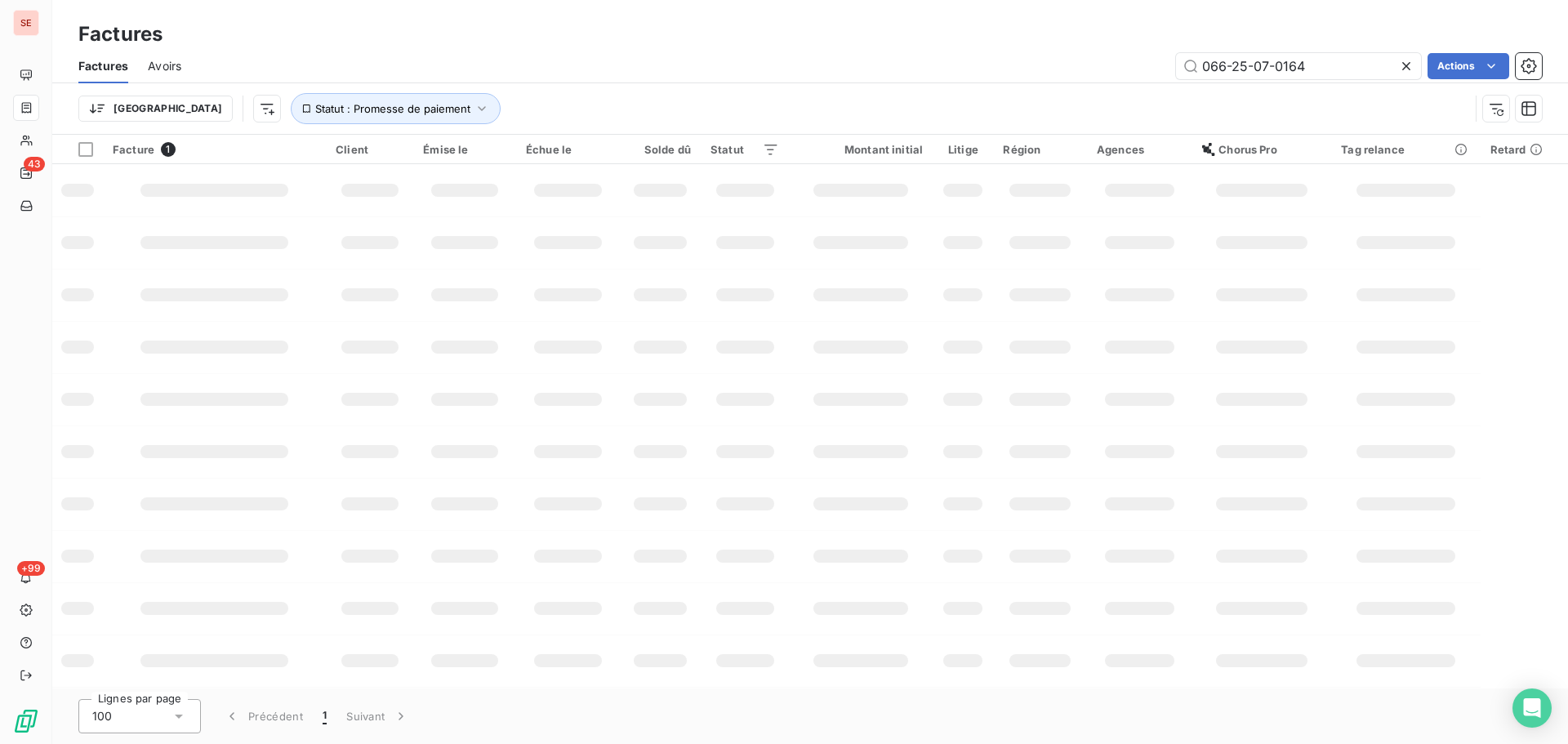
click at [1182, 35] on div "Factures" at bounding box center [810, 34] width 1516 height 29
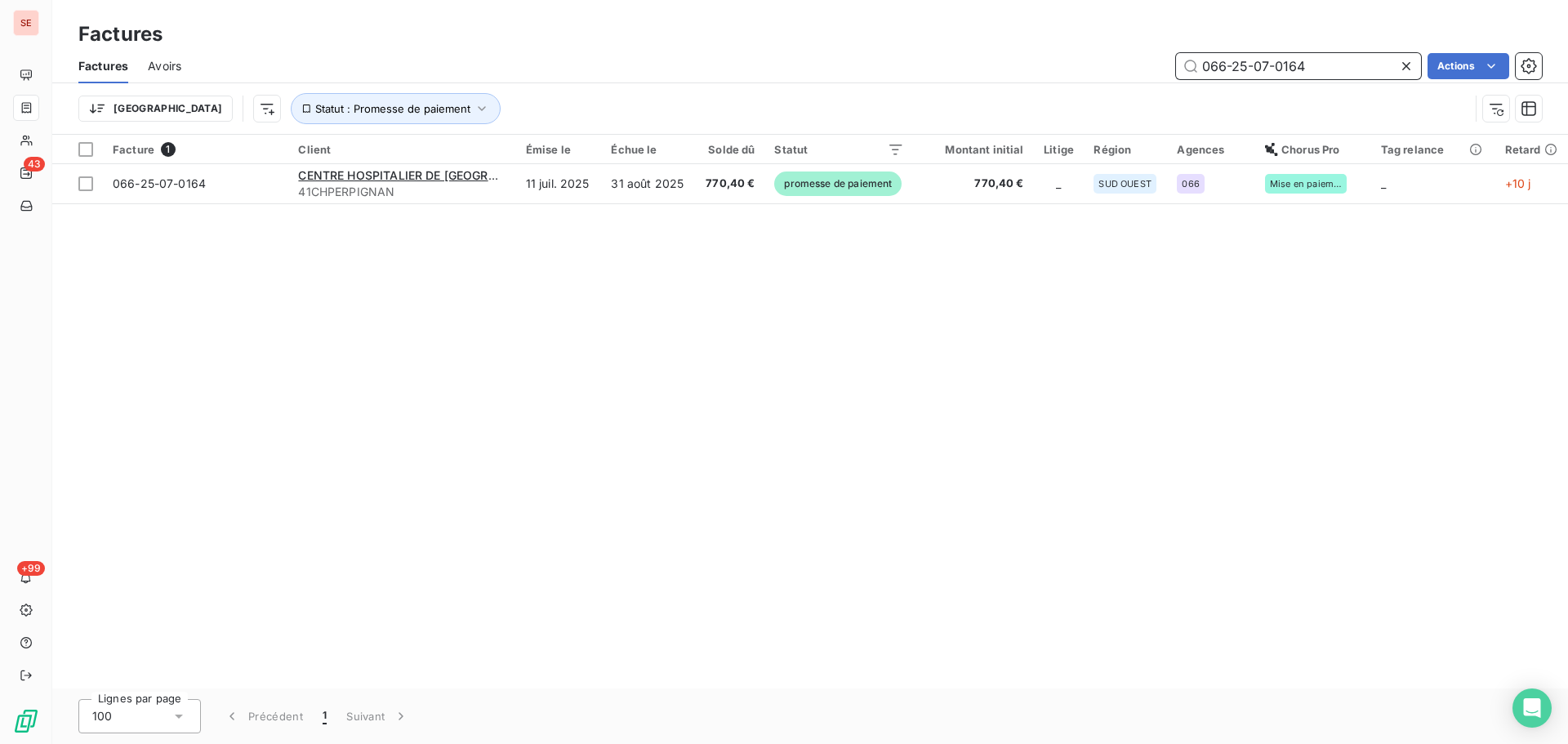
click at [1312, 73] on input "066-25-07-0164" at bounding box center [1299, 66] width 245 height 26
click at [1311, 73] on input "066-25-07-0164" at bounding box center [1299, 66] width 245 height 26
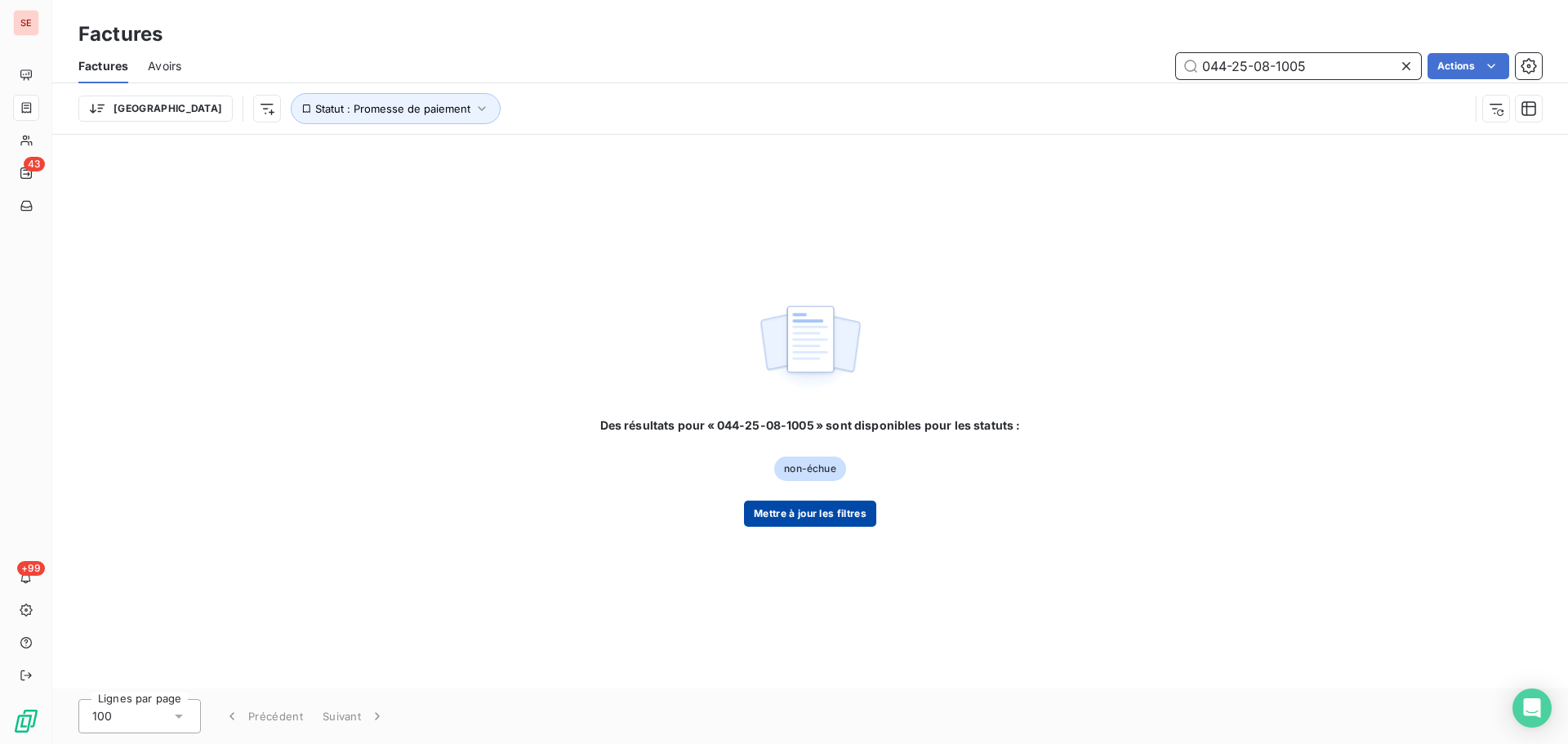
type input "044-25-08-1005"
click at [794, 514] on button "Mettre à jour les filtres" at bounding box center [810, 513] width 132 height 26
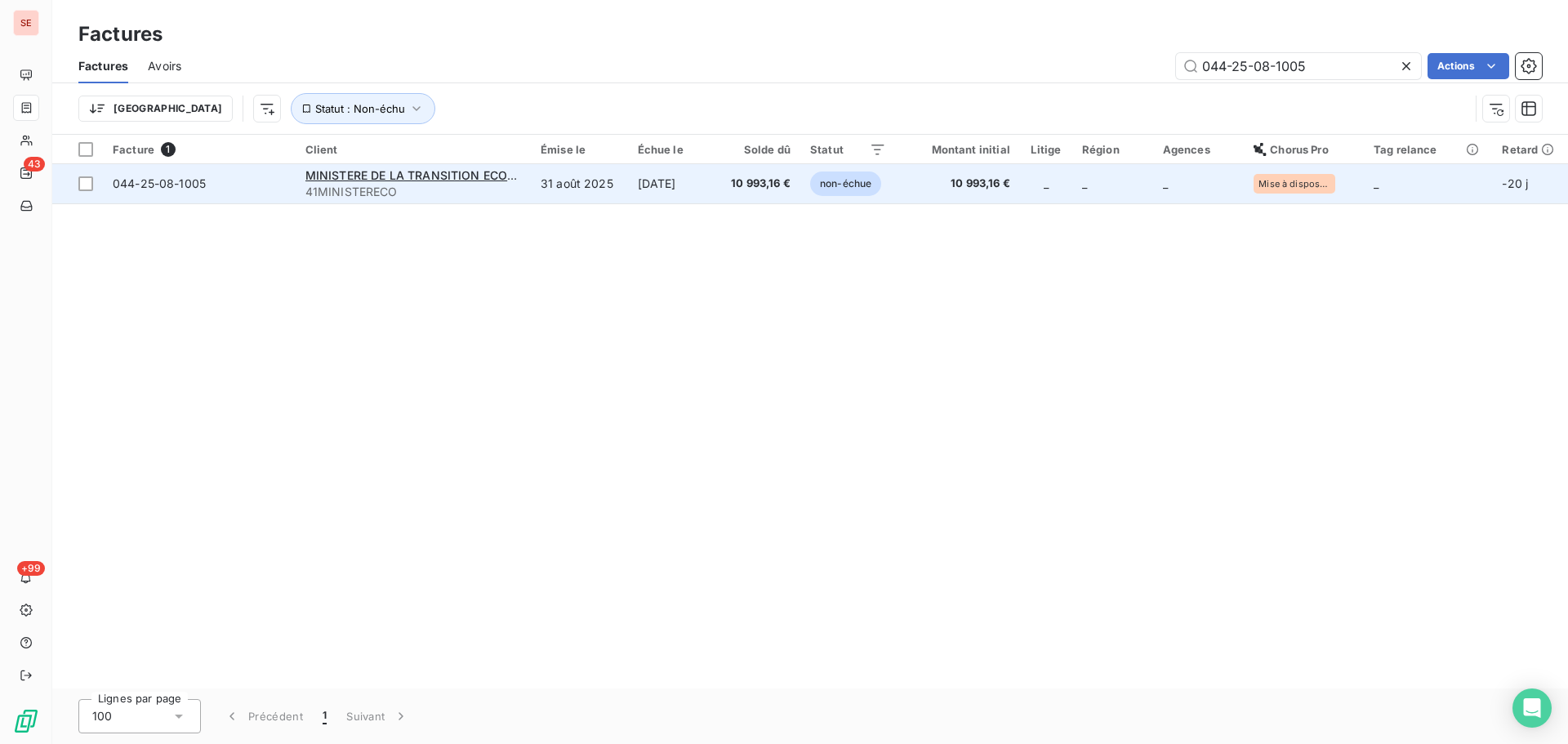
click at [735, 190] on td "10 993,16 €" at bounding box center [758, 183] width 83 height 39
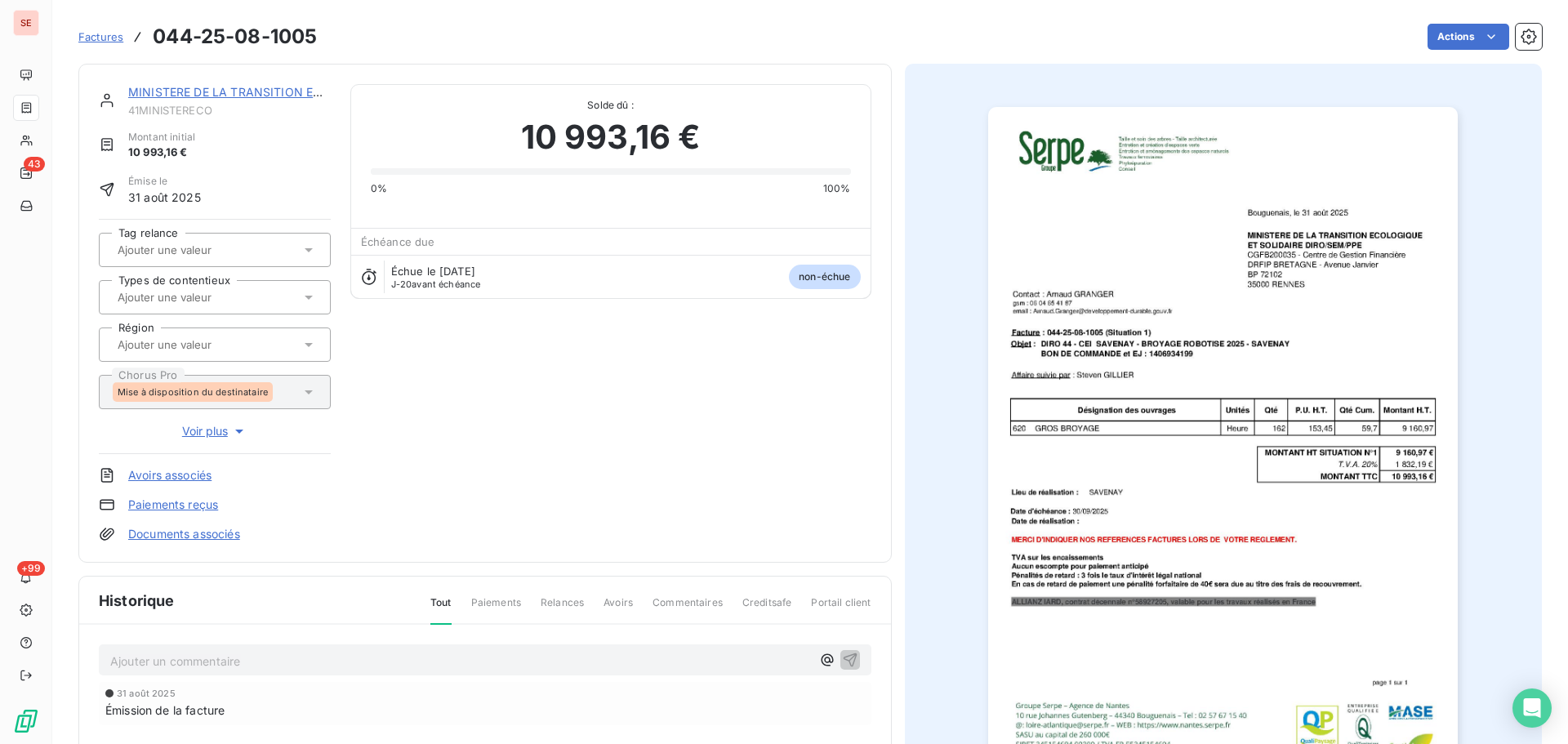
click at [490, 665] on p "Ajouter un commentaire ﻿" at bounding box center [461, 661] width 701 height 20
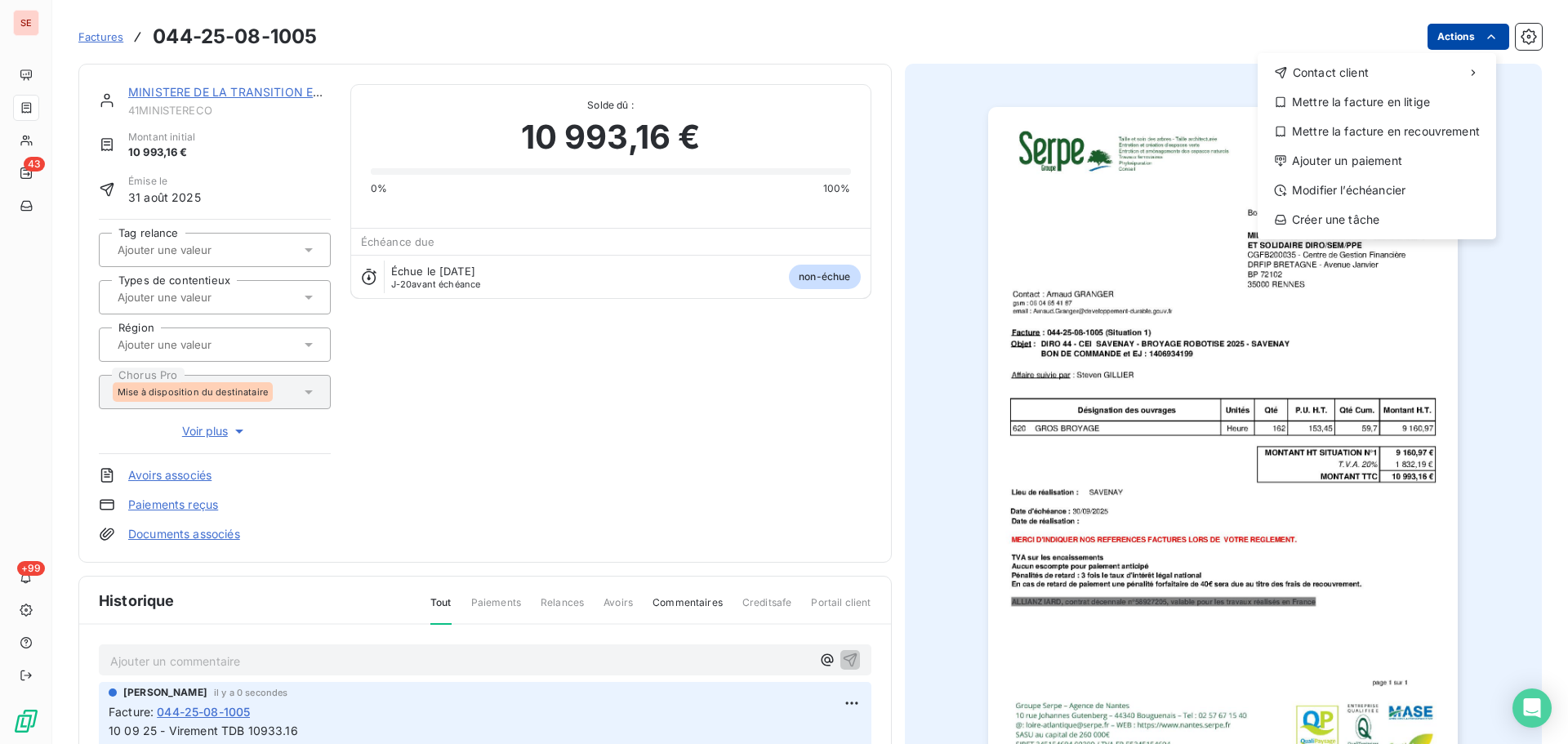
click at [1445, 34] on html "SE 43 +99 Factures [PHONE_NUMBER] Actions Contact client Mettre la facture en l…" at bounding box center [784, 372] width 1568 height 744
click at [1348, 168] on div "Ajouter un paiement" at bounding box center [1376, 160] width 225 height 26
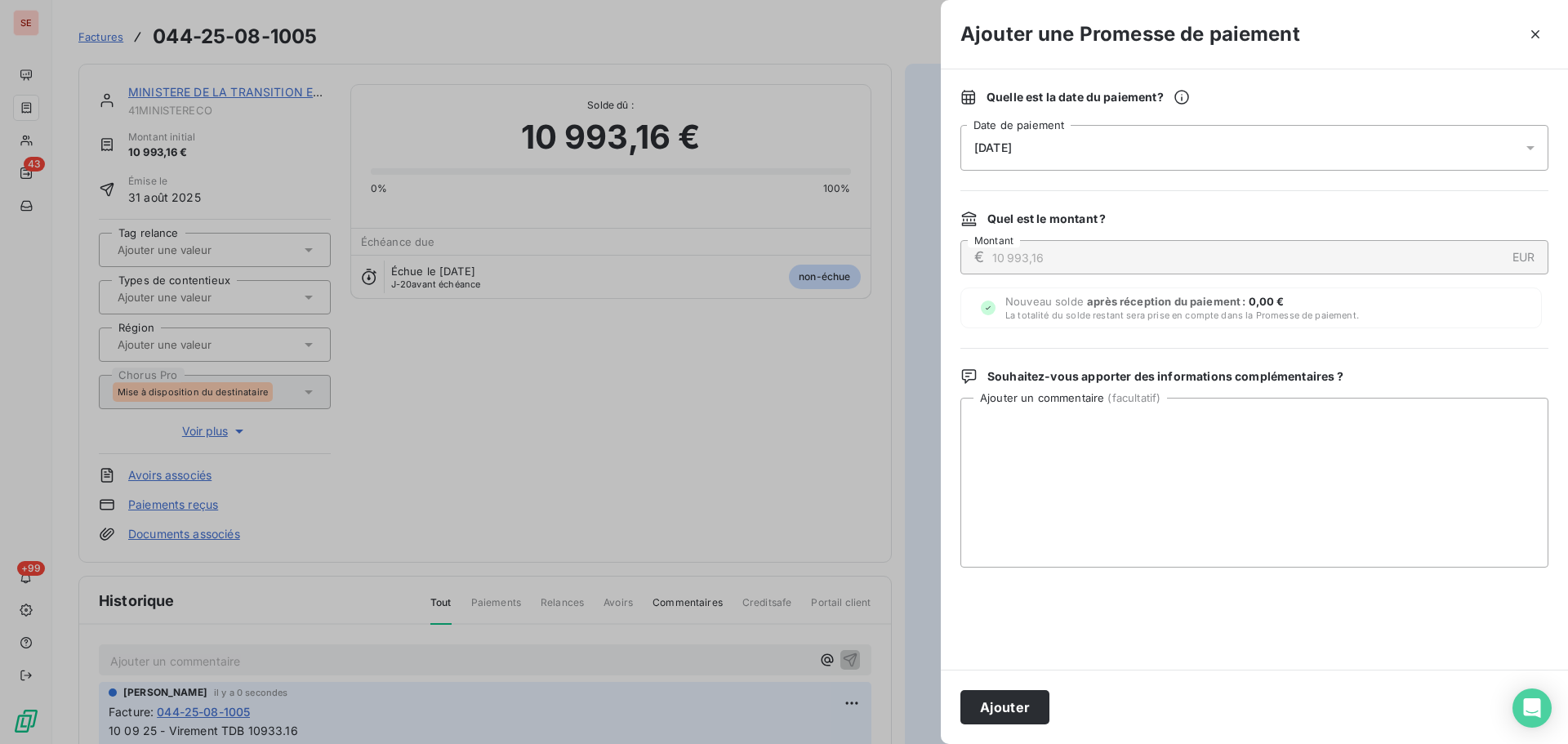
click at [1207, 160] on div "[DATE]" at bounding box center [1254, 148] width 588 height 46
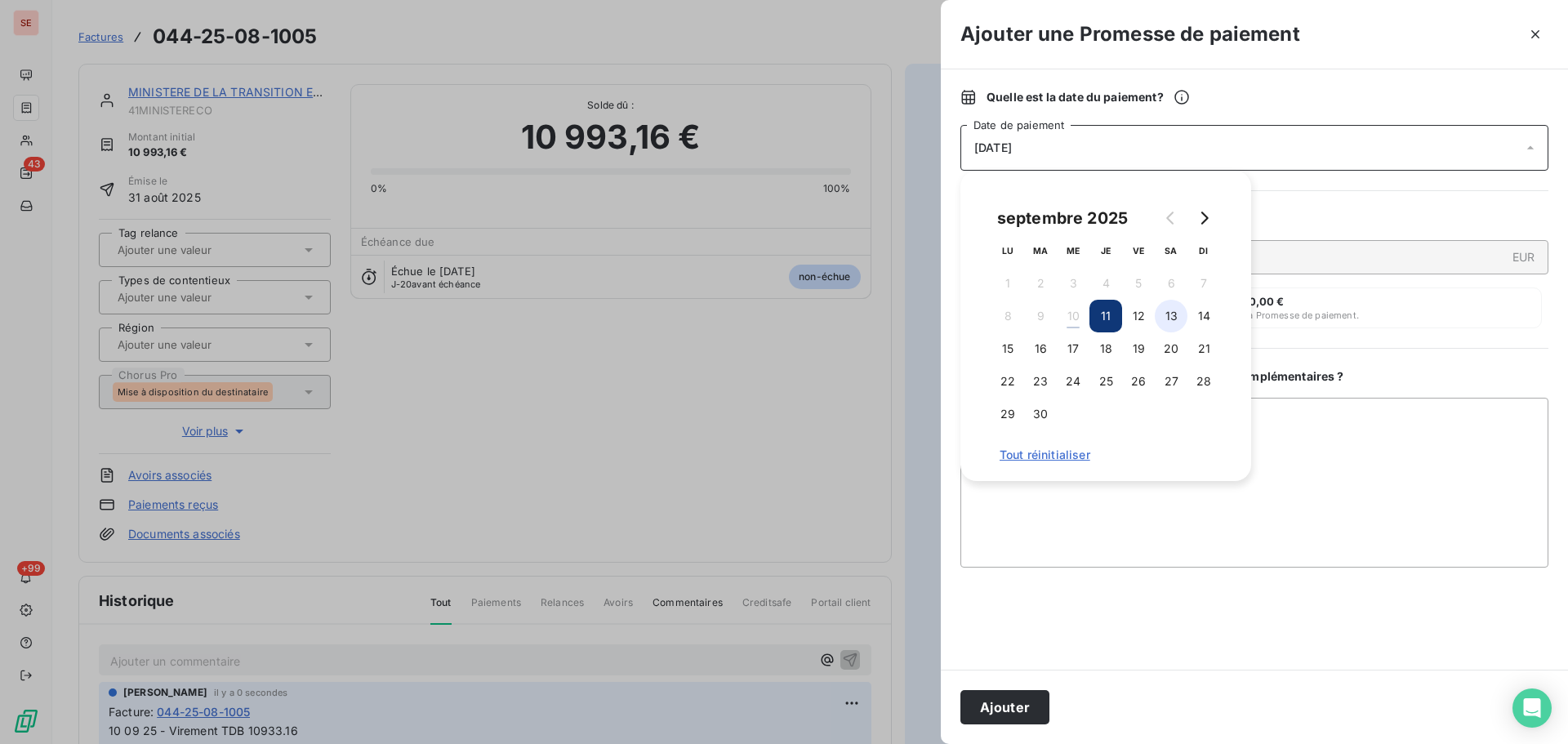
click at [1174, 316] on button "13" at bounding box center [1171, 316] width 33 height 33
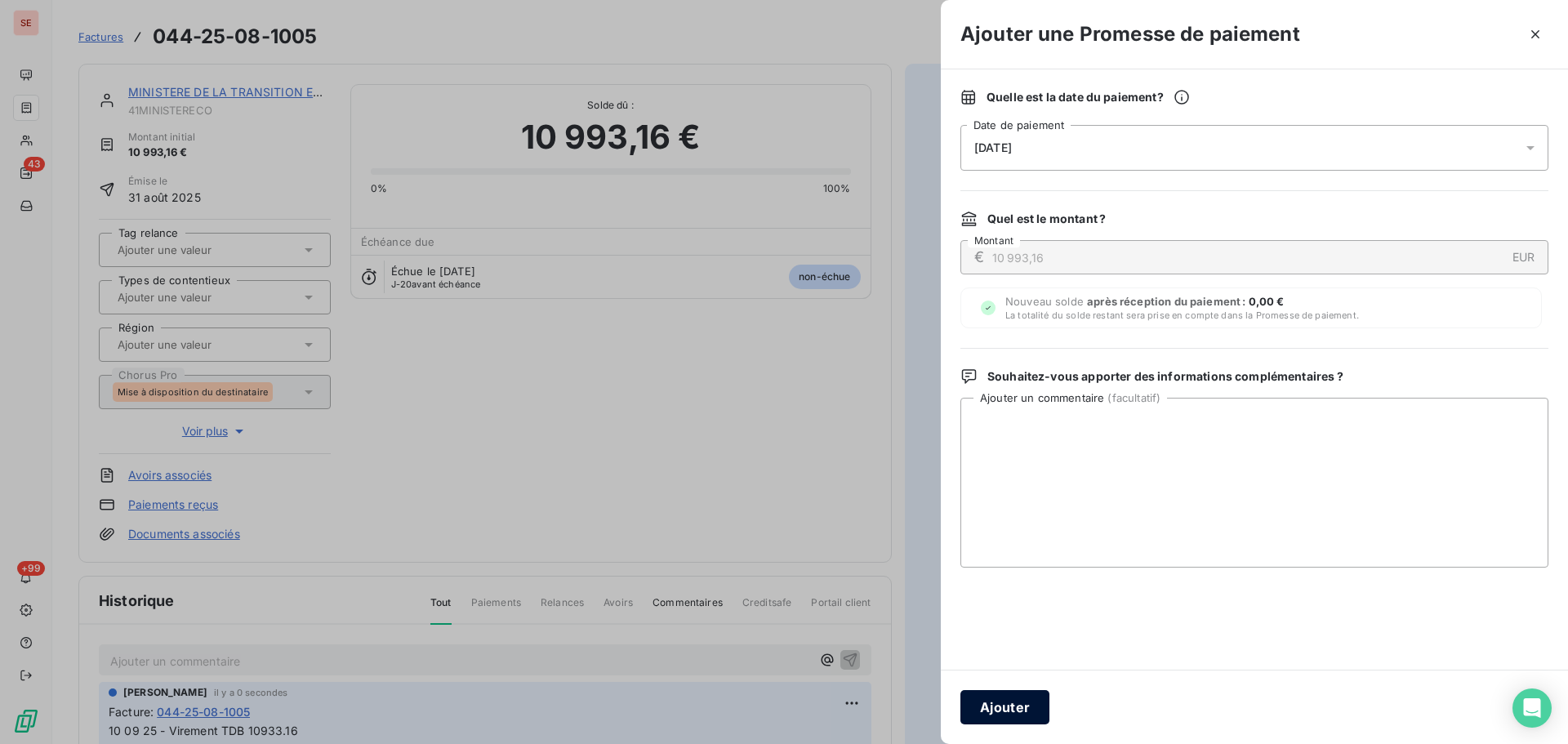
click at [1022, 716] on button "Ajouter" at bounding box center [1005, 708] width 89 height 35
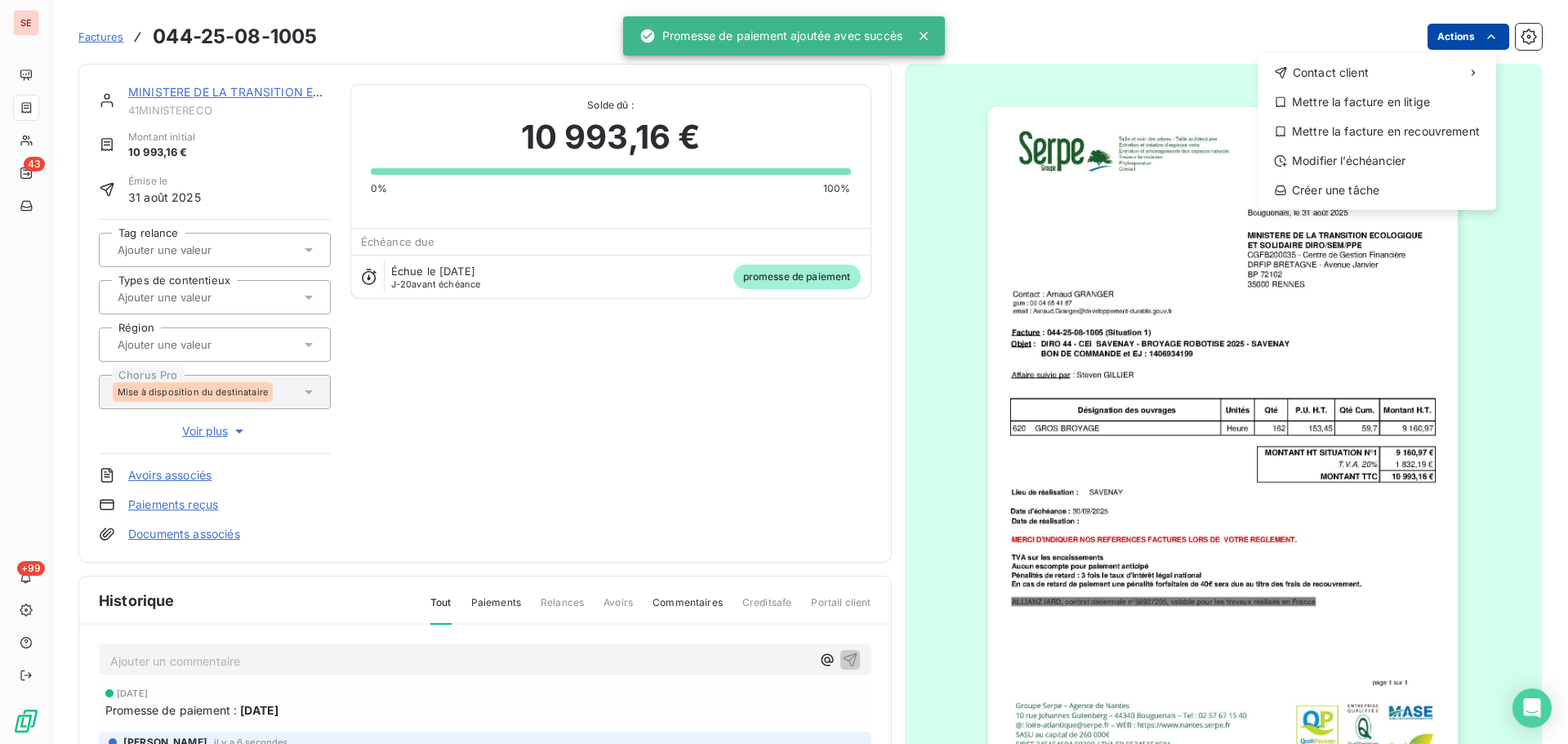
click at [1447, 33] on html "SE 43 +99 Factures [PHONE_NUMBER] Actions Contact client Mettre la facture en l…" at bounding box center [784, 372] width 1568 height 744
click at [226, 531] on html "SE 43 +99 Factures [PHONE_NUMBER] Actions Contact client Mettre la facture en l…" at bounding box center [784, 372] width 1568 height 744
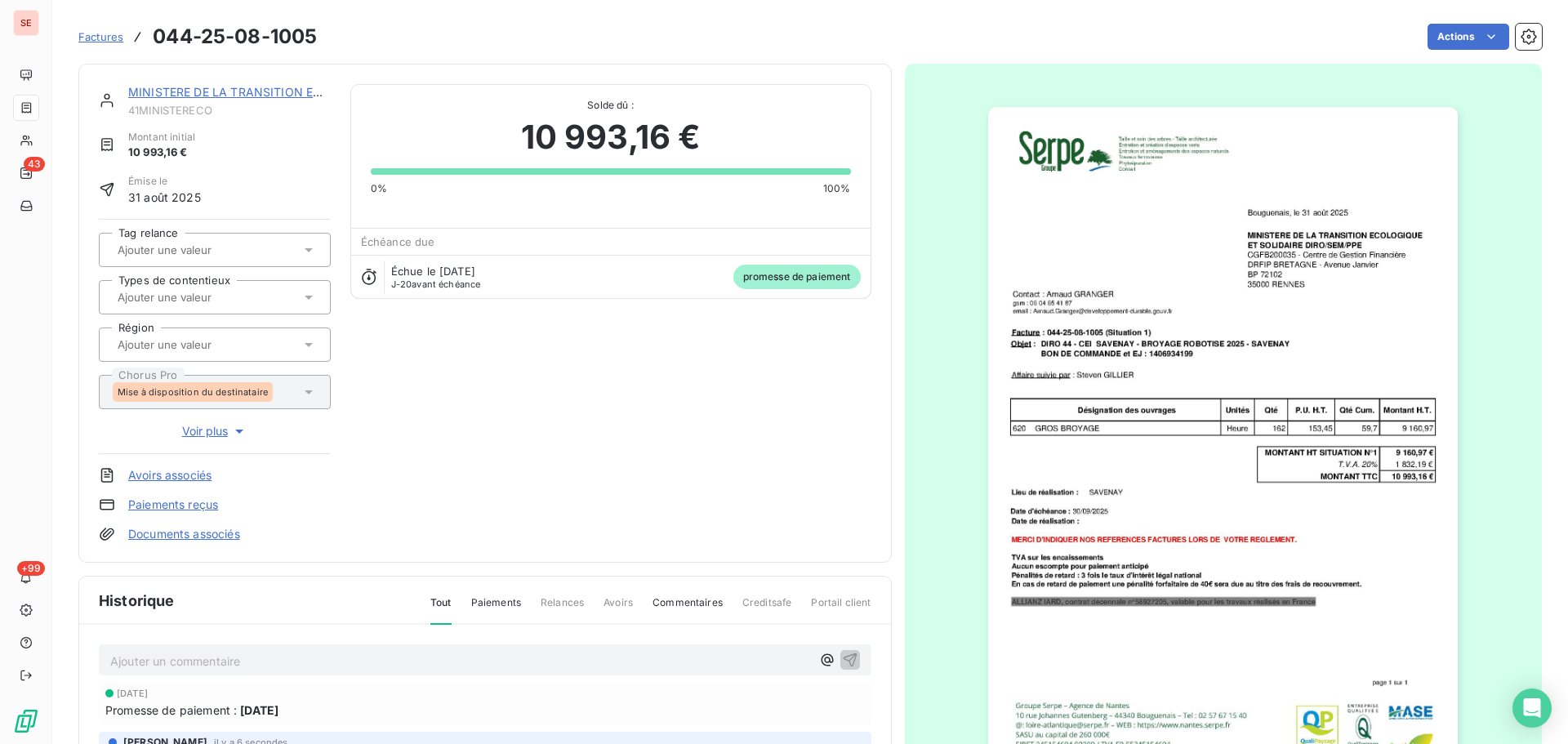
click at [634, 462] on div "MINISTERE DE LA TRANSITION ECOLO 41MINISTERECO Montant initial 10 993,16 € Émis…" at bounding box center [484, 313] width 773 height 458
click at [204, 504] on link "Paiements reçus" at bounding box center [173, 504] width 90 height 16
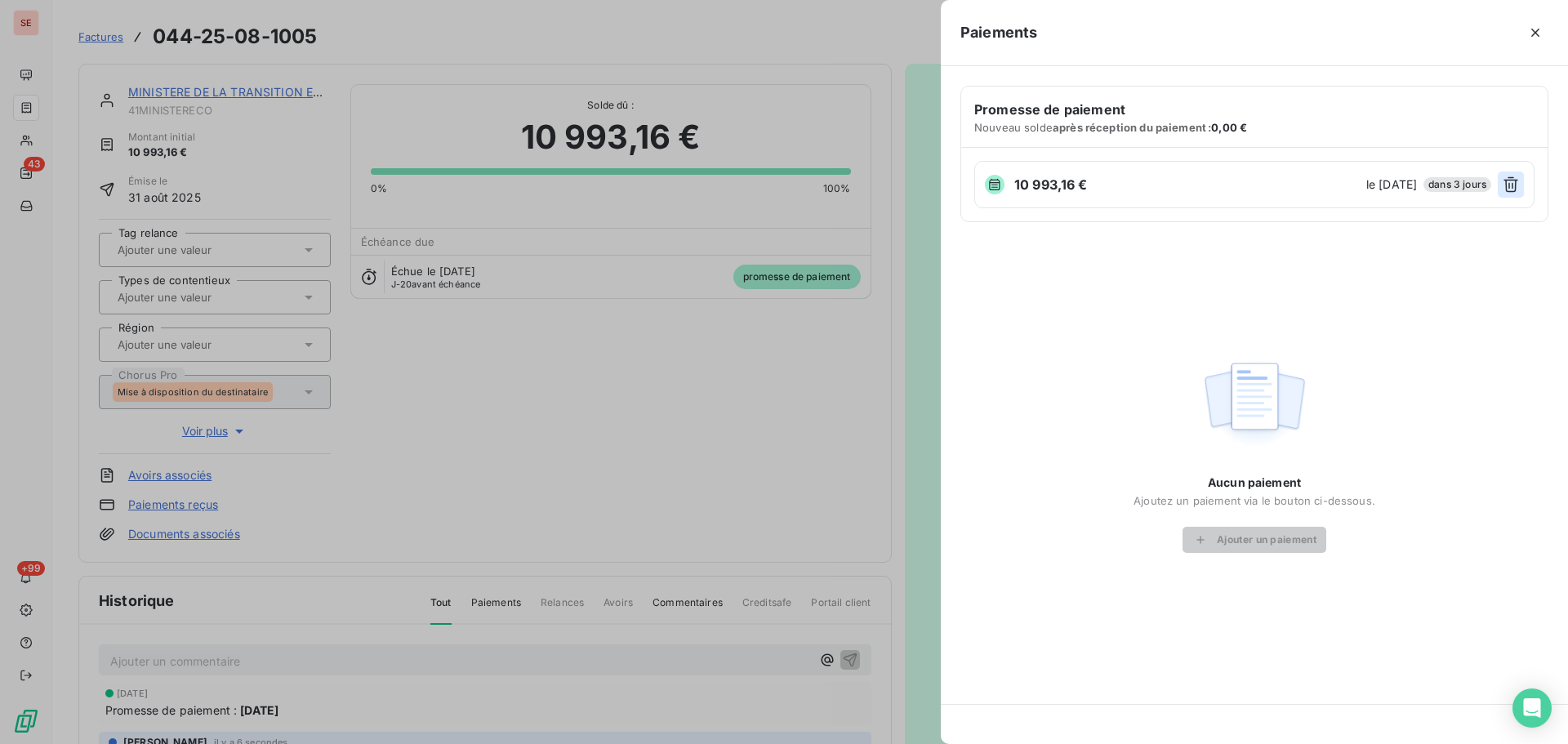
click at [1517, 186] on icon "button" at bounding box center [1511, 184] width 16 height 16
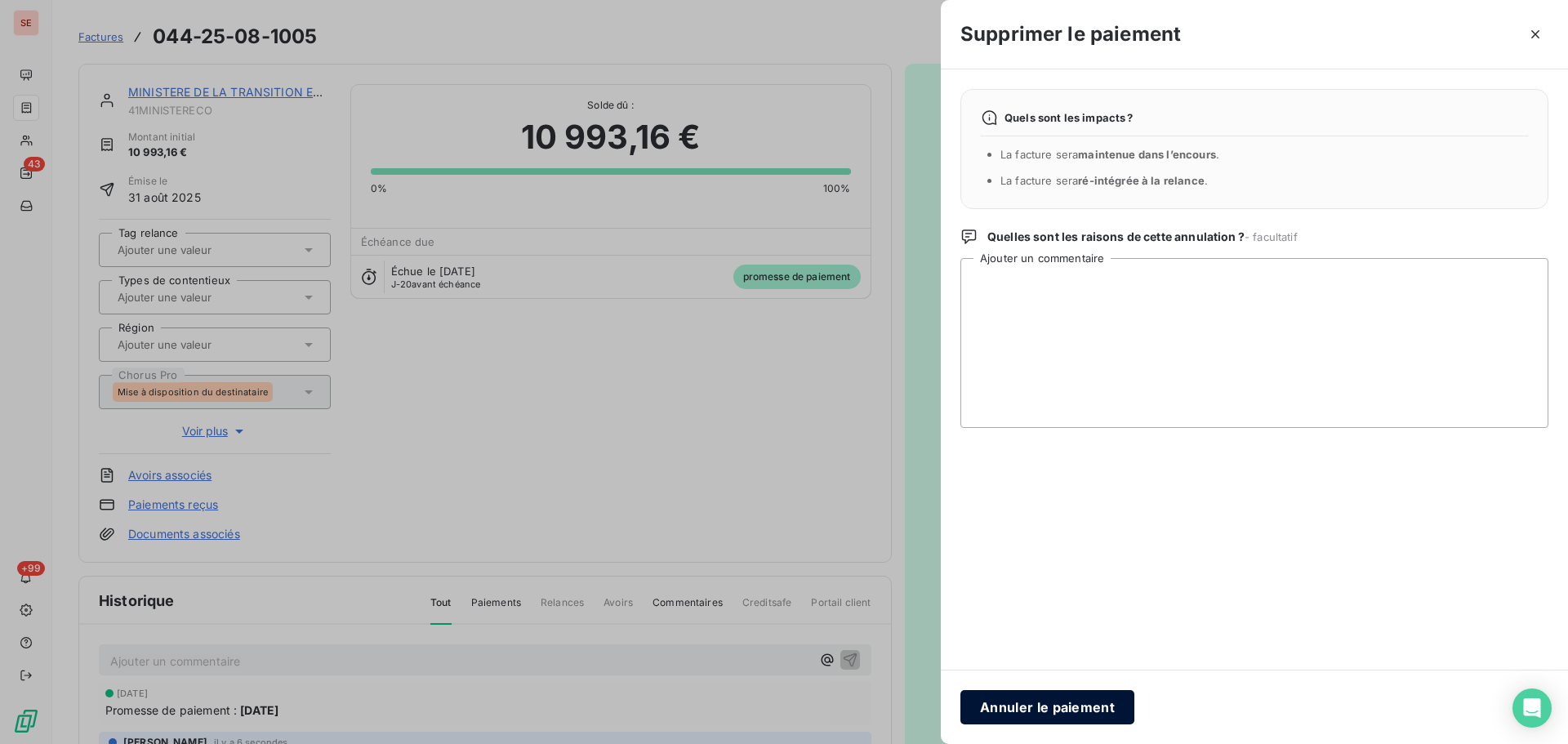
click at [1085, 705] on button "Annuler le paiement" at bounding box center [1047, 708] width 174 height 35
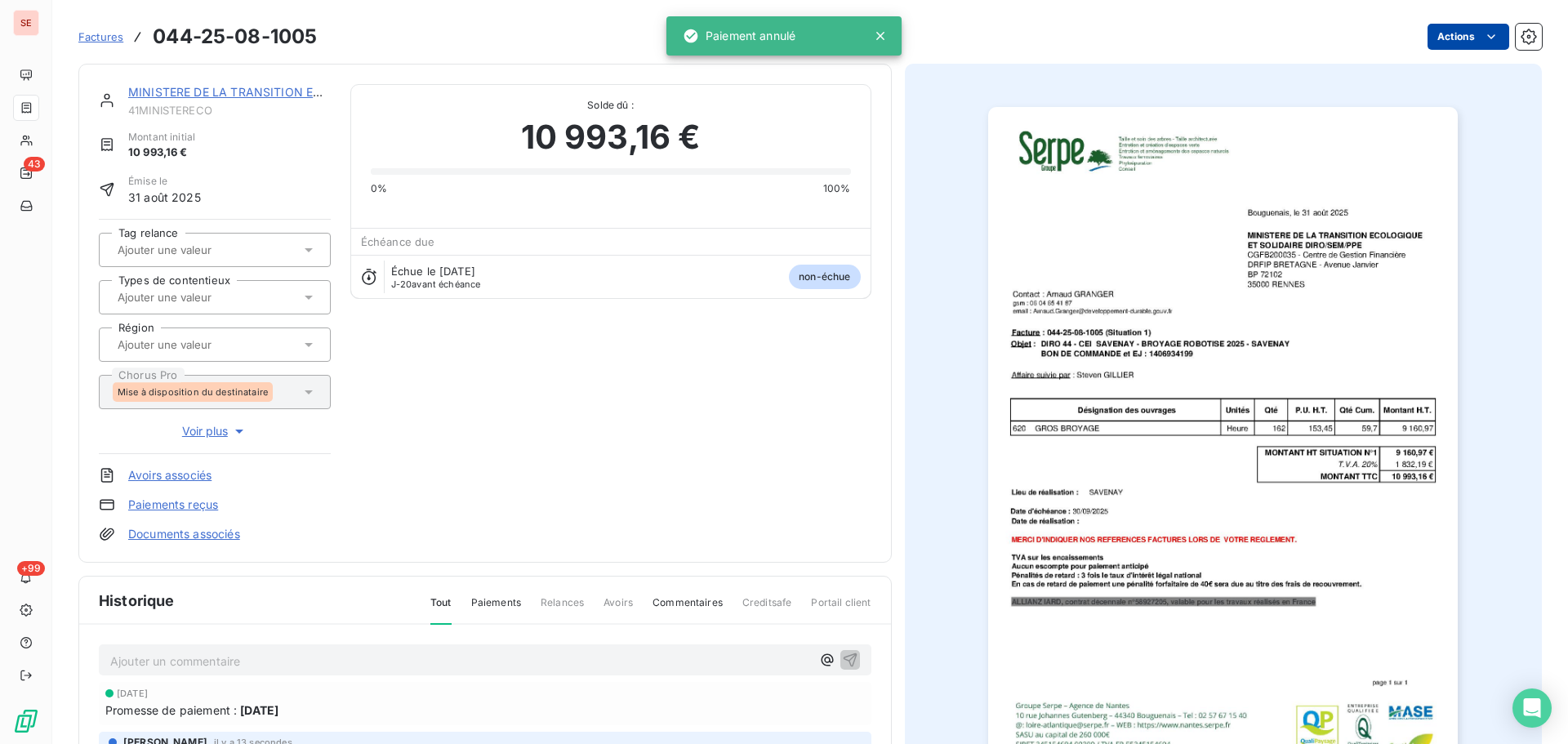
click at [1446, 37] on html "SE 43 +99 Factures 044-25-08-1005 Actions MINISTERE DE LA TRANSITION ECOLO 41MI…" at bounding box center [784, 372] width 1568 height 744
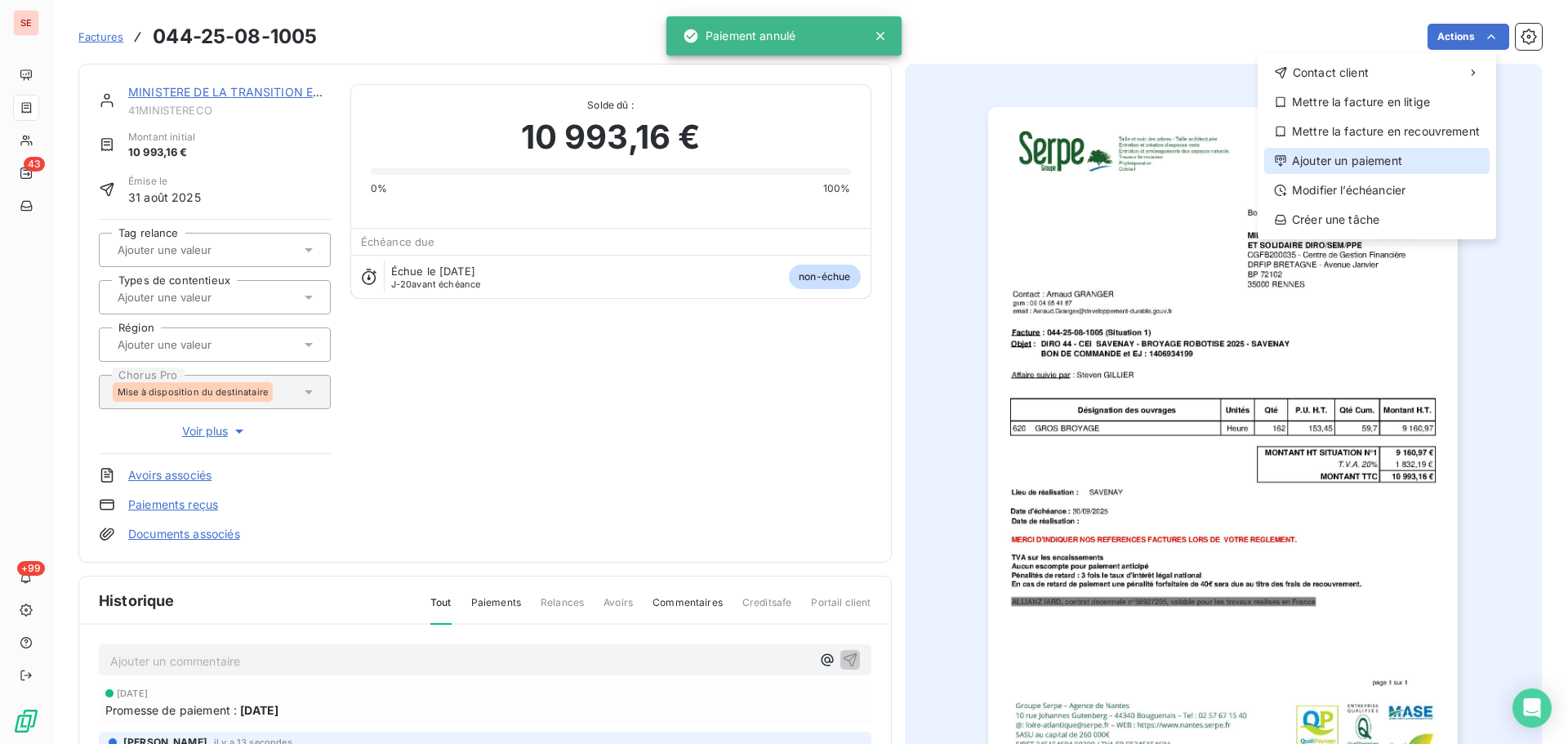
click at [1363, 153] on div "Ajouter un paiement" at bounding box center [1376, 160] width 225 height 26
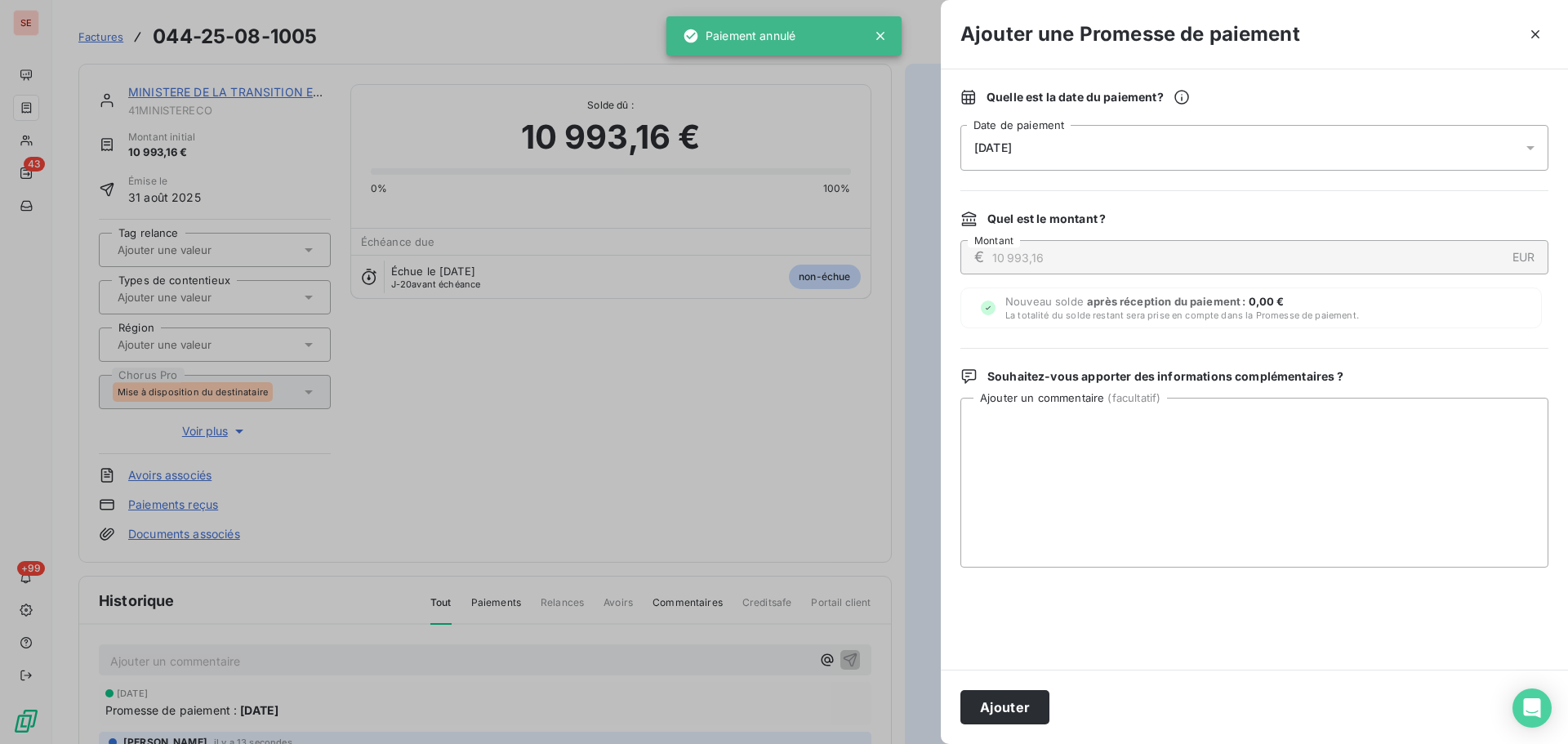
click at [1289, 152] on div "[DATE]" at bounding box center [1254, 148] width 588 height 46
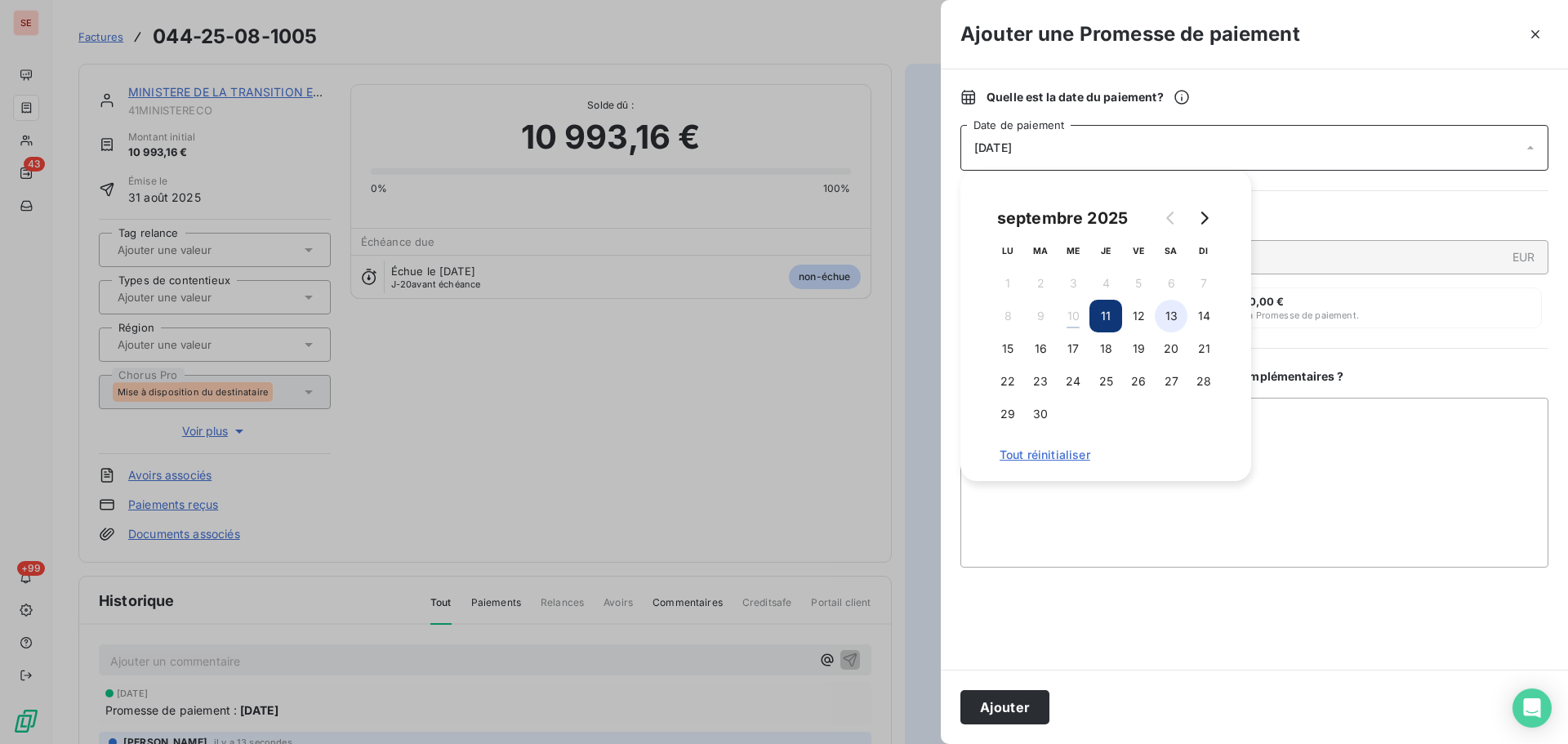
click at [1164, 315] on button "13" at bounding box center [1171, 316] width 33 height 33
click at [1136, 315] on button "12" at bounding box center [1138, 316] width 33 height 33
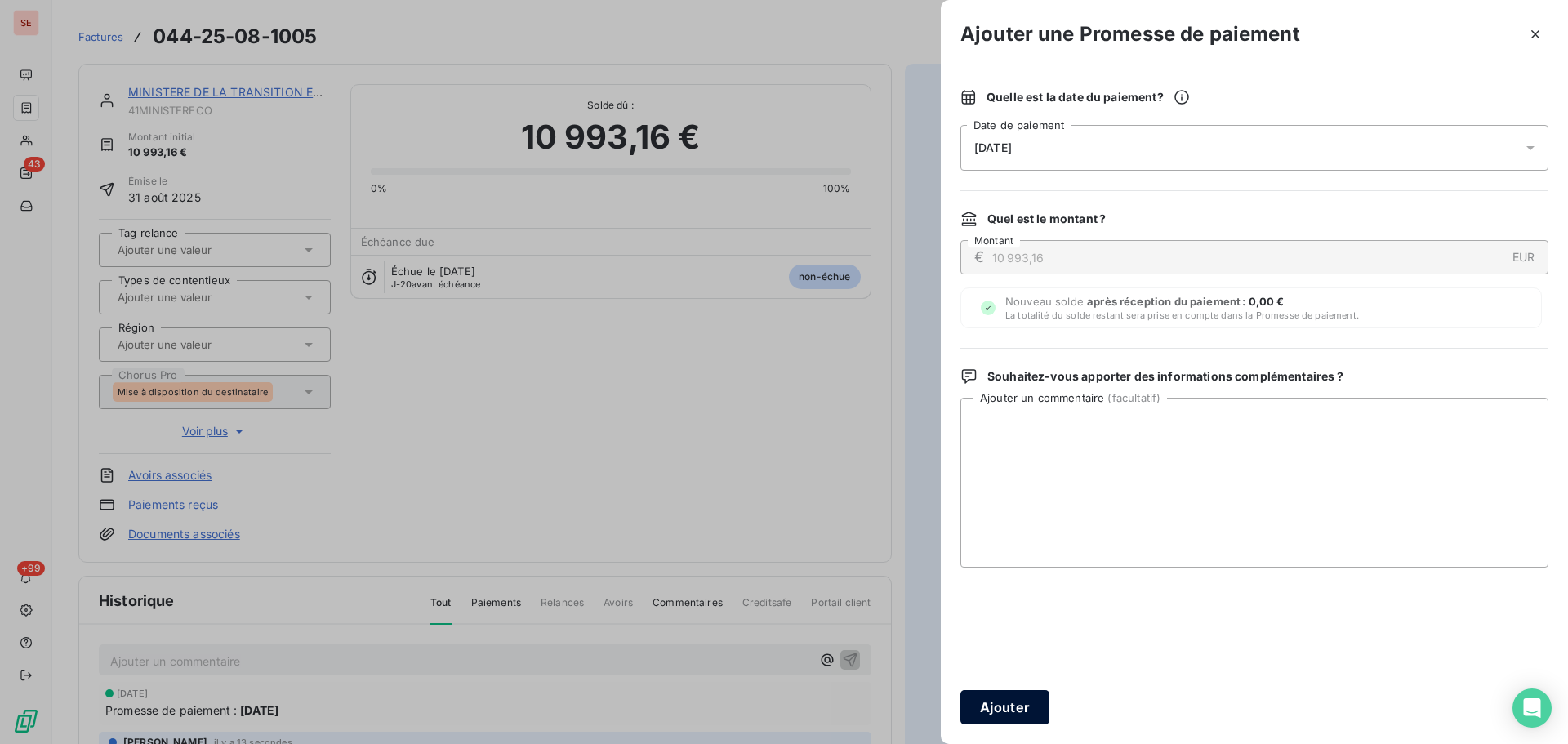
click at [1017, 707] on button "Ajouter" at bounding box center [1005, 708] width 89 height 35
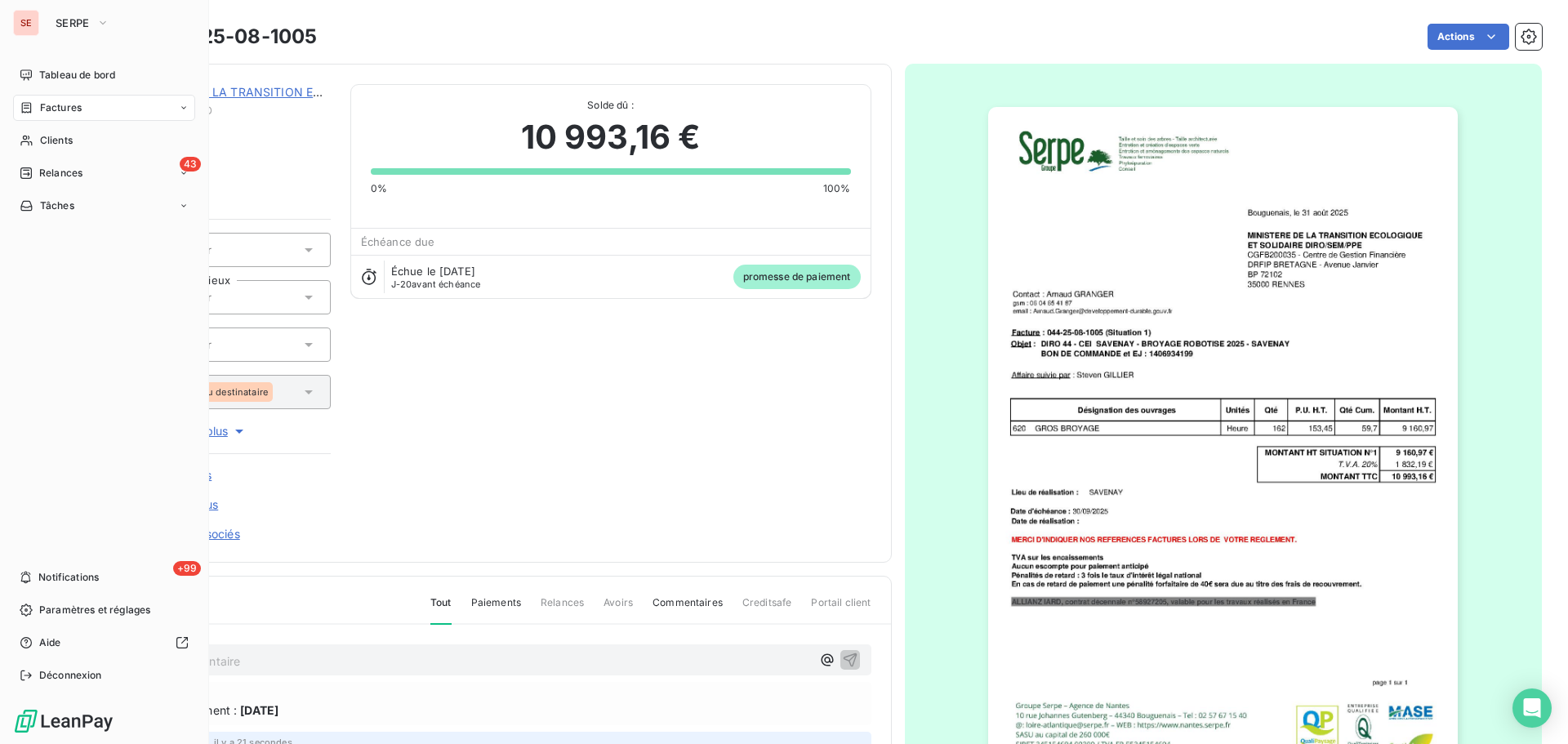
click at [63, 119] on div "Factures" at bounding box center [104, 108] width 182 height 26
click at [93, 234] on div "43 Relances" at bounding box center [104, 238] width 182 height 26
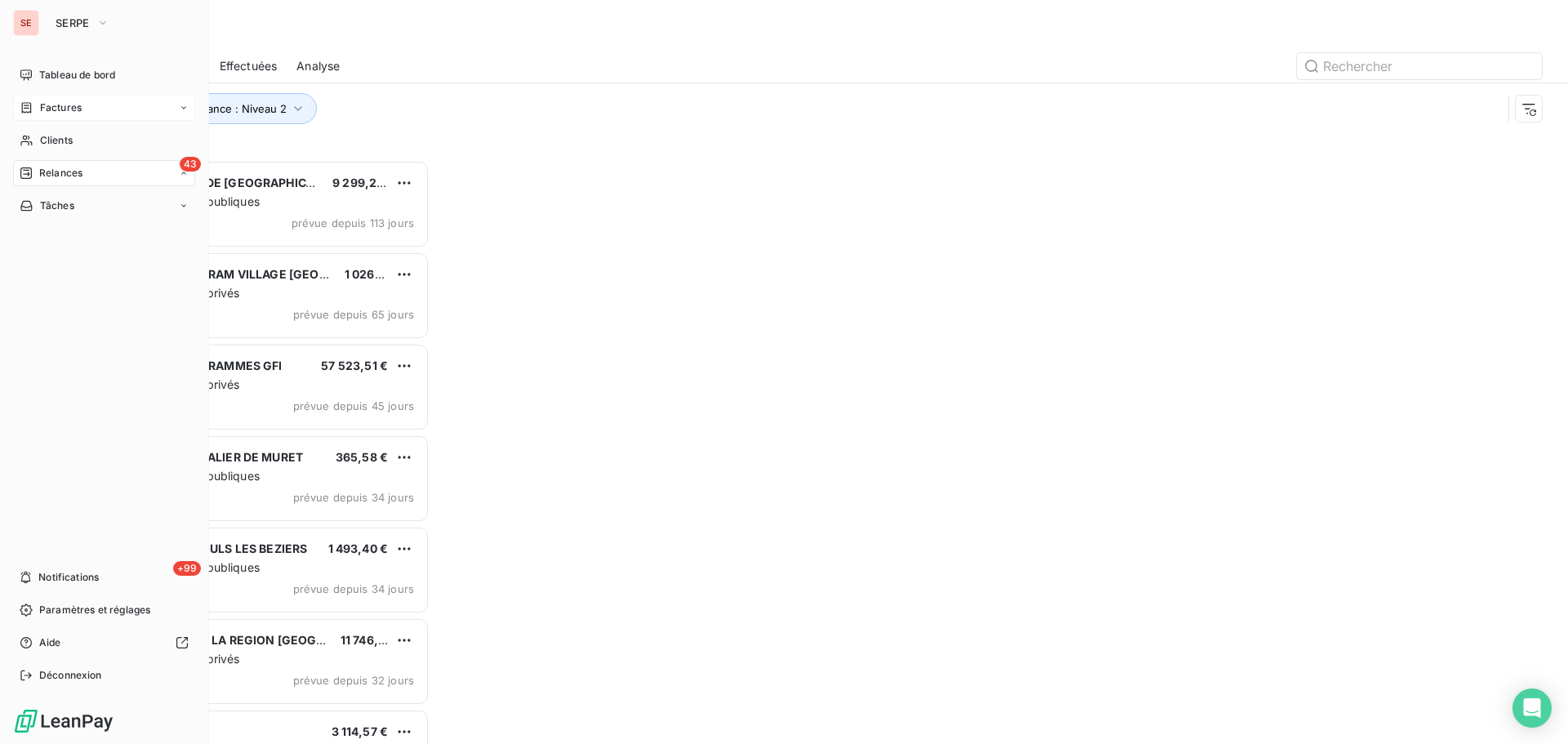
scroll to position [572, 339]
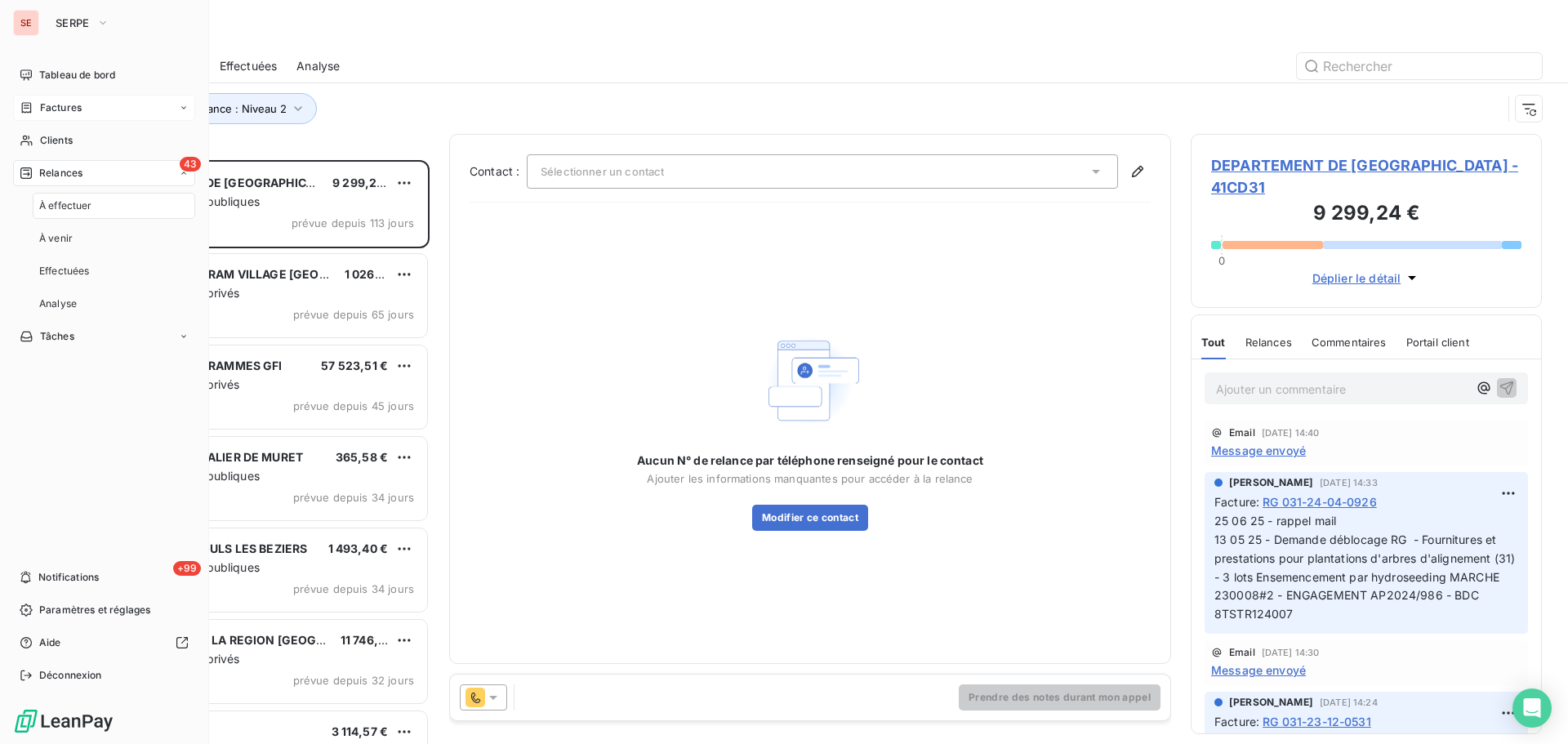
click at [98, 113] on div "Factures" at bounding box center [104, 108] width 182 height 26
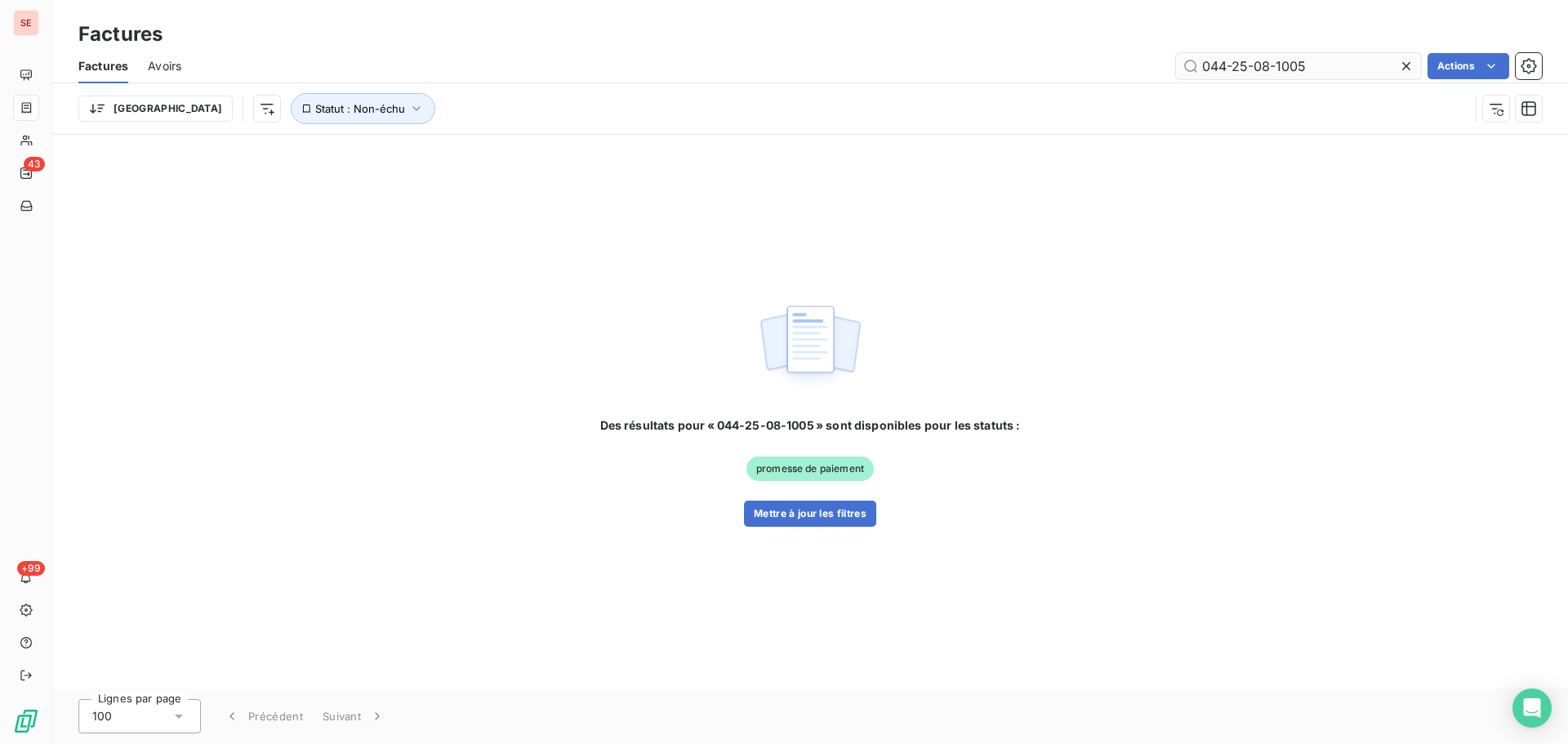
drag, startPoint x: 1334, startPoint y: 62, endPoint x: 1201, endPoint y: 64, distance: 133.0
click at [1207, 62] on input "044-25-08-1005" at bounding box center [1299, 66] width 245 height 26
type input "046-25-06-1299"
click at [856, 517] on button "Mettre à jour les filtres" at bounding box center [810, 513] width 132 height 26
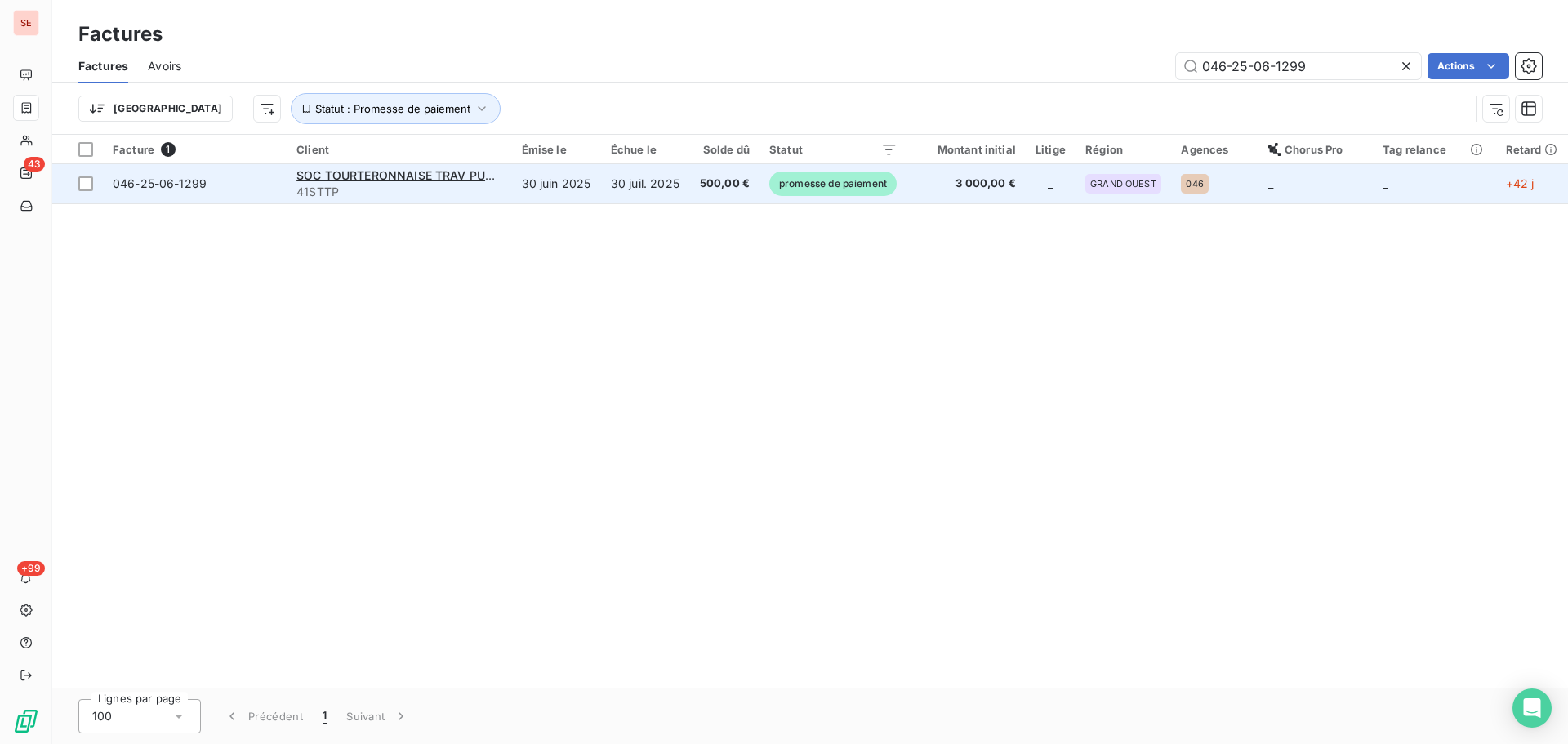
click at [648, 188] on td "30 juil. 2025" at bounding box center [646, 183] width 89 height 39
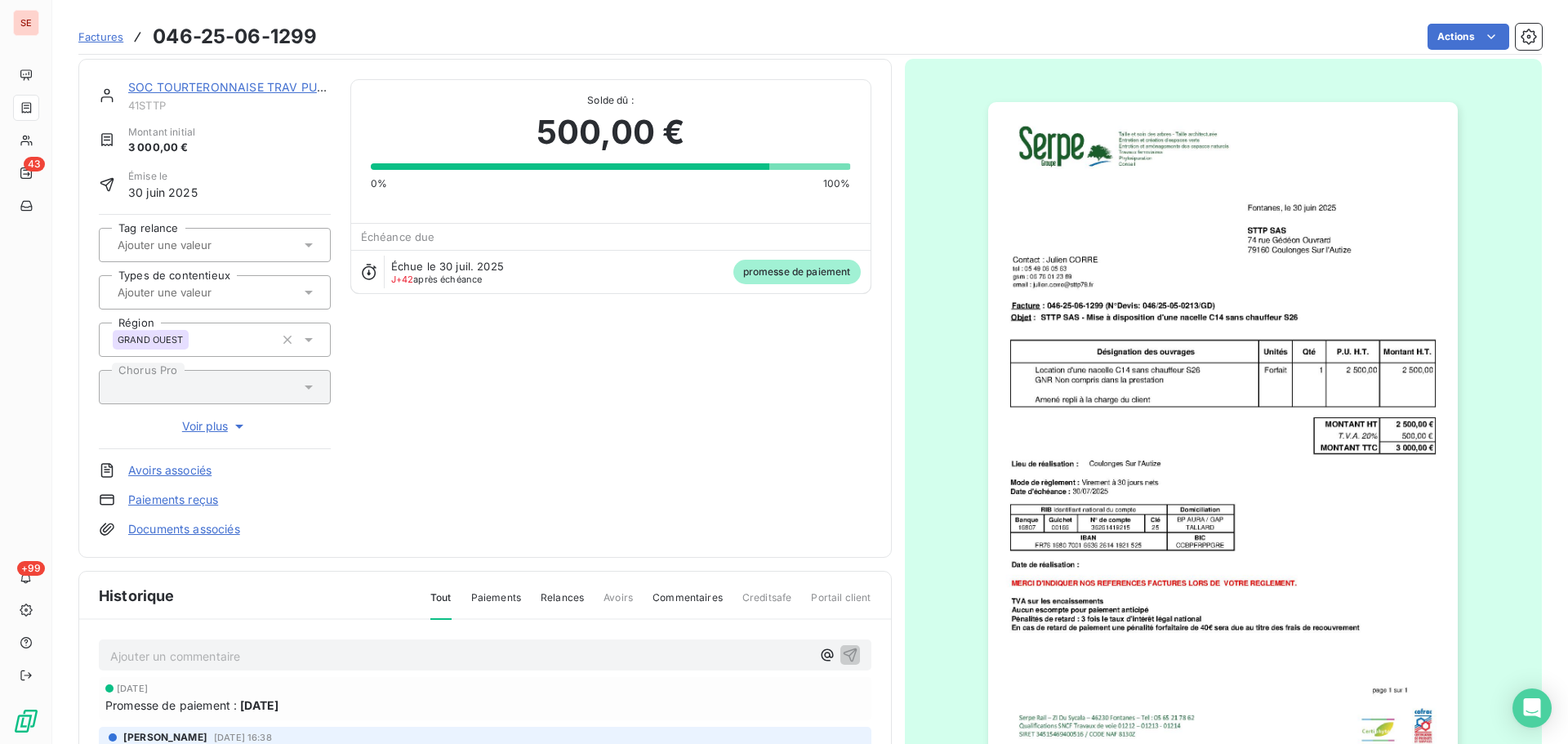
scroll to position [223, 0]
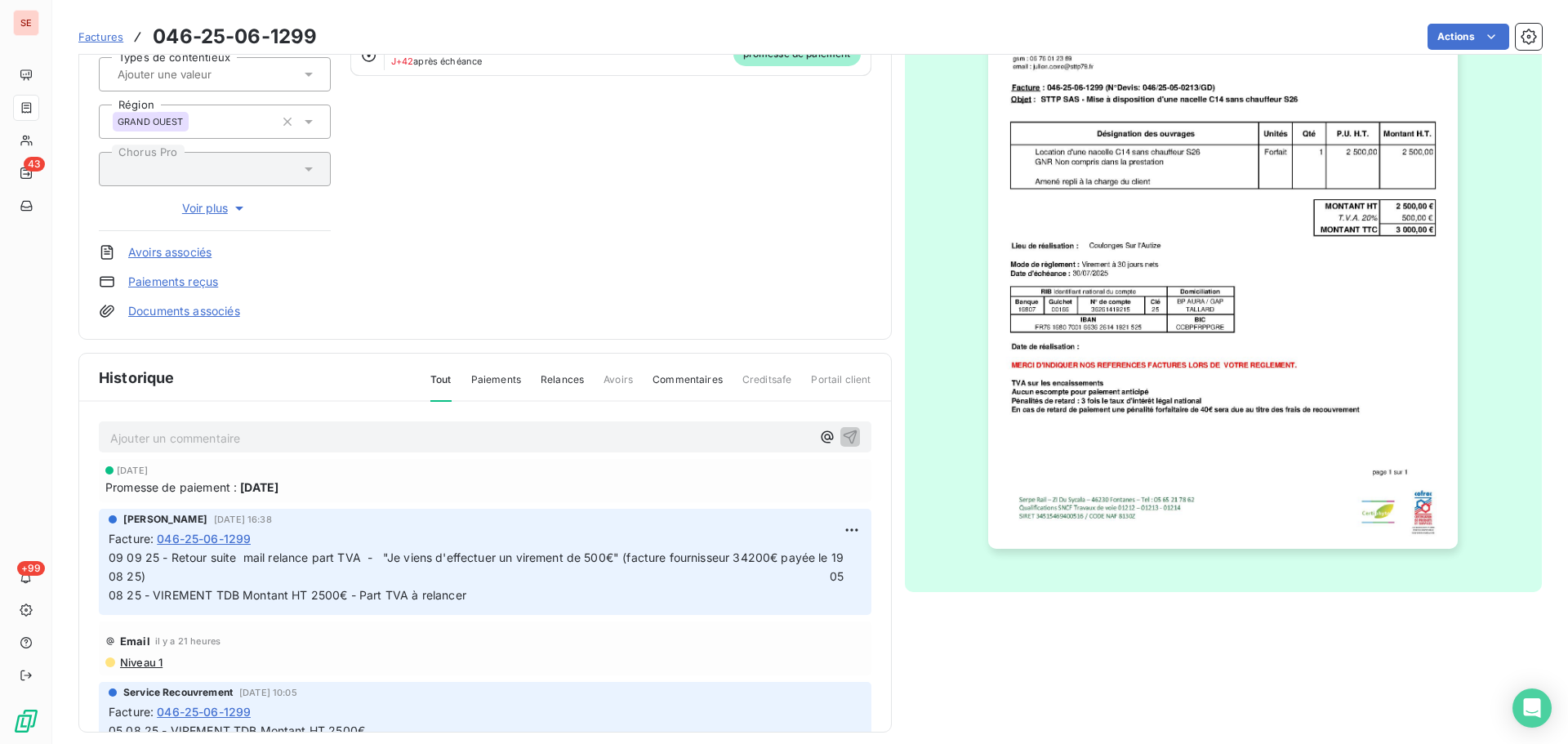
drag, startPoint x: 555, startPoint y: 439, endPoint x: 546, endPoint y: 442, distance: 9.5
click at [556, 439] on p "Ajouter un commentaire ﻿" at bounding box center [461, 438] width 701 height 20
click at [286, 436] on span "10 09 25 - VIREMENT PART TVA 500€" at bounding box center [216, 436] width 213 height 14
click at [287, 436] on span "10 09 25 - VIREMENT PART TVA 500€" at bounding box center [216, 436] width 213 height 14
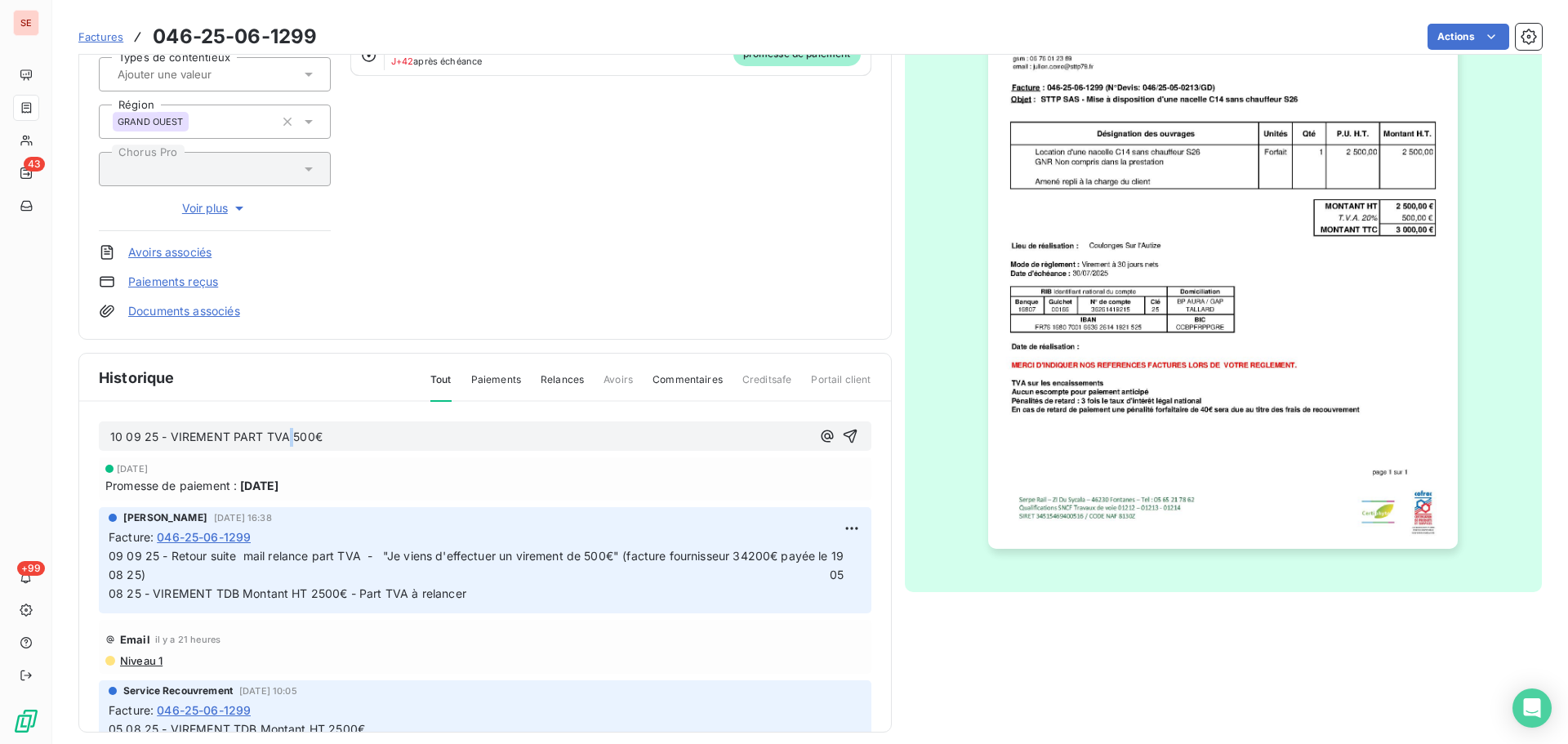
copy span "10 09 25 - VIREMENT PART TVA 500€"
click at [111, 559] on span "09 09 25 - Retour suite mail relance part TVA - "Je viens d'effectuer un vireme…" at bounding box center [478, 574] width 739 height 51
click at [111, 553] on span "09 09 25 - Retour suite mail relance part TVA - "Je viens d'effectuer un vireme…" at bounding box center [478, 574] width 739 height 51
click at [827, 524] on html "SE 43 +99 Factures 046-25-06-1299 Actions SOC TOURTERONNAISE TRAV PUBLIC 41STTP…" at bounding box center [784, 372] width 1568 height 744
click at [800, 560] on div "Editer" at bounding box center [794, 563] width 91 height 26
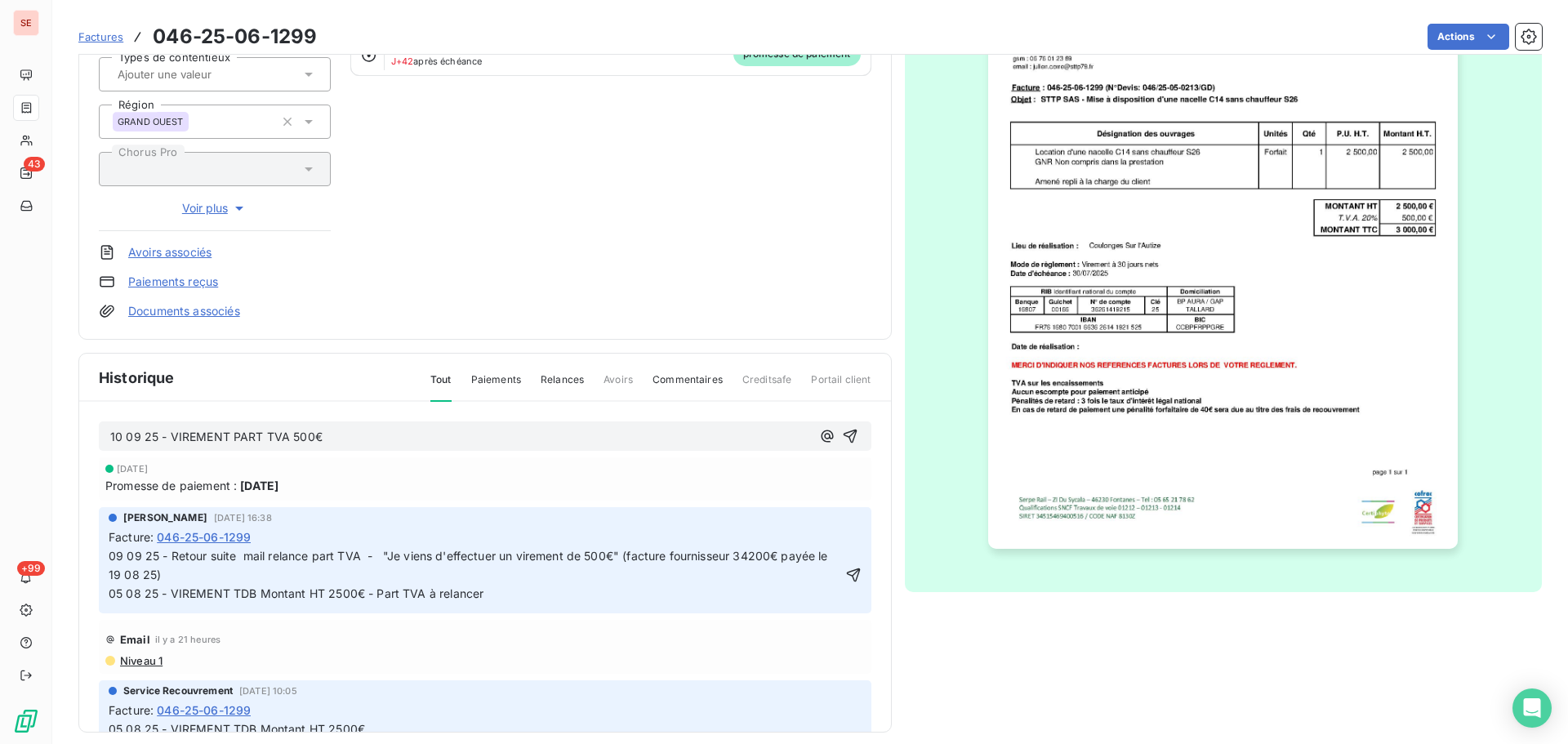
click at [110, 558] on span "09 09 25 - Retour suite mail relance part TVA - "Je viens d'effectuer un vireme…" at bounding box center [477, 574] width 738 height 51
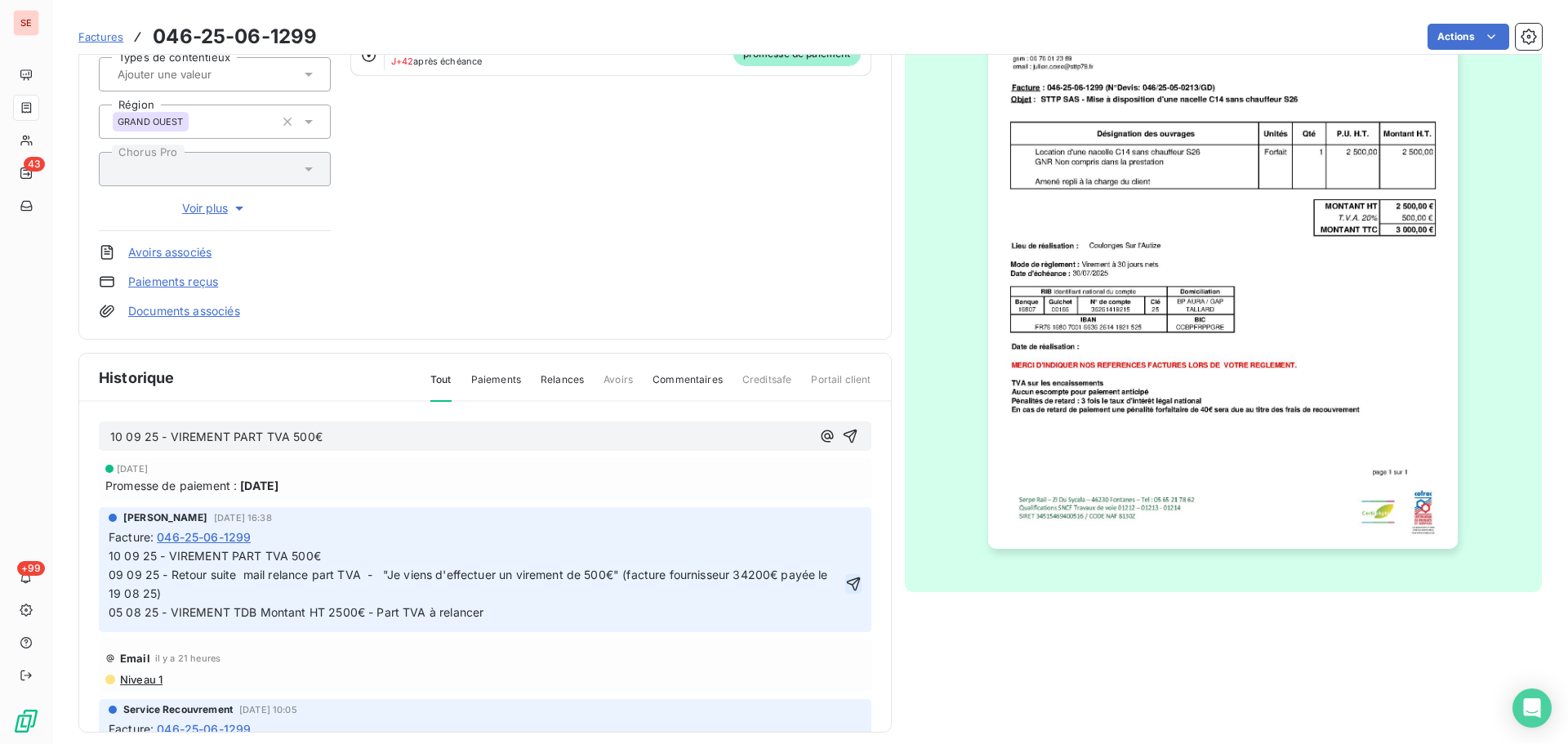
click at [846, 592] on icon "button" at bounding box center [854, 584] width 16 height 16
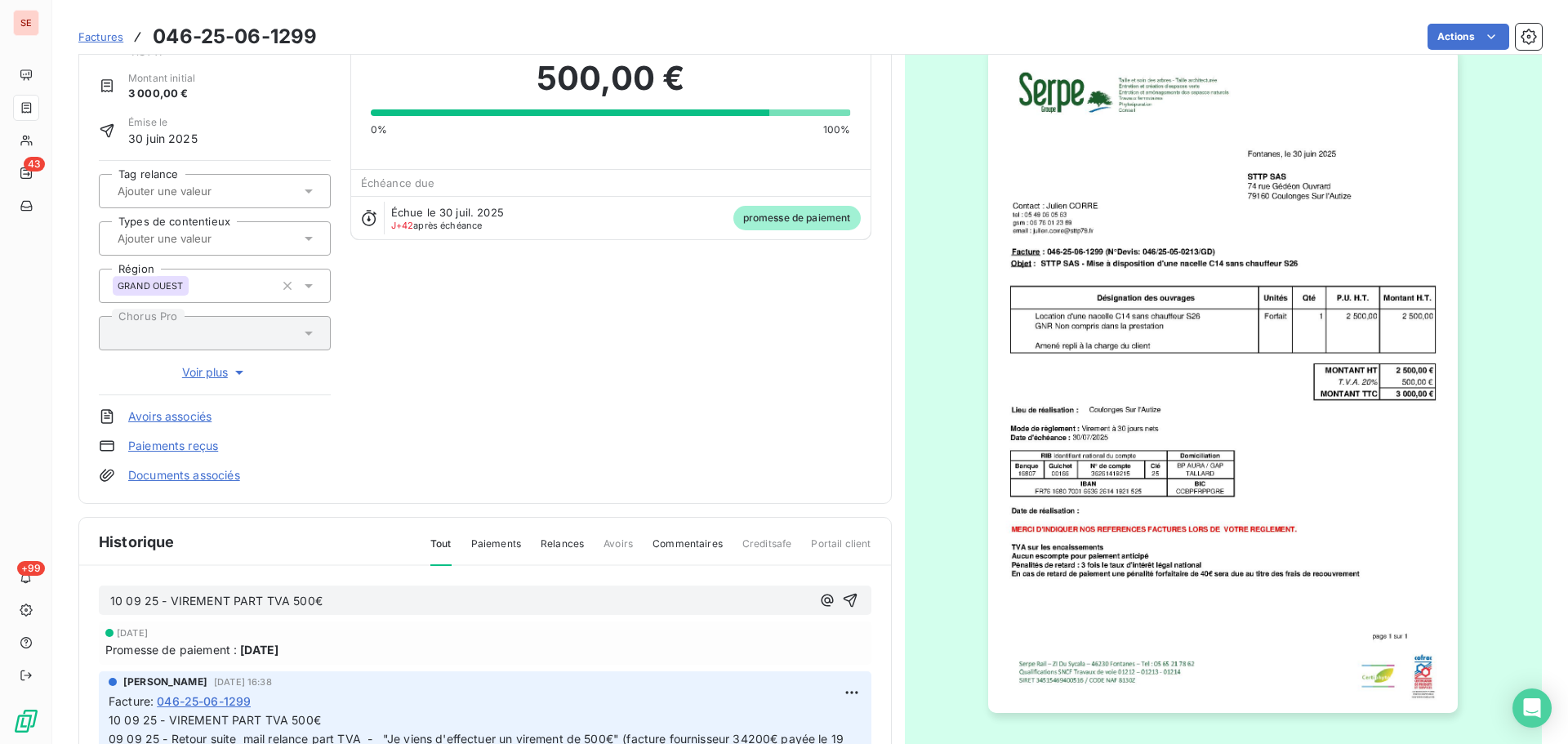
scroll to position [0, 0]
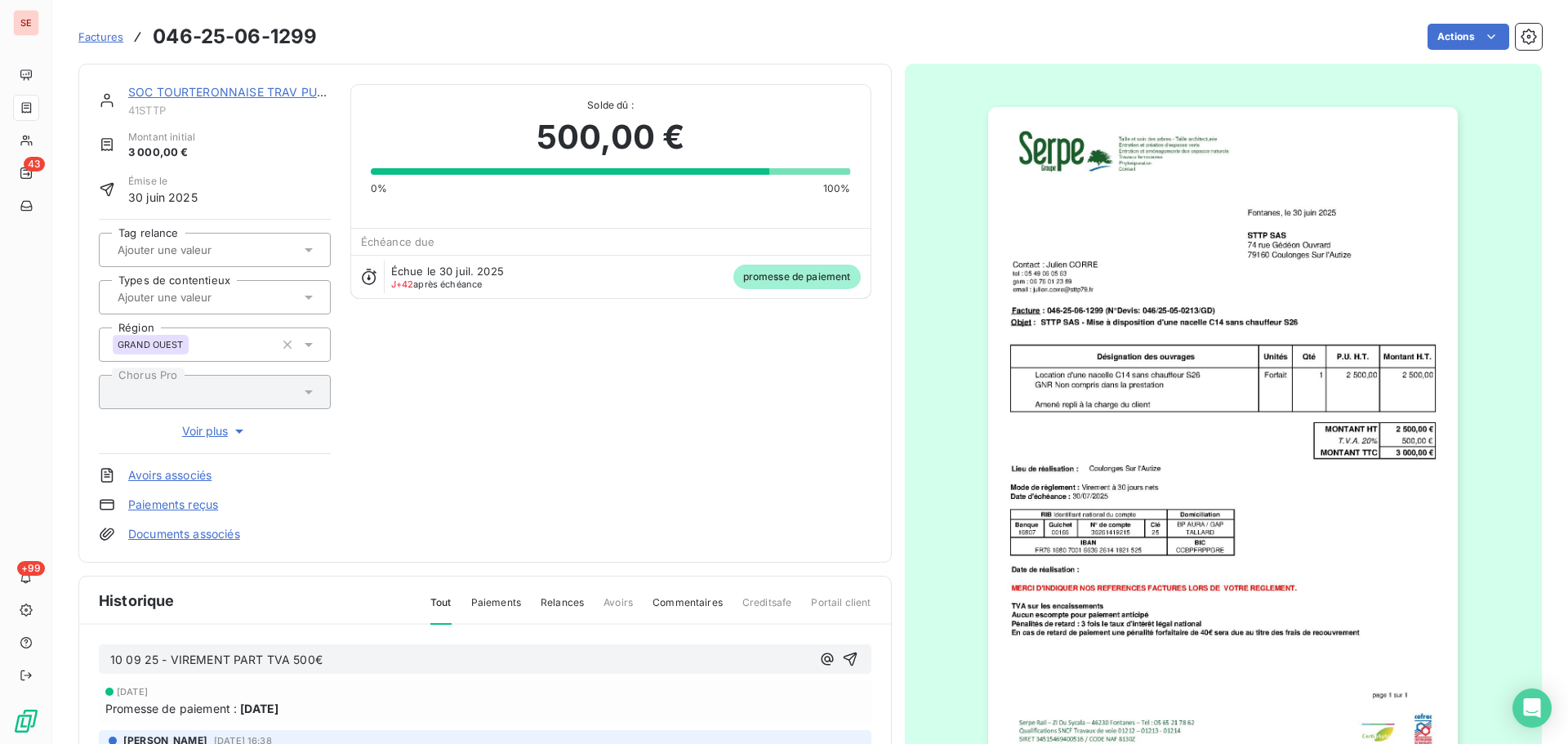
click at [666, 465] on div "SOC TOURTERONNAISE TRAV PUBLIC 41STTP Montant initial 3 000,00 € Émise le [DATE…" at bounding box center [484, 313] width 773 height 458
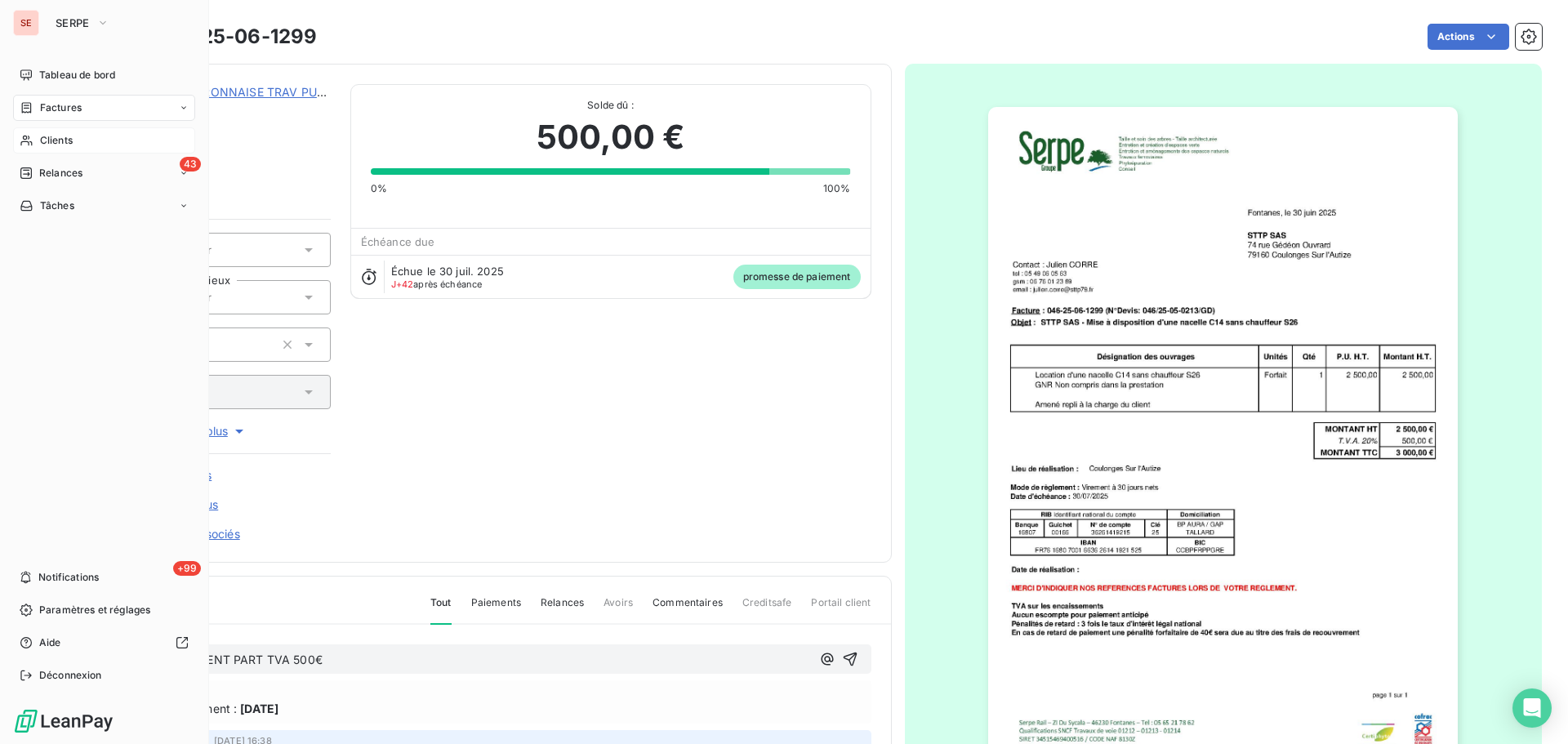
click at [57, 142] on span "Clients" at bounding box center [57, 140] width 33 height 15
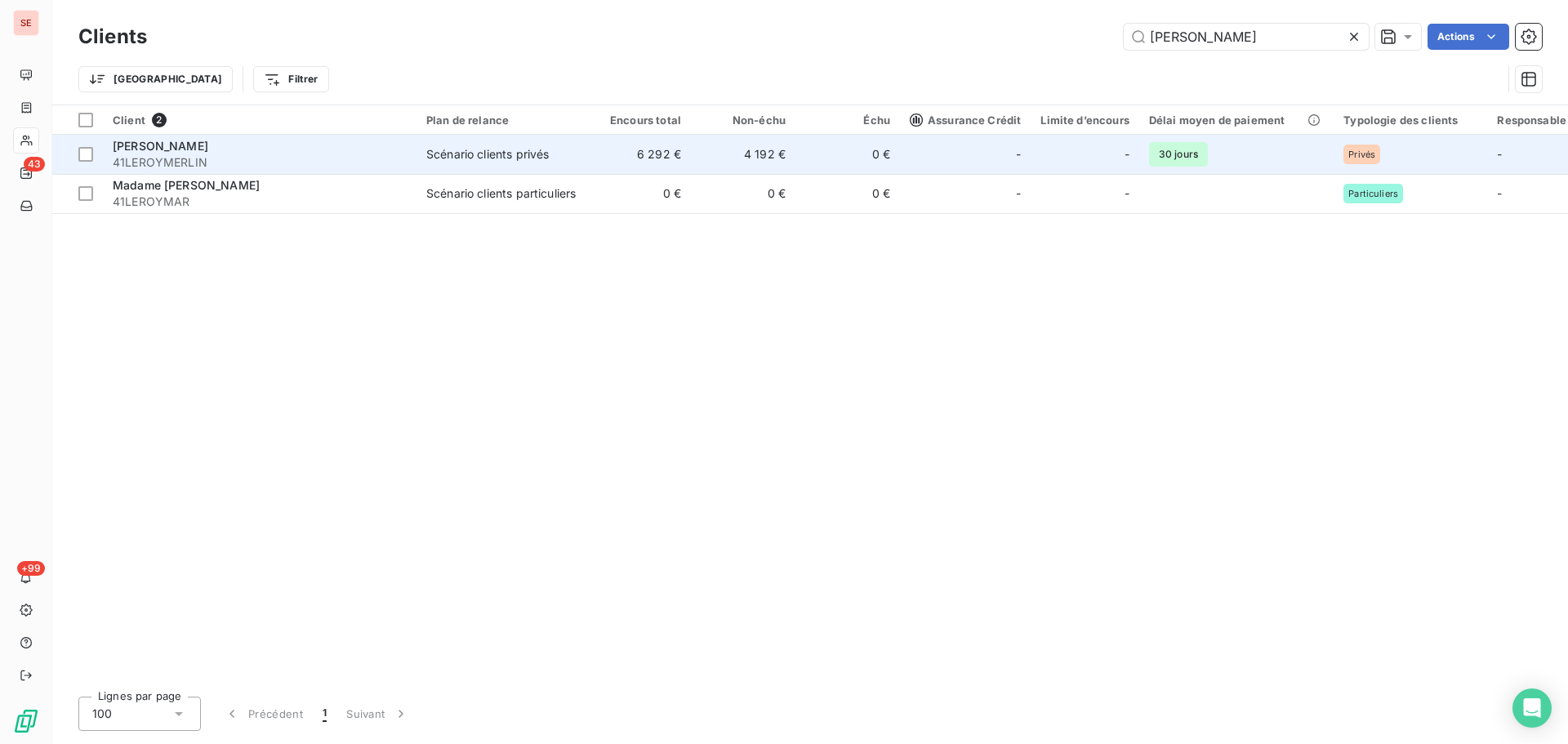
type input "[PERSON_NAME]"
click at [880, 152] on td "0 €" at bounding box center [847, 154] width 105 height 39
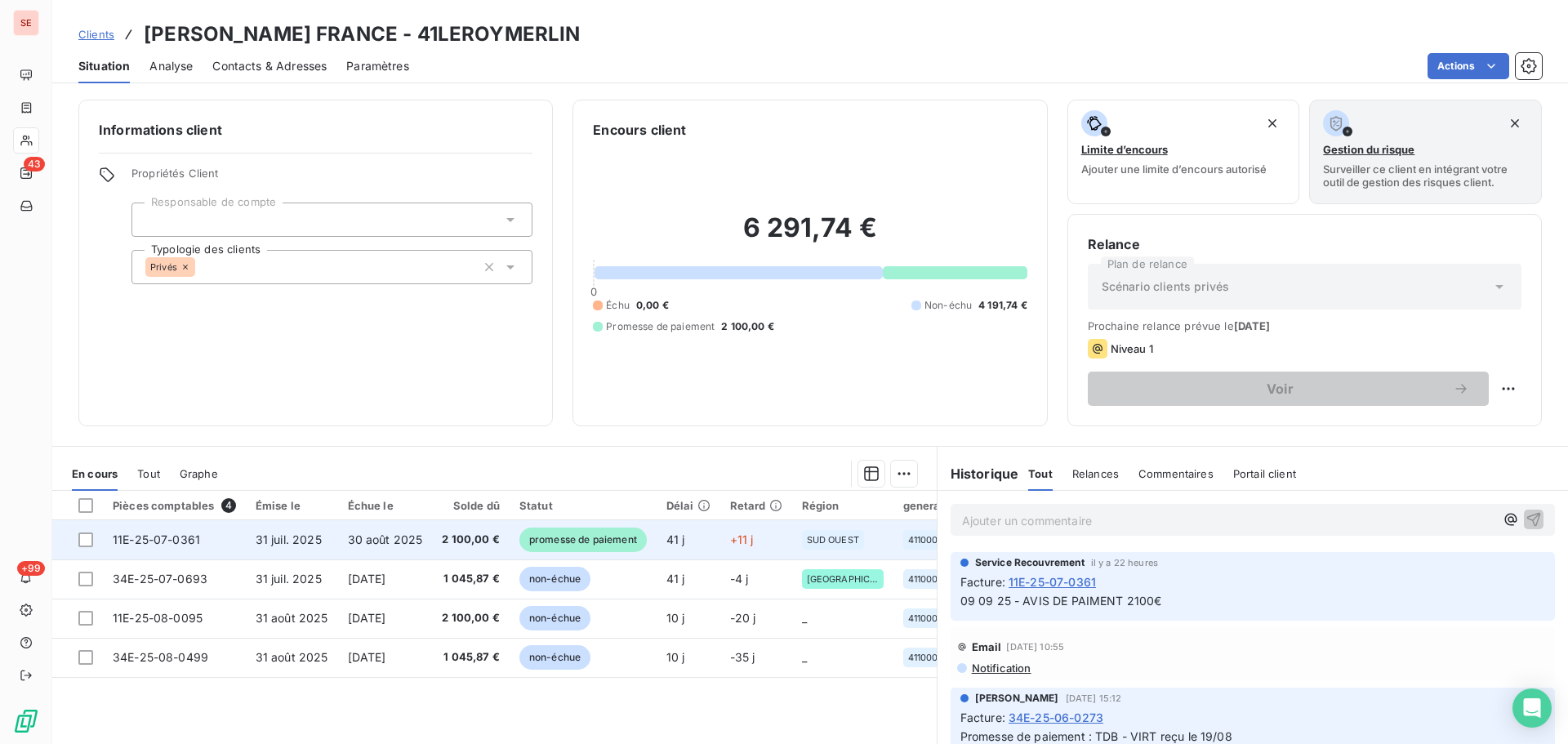
click at [302, 537] on span "31 juil. 2025" at bounding box center [288, 539] width 67 height 14
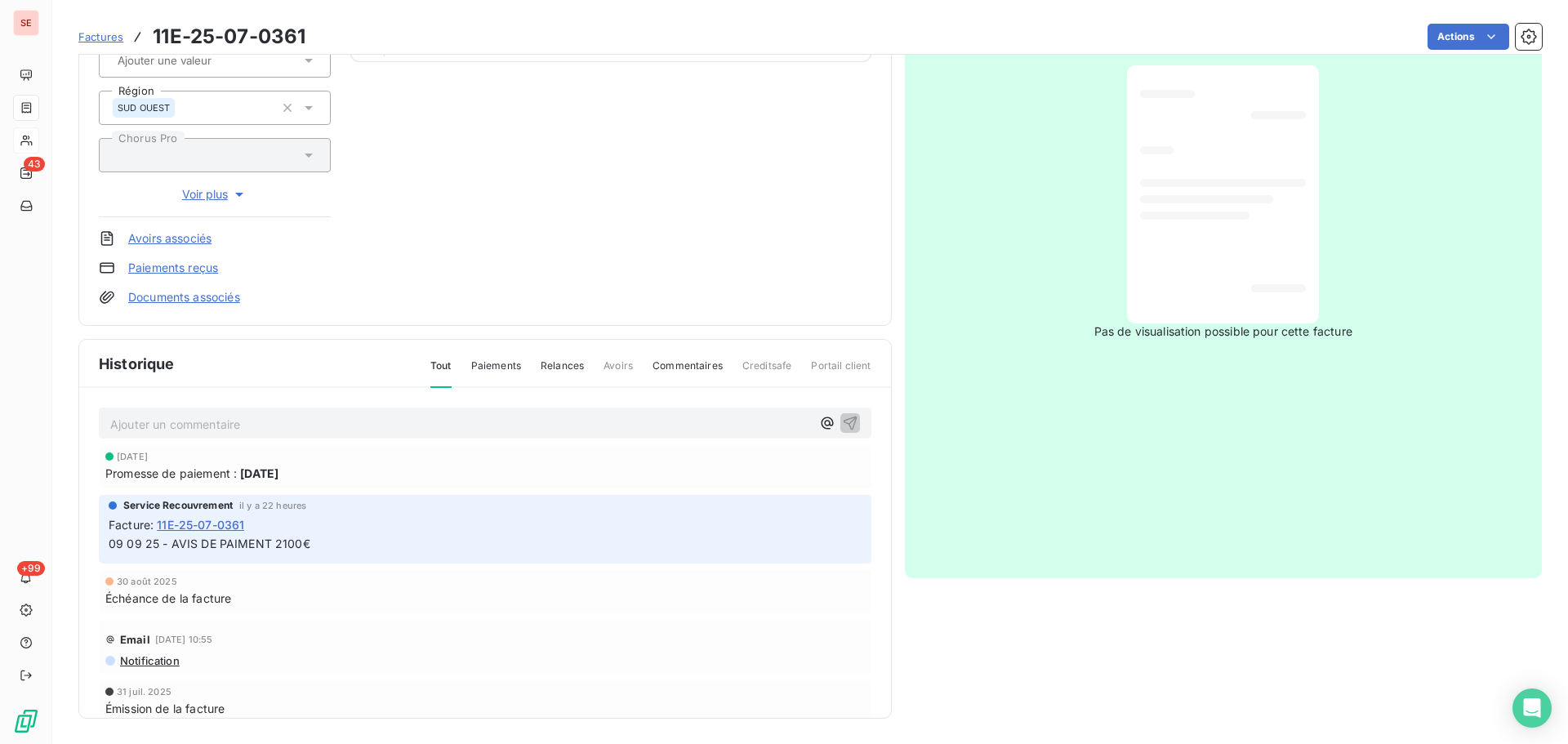
scroll to position [238, 0]
click at [399, 426] on p "Ajouter un commentaire ﻿" at bounding box center [461, 423] width 701 height 20
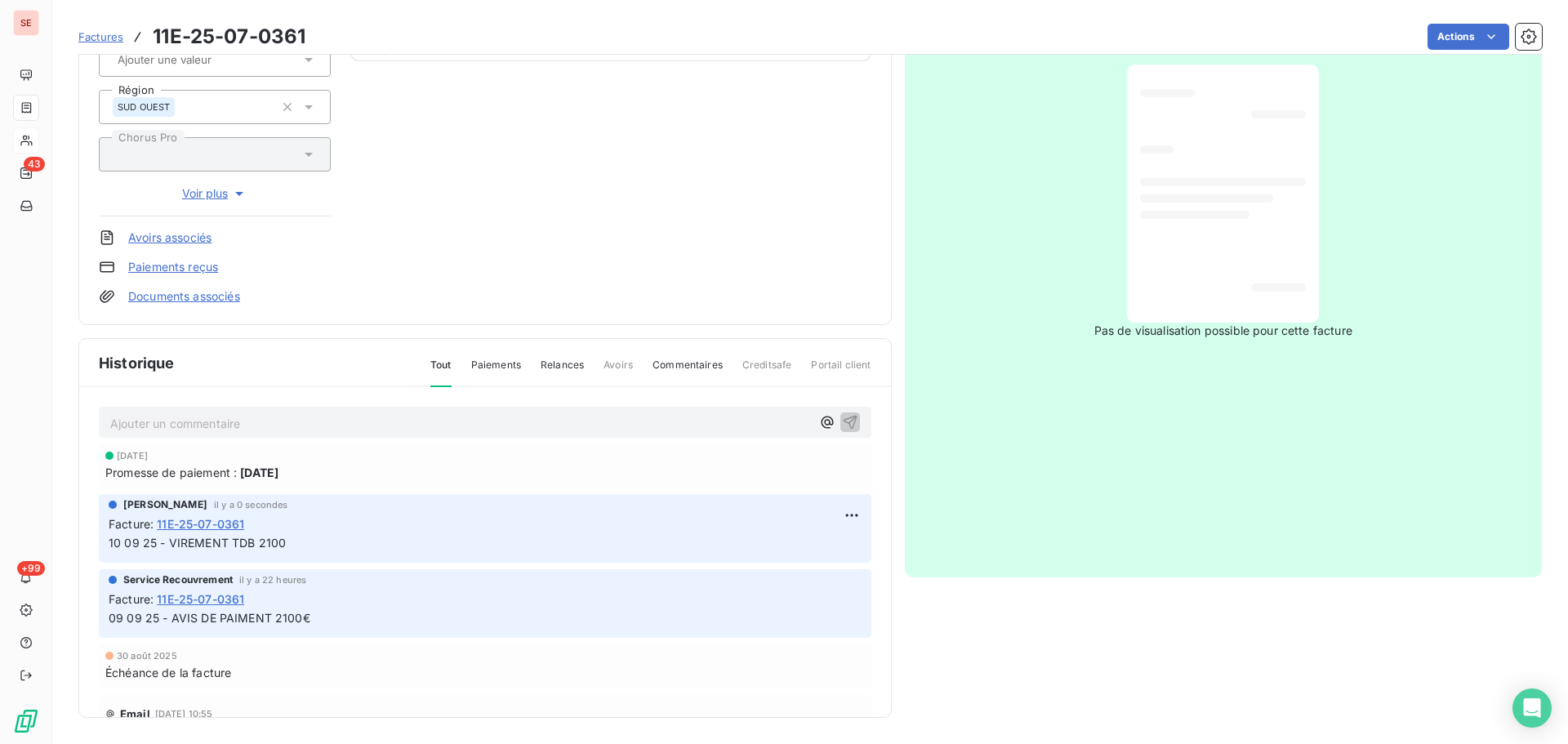
drag, startPoint x: 710, startPoint y: 305, endPoint x: 691, endPoint y: 238, distance: 69.6
click at [691, 238] on div "[PERSON_NAME] FRANCE 41LEROYMERLIN Montant initial 2 100,00 € Émise le [DATE] T…" at bounding box center [485, 75] width 814 height 499
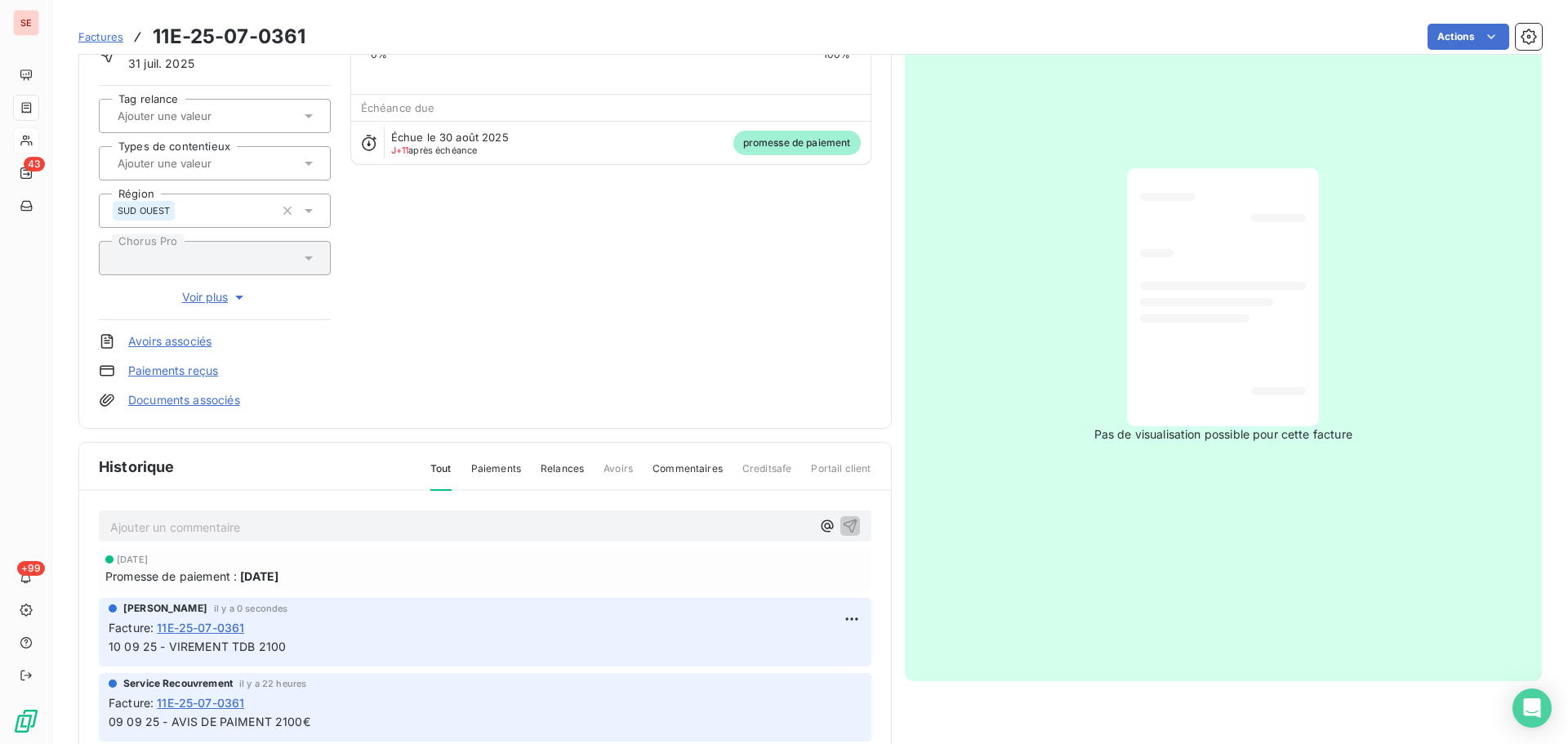
scroll to position [0, 0]
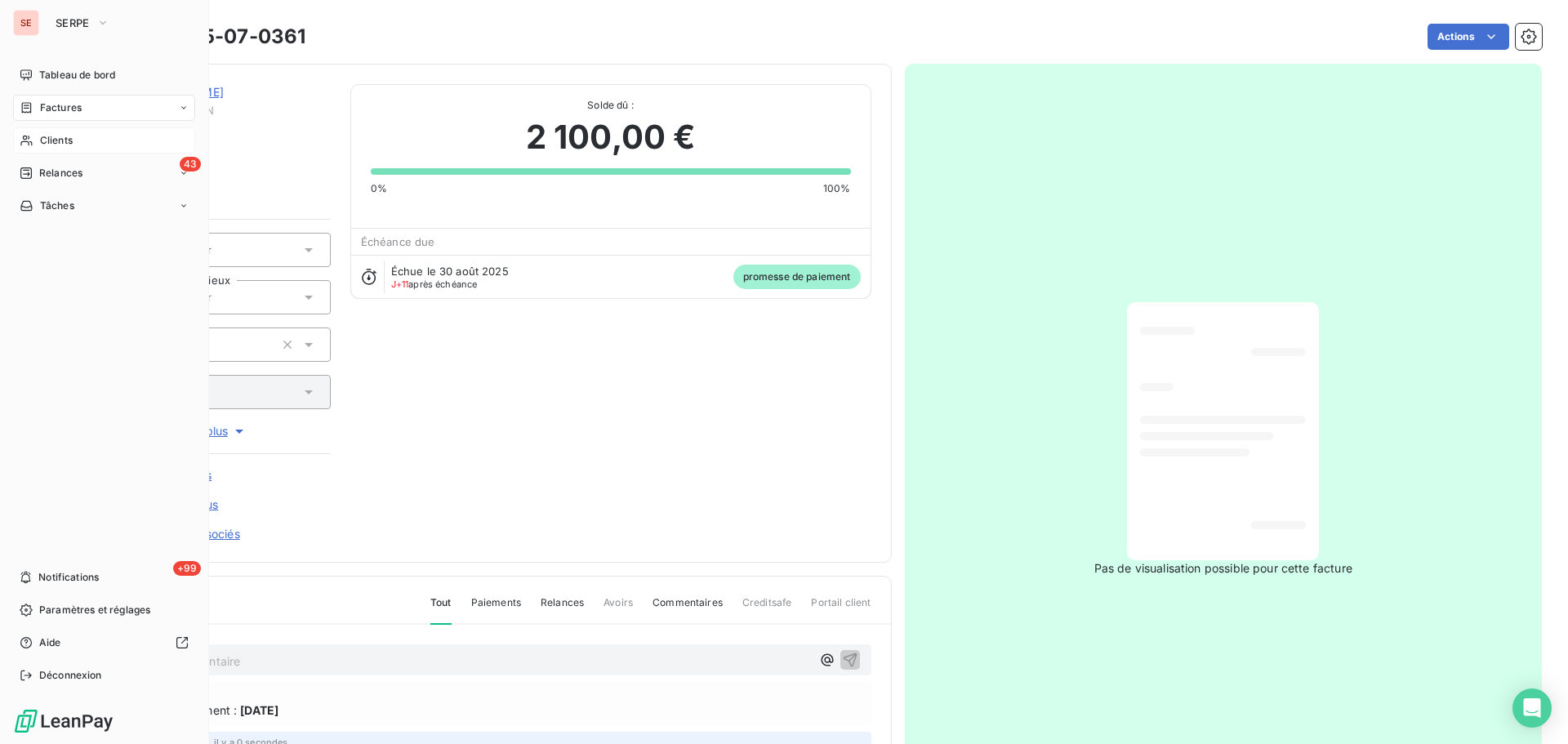
click at [50, 133] on span "Clients" at bounding box center [57, 140] width 33 height 15
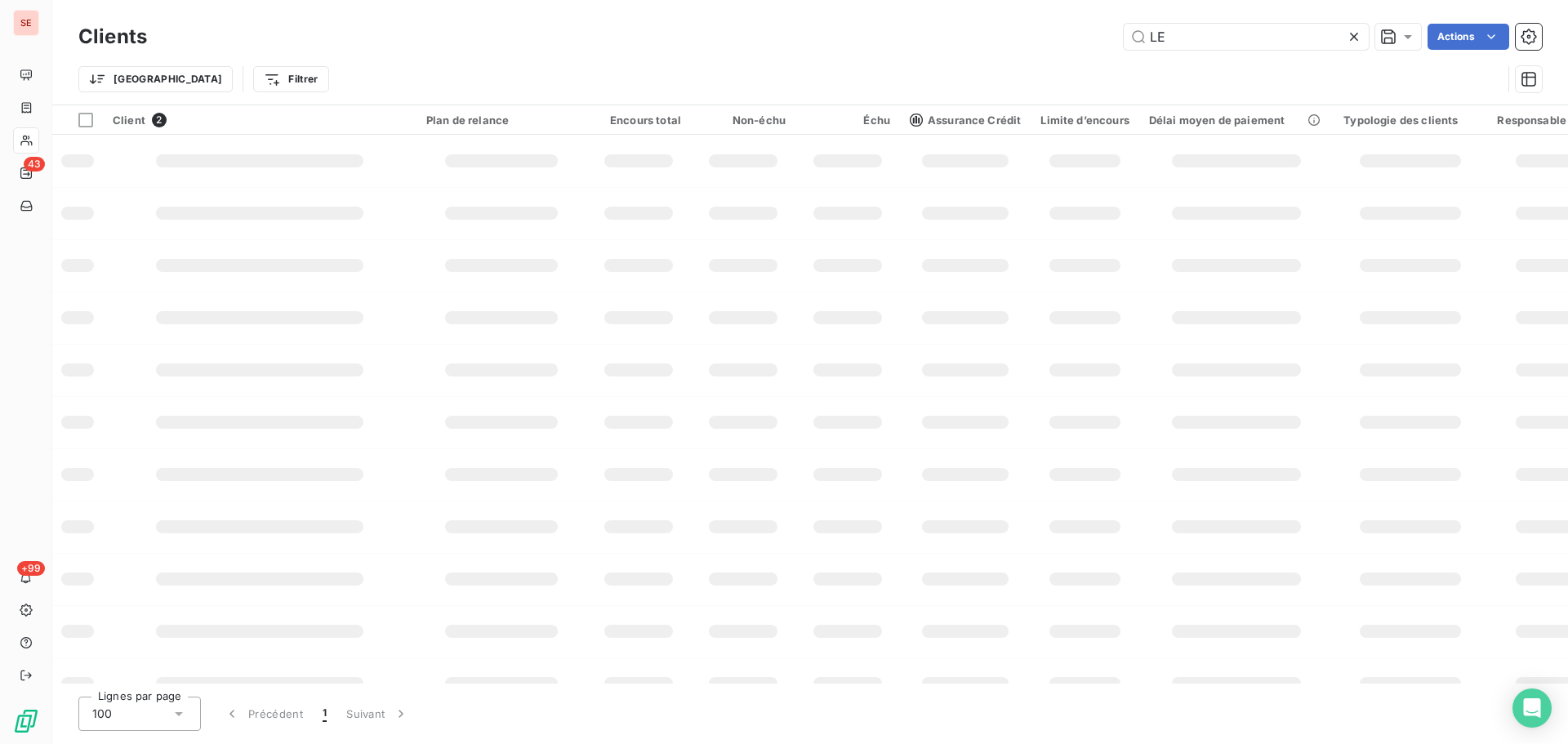
type input "L"
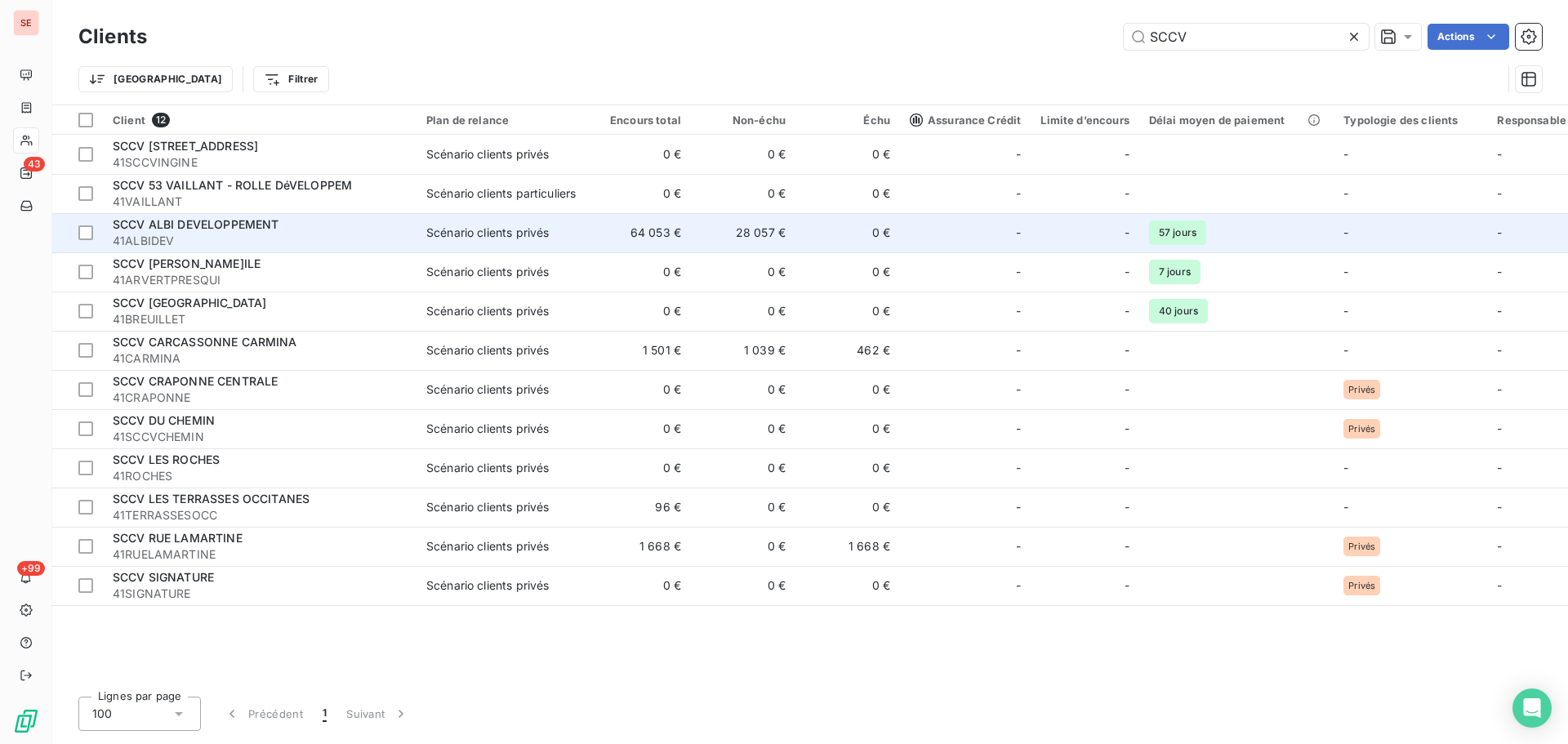
type input "SCCV"
click at [465, 240] on div "Scénario clients privés" at bounding box center [487, 232] width 122 height 16
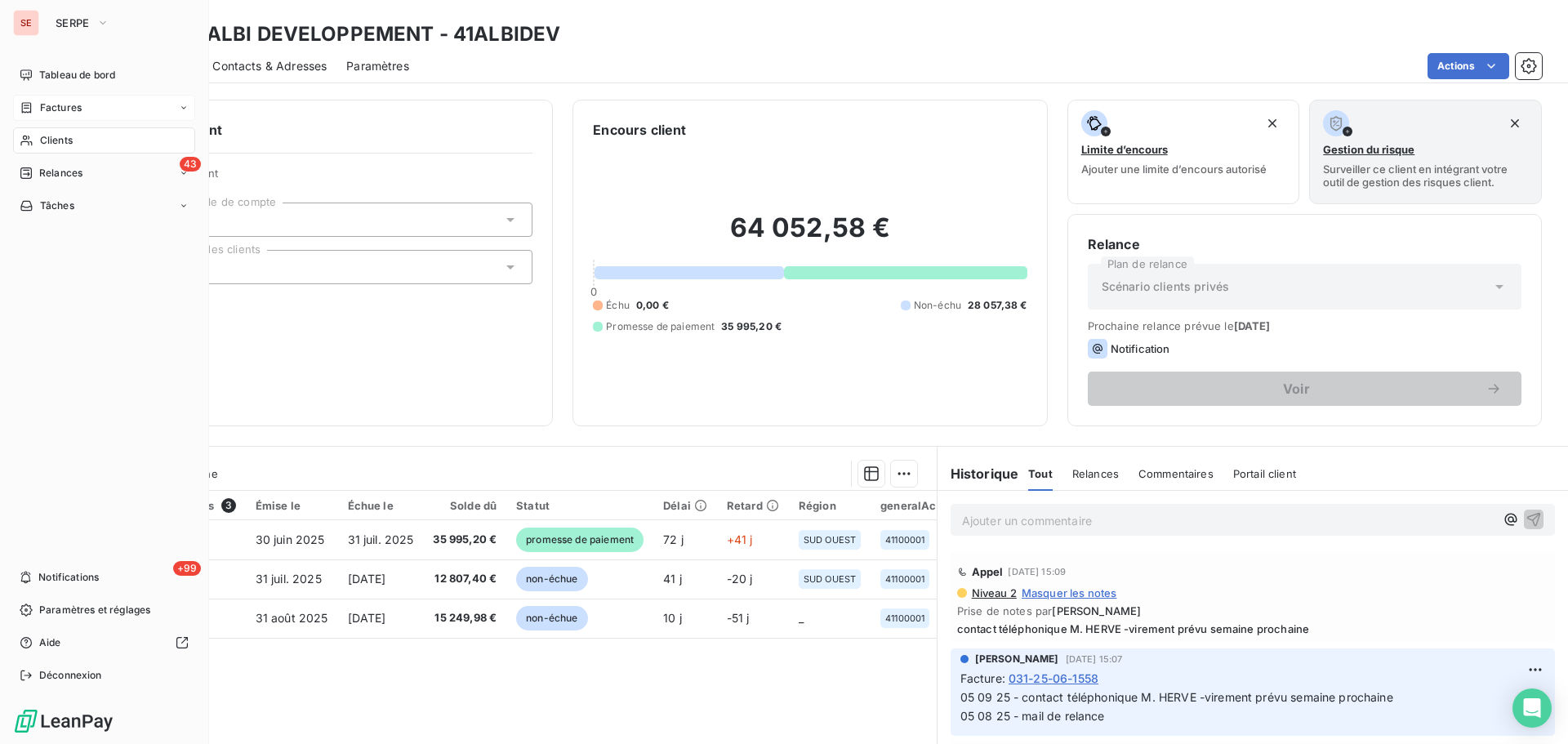
drag, startPoint x: 44, startPoint y: 133, endPoint x: 153, endPoint y: 119, distance: 109.9
click at [45, 133] on span "Clients" at bounding box center [57, 140] width 33 height 15
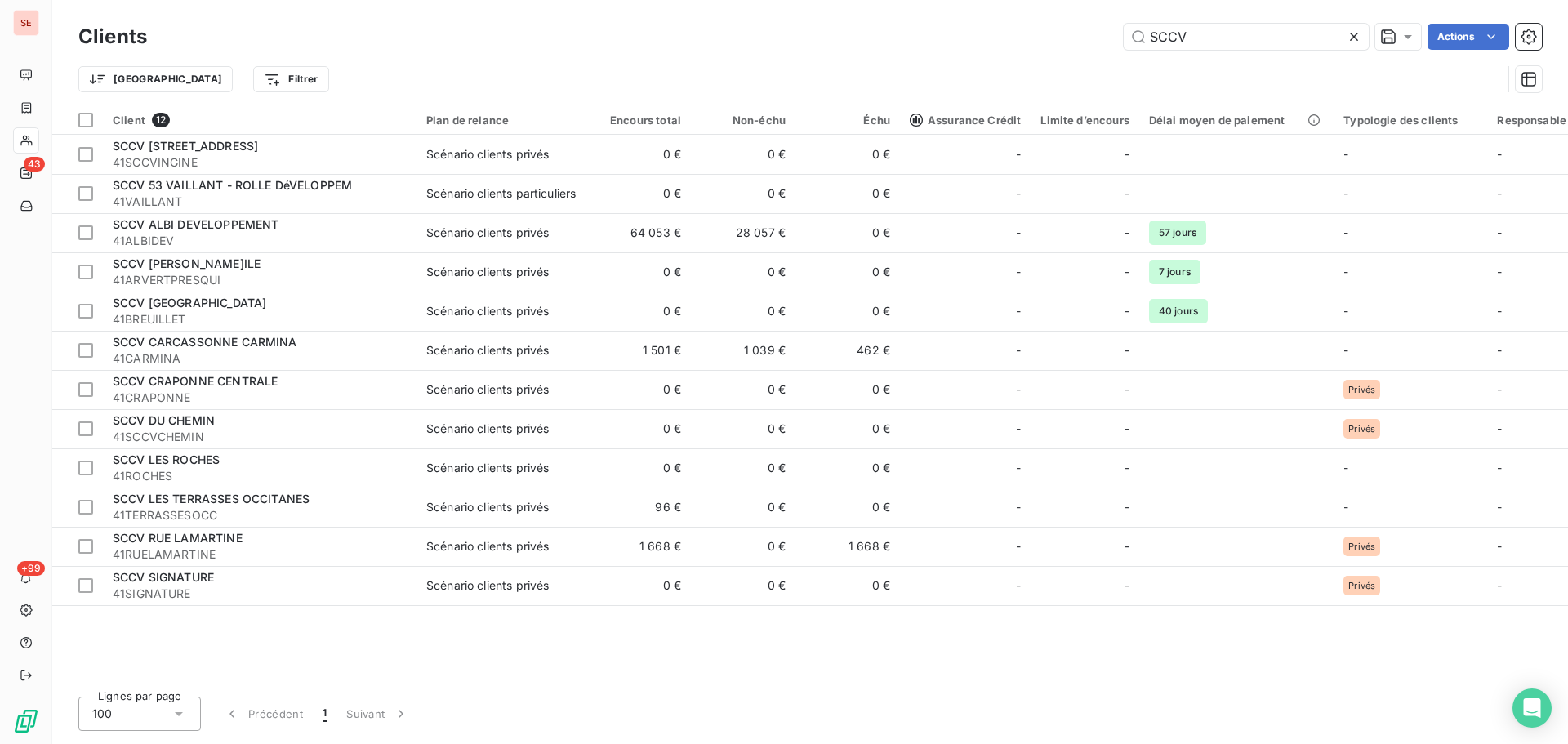
drag, startPoint x: 1202, startPoint y: 32, endPoint x: 1053, endPoint y: 28, distance: 149.1
click at [1053, 28] on div "SCCV Actions" at bounding box center [855, 36] width 1376 height 26
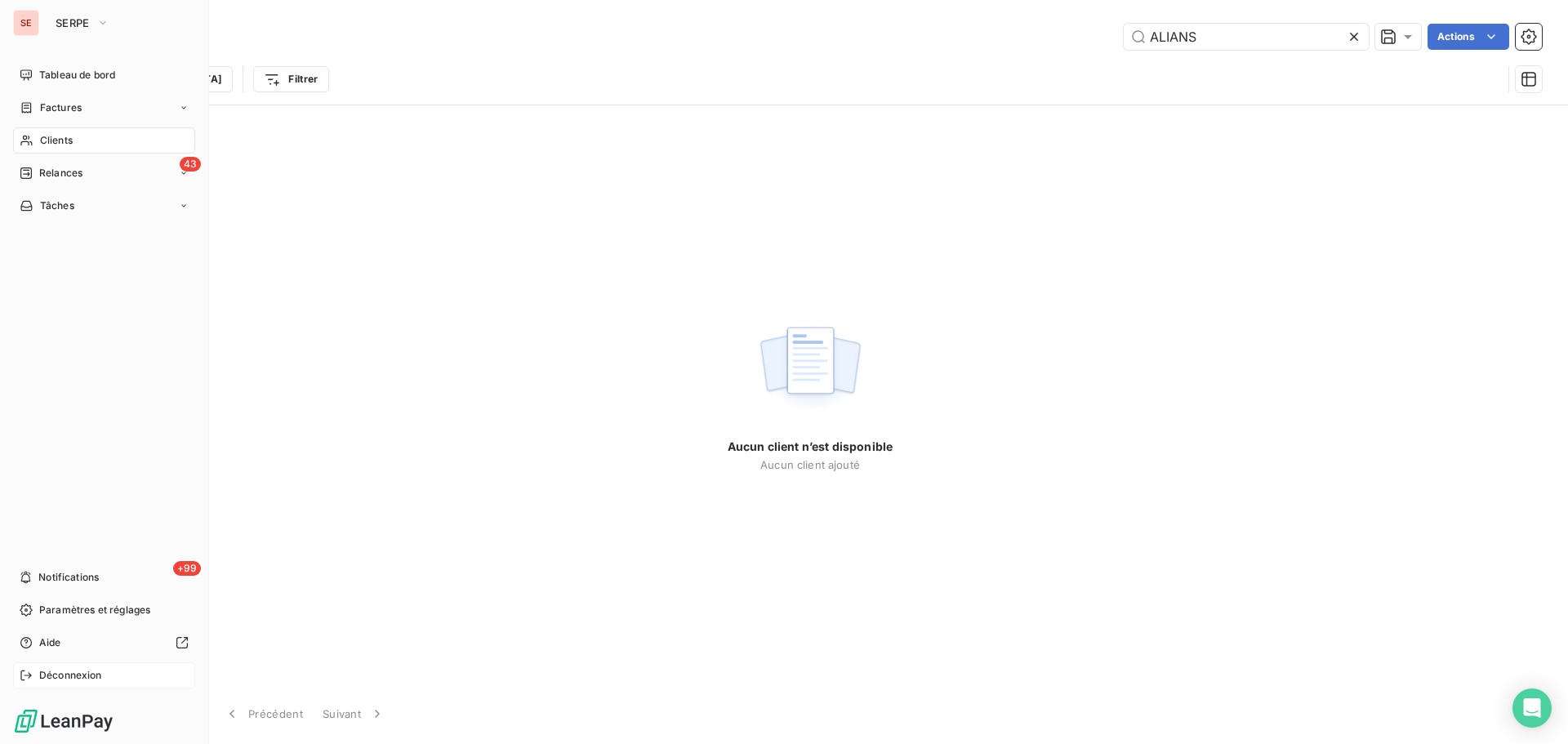
type input "ALIANS"
click at [58, 668] on span "Déconnexion" at bounding box center [70, 676] width 63 height 15
